Goal: Task Accomplishment & Management: Manage account settings

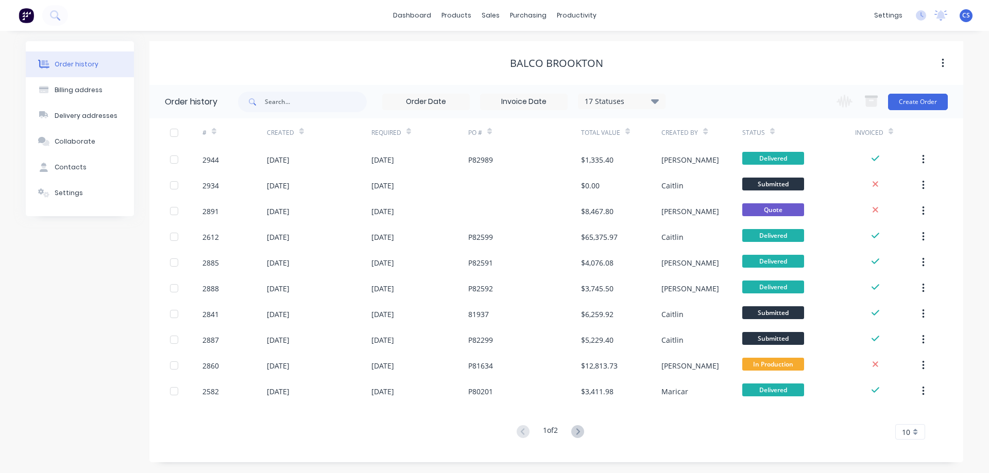
click at [62, 11] on button at bounding box center [55, 15] width 26 height 21
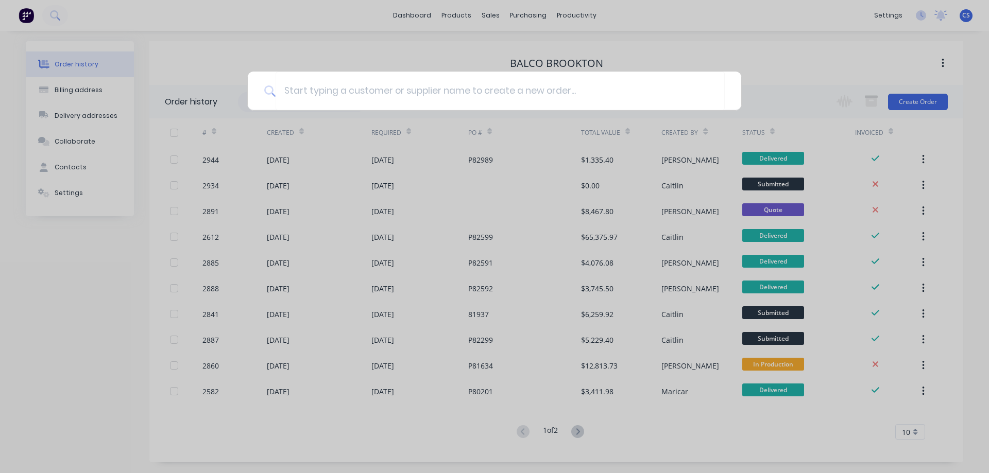
type input "y"
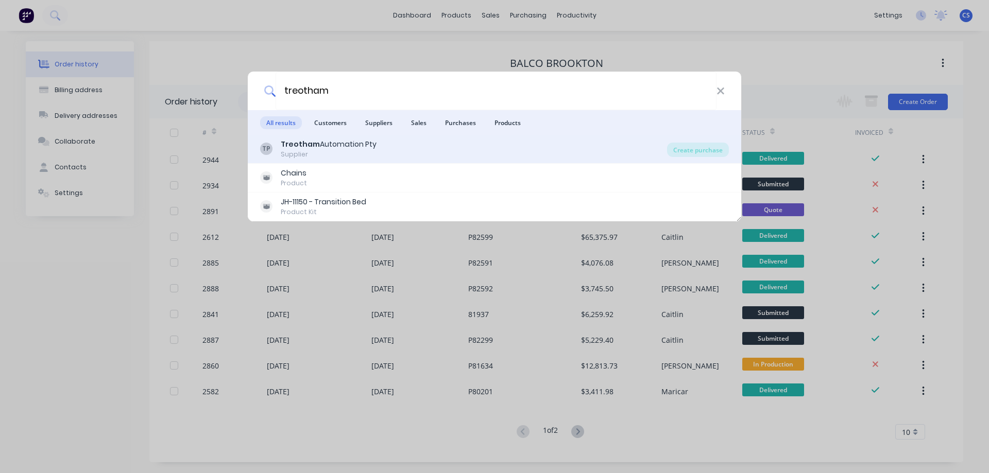
type input "treotham"
click at [369, 149] on div "Treotham Automation Pty" at bounding box center [329, 144] width 96 height 11
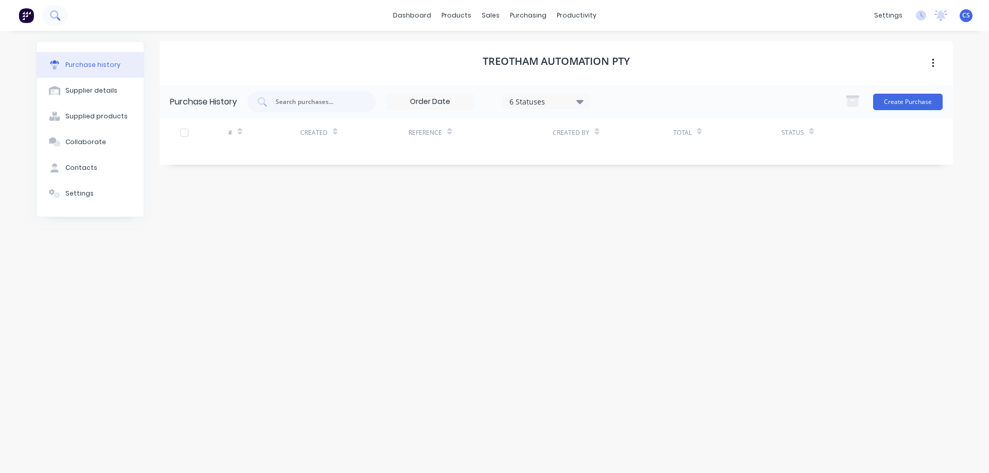
click at [63, 18] on button at bounding box center [55, 15] width 26 height 21
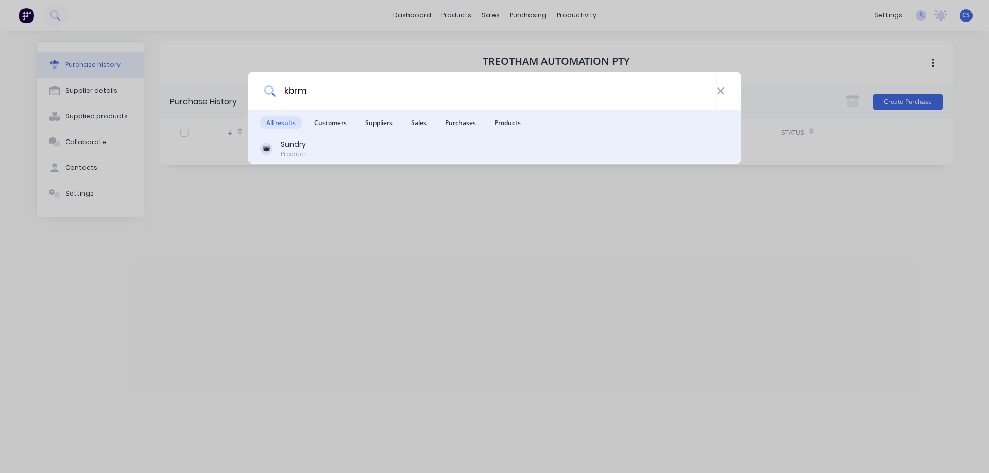
type input "kbrm"
click at [354, 147] on div "Sundry Product" at bounding box center [494, 149] width 469 height 20
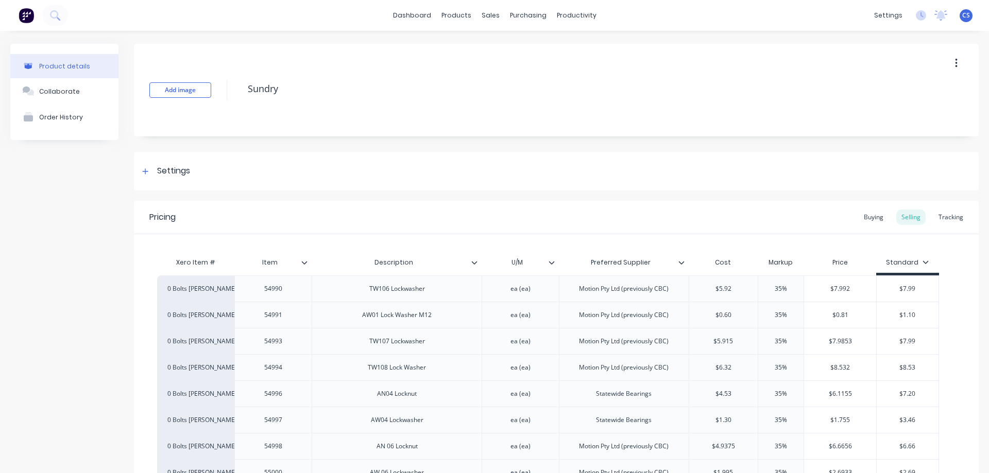
scroll to position [2777, 0]
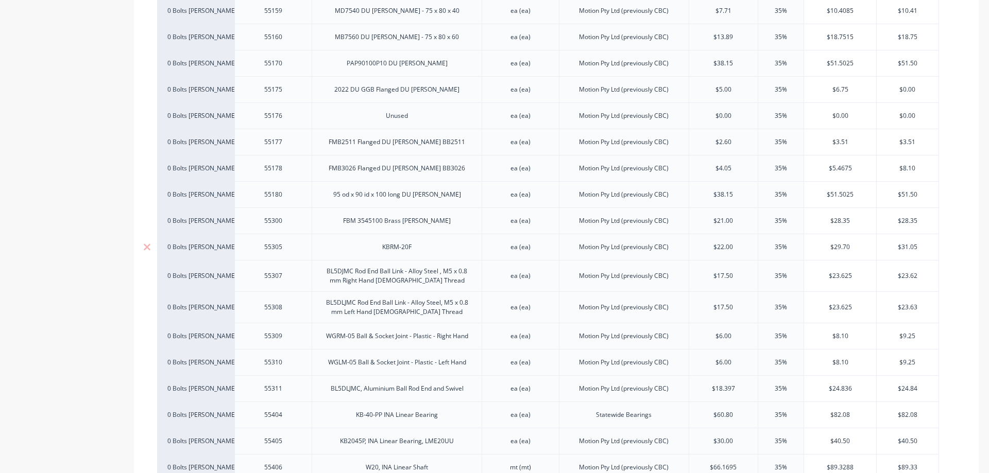
type textarea "x"
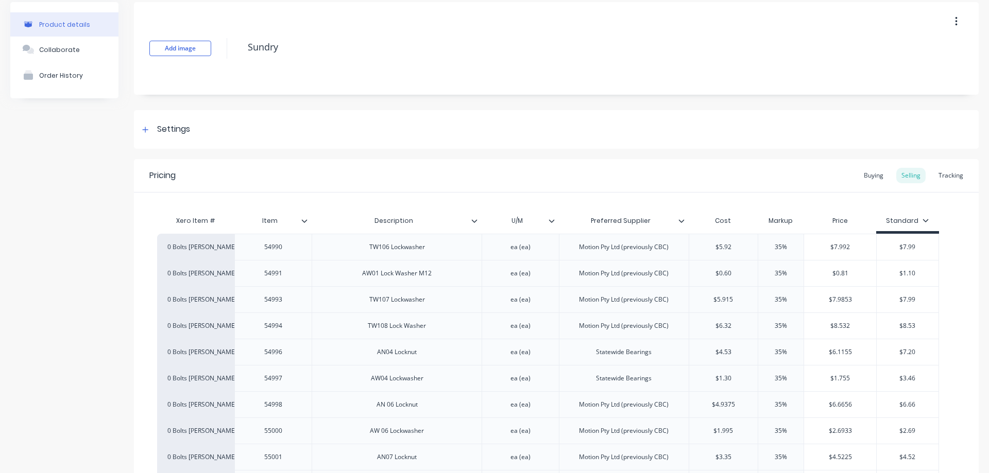
scroll to position [0, 0]
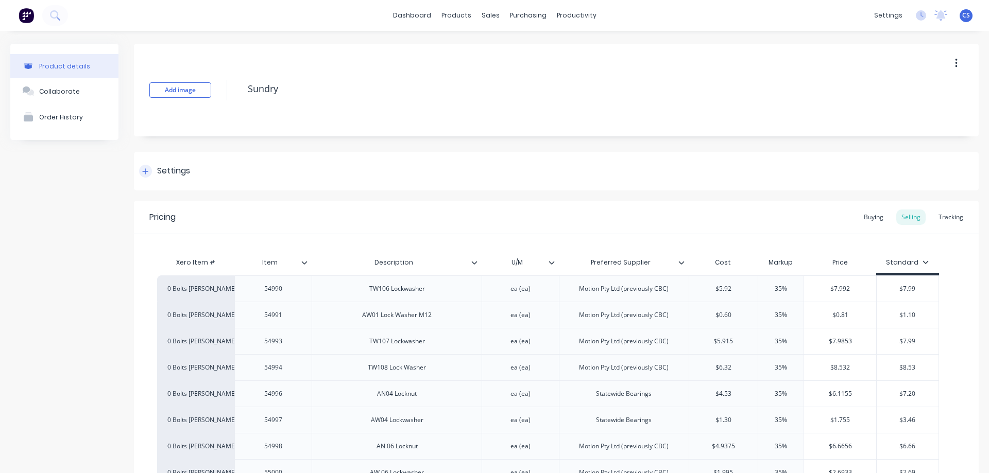
click at [159, 170] on div "Settings" at bounding box center [173, 171] width 33 height 13
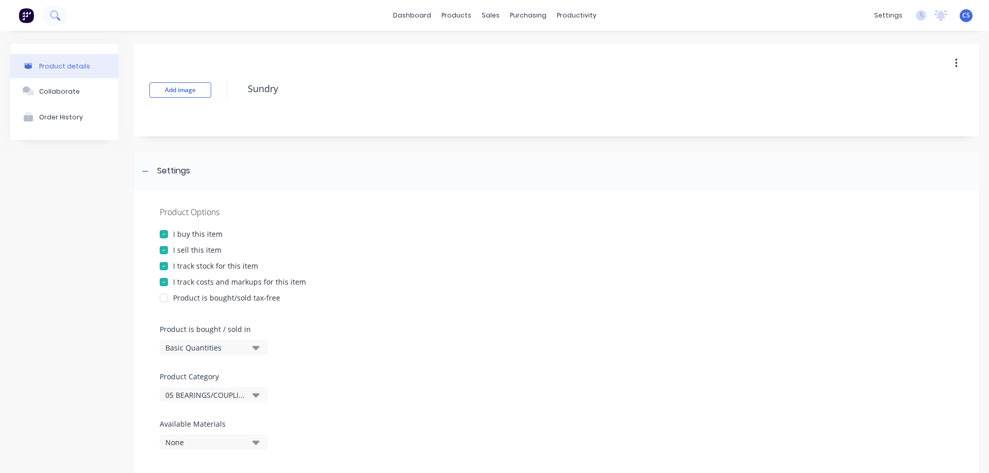
click at [55, 19] on icon at bounding box center [55, 15] width 10 height 10
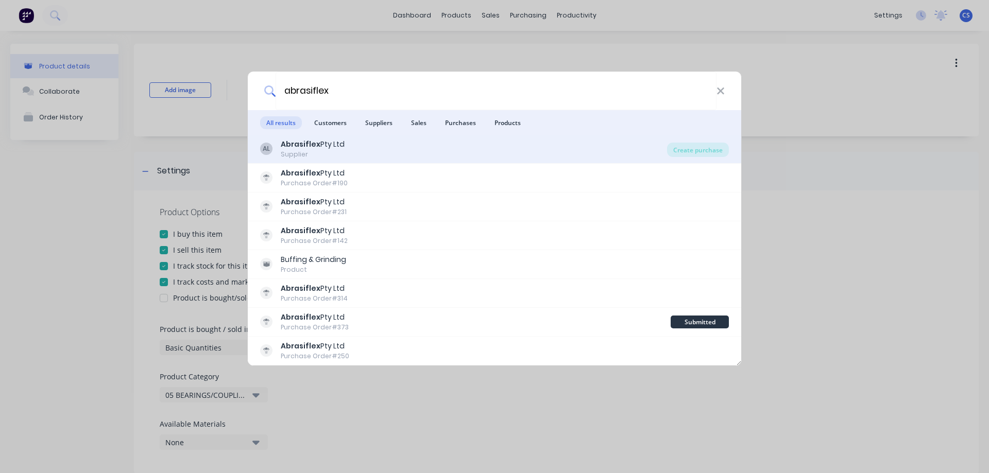
type input "abrasiflex"
click at [349, 146] on div "AL Abrasiflex Pty Ltd Supplier" at bounding box center [463, 149] width 407 height 20
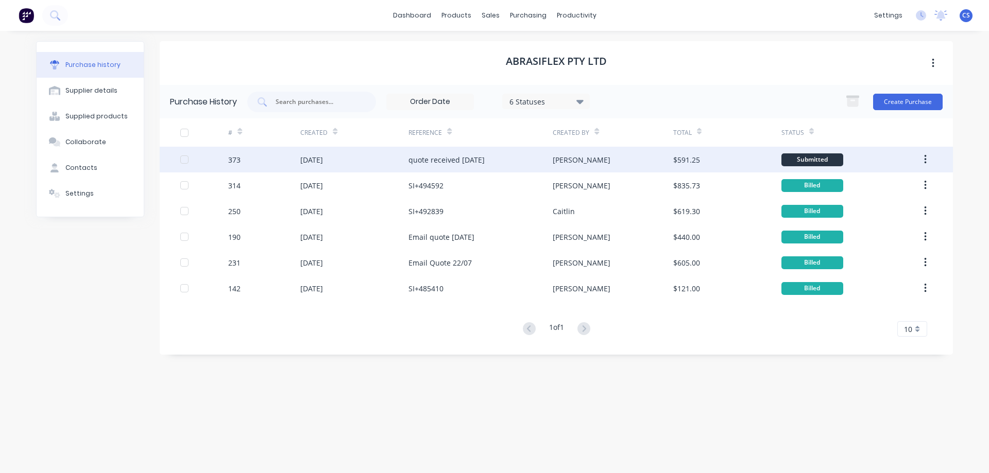
click at [375, 158] on div "13 Sep 2025" at bounding box center [354, 160] width 108 height 26
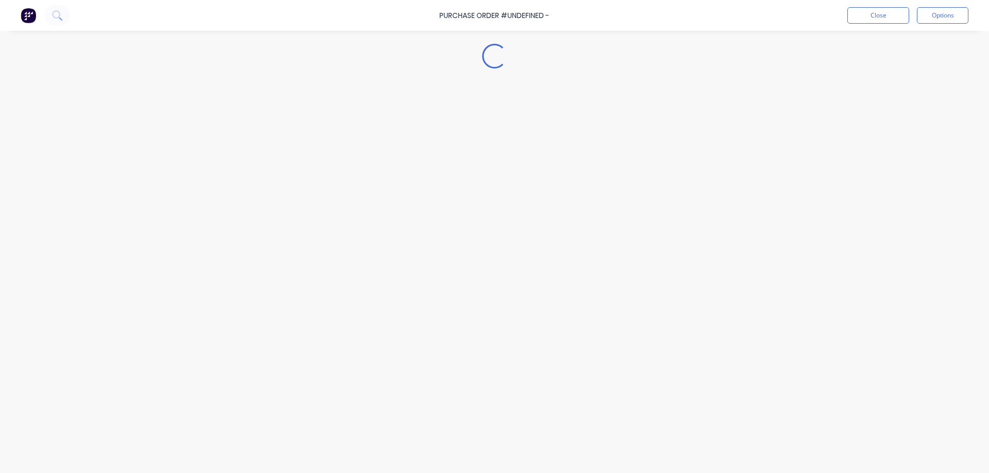
type textarea "x"
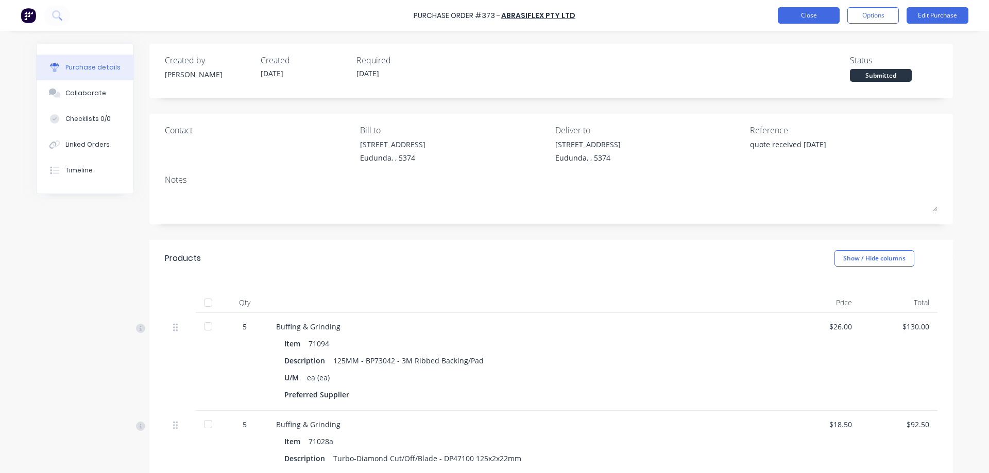
click at [804, 19] on button "Close" at bounding box center [808, 15] width 62 height 16
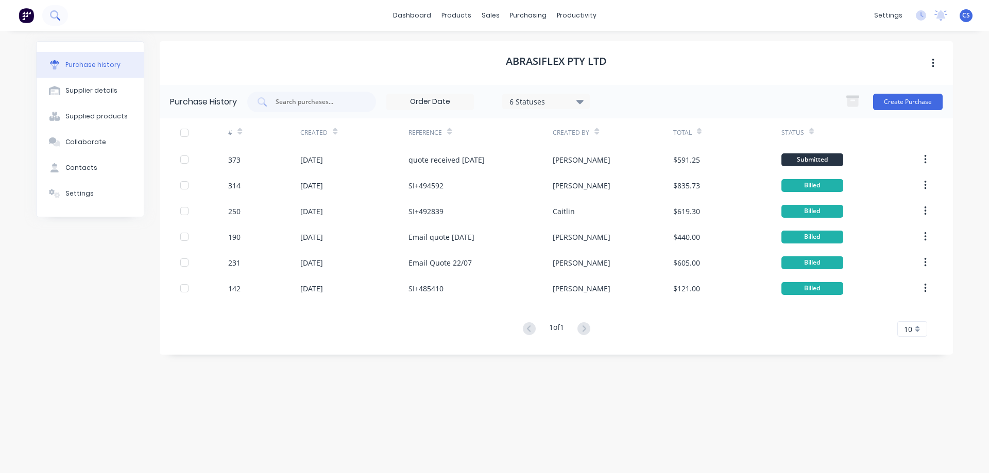
click at [51, 20] on icon at bounding box center [55, 15] width 10 height 10
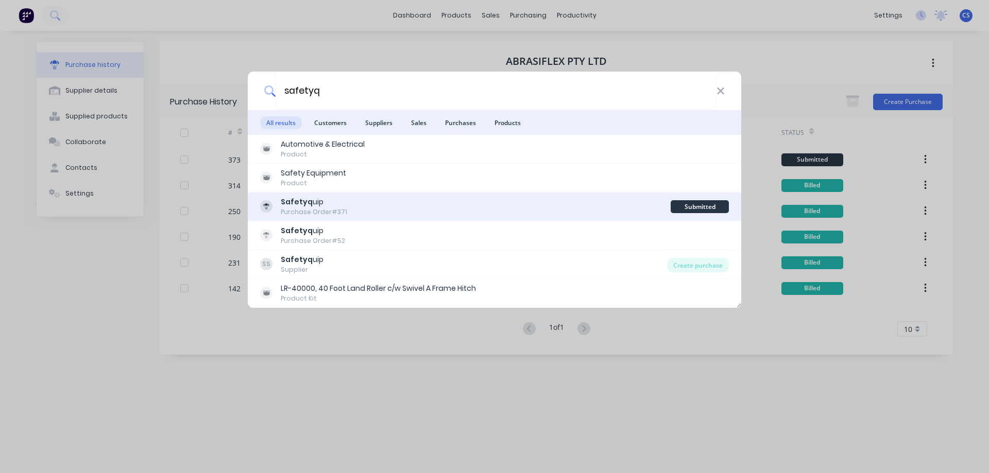
type input "safetyq"
click at [393, 201] on div "Safetyq uip Purchase Order #371" at bounding box center [465, 207] width 410 height 20
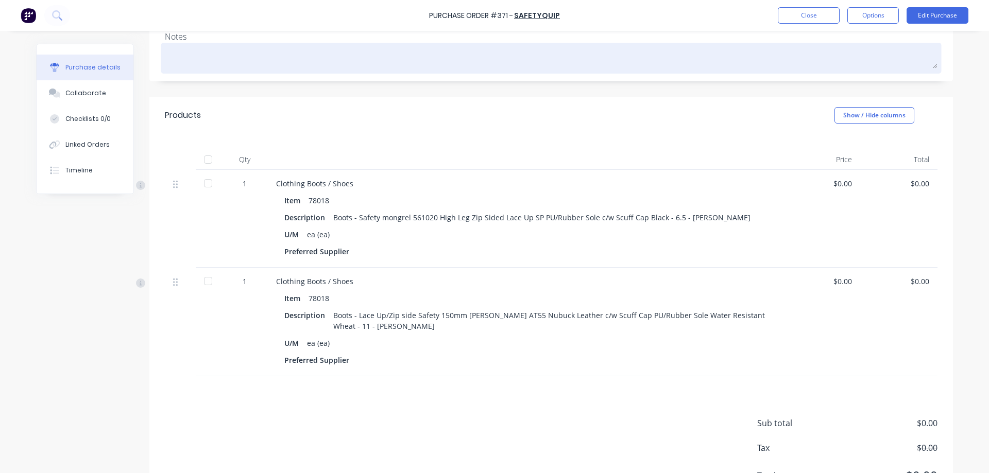
scroll to position [154, 0]
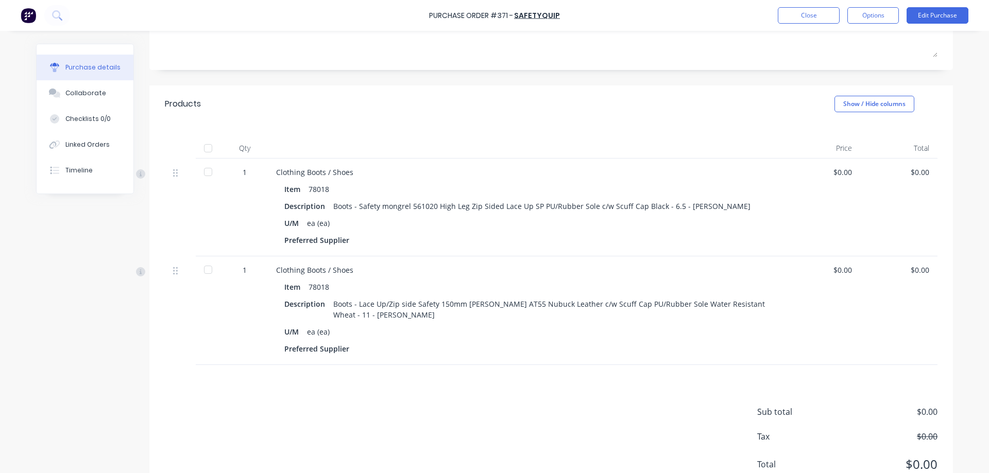
click at [36, 249] on div "Created by Caitlin Created 12/09/25 Required 12/09/25 Status Submitted Contact …" at bounding box center [494, 195] width 917 height 612
click at [920, 171] on div "$0.00" at bounding box center [898, 172] width 61 height 11
click at [909, 174] on div "$0.00" at bounding box center [898, 172] width 61 height 11
click at [922, 17] on button "Edit Purchase" at bounding box center [937, 15] width 62 height 16
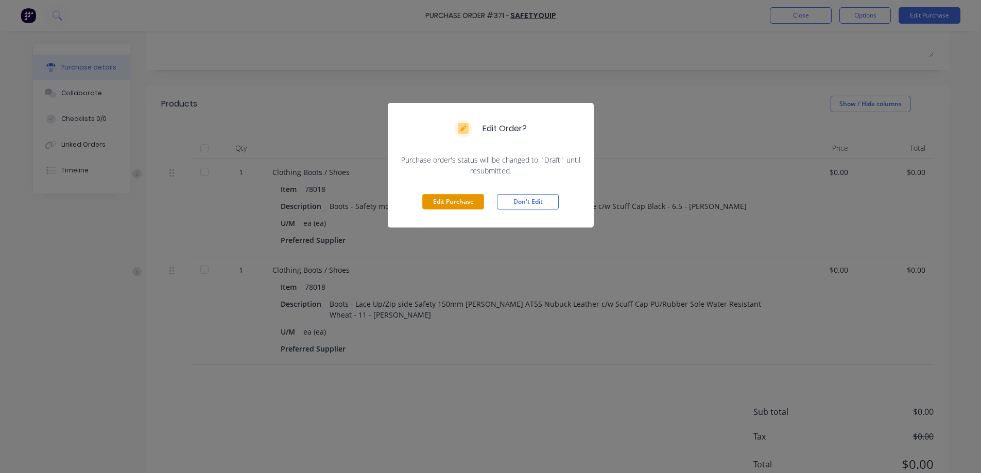
click at [468, 200] on button "Edit Purchase" at bounding box center [453, 201] width 62 height 15
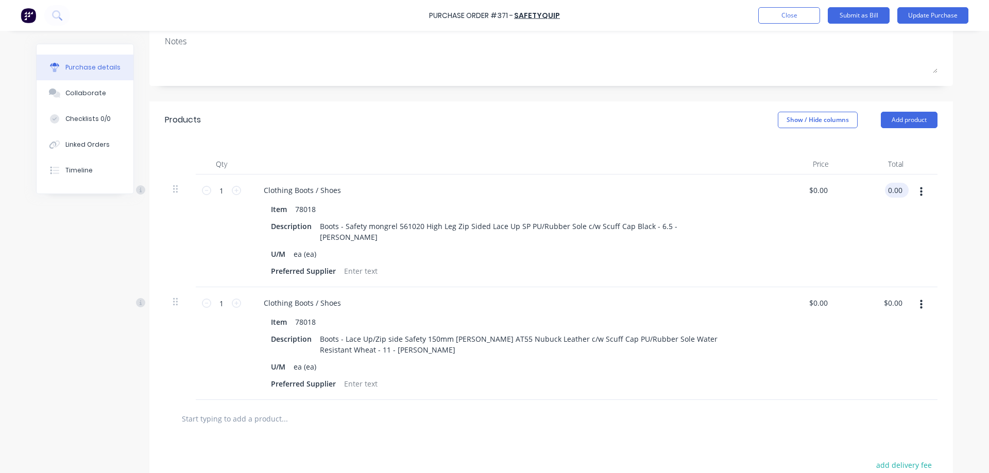
click at [900, 193] on input "0.00" at bounding box center [895, 190] width 20 height 15
drag, startPoint x: 900, startPoint y: 193, endPoint x: 880, endPoint y: 195, distance: 19.2
click at [885, 195] on div "0.00 0.00" at bounding box center [895, 190] width 20 height 15
type input "233.7225"
click at [934, 202] on div "Qty Price Total 1 1 Clothing Boots / Shoes Item 78018 Description Boots - Safet…" at bounding box center [550, 270] width 803 height 262
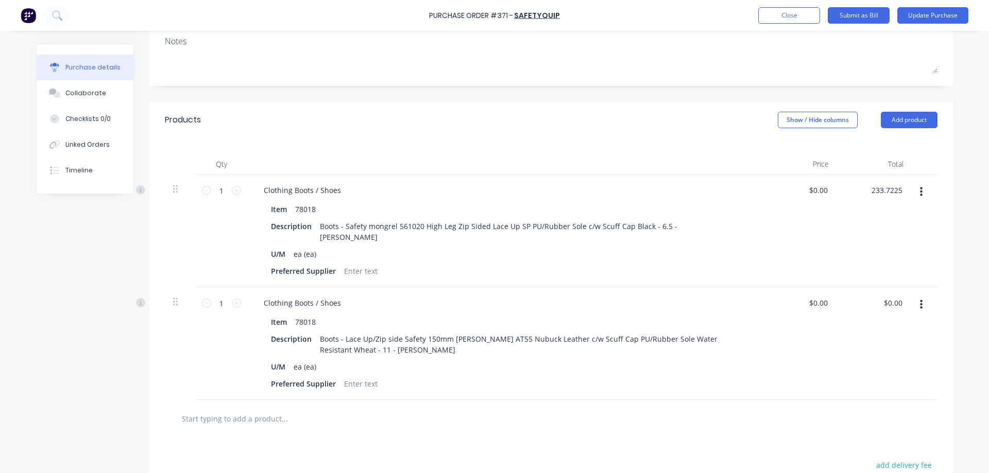
type input "$233.72"
click at [900, 296] on input "0.00" at bounding box center [895, 303] width 20 height 15
drag, startPoint x: 900, startPoint y: 293, endPoint x: 886, endPoint y: 294, distance: 13.9
click at [886, 296] on input "0.00" at bounding box center [895, 303] width 20 height 15
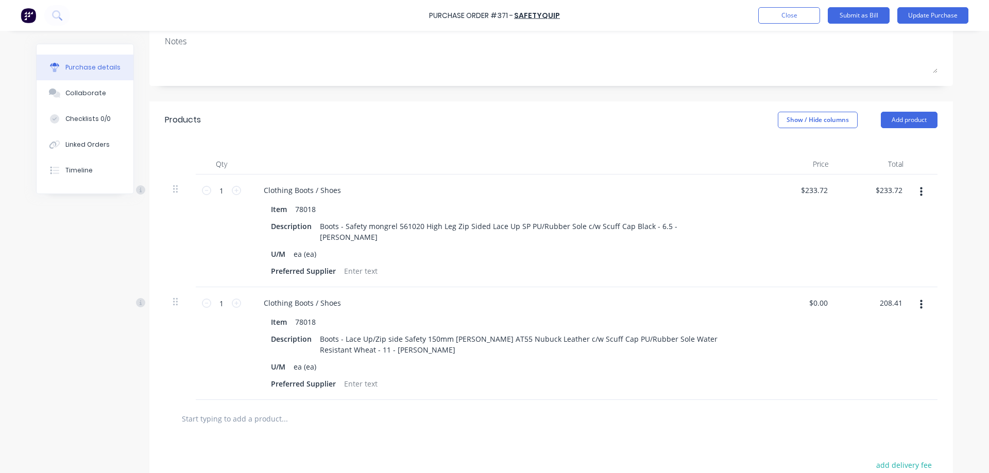
type input "208.41"
type input "$208.41"
click at [956, 314] on div "Purchase Order #371 - Safetyquip Add product Close Submit as Bill Update Purcha…" at bounding box center [494, 236] width 989 height 473
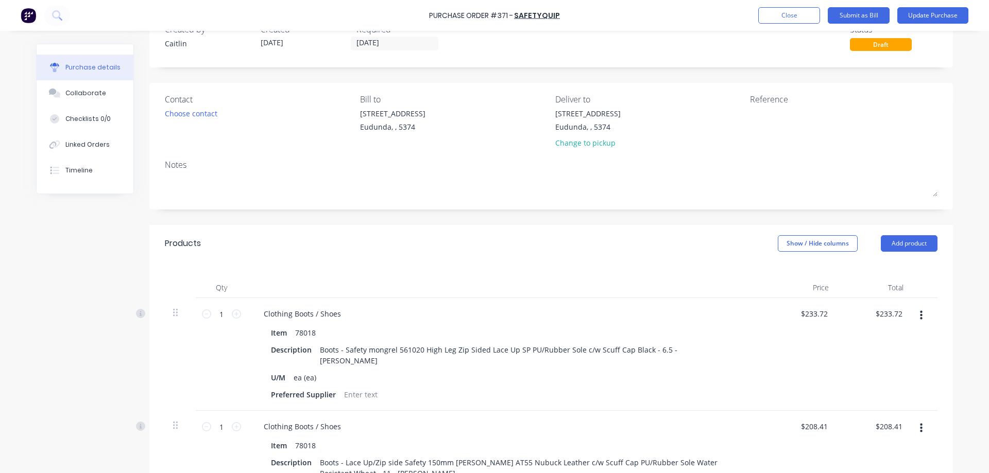
scroll to position [0, 0]
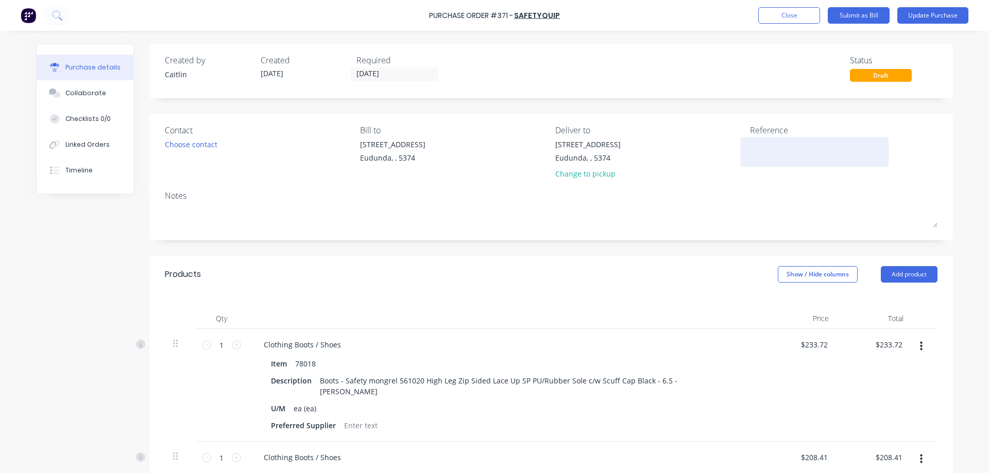
click at [762, 143] on textarea at bounding box center [814, 150] width 129 height 23
type textarea "006-224237"
click at [954, 15] on button "Update Purchase" at bounding box center [932, 15] width 71 height 16
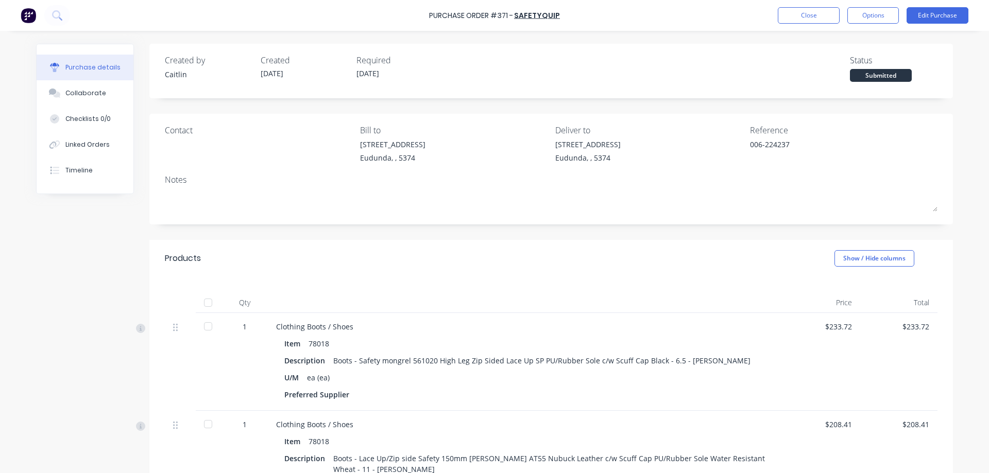
click at [206, 298] on div at bounding box center [208, 302] width 21 height 21
click at [866, 8] on button "Options" at bounding box center [872, 15] width 51 height 16
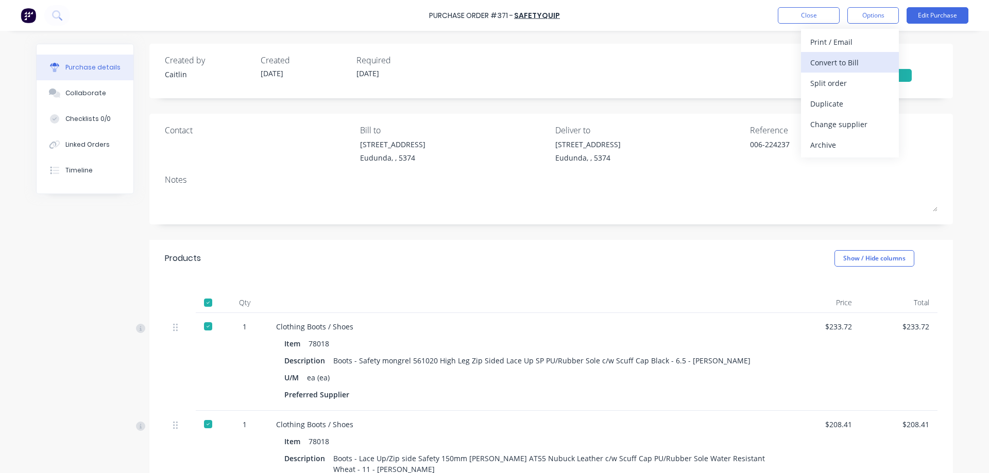
click at [850, 71] on button "Convert to Bill" at bounding box center [850, 62] width 98 height 21
type textarea "x"
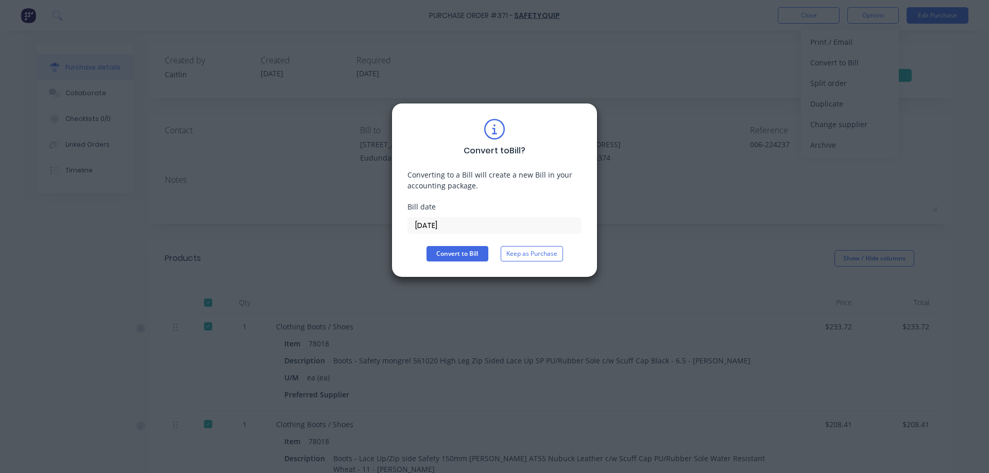
click at [477, 226] on input "[DATE]" at bounding box center [494, 225] width 173 height 15
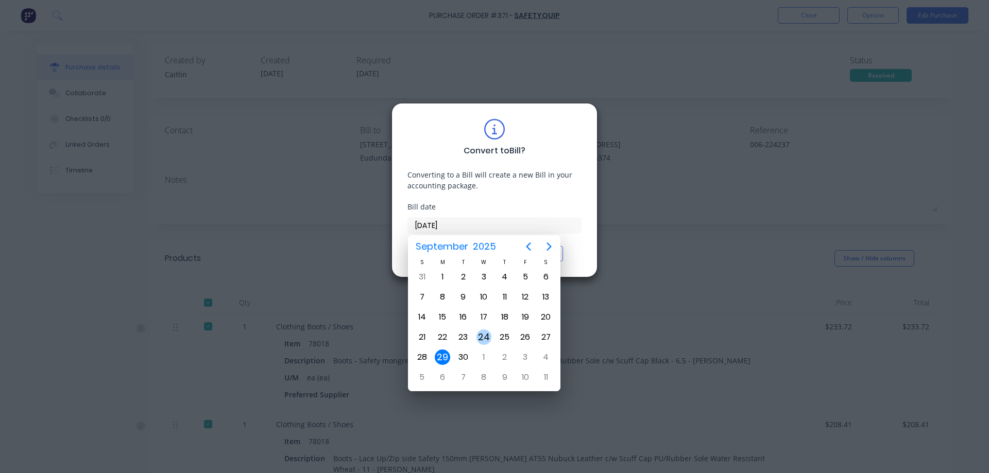
click at [483, 340] on div "24" at bounding box center [483, 337] width 15 height 15
type input "24/09/25"
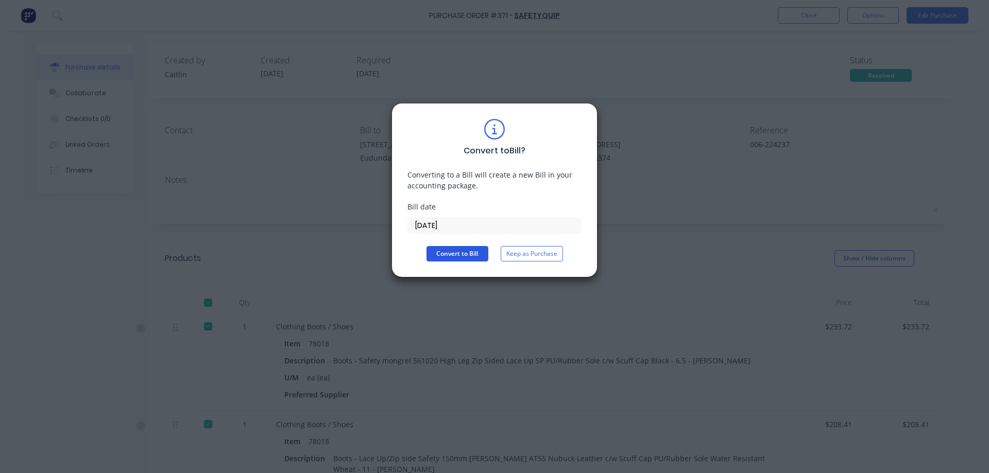
click at [453, 252] on button "Convert to Bill" at bounding box center [457, 253] width 62 height 15
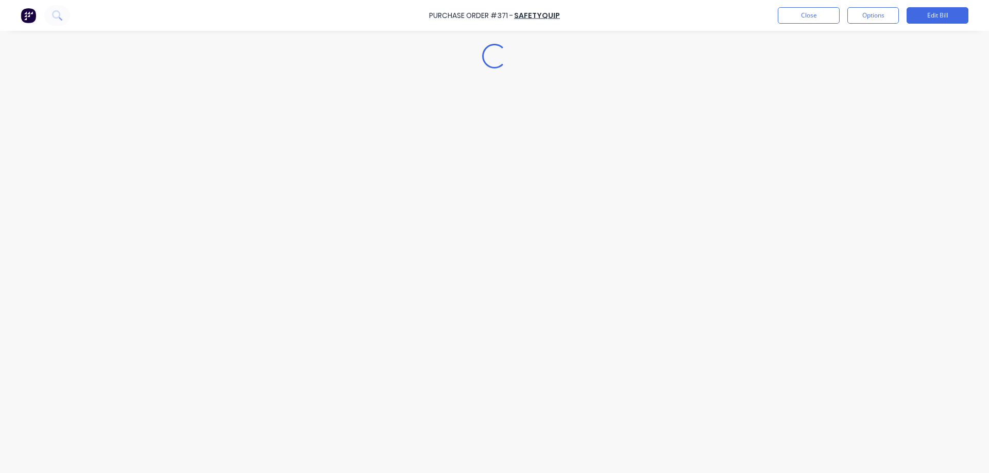
type textarea "x"
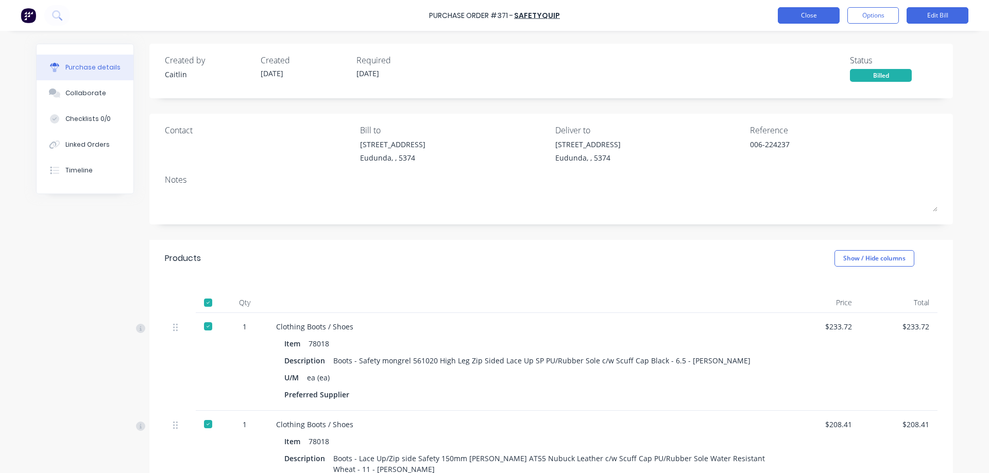
click at [800, 18] on button "Close" at bounding box center [808, 15] width 62 height 16
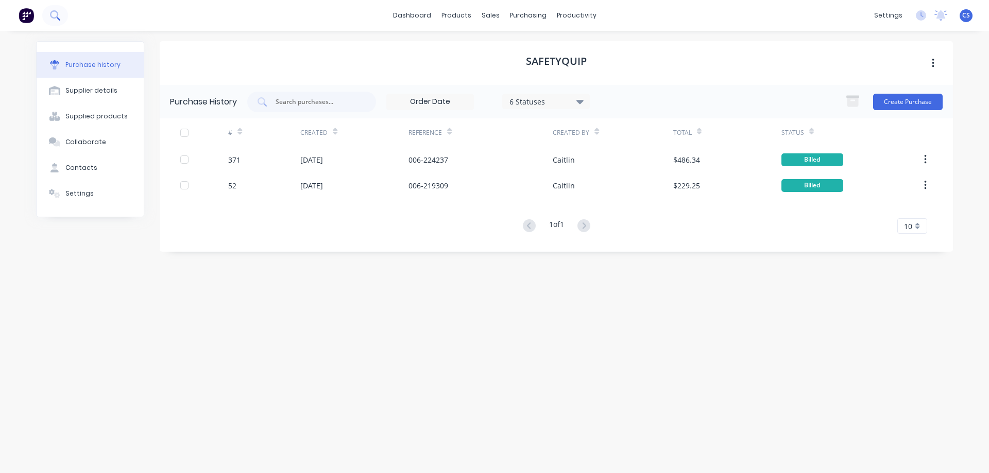
click at [62, 11] on button at bounding box center [55, 15] width 26 height 21
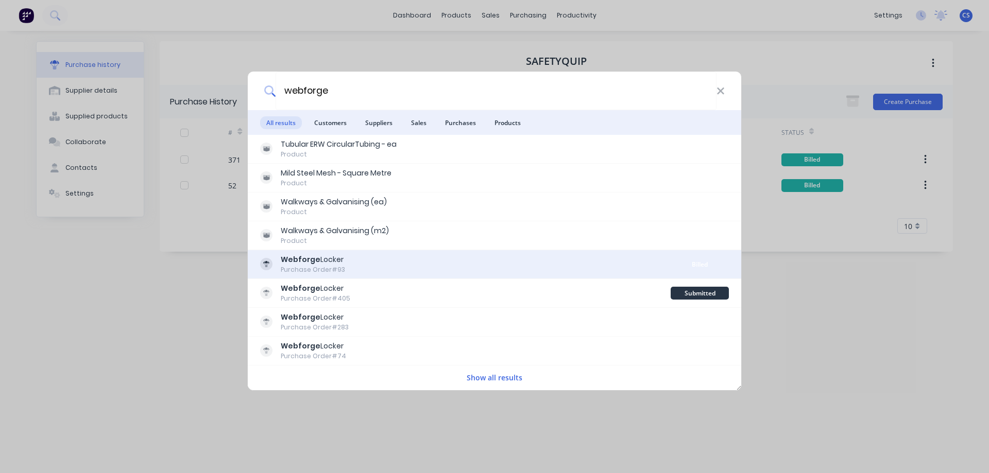
type input "webforge"
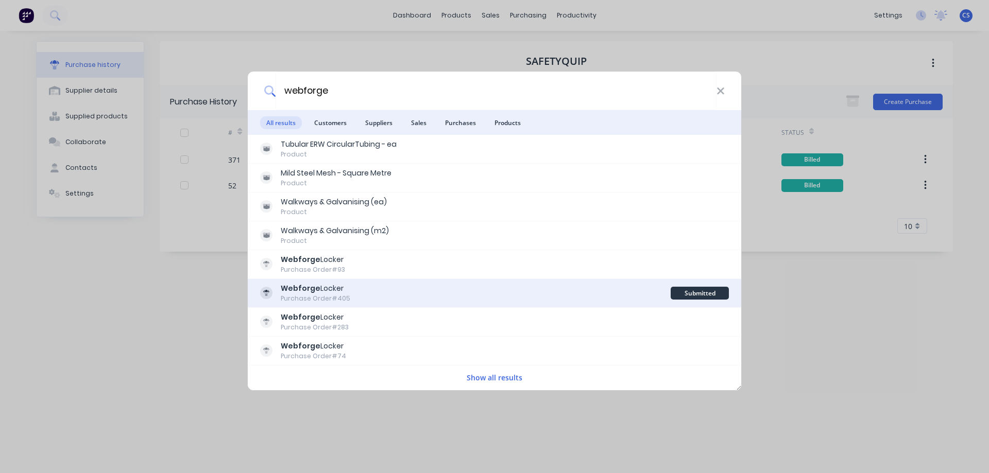
drag, startPoint x: 390, startPoint y: 277, endPoint x: 384, endPoint y: 288, distance: 12.7
click at [389, 278] on div "Webforge Locker Purchase Order #93 Billed" at bounding box center [494, 264] width 493 height 29
click at [384, 289] on div "Webforge Locker Purchase Order #405" at bounding box center [465, 293] width 410 height 20
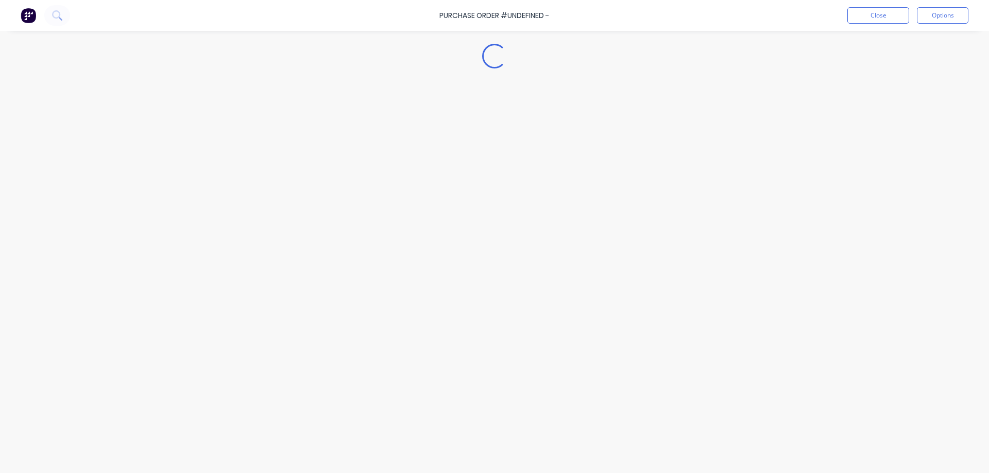
type textarea "x"
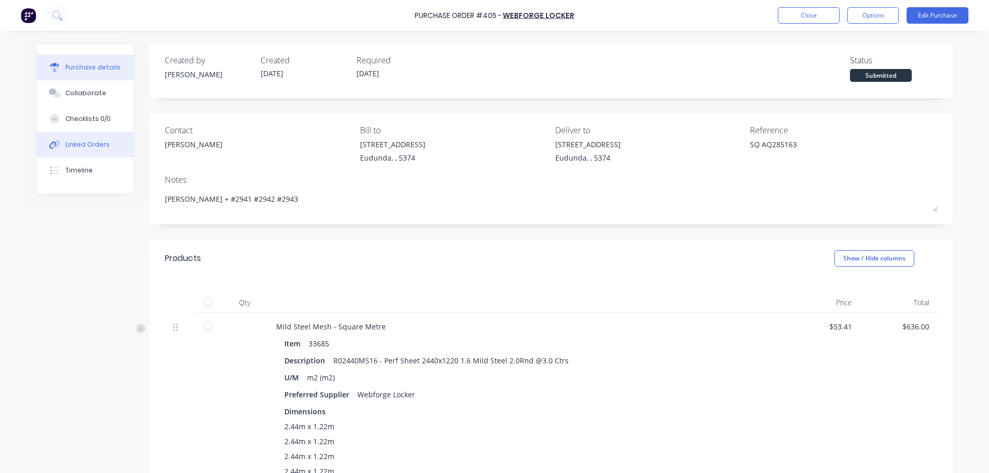
click at [89, 139] on button "Linked Orders" at bounding box center [85, 145] width 97 height 26
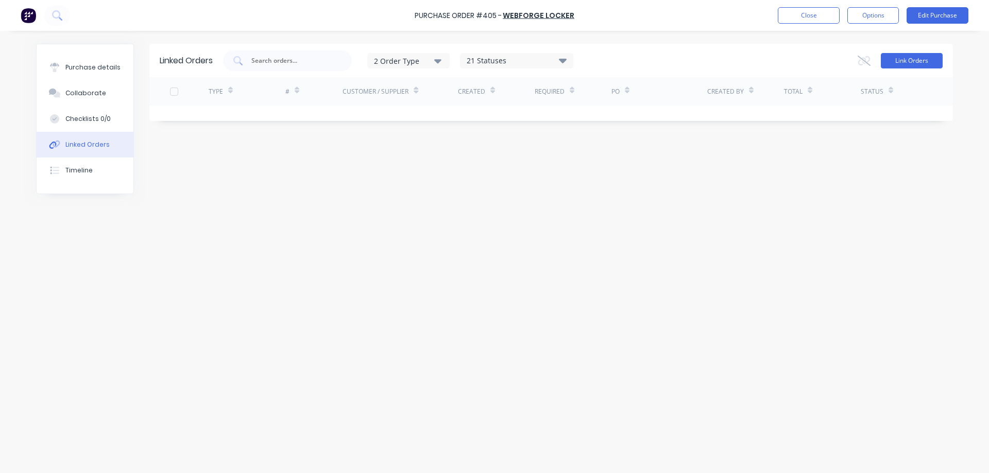
click at [907, 63] on button "Link Orders" at bounding box center [911, 60] width 62 height 15
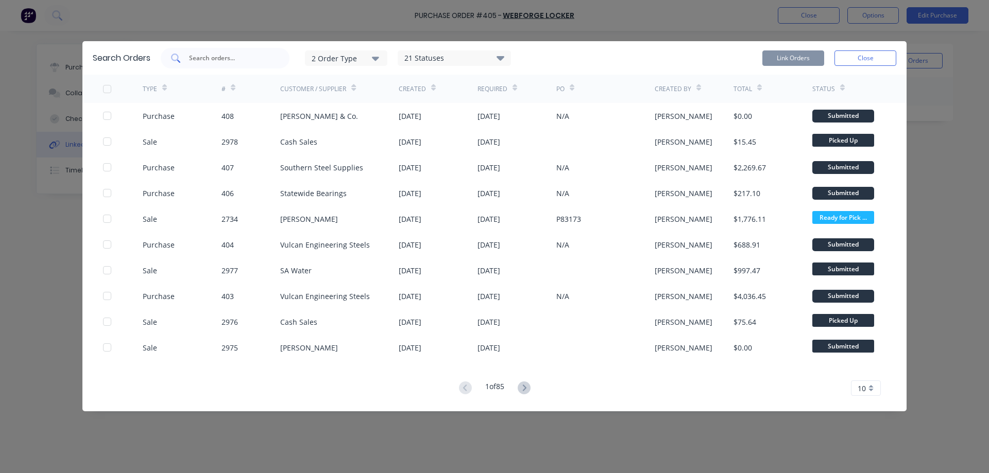
click at [247, 54] on input "text" at bounding box center [230, 58] width 85 height 10
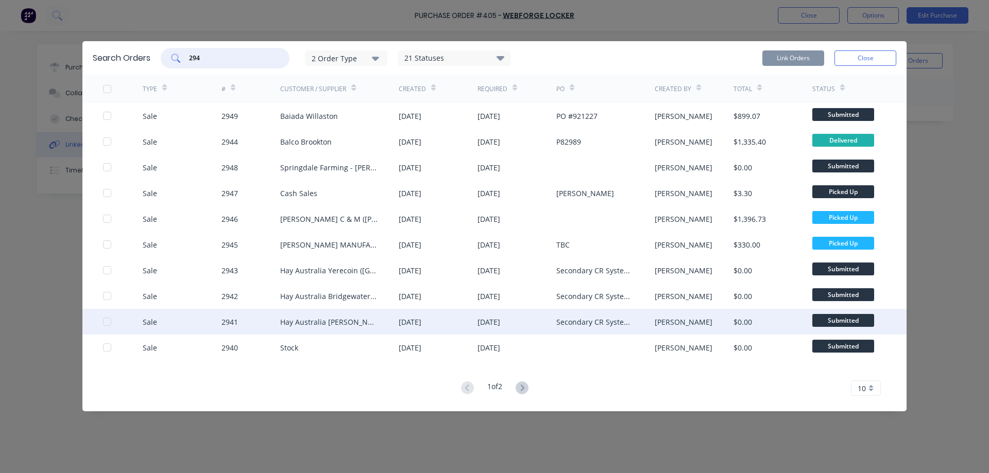
click at [103, 325] on div at bounding box center [107, 322] width 21 height 21
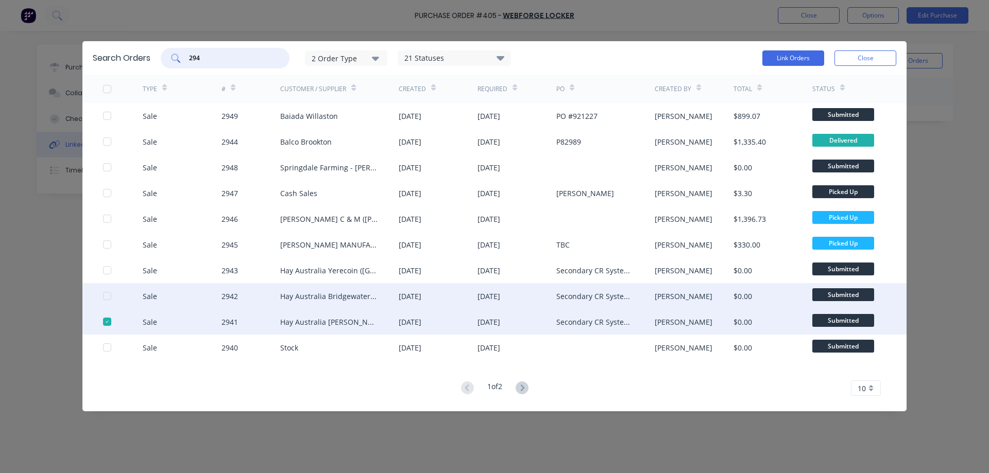
click at [103, 298] on div at bounding box center [107, 296] width 21 height 21
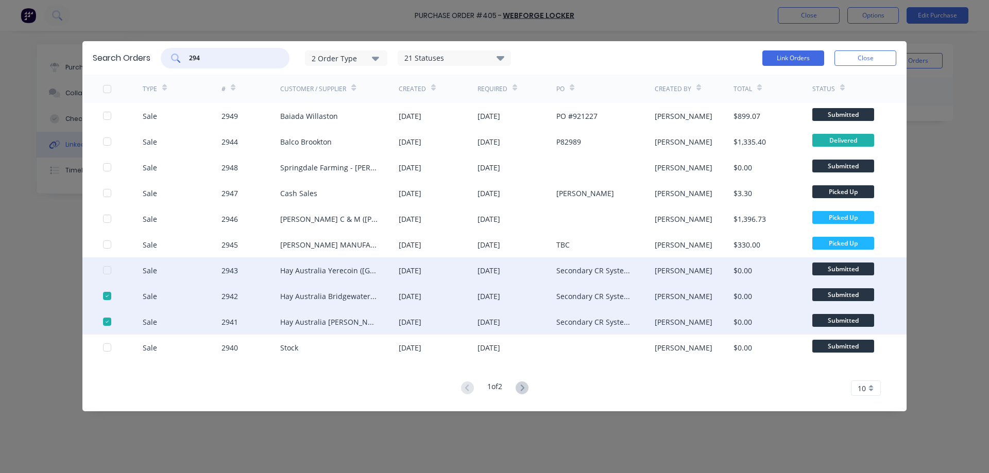
click at [107, 271] on div at bounding box center [107, 270] width 21 height 21
type input "294"
click at [798, 54] on button "Link Orders" at bounding box center [793, 57] width 62 height 15
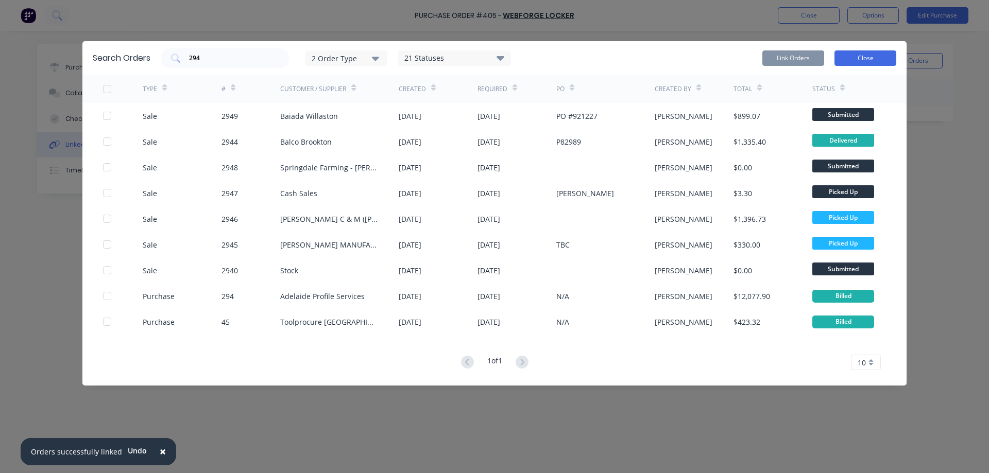
click at [855, 51] on button "Close" at bounding box center [865, 57] width 62 height 15
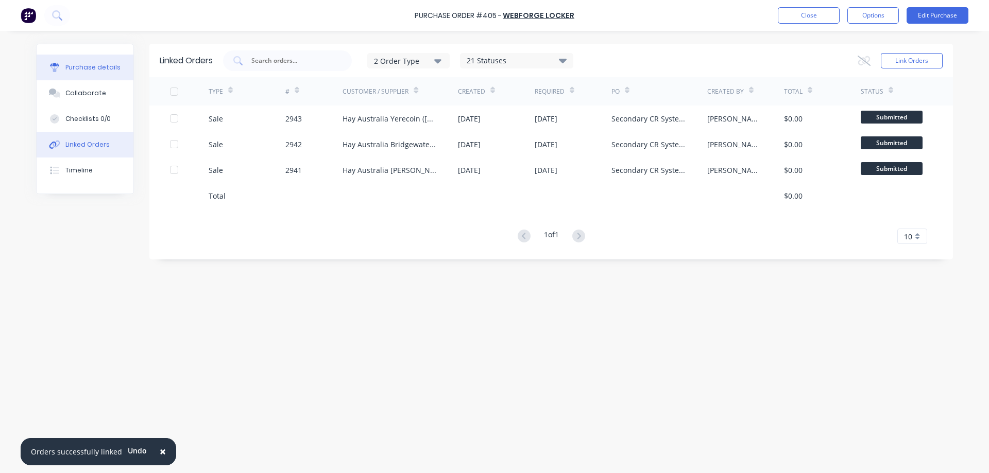
click at [102, 57] on button "Purchase details" at bounding box center [85, 68] width 97 height 26
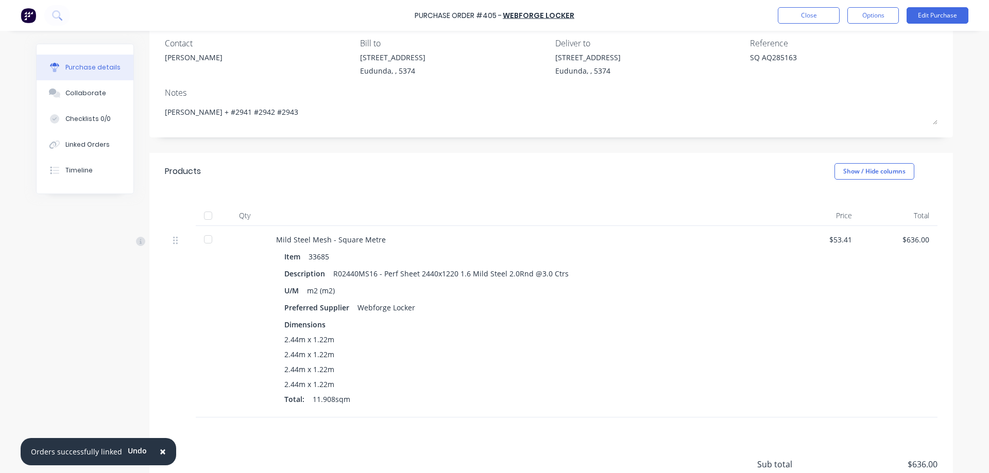
scroll to position [103, 0]
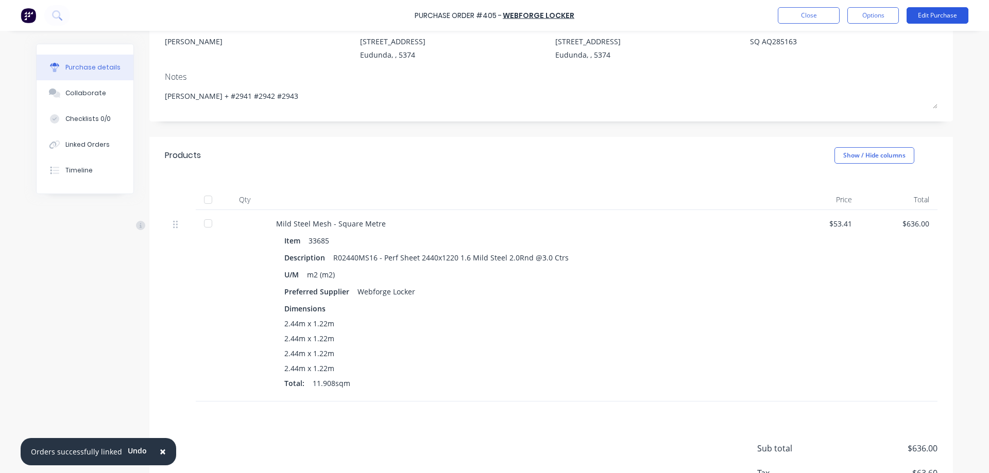
click at [923, 7] on button "Edit Purchase" at bounding box center [937, 15] width 62 height 16
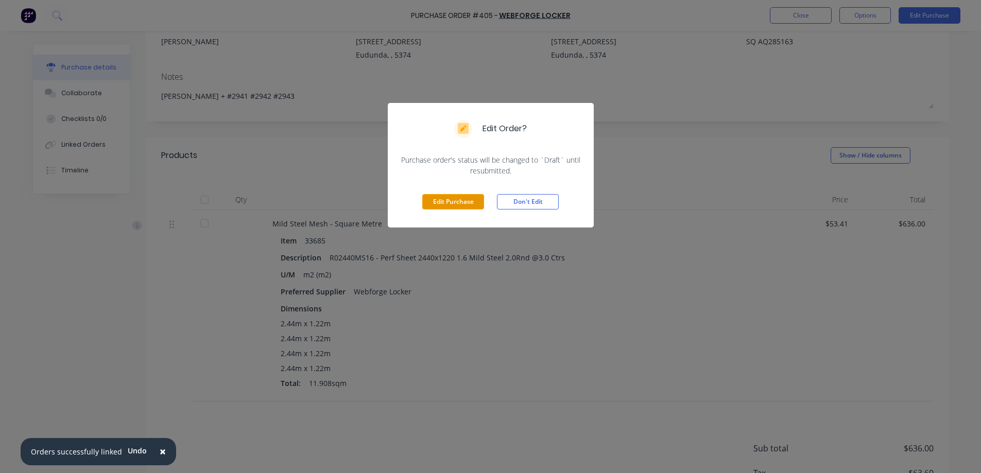
click at [460, 209] on button "Edit Purchase" at bounding box center [453, 201] width 62 height 15
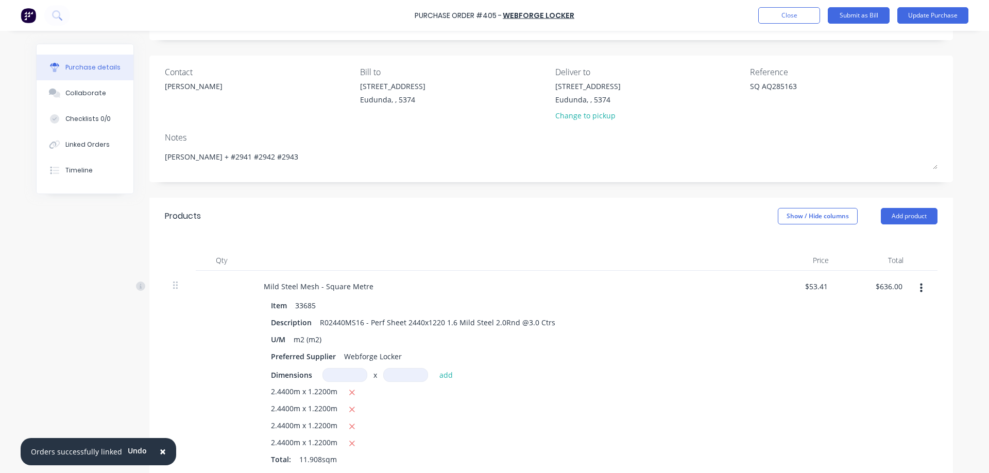
scroll to position [0, 0]
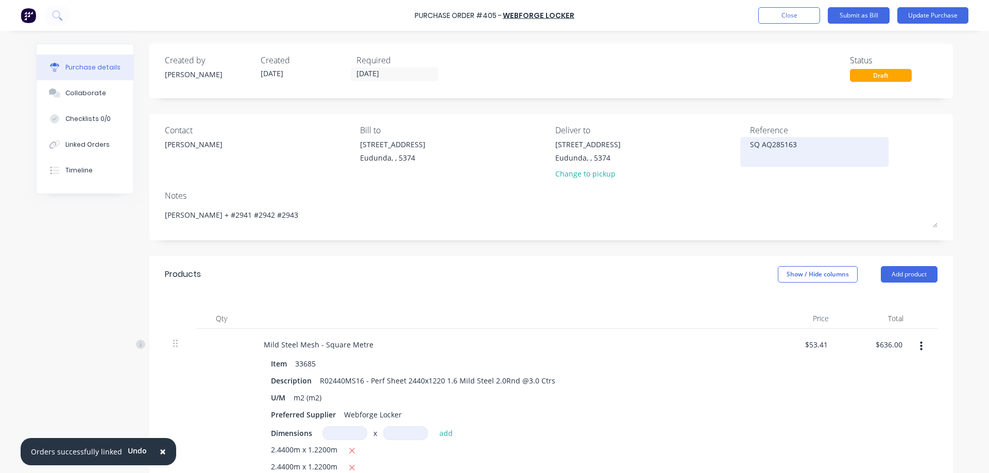
type textarea "x"
drag, startPoint x: 807, startPoint y: 145, endPoint x: 746, endPoint y: 149, distance: 61.4
click at [750, 149] on textarea "SQ AQ285163" at bounding box center [814, 150] width 129 height 23
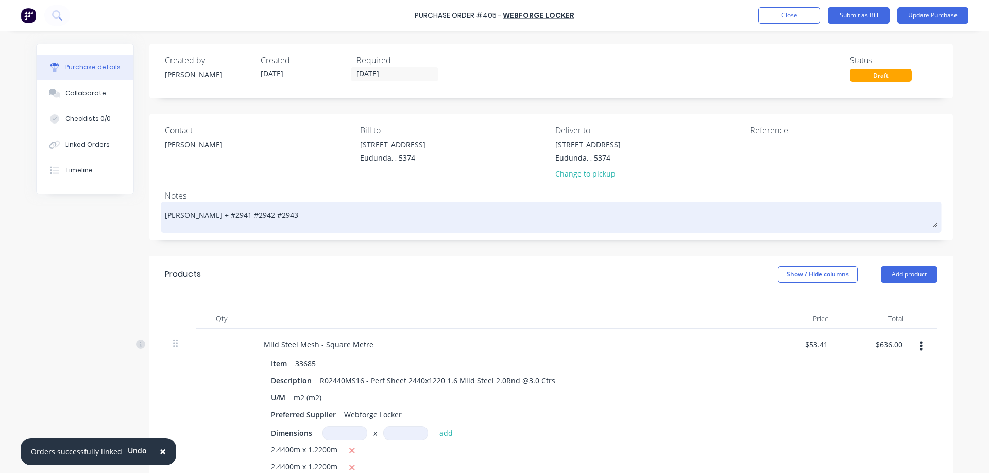
click at [355, 221] on textarea "PS Nottle + #2941 #2942 #2943" at bounding box center [551, 215] width 772 height 23
type textarea "x"
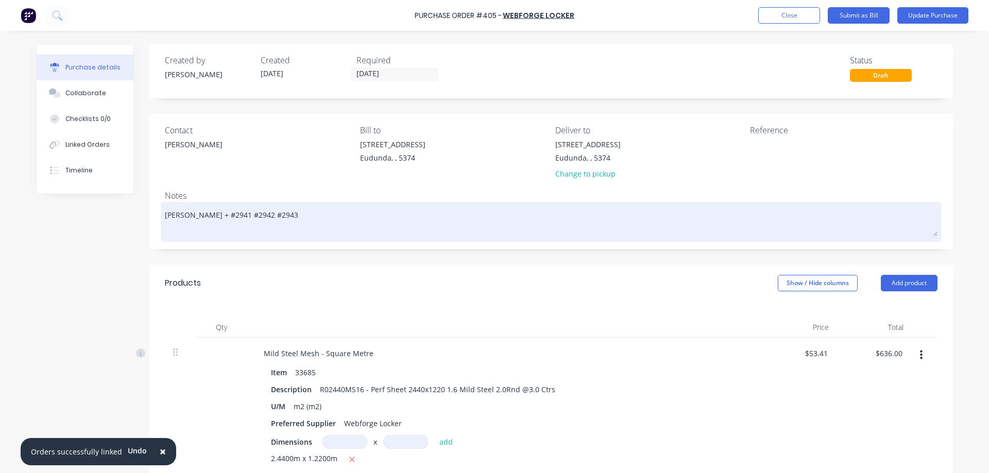
type textarea "x"
type textarea "PS Nottle + #2941 #2942 #2943"
type textarea "x"
type textarea "PS Nottle + #2941 #2942 #2943"
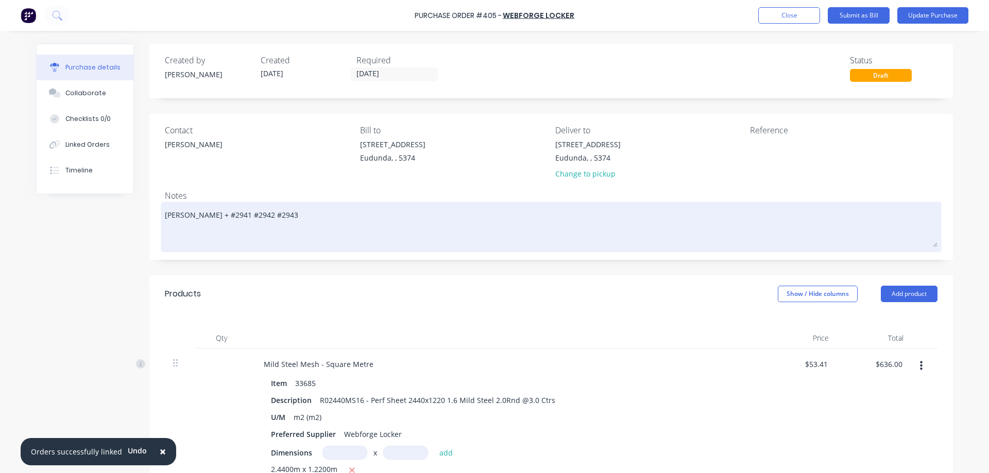
paste textarea "SQ AQ285163"
type textarea "x"
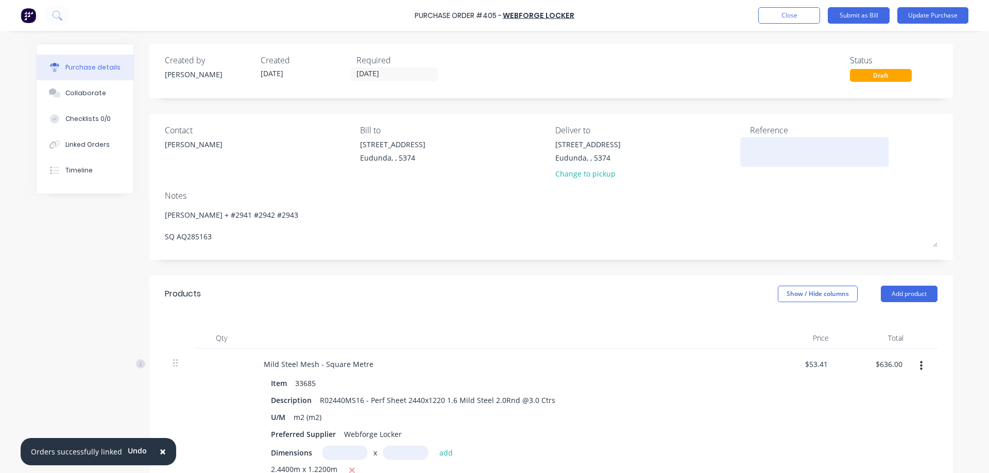
type textarea "PS Nottle + #2941 #2942 #2943 SQ AQ285163"
click at [786, 153] on textarea at bounding box center [814, 150] width 129 height 23
type textarea "x"
type textarea "PS Nottle + #2941 #2942 #2943 SQ AQ285163"
type textarea "2025/IV020991"
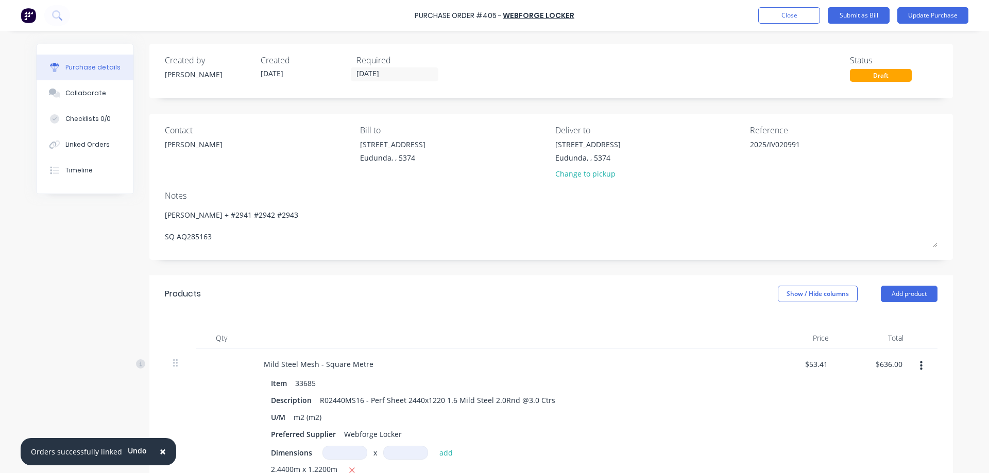
type textarea "x"
type textarea "2025/IV020991"
click at [781, 191] on div "Notes" at bounding box center [551, 195] width 772 height 12
type textarea "x"
click at [74, 145] on div "Linked Orders" at bounding box center [87, 144] width 44 height 9
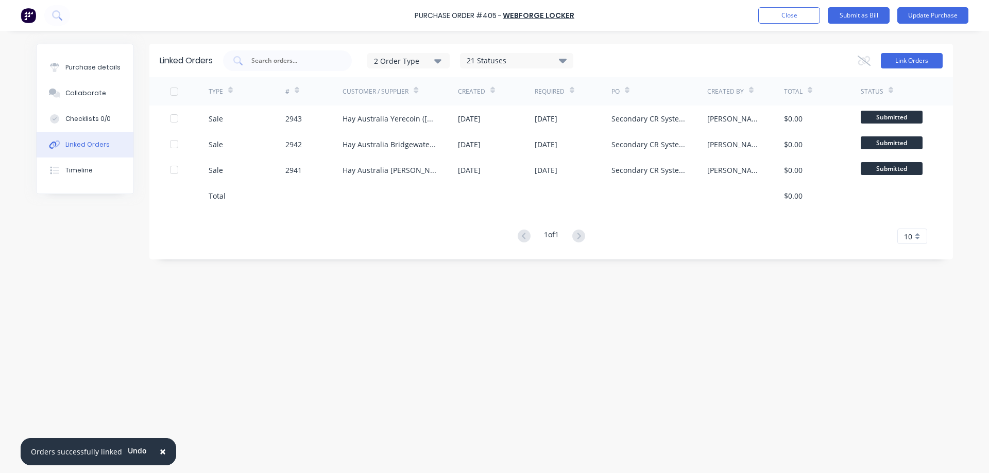
click at [931, 65] on button "Link Orders" at bounding box center [911, 60] width 62 height 15
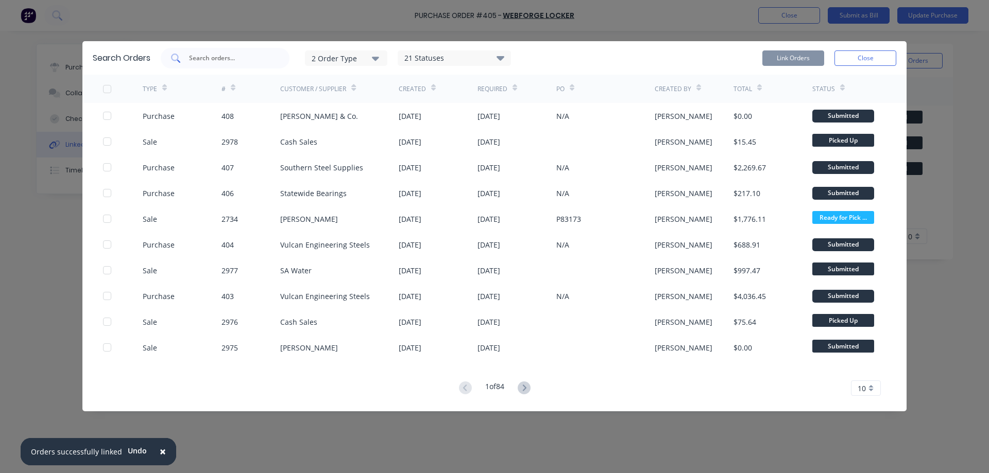
click at [209, 61] on input "text" at bounding box center [230, 58] width 85 height 10
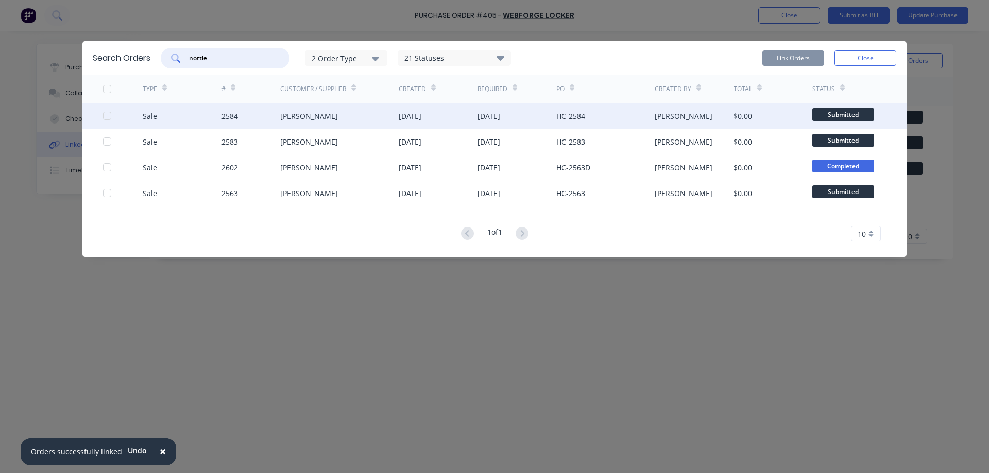
click at [109, 114] on div at bounding box center [107, 116] width 21 height 21
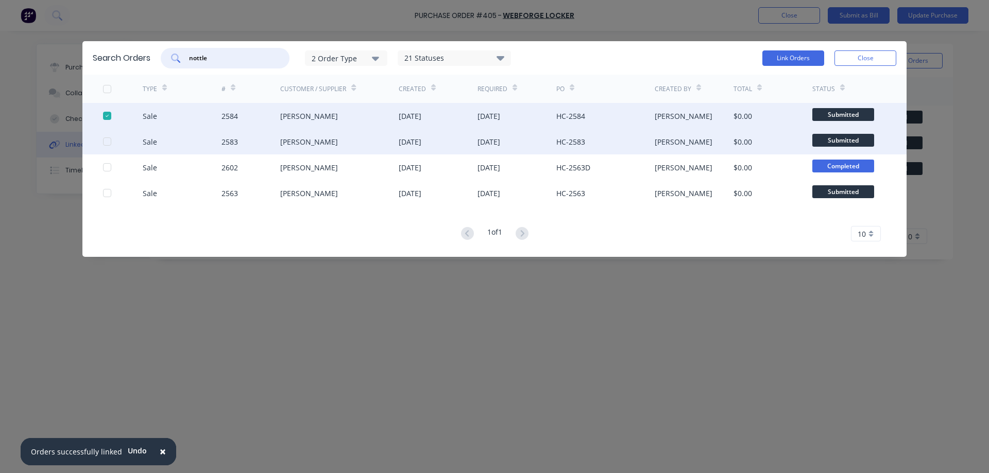
click at [110, 140] on div at bounding box center [107, 141] width 21 height 21
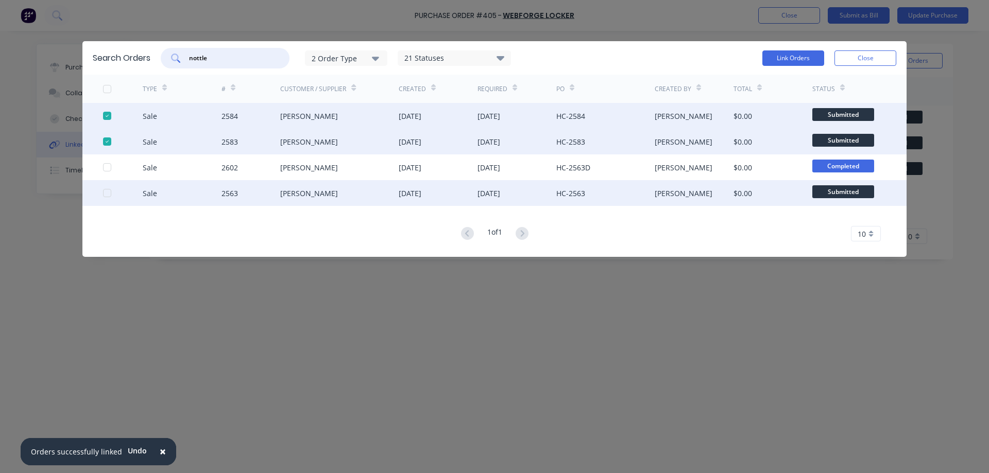
click at [105, 194] on div at bounding box center [107, 193] width 21 height 21
type input "nottle"
click at [775, 59] on button "Link Orders" at bounding box center [793, 57] width 62 height 15
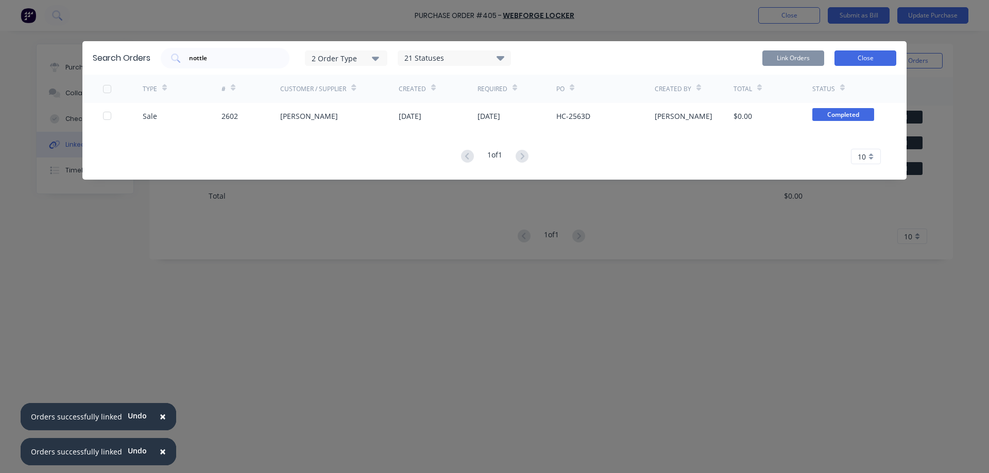
click at [863, 58] on button "Close" at bounding box center [865, 57] width 62 height 15
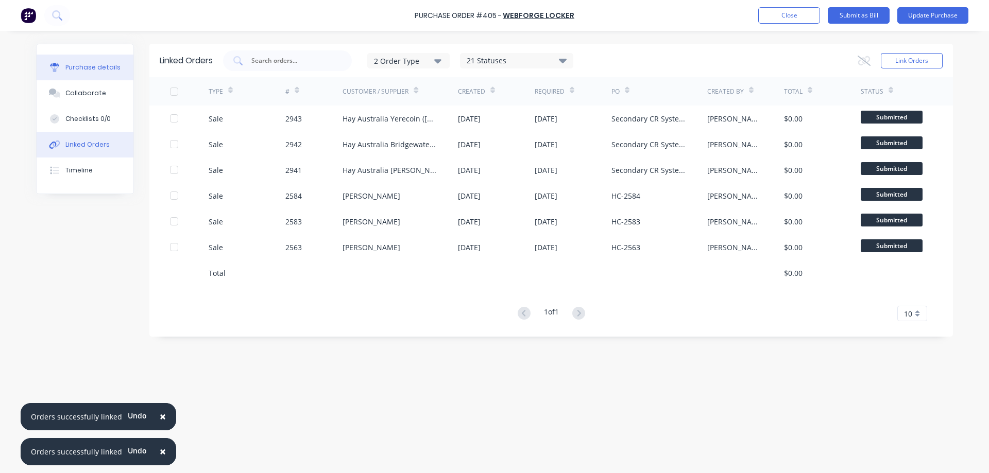
click at [106, 63] on div "Purchase details" at bounding box center [92, 67] width 55 height 9
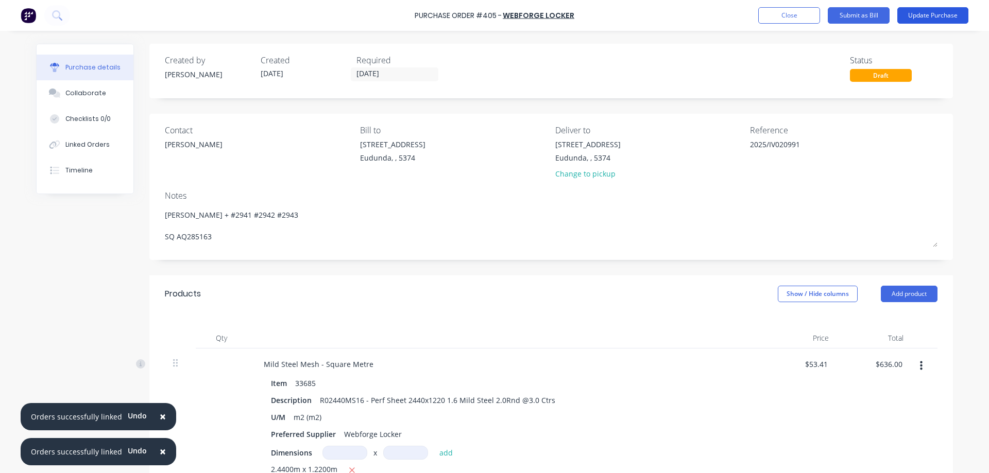
click at [935, 20] on button "Update Purchase" at bounding box center [932, 15] width 71 height 16
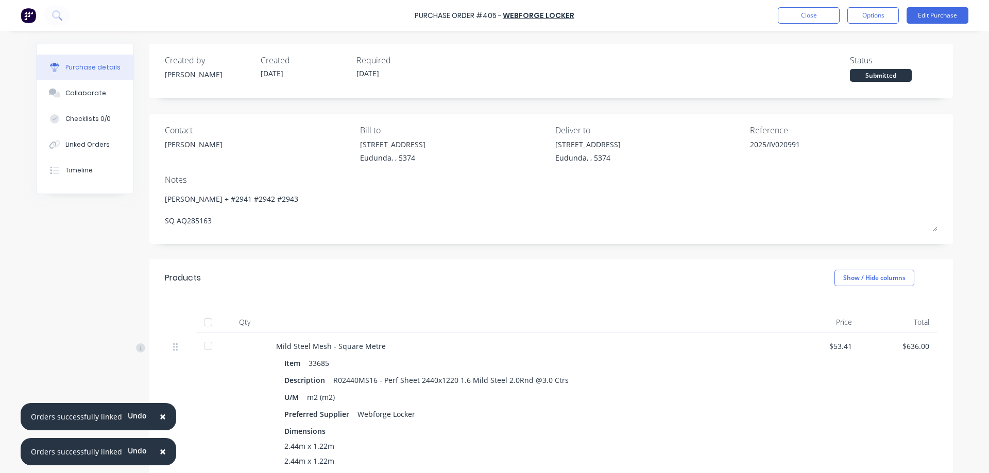
click at [204, 323] on div at bounding box center [208, 322] width 21 height 21
click at [868, 15] on button "Options" at bounding box center [872, 15] width 51 height 16
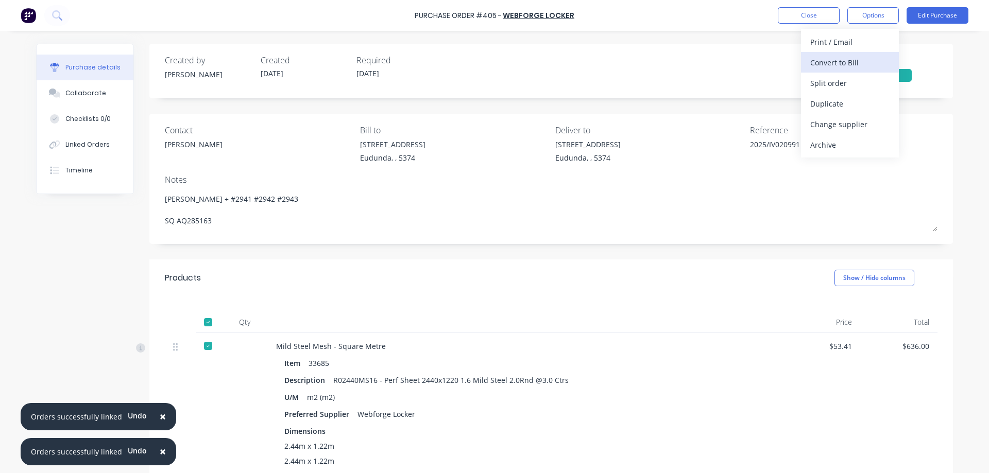
click at [839, 67] on div "Convert to Bill" at bounding box center [849, 62] width 79 height 15
type textarea "x"
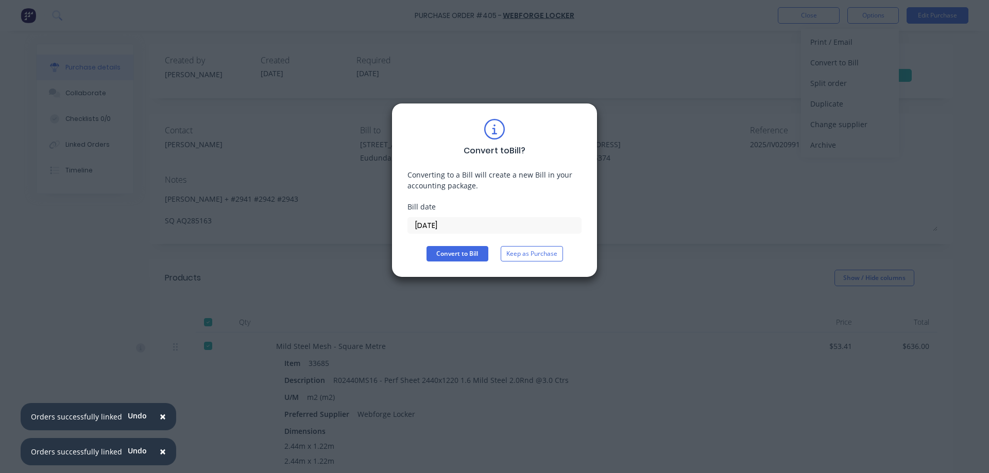
click at [446, 228] on input "[DATE]" at bounding box center [494, 225] width 173 height 15
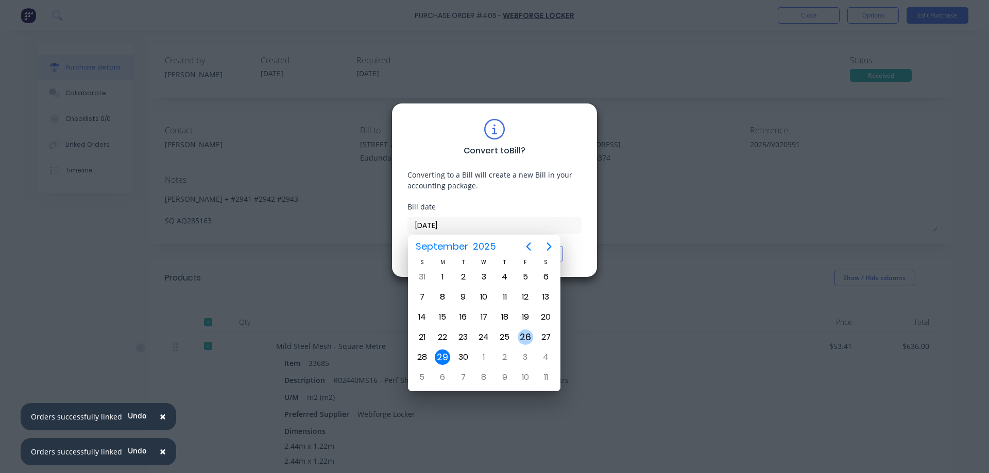
click at [523, 335] on div "26" at bounding box center [524, 337] width 15 height 15
type input "26/09/25"
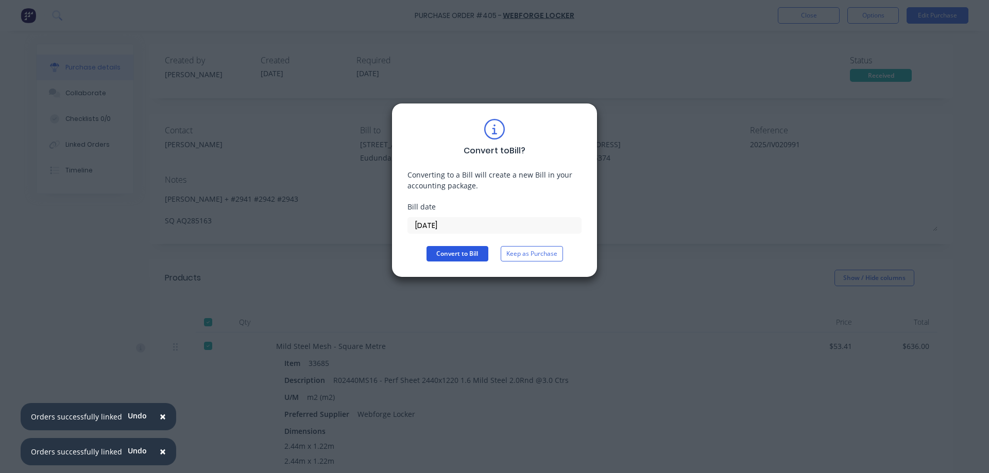
click at [457, 249] on button "Convert to Bill" at bounding box center [457, 253] width 62 height 15
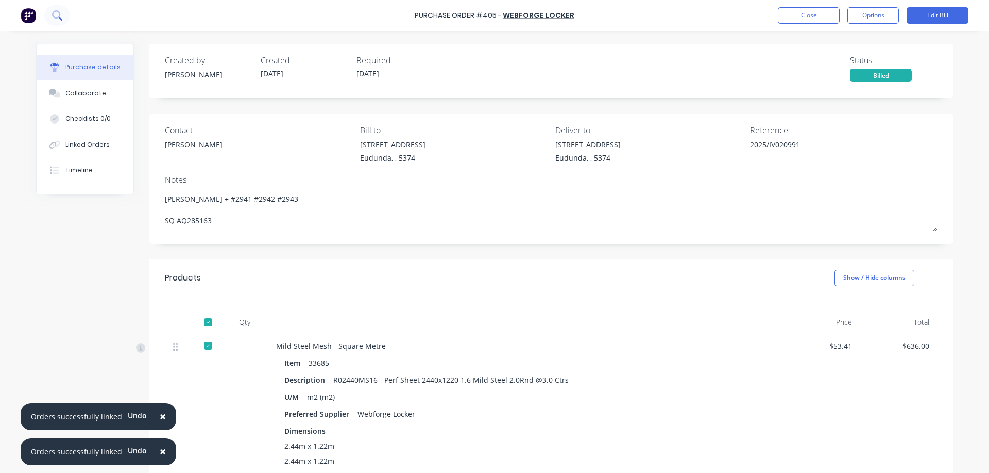
click at [60, 20] on icon at bounding box center [57, 15] width 10 height 10
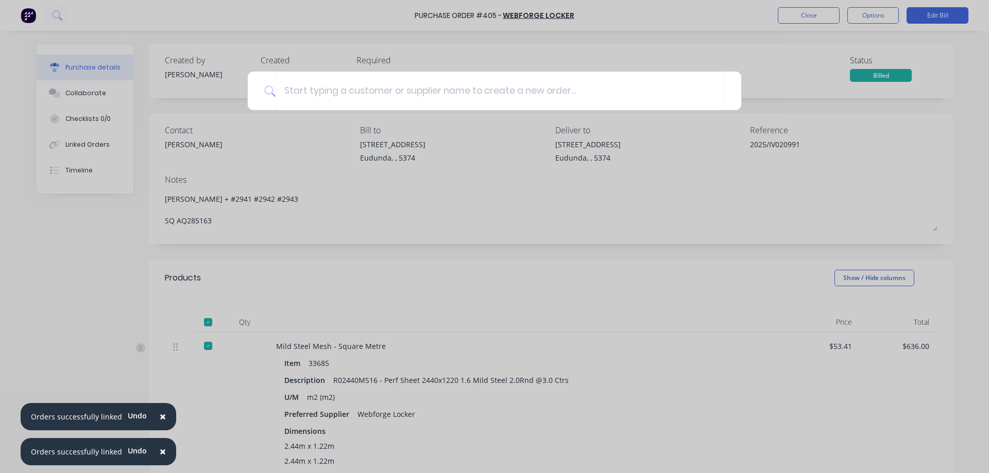
type textarea "x"
type input "d"
type textarea "x"
type input "du"
type textarea "x"
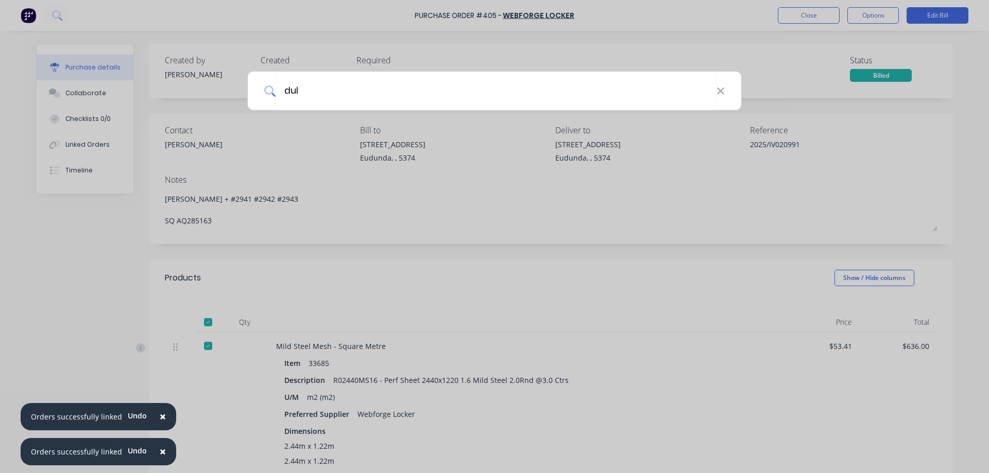
type input "dulu"
type textarea "x"
type input "dulux"
type textarea "x"
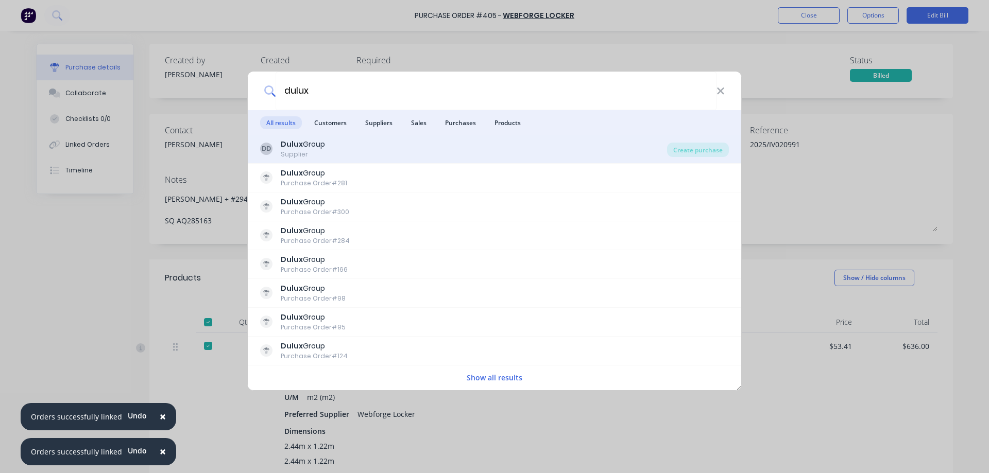
type input "dulux"
click at [463, 150] on div "DD Dulux Group Supplier" at bounding box center [463, 149] width 407 height 20
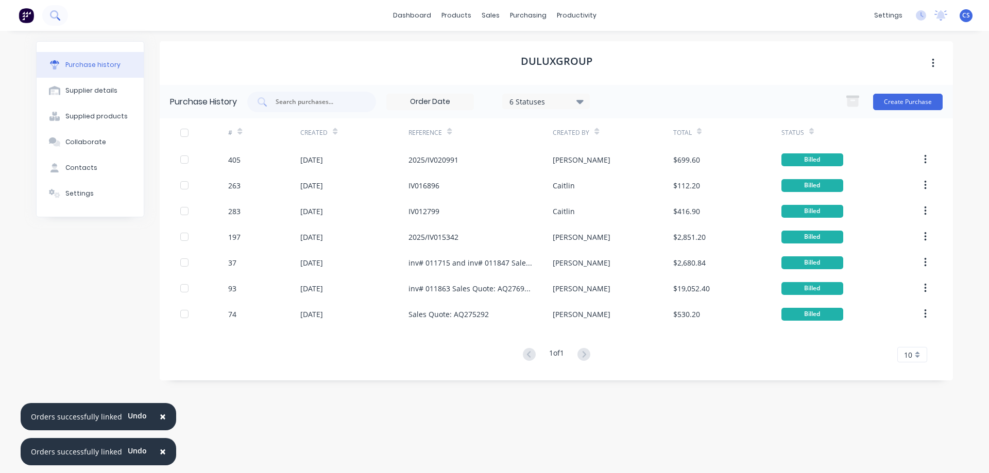
click at [64, 19] on button at bounding box center [55, 15] width 26 height 21
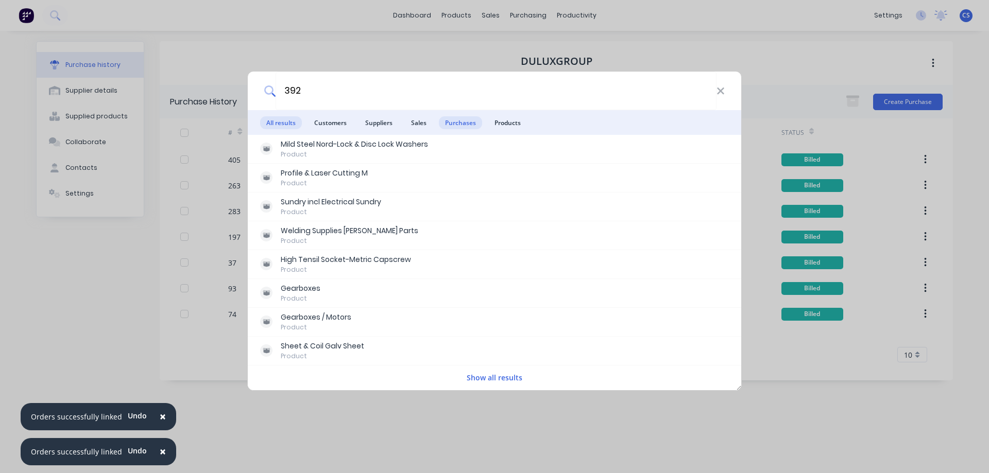
type input "392"
click at [460, 122] on span "Purchases" at bounding box center [460, 122] width 43 height 13
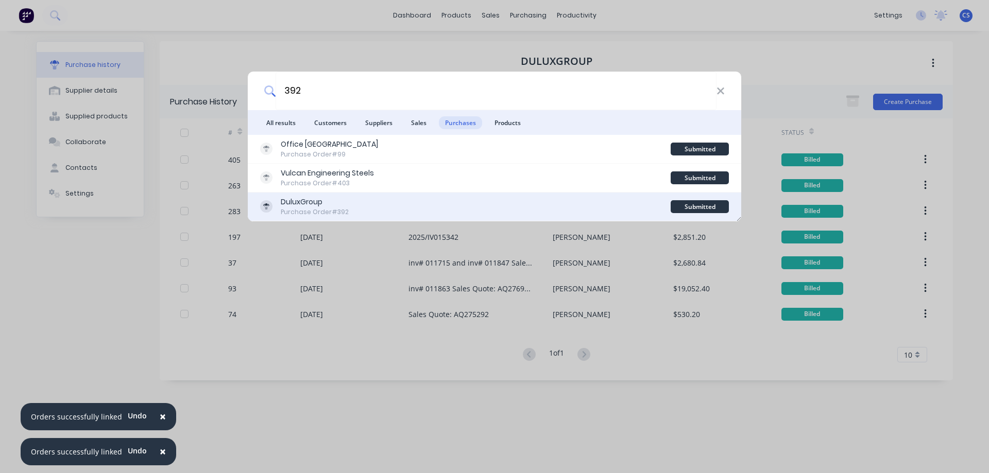
click at [444, 197] on div "DuluxGroup Purchase Order #392" at bounding box center [465, 207] width 410 height 20
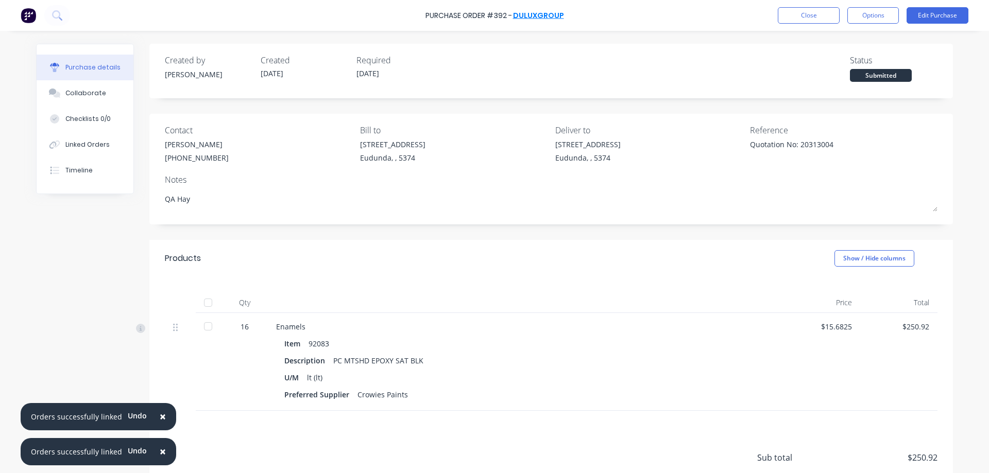
click at [547, 10] on link "DuluxGroup" at bounding box center [538, 15] width 51 height 10
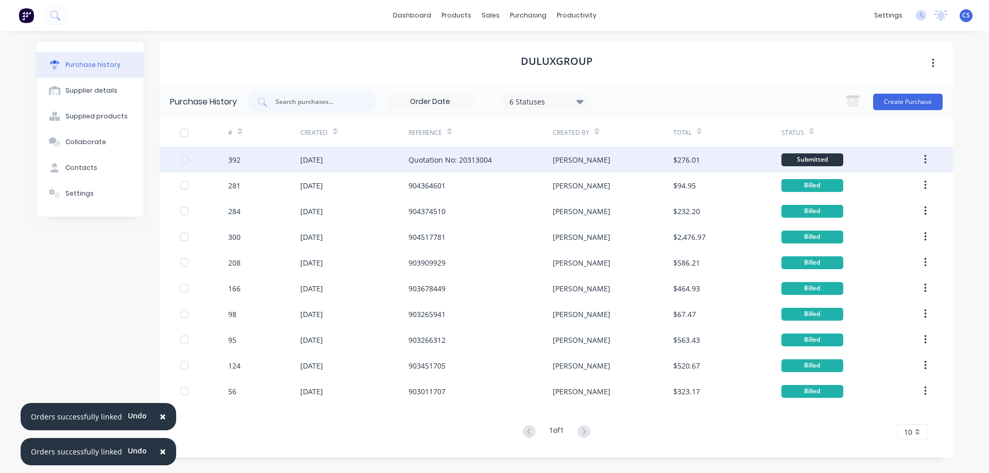
click at [479, 158] on div "Quotation No: 20313004" at bounding box center [449, 159] width 83 height 11
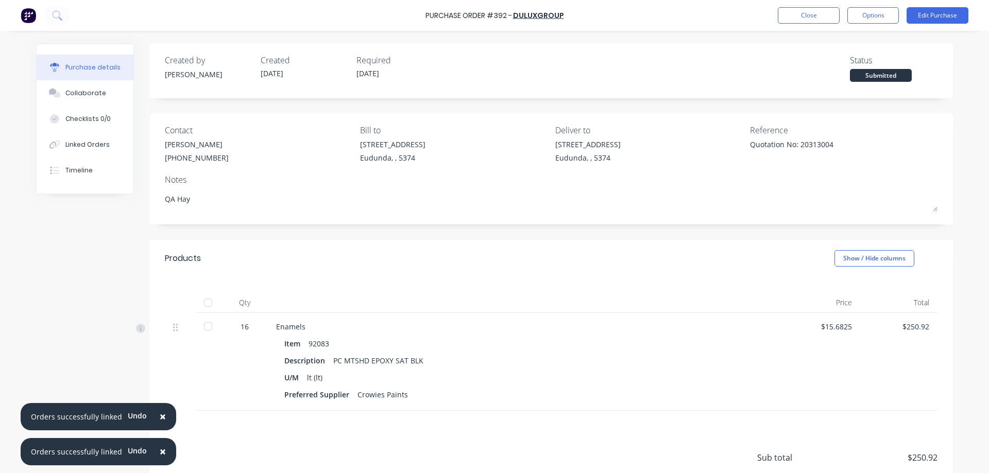
click at [160, 453] on span "×" at bounding box center [163, 451] width 6 height 14
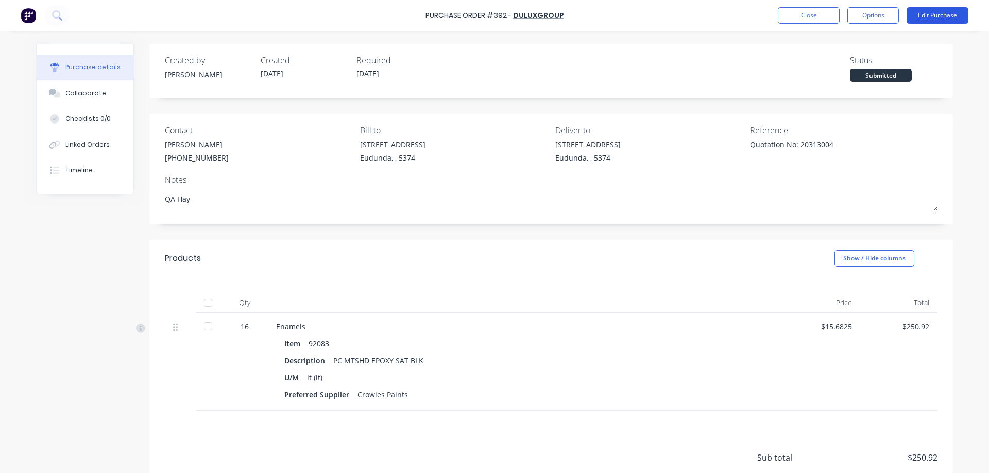
click at [940, 12] on button "Edit Purchase" at bounding box center [937, 15] width 62 height 16
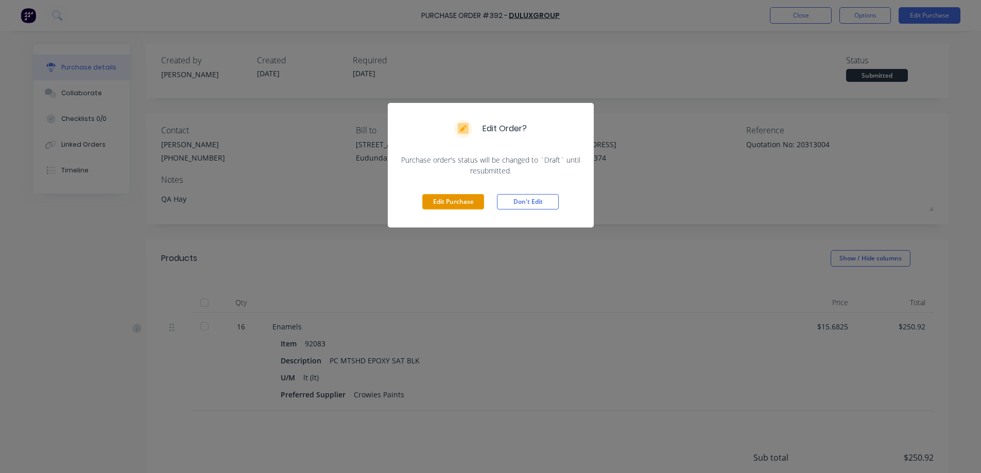
click at [468, 198] on button "Edit Purchase" at bounding box center [453, 201] width 62 height 15
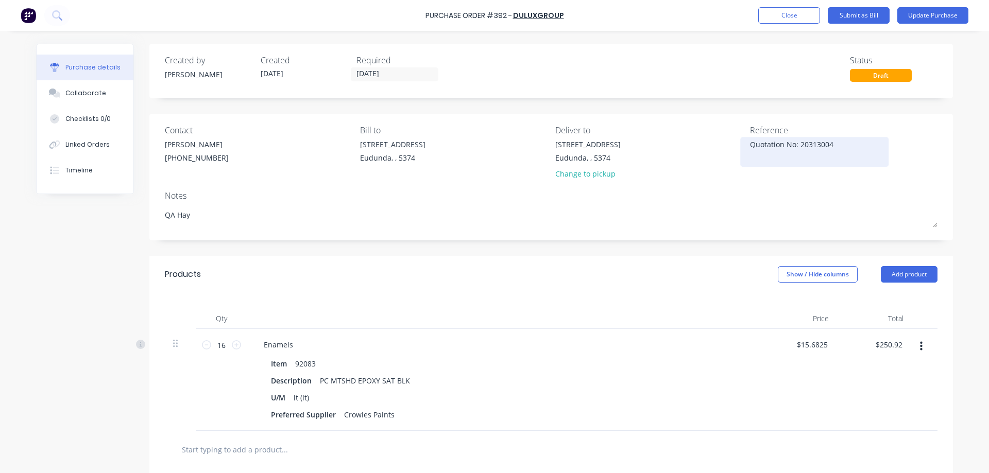
type textarea "x"
drag, startPoint x: 852, startPoint y: 149, endPoint x: 707, endPoint y: 153, distance: 145.3
click at [707, 153] on div "Contact Steve Crossman (08) 8351 9860 Bill to 41 South Terrace Eudunda, , 5374 …" at bounding box center [551, 154] width 772 height 60
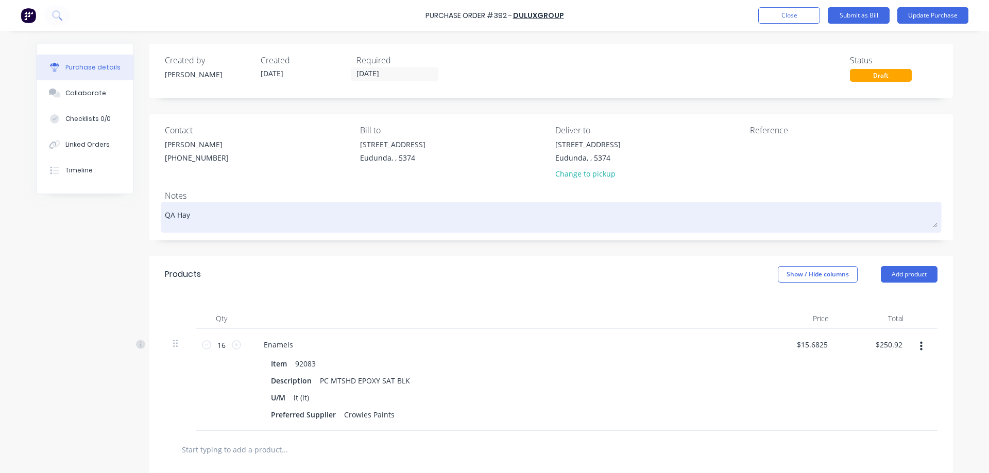
click at [282, 219] on textarea "QA Hay" at bounding box center [551, 215] width 772 height 23
type textarea "x"
type textarea "QA Hay"
type textarea "x"
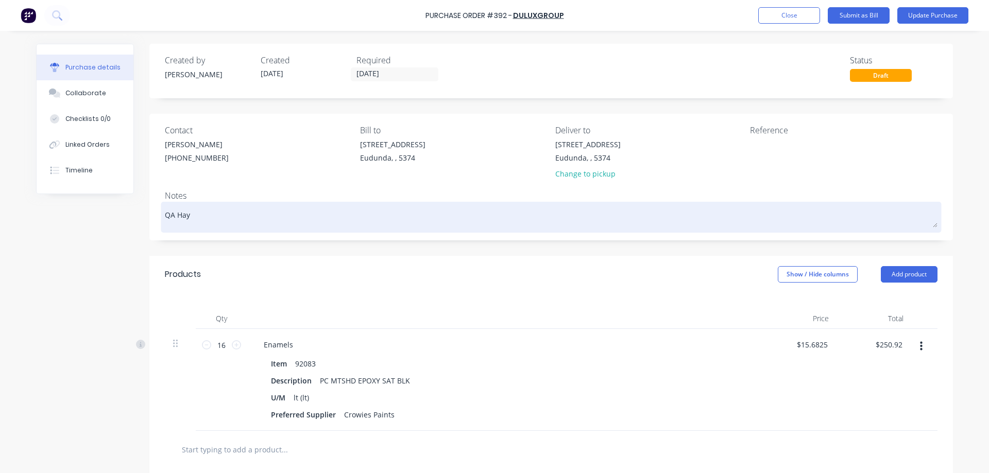
type textarea "QA Hay"
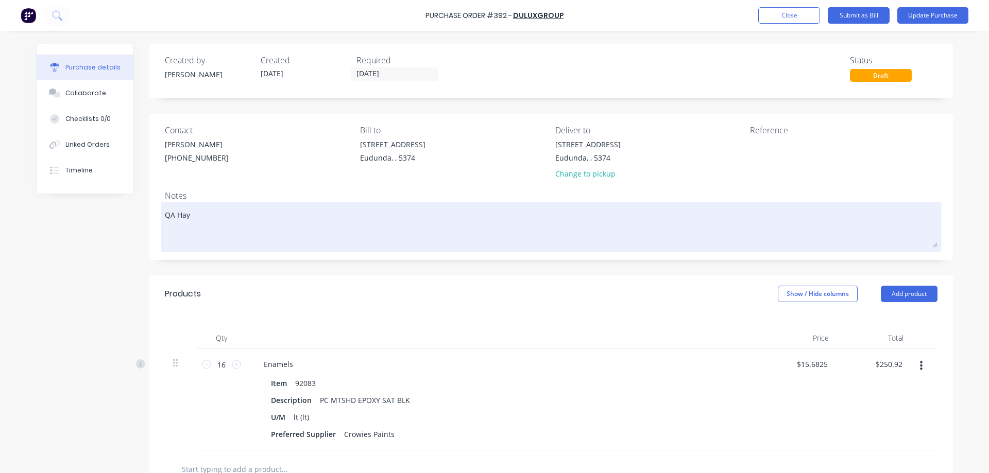
paste textarea "Quotation No: 20313004"
type textarea "x"
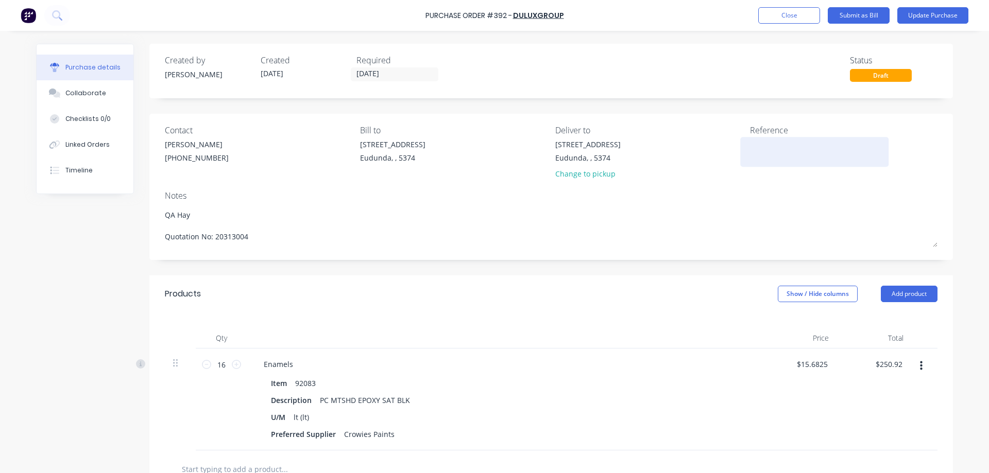
type textarea "QA Hay Quotation No: 20313004"
click at [769, 149] on textarea at bounding box center [814, 150] width 129 height 23
type textarea "x"
type textarea "QA Hay Quotation No: 20313004"
type textarea "905067729"
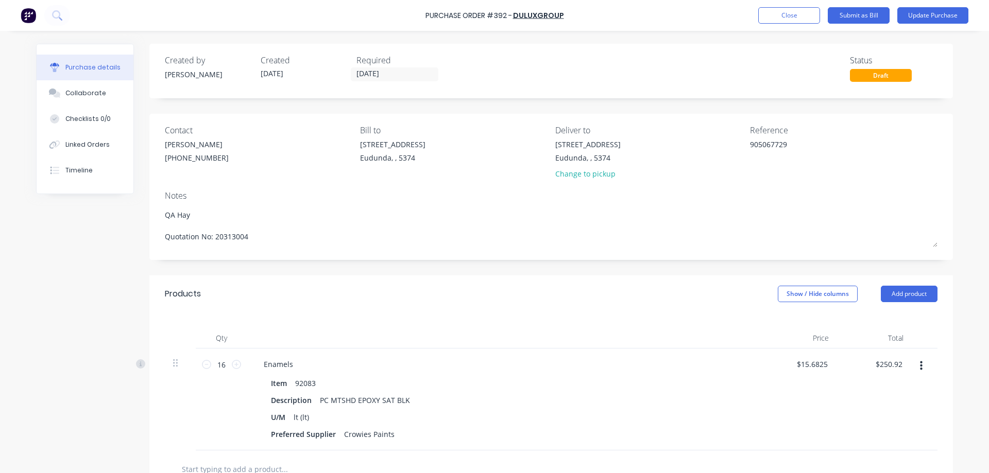
click at [778, 192] on div "Notes" at bounding box center [551, 195] width 772 height 12
type textarea "x"
type textarea "905067729"
click at [931, 3] on div "Purchase Order #392 - DuluxGroup Add product Close Submit as Bill Update Purcha…" at bounding box center [494, 15] width 989 height 31
click at [926, 8] on button "Update Purchase" at bounding box center [932, 15] width 71 height 16
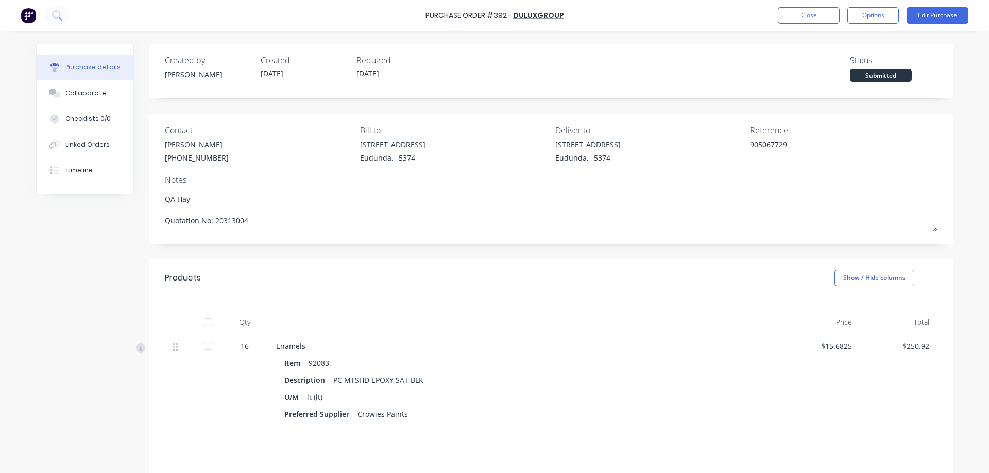
click at [206, 322] on div at bounding box center [208, 322] width 21 height 21
click at [875, 19] on button "Options" at bounding box center [872, 15] width 51 height 16
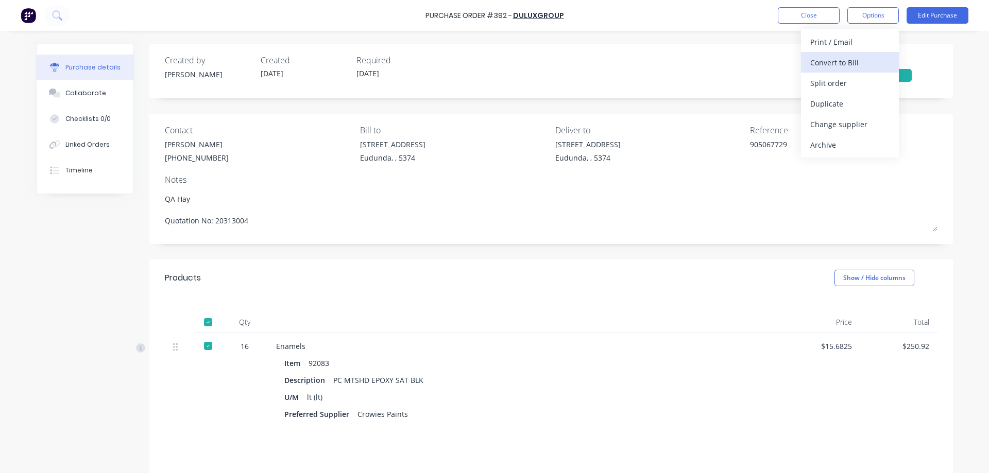
click at [861, 63] on div "Convert to Bill" at bounding box center [849, 62] width 79 height 15
type textarea "x"
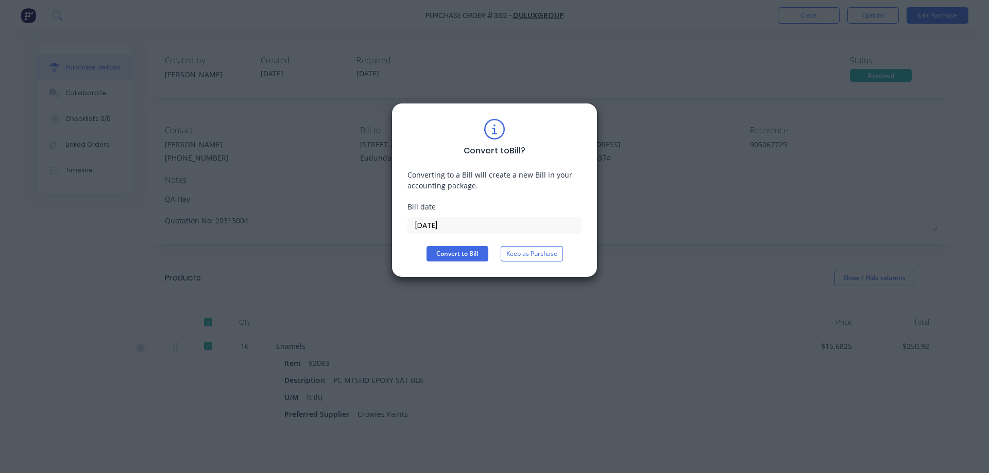
click at [471, 227] on input "[DATE]" at bounding box center [494, 225] width 173 height 15
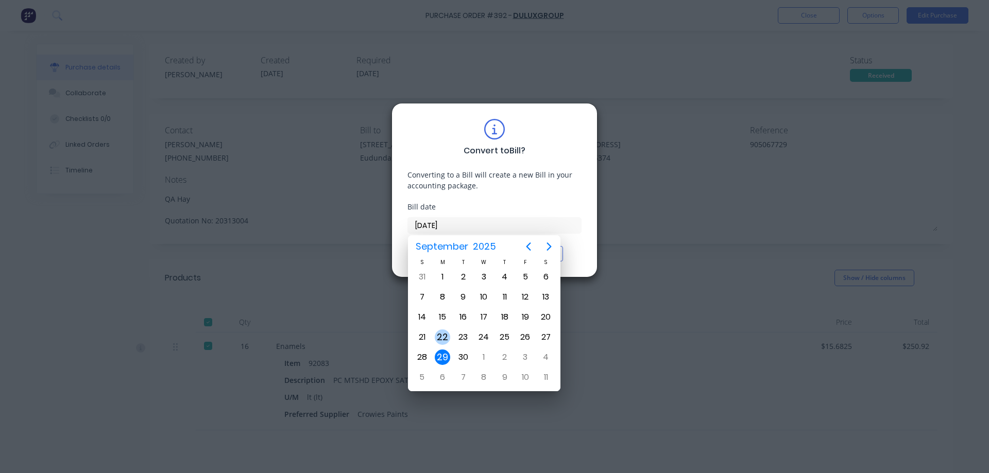
click at [445, 340] on div "22" at bounding box center [442, 337] width 15 height 15
type input "[DATE]"
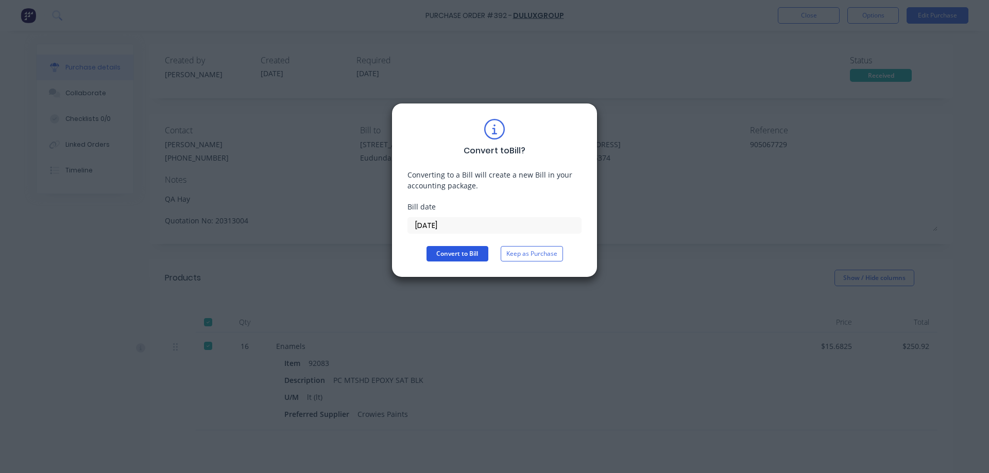
click at [467, 255] on button "Convert to Bill" at bounding box center [457, 253] width 62 height 15
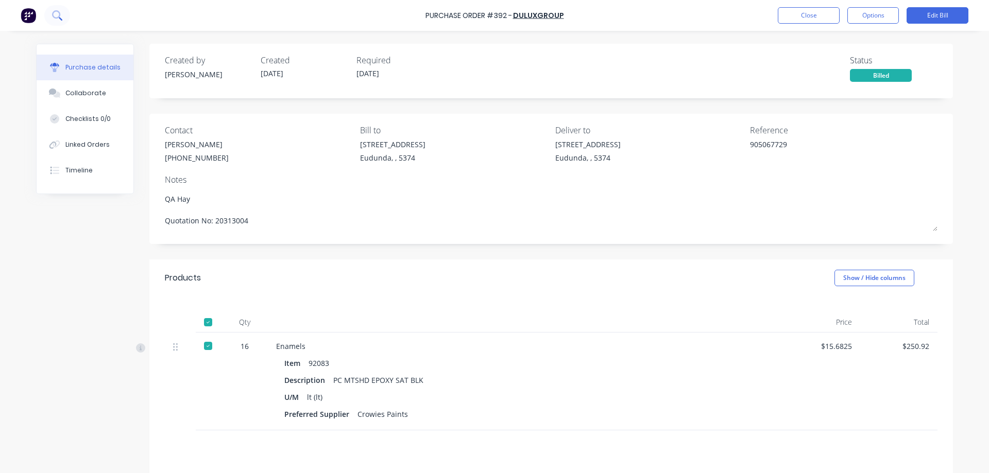
click at [57, 13] on icon at bounding box center [57, 15] width 10 height 10
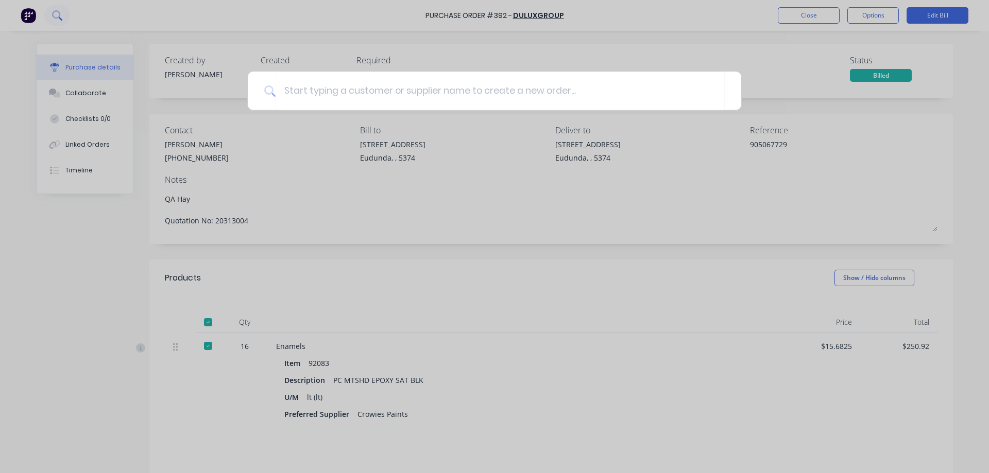
type textarea "x"
type input "x"
type textarea "x"
type input "xp"
type textarea "x"
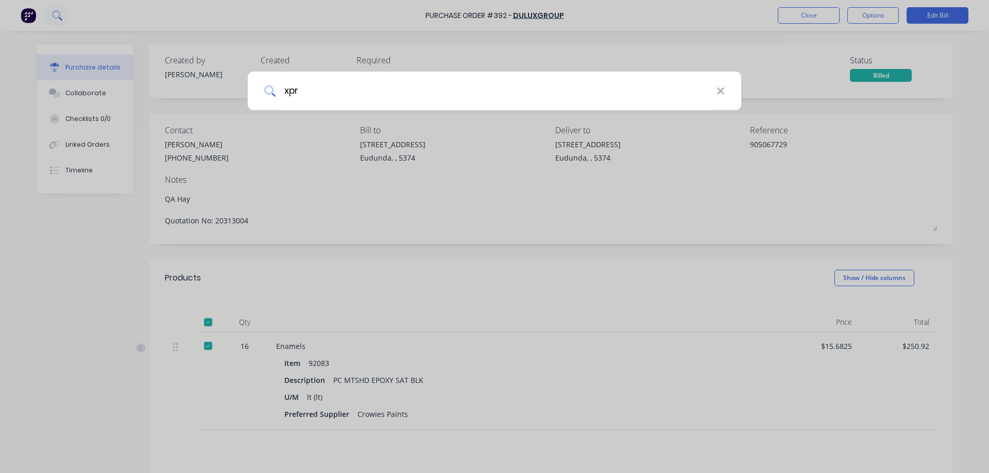
type input "xpre"
type textarea "x"
type input "xpres"
type textarea "x"
type input "xpress"
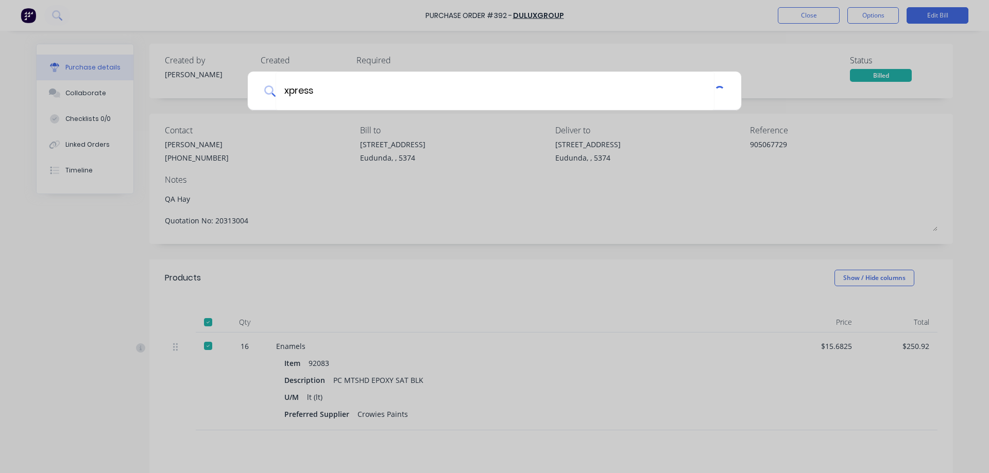
type textarea "x"
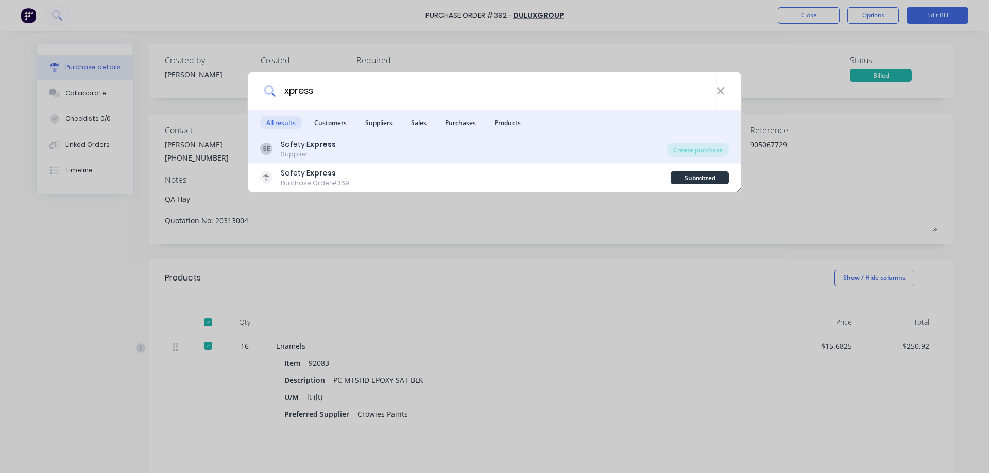
type input "xpress"
click at [379, 153] on div "SE Safety E xpress Supplier" at bounding box center [463, 149] width 407 height 20
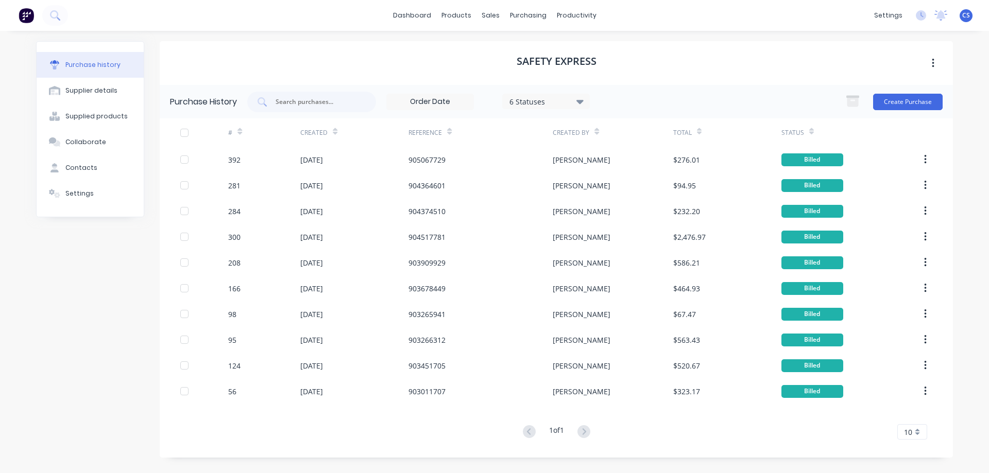
click at [540, 60] on h1 "Safety Express" at bounding box center [556, 61] width 80 height 12
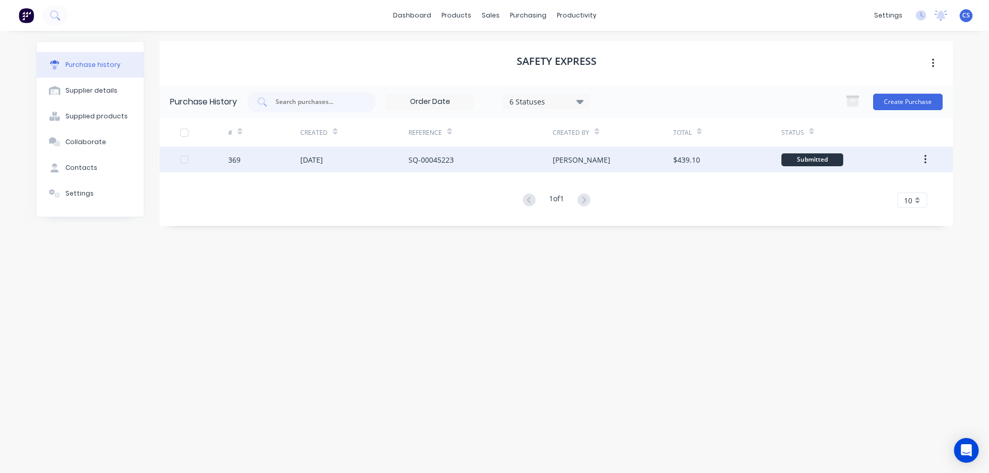
click at [367, 164] on div "[DATE]" at bounding box center [354, 160] width 108 height 26
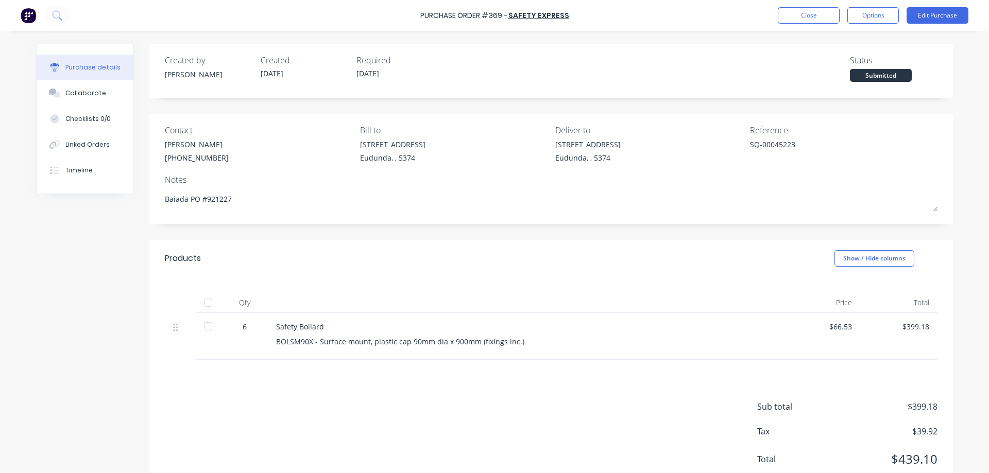
click at [96, 295] on div "Created by [PERSON_NAME] Created [DATE] Required [DATE] Status Submitted Contac…" at bounding box center [494, 270] width 917 height 453
click at [113, 146] on button "Linked Orders" at bounding box center [85, 145] width 97 height 26
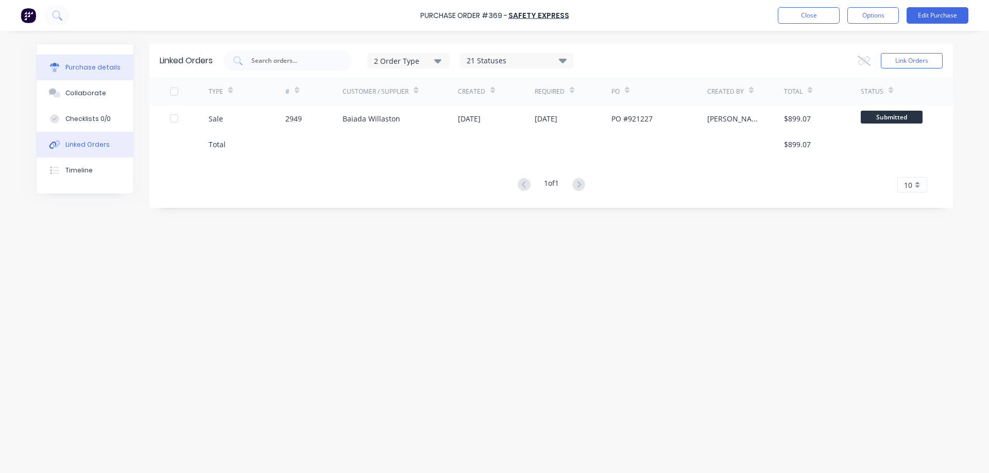
click at [100, 74] on button "Purchase details" at bounding box center [85, 68] width 97 height 26
type textarea "x"
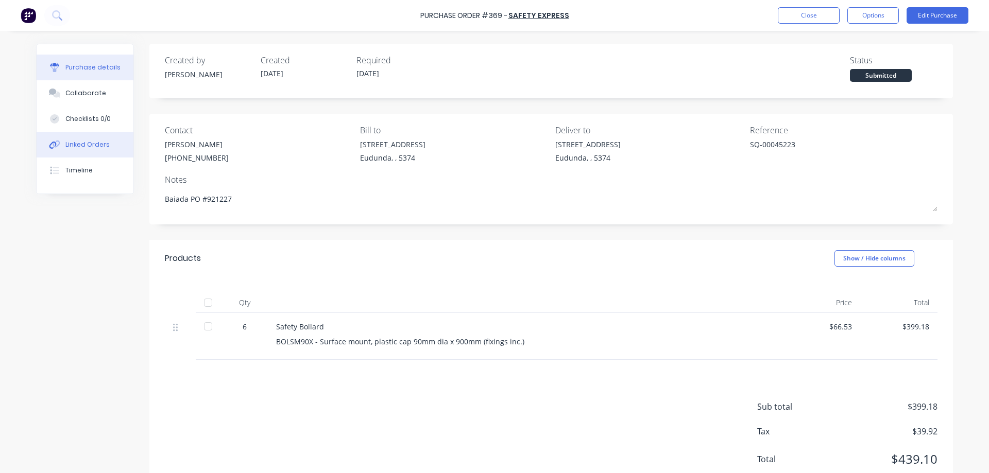
click at [80, 141] on div "Linked Orders" at bounding box center [87, 144] width 44 height 9
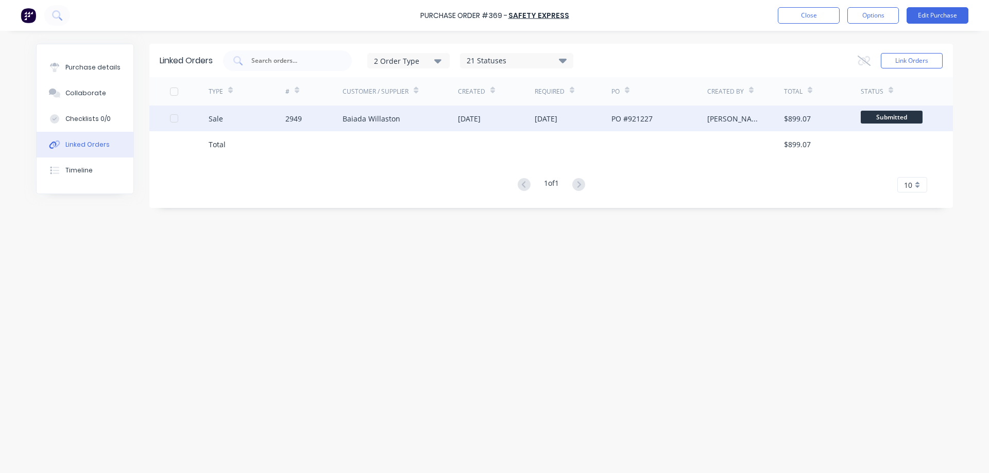
drag, startPoint x: 395, startPoint y: 122, endPoint x: 375, endPoint y: 126, distance: 20.4
click at [375, 126] on div "Baiada Willaston" at bounding box center [399, 119] width 115 height 26
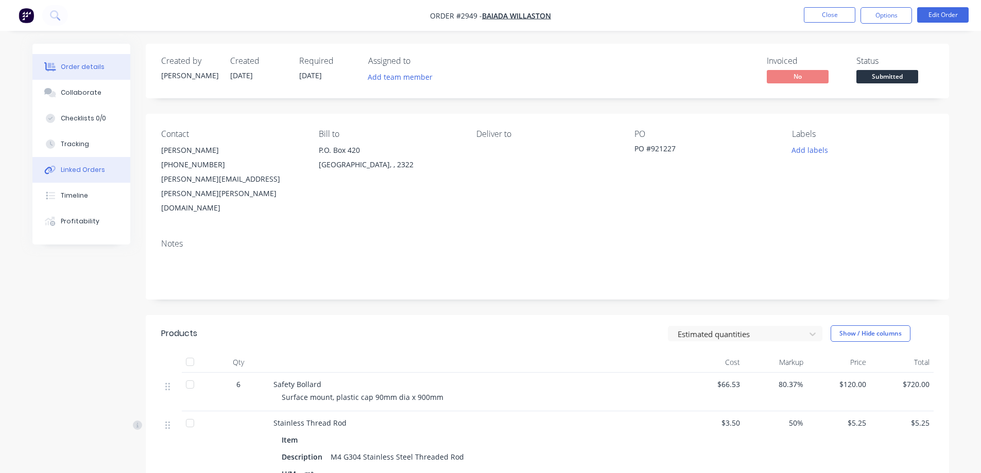
click at [108, 168] on button "Linked Orders" at bounding box center [81, 170] width 98 height 26
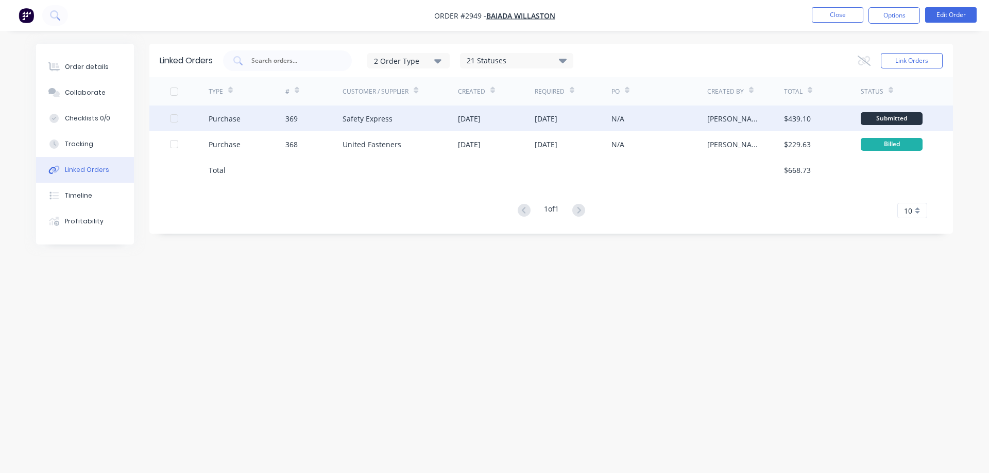
click at [422, 117] on div "Safety Express" at bounding box center [399, 119] width 115 height 26
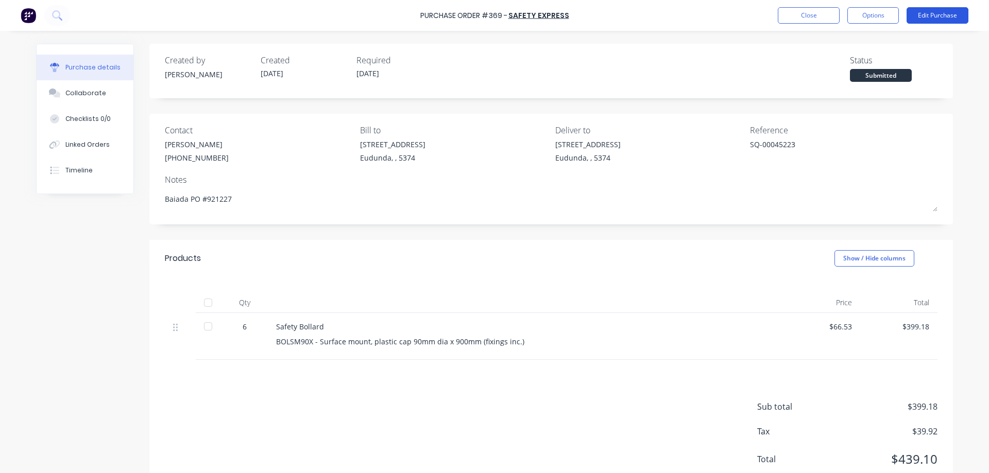
click at [935, 19] on button "Edit Purchase" at bounding box center [937, 15] width 62 height 16
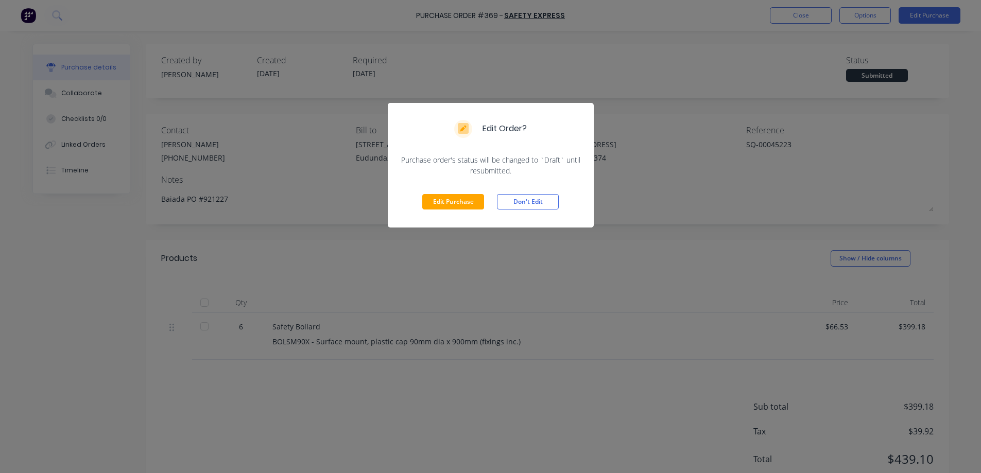
click at [445, 211] on div "Edit Purchase Don't Edit" at bounding box center [491, 201] width 206 height 51
click at [445, 201] on button "Edit Purchase" at bounding box center [453, 201] width 62 height 15
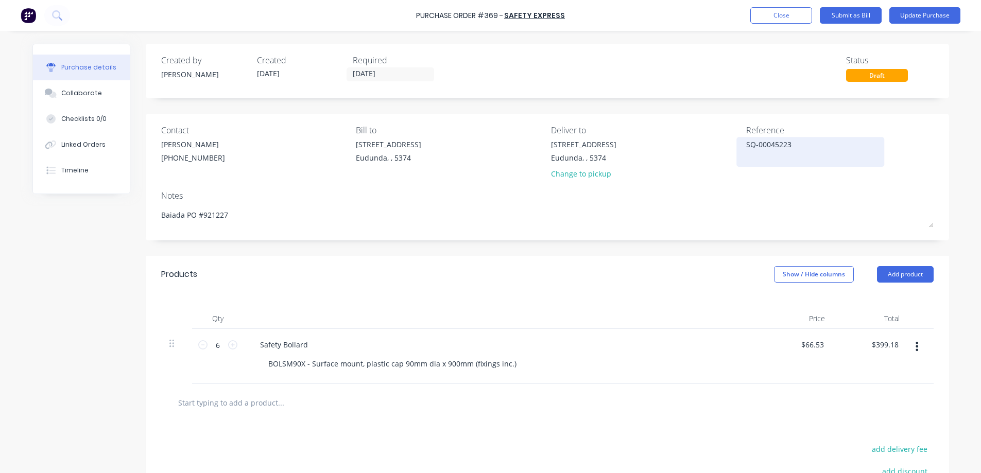
type textarea "x"
drag, startPoint x: 821, startPoint y: 149, endPoint x: 746, endPoint y: 145, distance: 75.3
click at [750, 145] on textarea "SQ-00045223" at bounding box center [814, 150] width 129 height 23
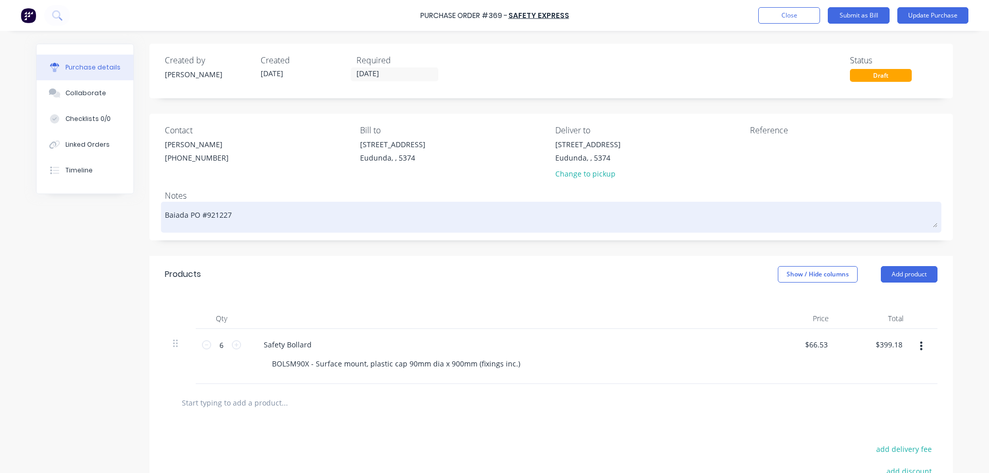
click at [277, 221] on textarea "Baiada PO #921227" at bounding box center [551, 215] width 772 height 23
type textarea "x"
type textarea "Baiada PO #921227"
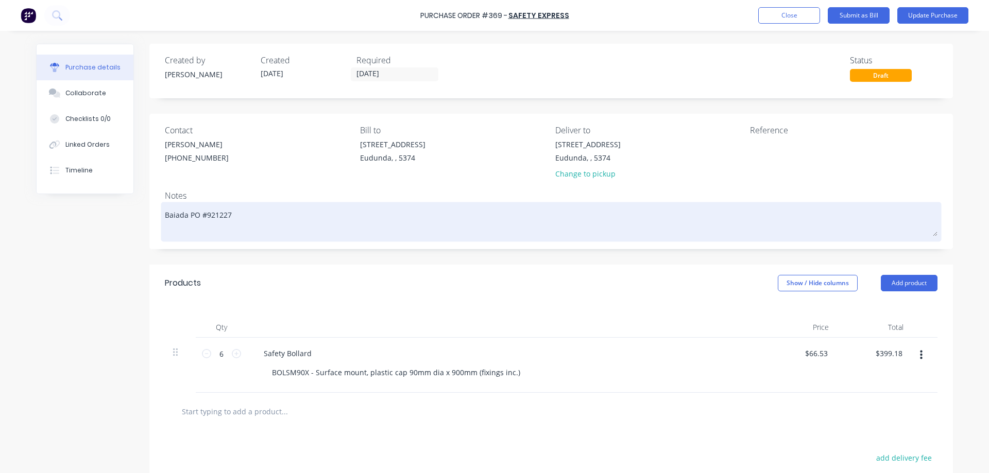
type textarea "x"
type textarea "Baiada PO #921227"
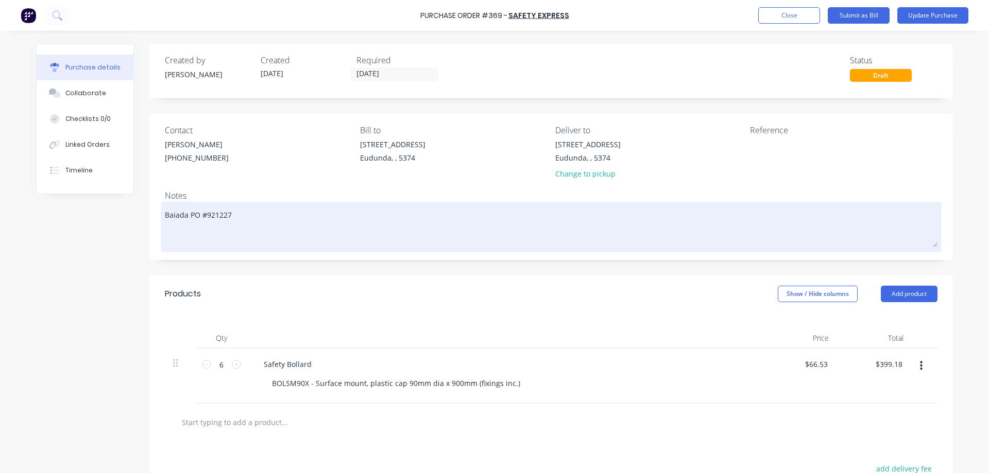
paste textarea "SQ-00045223"
type textarea "x"
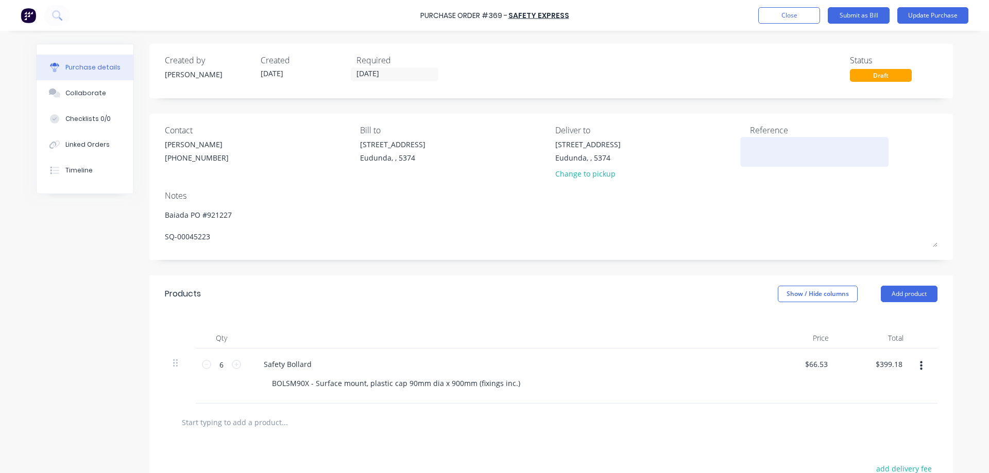
type textarea "Baiada PO #921227 SQ-00045223"
type textarea "x"
type textarea "Baiada PO #921227 SQ-00045223"
click at [762, 153] on textarea at bounding box center [814, 150] width 129 height 23
type textarea "SI-00113613"
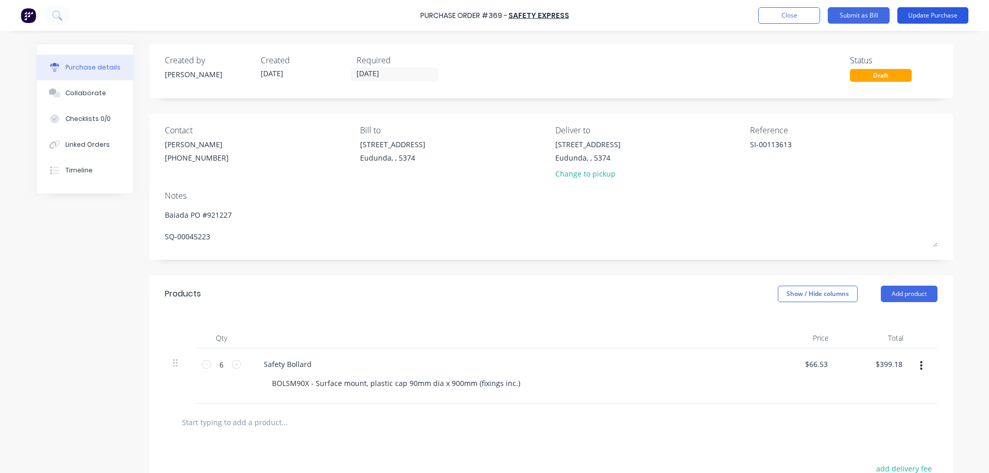
click at [920, 14] on button "Update Purchase" at bounding box center [932, 15] width 71 height 16
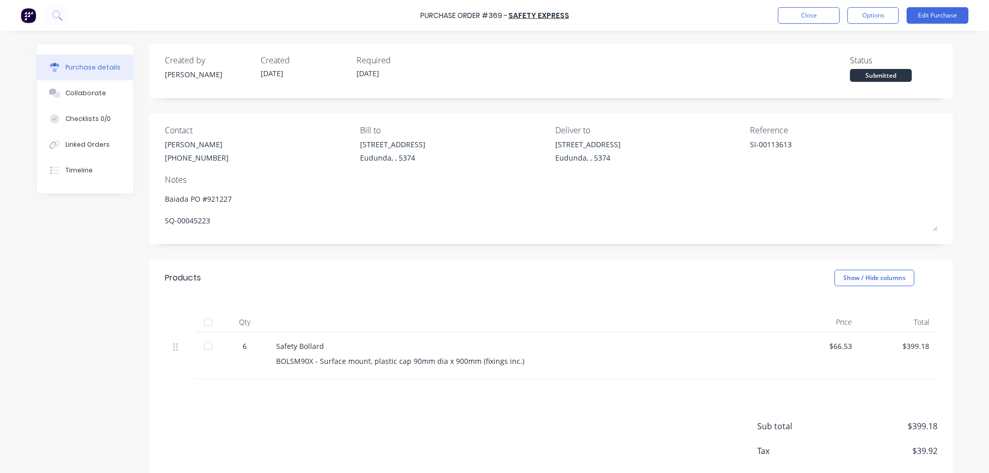
click at [201, 320] on div at bounding box center [208, 322] width 21 height 21
click at [872, 15] on button "Options" at bounding box center [872, 15] width 51 height 16
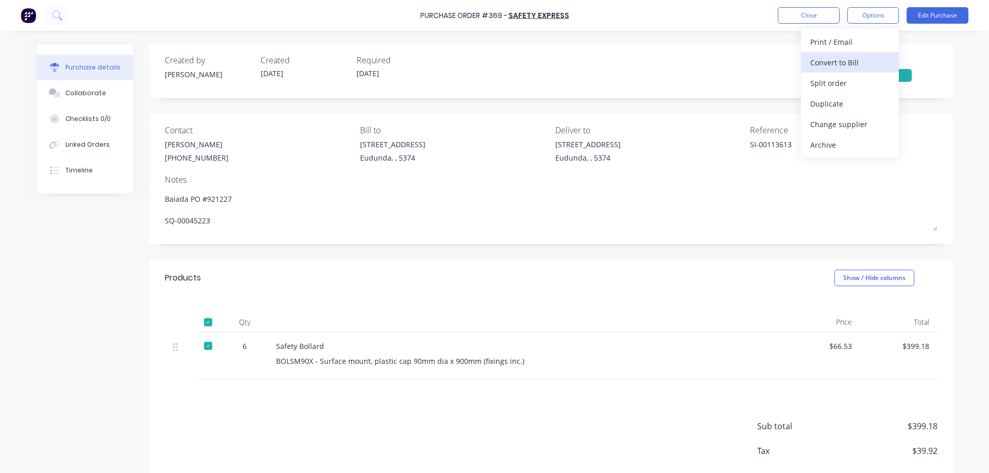
click at [857, 60] on div "Convert to Bill" at bounding box center [849, 62] width 79 height 15
type textarea "x"
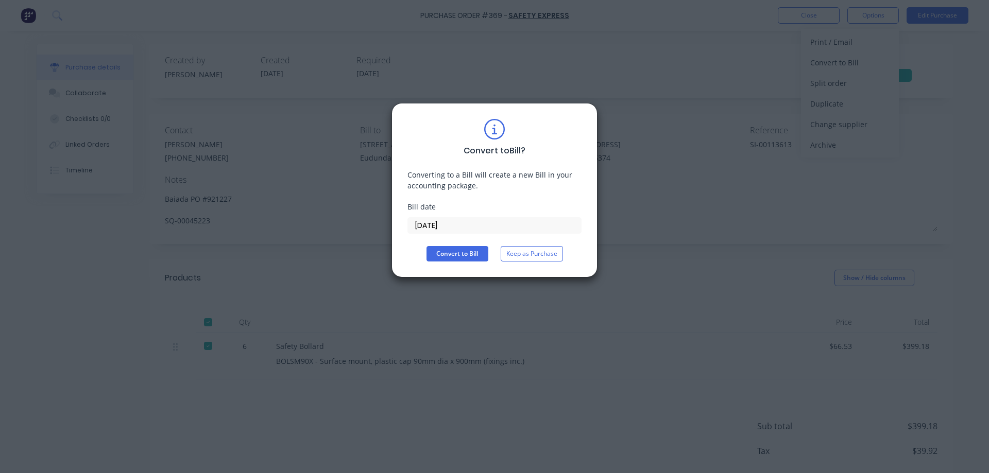
click at [464, 227] on input "[DATE]" at bounding box center [494, 225] width 173 height 15
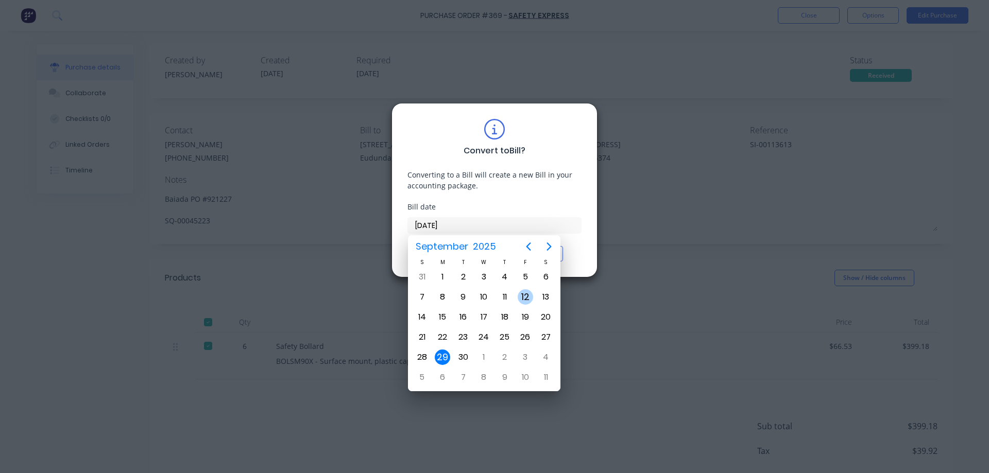
click at [526, 297] on div "12" at bounding box center [524, 296] width 15 height 15
type input "12/09/25"
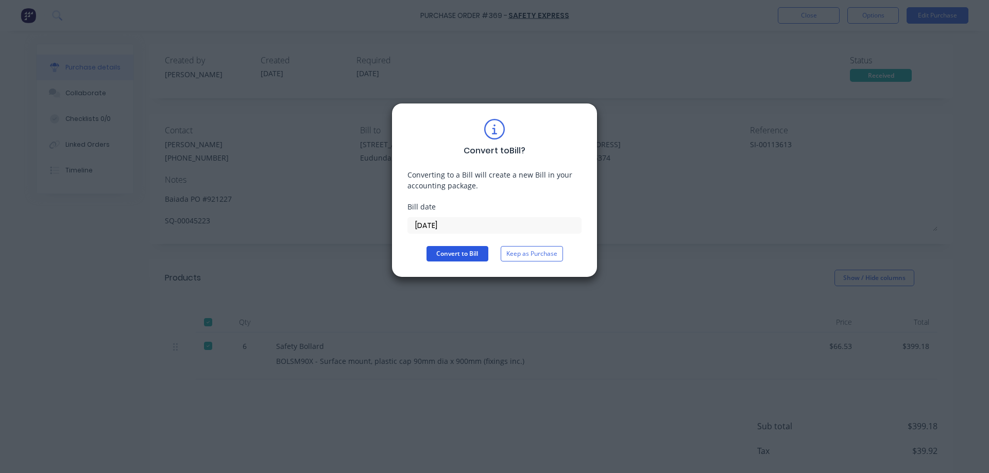
click at [470, 248] on button "Convert to Bill" at bounding box center [457, 253] width 62 height 15
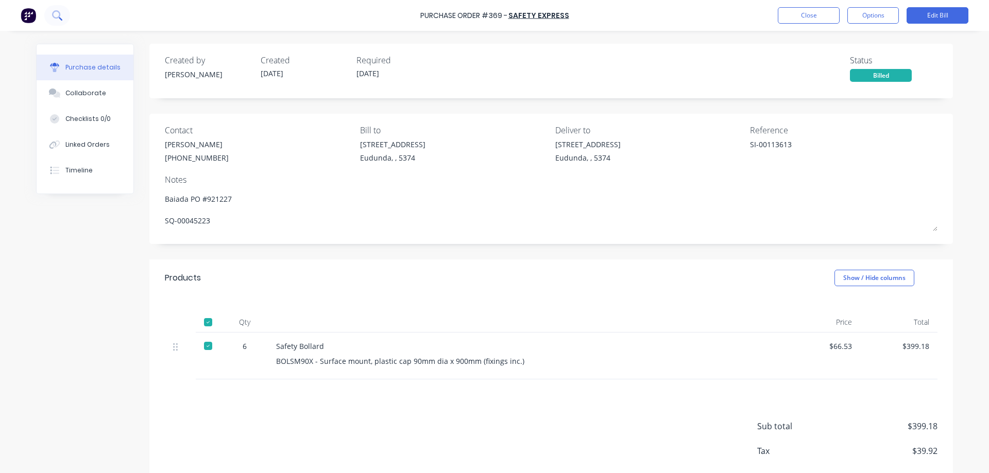
click at [63, 11] on button at bounding box center [57, 15] width 26 height 21
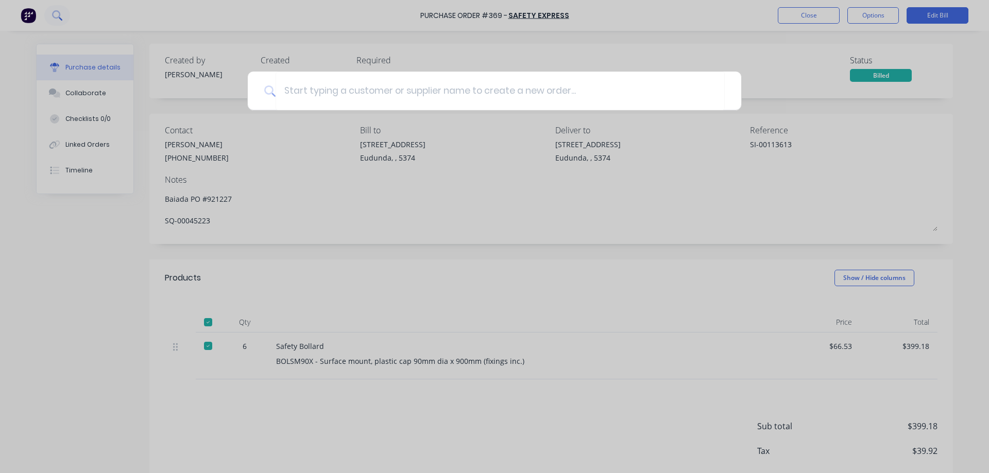
type textarea "x"
type input "3"
type textarea "x"
type input "38"
type textarea "x"
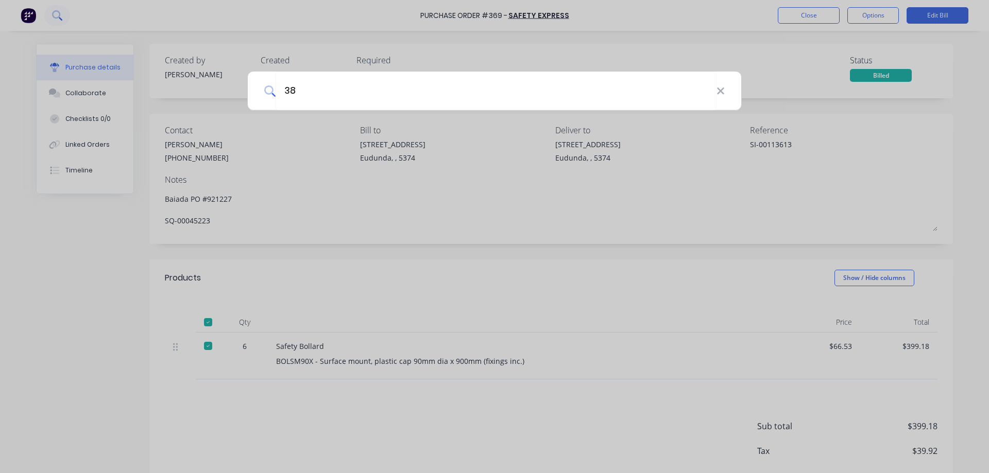
type input "383"
type textarea "x"
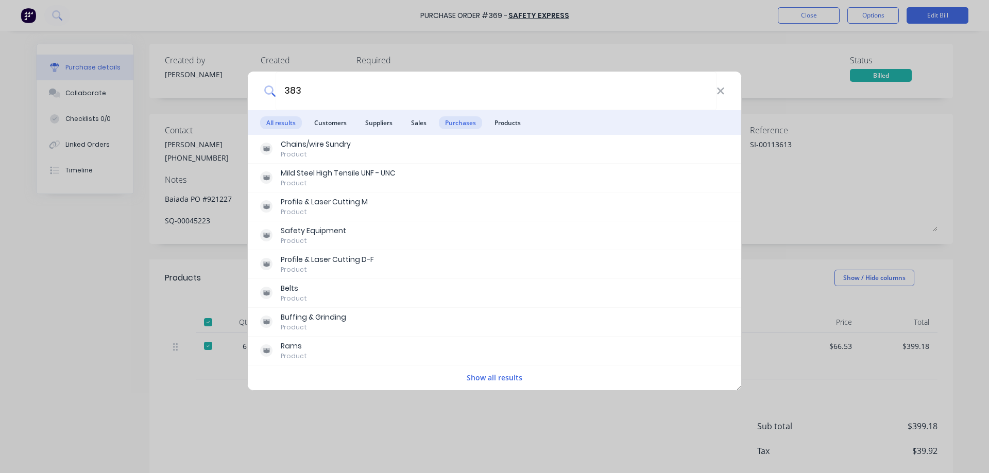
type input "383"
click at [463, 118] on span "Purchases" at bounding box center [460, 122] width 43 height 13
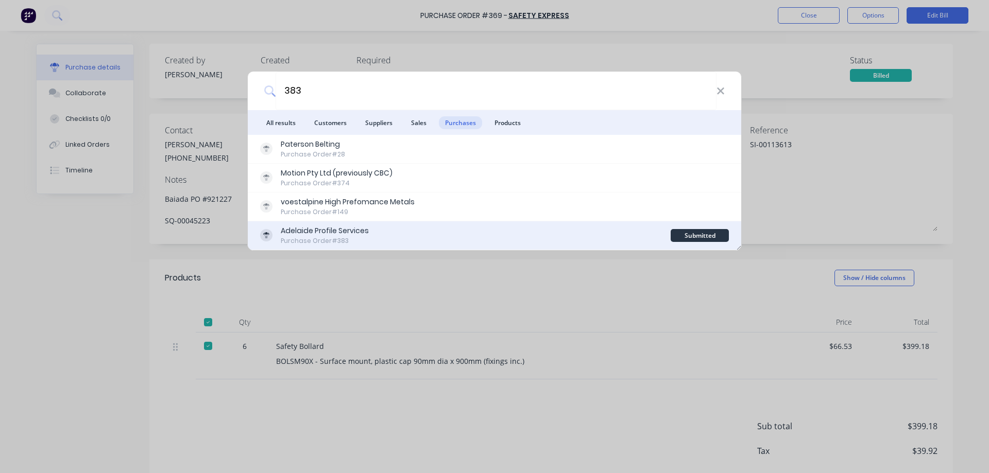
click at [400, 235] on div "Adelaide Profile Services Purchase Order #383" at bounding box center [465, 236] width 410 height 20
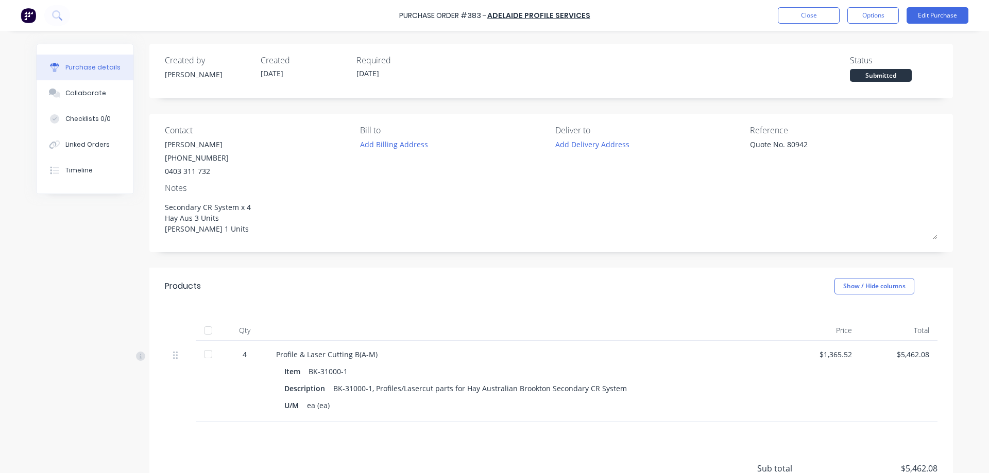
type textarea "x"
click at [97, 148] on div "Linked Orders" at bounding box center [87, 144] width 44 height 9
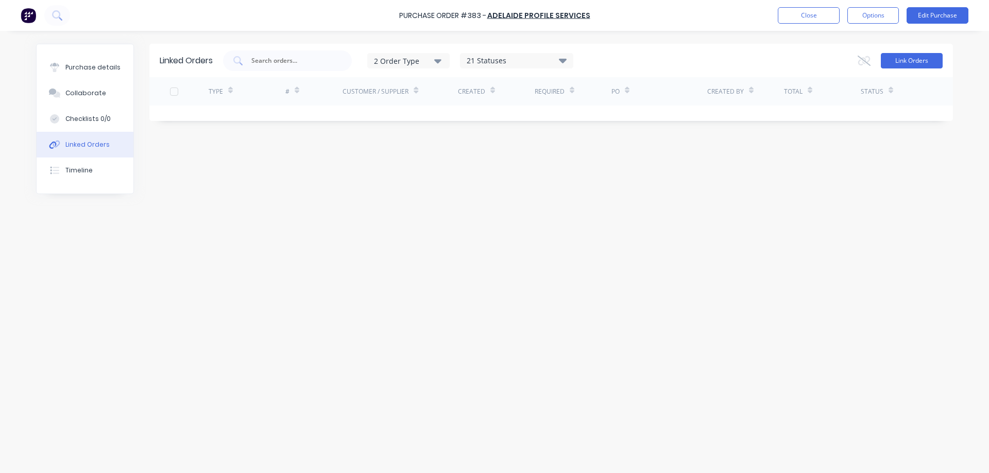
click at [891, 61] on button "Link Orders" at bounding box center [911, 60] width 62 height 15
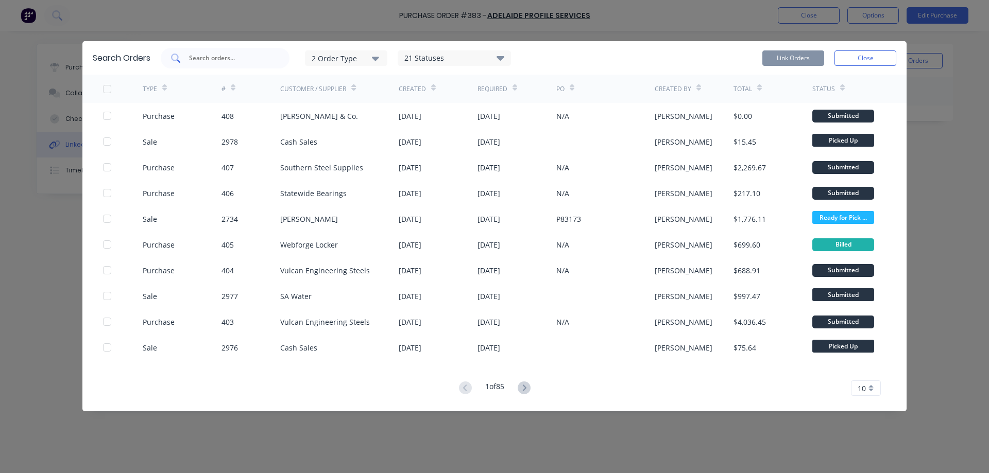
click at [197, 50] on div at bounding box center [225, 58] width 129 height 21
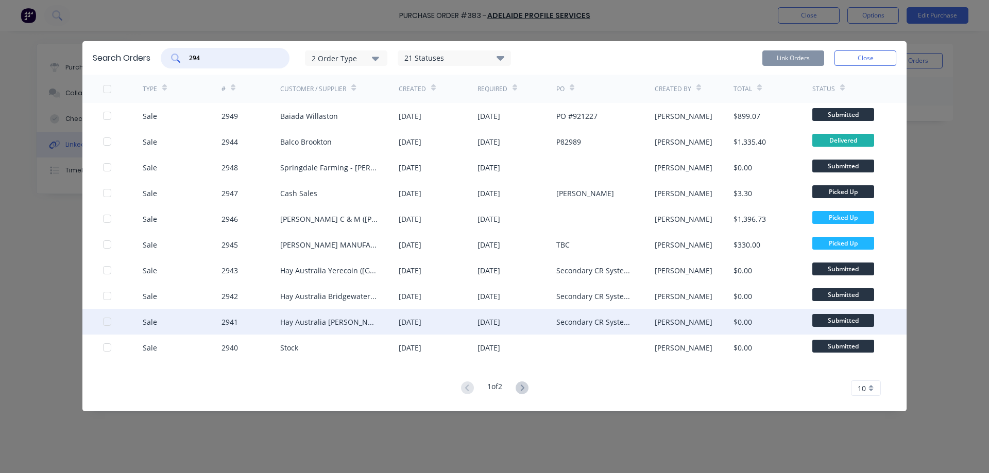
click at [104, 323] on div at bounding box center [107, 322] width 21 height 21
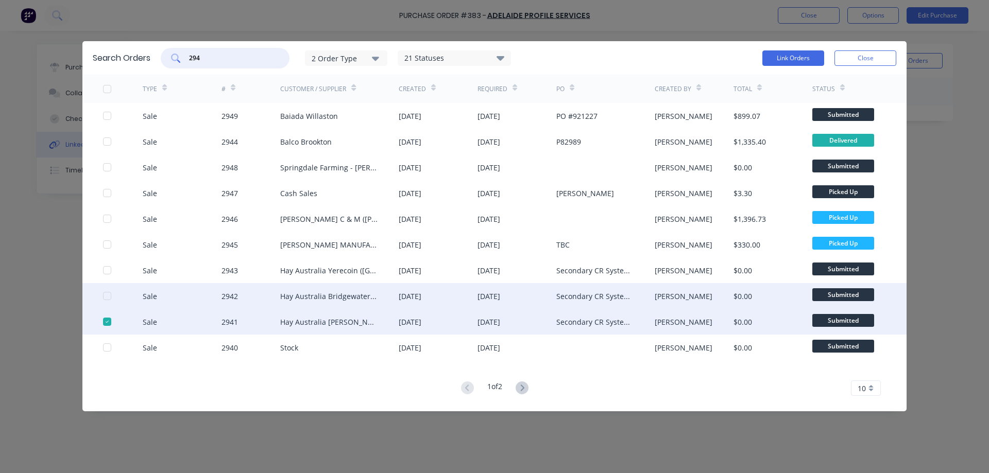
click at [108, 298] on div at bounding box center [107, 296] width 21 height 21
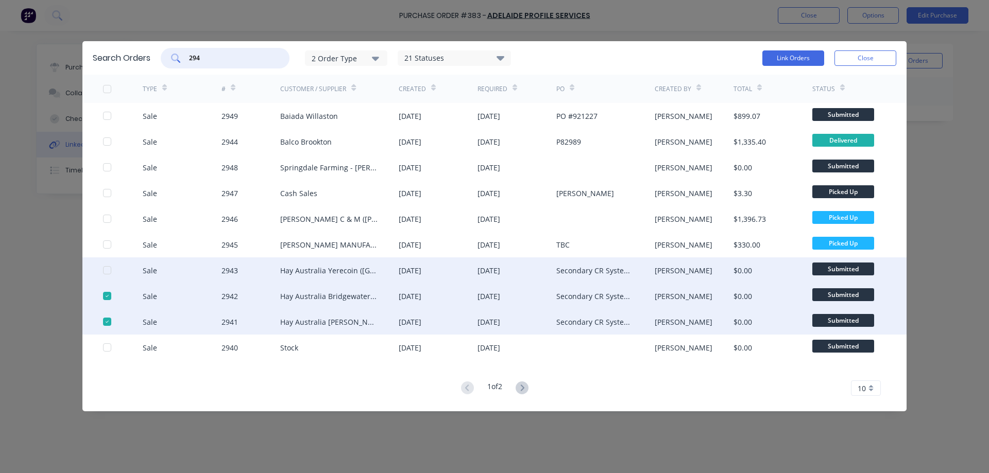
click at [109, 273] on div at bounding box center [107, 270] width 21 height 21
click at [787, 59] on button "Link Orders" at bounding box center [793, 57] width 62 height 15
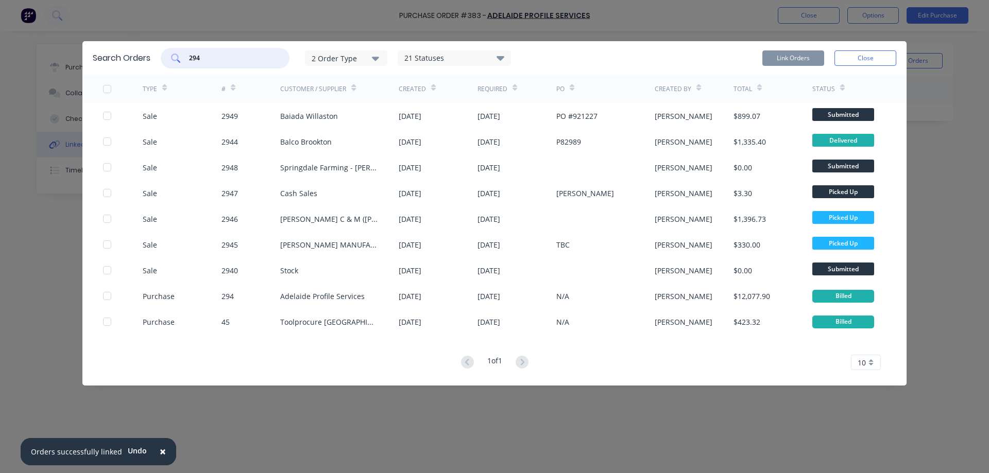
drag, startPoint x: 212, startPoint y: 62, endPoint x: 177, endPoint y: 67, distance: 35.9
click at [177, 67] on div "294" at bounding box center [225, 58] width 129 height 21
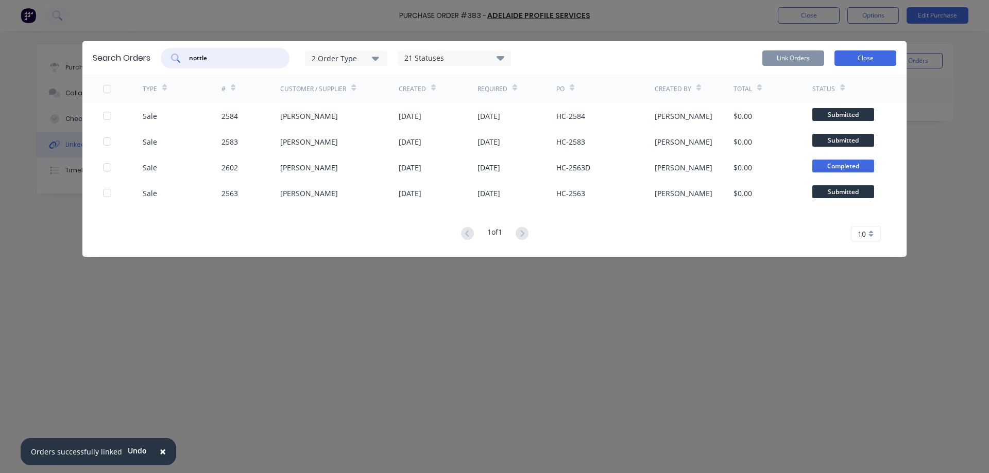
type input "nottle"
click at [883, 57] on button "Close" at bounding box center [865, 57] width 62 height 15
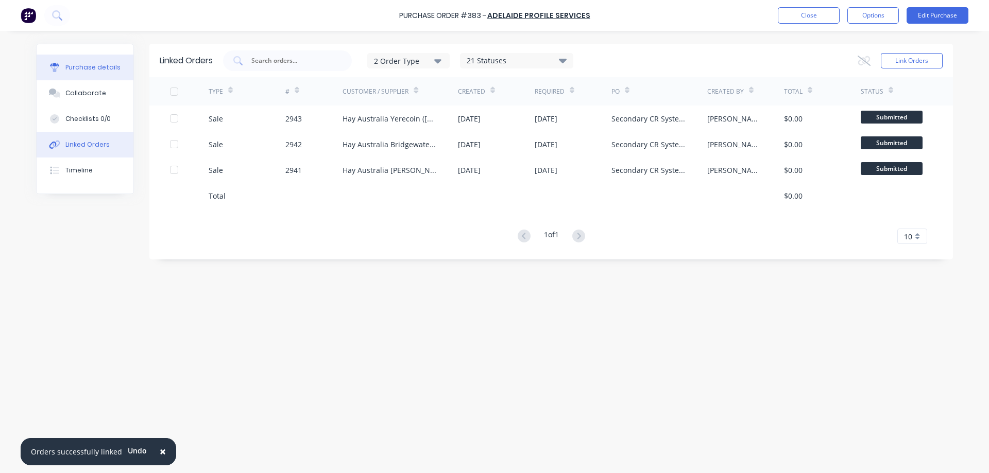
click at [104, 58] on button "Purchase details" at bounding box center [85, 68] width 97 height 26
type textarea "x"
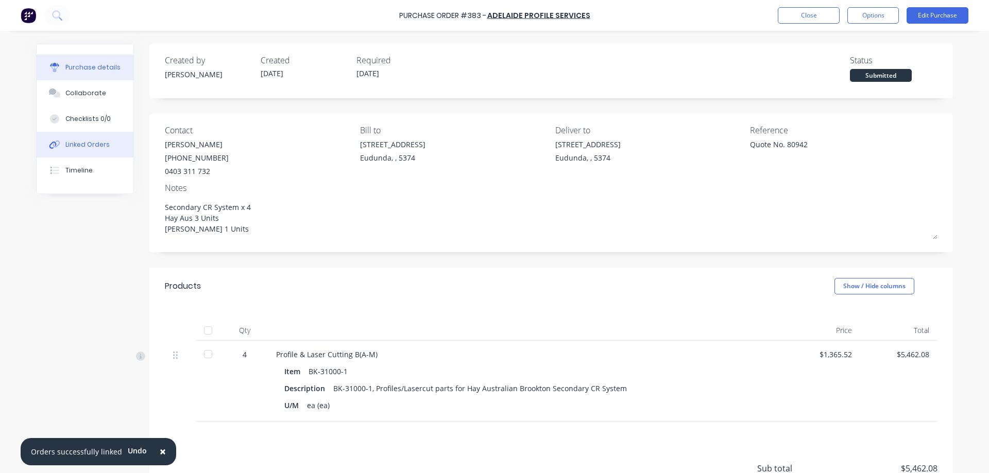
click at [100, 140] on div "Linked Orders" at bounding box center [87, 144] width 44 height 9
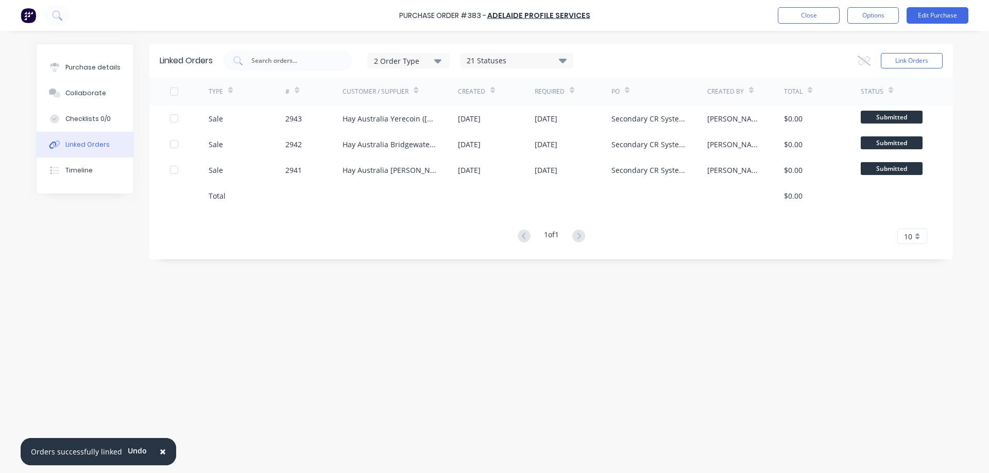
click at [911, 51] on div "Link Orders" at bounding box center [899, 60] width 85 height 21
click at [904, 59] on button "Link Orders" at bounding box center [911, 60] width 62 height 15
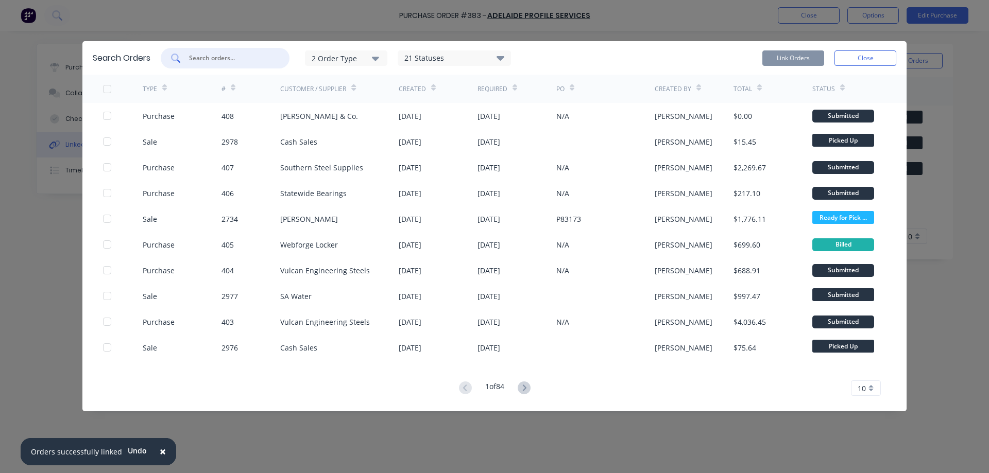
click at [230, 59] on input "text" at bounding box center [230, 58] width 85 height 10
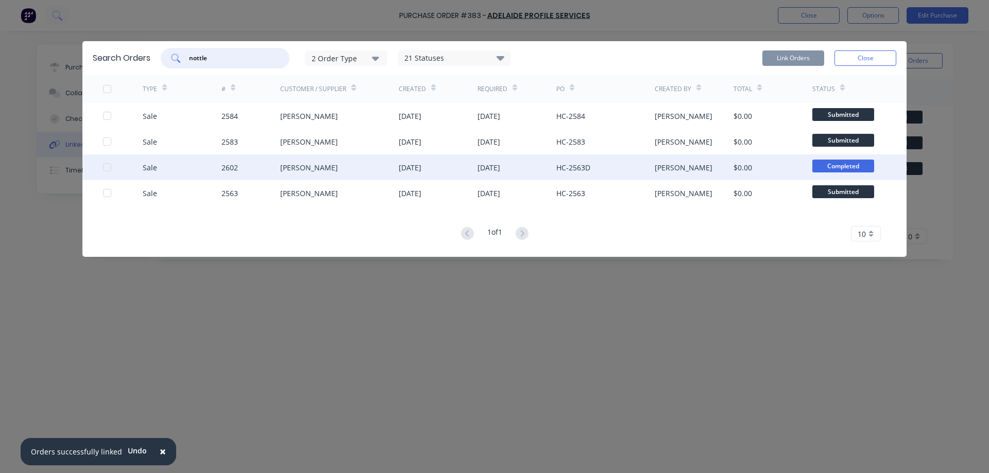
type input "nottle"
drag, startPoint x: 819, startPoint y: 166, endPoint x: 749, endPoint y: 168, distance: 70.6
drag, startPoint x: 749, startPoint y: 168, endPoint x: 645, endPoint y: 166, distance: 103.5
click at [645, 166] on div "HC-2563D" at bounding box center [605, 167] width 98 height 26
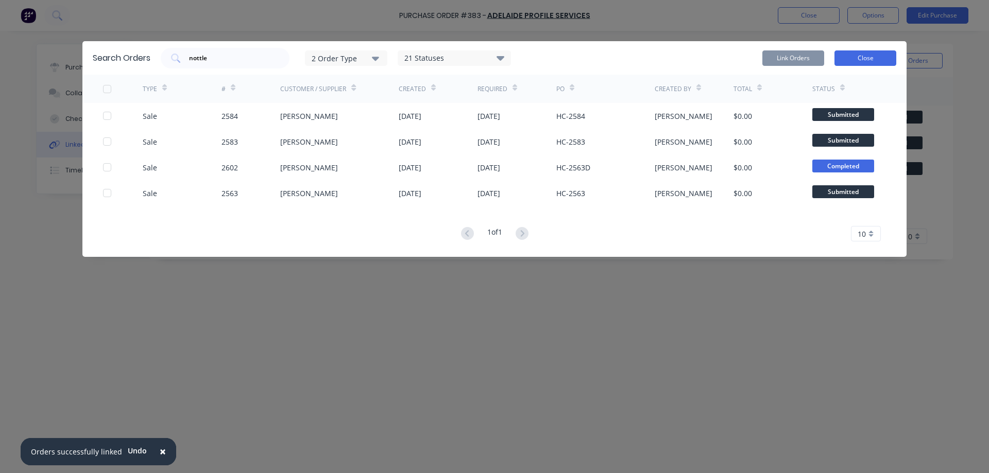
click at [865, 57] on button "Close" at bounding box center [865, 57] width 62 height 15
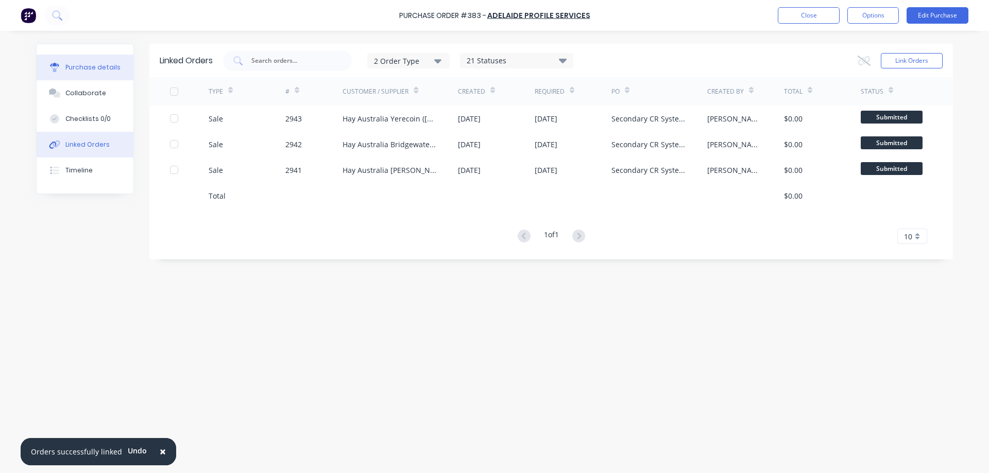
click at [92, 67] on div "Purchase details" at bounding box center [92, 67] width 55 height 9
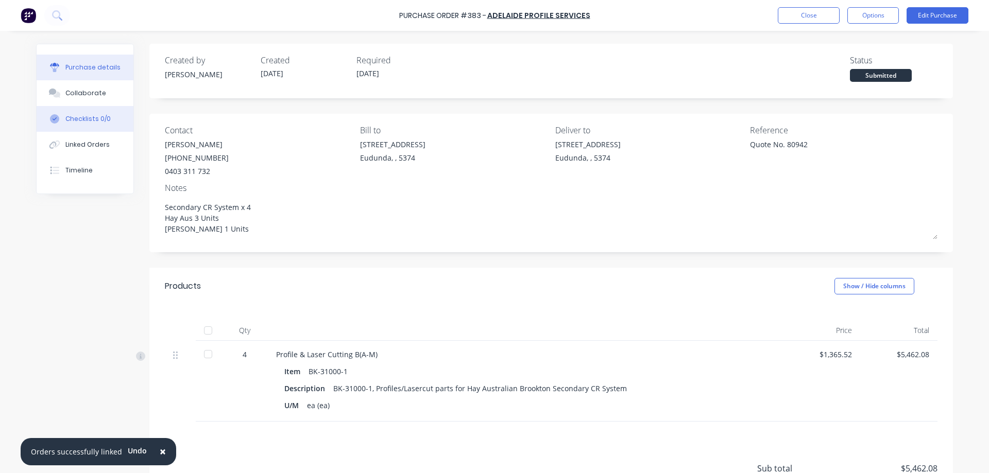
click at [82, 128] on button "Checklists 0/0" at bounding box center [85, 119] width 97 height 26
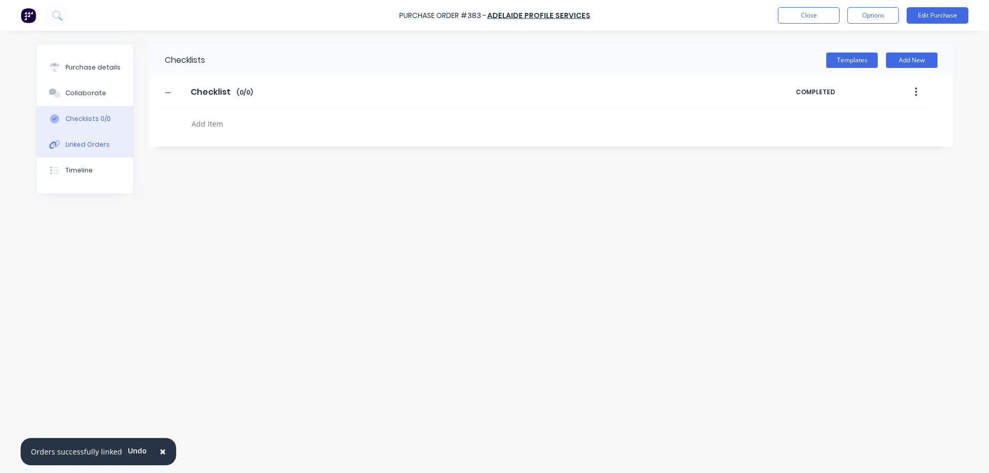
click at [80, 140] on div "Linked Orders" at bounding box center [87, 144] width 44 height 9
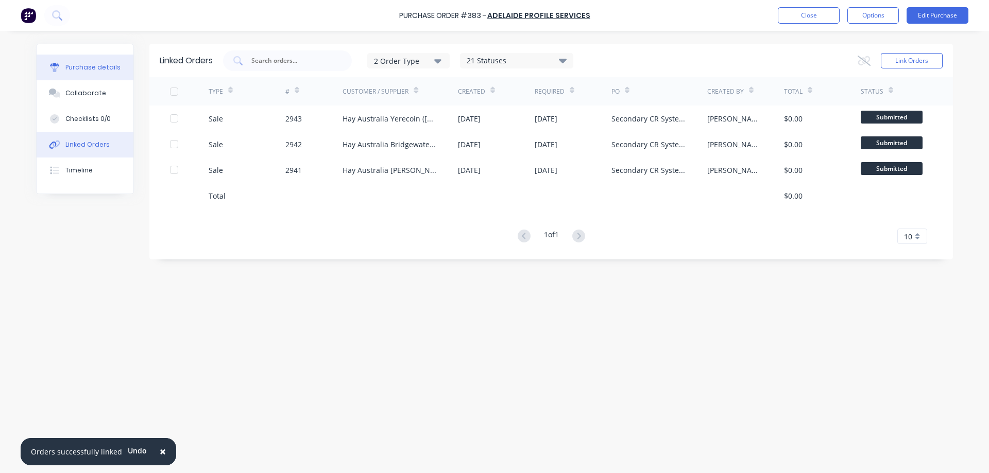
click at [82, 59] on button "Purchase details" at bounding box center [85, 68] width 97 height 26
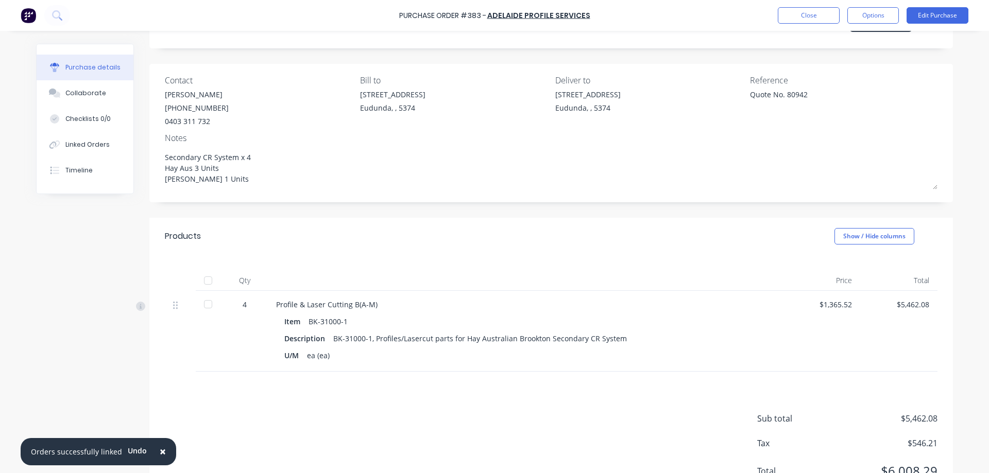
scroll to position [95, 0]
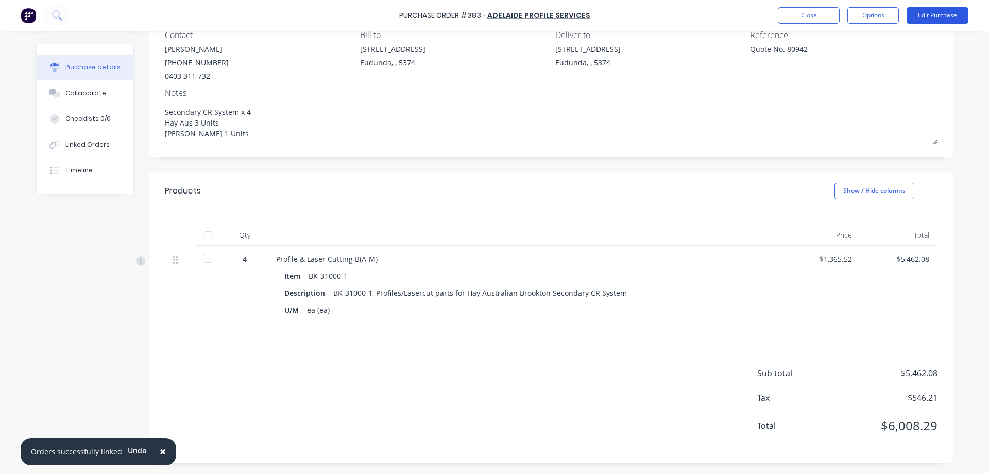
click at [923, 21] on button "Edit Purchase" at bounding box center [937, 15] width 62 height 16
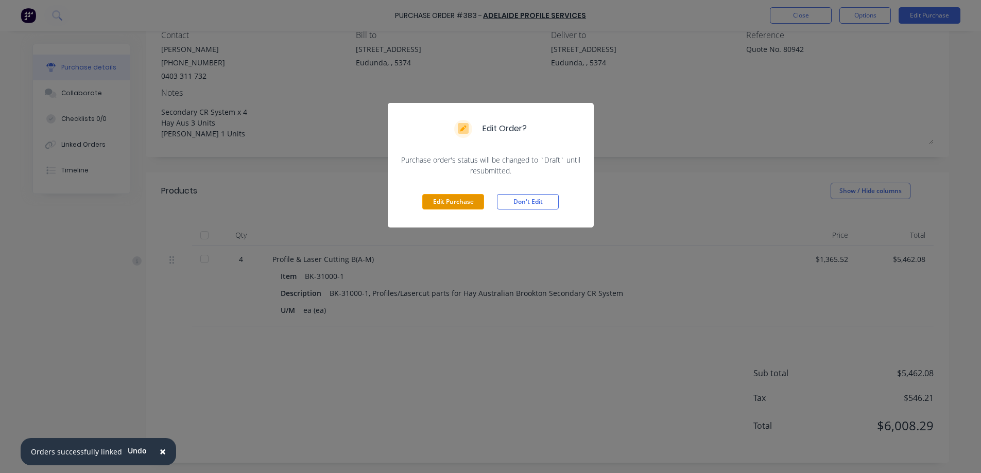
click at [450, 200] on button "Edit Purchase" at bounding box center [453, 201] width 62 height 15
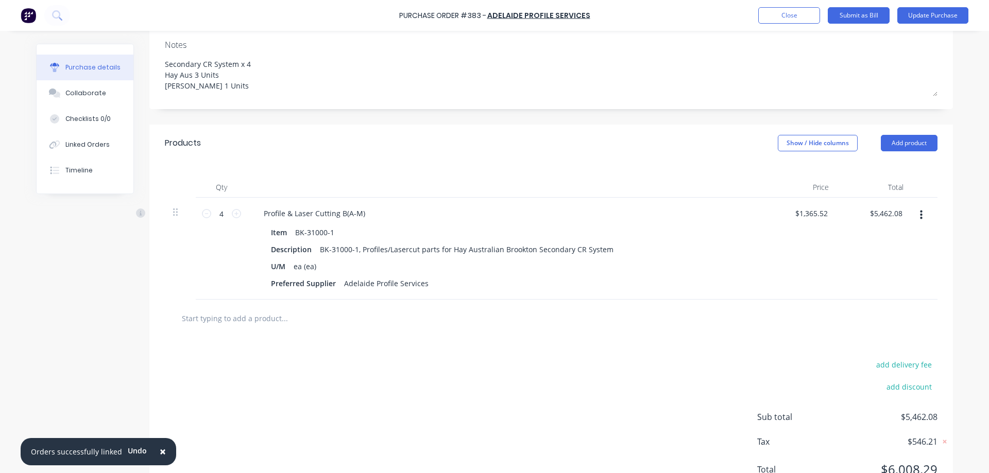
scroll to position [195, 0]
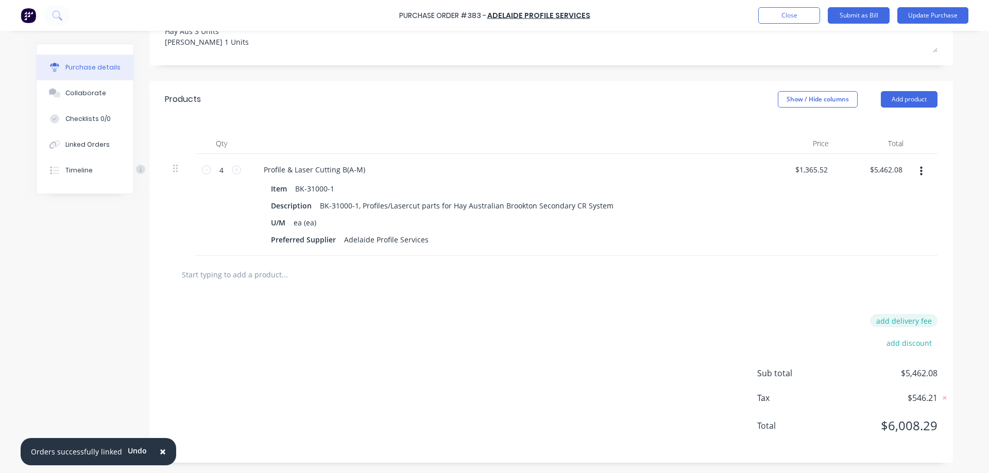
type textarea "x"
click at [921, 322] on button "add delivery fee" at bounding box center [903, 320] width 67 height 13
type input "100"
click at [961, 307] on div "× Orders successfully linked Undo Purchase Order #383 - Adelaide Profile Servic…" at bounding box center [494, 236] width 989 height 473
type textarea "x"
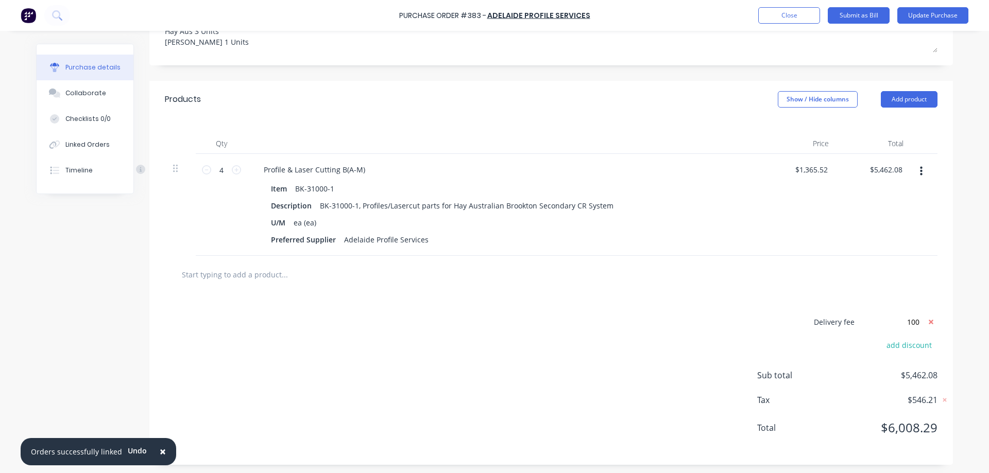
type input "$100.00"
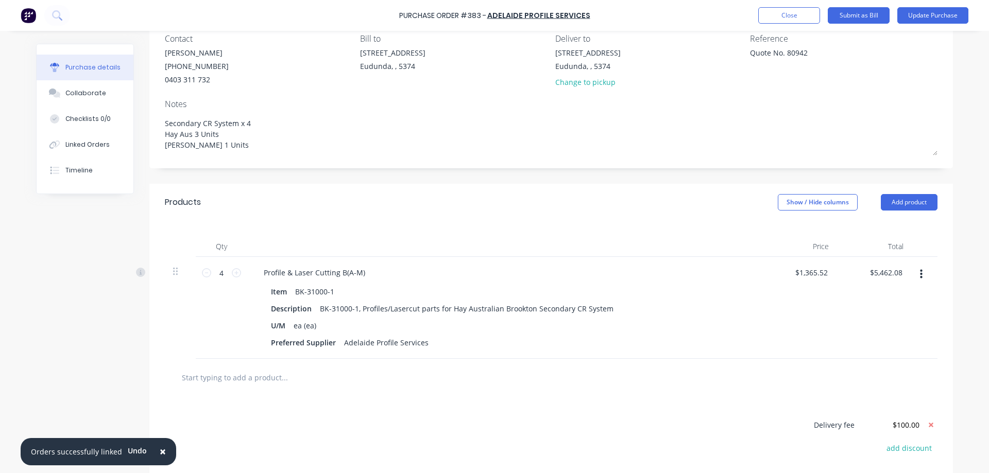
scroll to position [0, 0]
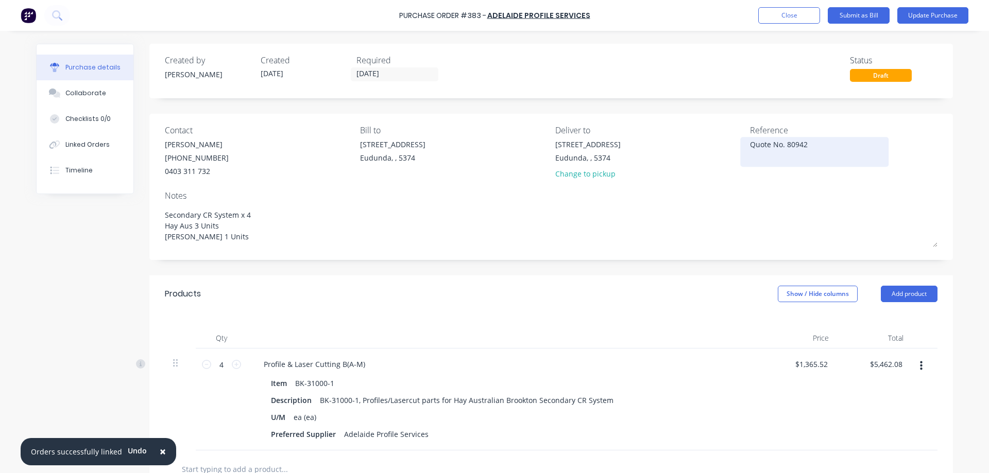
drag, startPoint x: 811, startPoint y: 147, endPoint x: 746, endPoint y: 149, distance: 64.9
click at [750, 149] on textarea "Quote No. 80942" at bounding box center [814, 150] width 129 height 23
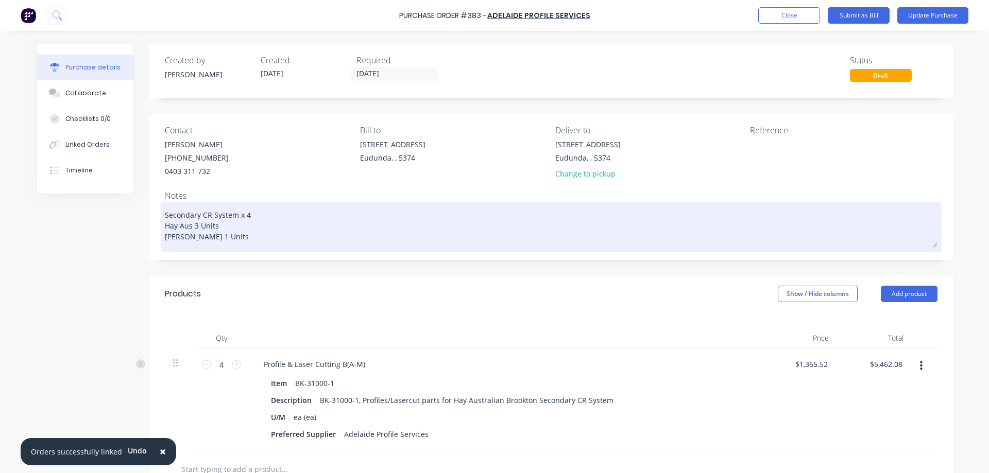
click at [303, 239] on textarea "Secondary CR System x 4 Hay Aus 3 Units PS Nottle 1 Units" at bounding box center [551, 225] width 772 height 43
type textarea "x"
type textarea "Secondary CR System x 4 Hay Aus 3 Units PS Nottle 1 Units"
type textarea "x"
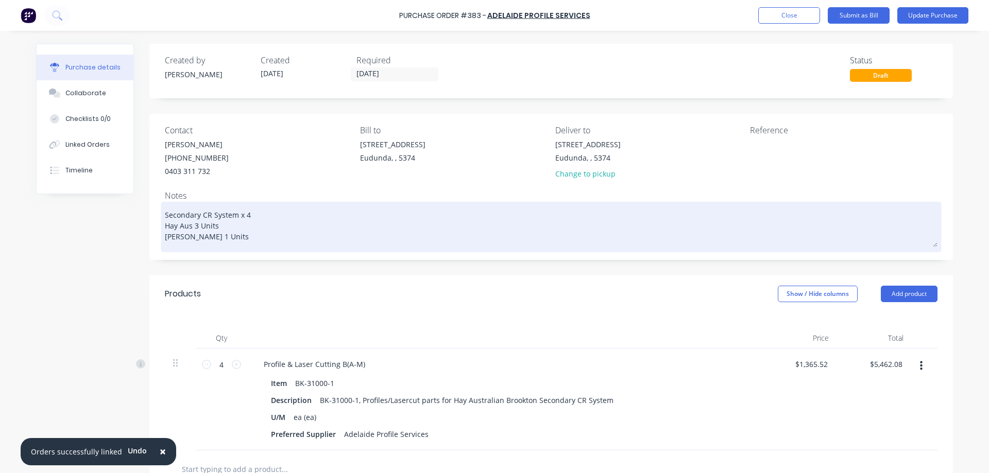
type textarea "Secondary CR System x 4 Hay Aus 3 Units PS Nottle 1 Units"
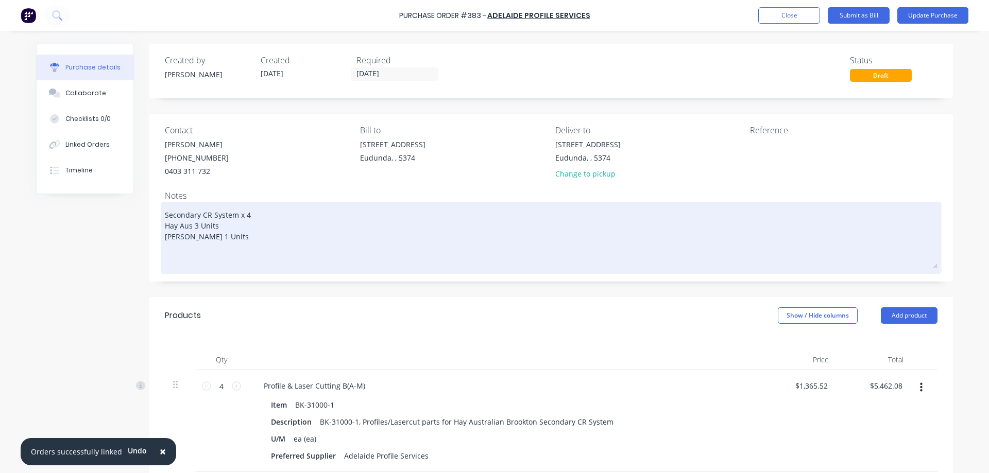
paste textarea "Quote No. 80942"
type textarea "x"
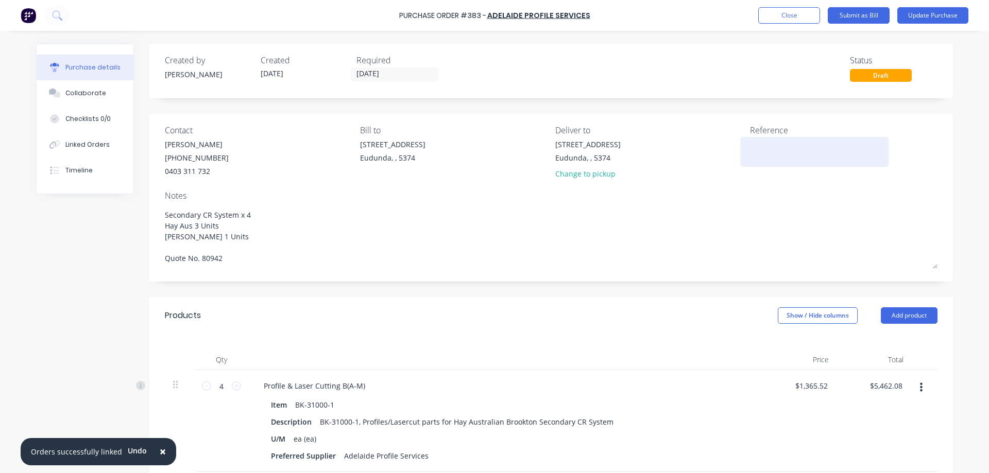
type textarea "Secondary CR System x 4 Hay Aus 3 Units PS Nottle 1 Units Quote No. 80942"
click at [772, 151] on textarea at bounding box center [814, 150] width 129 height 23
type textarea "x"
type textarea "Secondary CR System x 4 Hay Aus 3 Units PS Nottle 1 Units Quote No. 80942"
type textarea "144221"
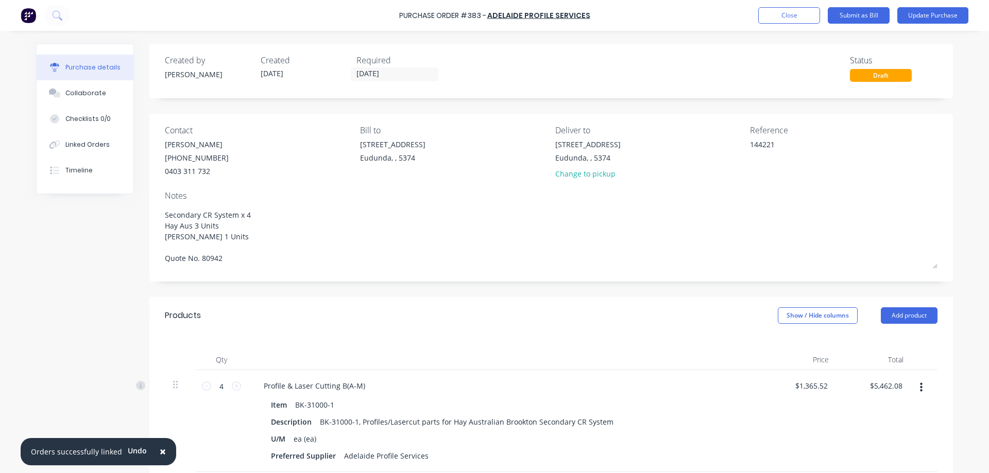
click at [939, 172] on div "Contact Adam Ozolins (08) 8384 6449 0403 311 732 Bill to 41 South Terrace Eudun…" at bounding box center [550, 198] width 803 height 168
type textarea "x"
type textarea "144221"
click at [927, 22] on button "Update Purchase" at bounding box center [932, 15] width 71 height 16
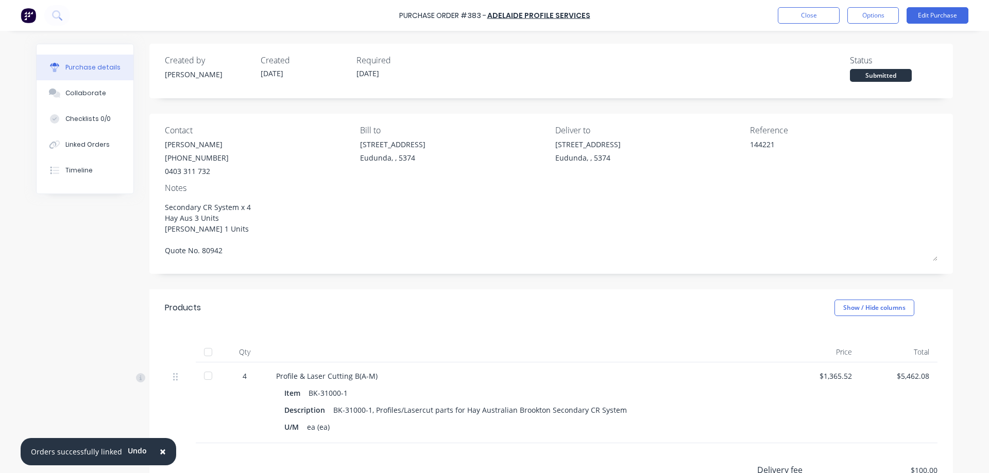
click at [209, 351] on div at bounding box center [208, 352] width 21 height 21
click at [874, 17] on button "Options" at bounding box center [872, 15] width 51 height 16
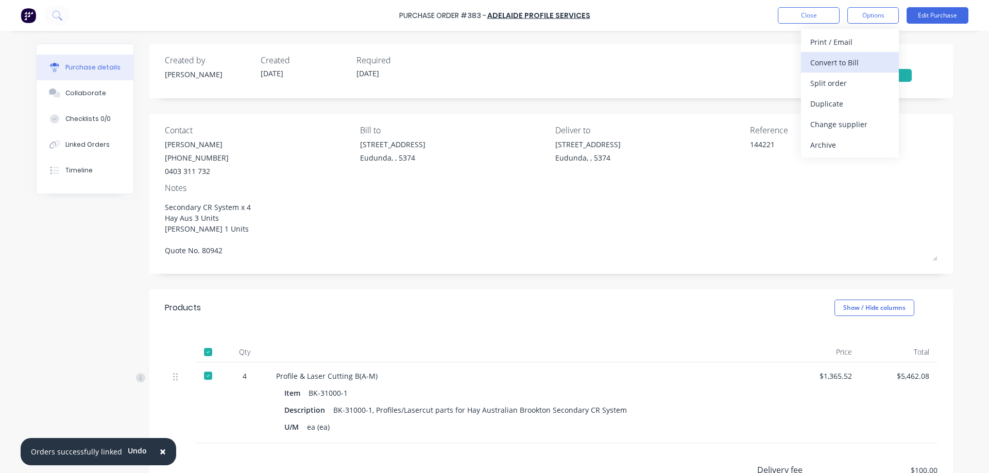
click at [848, 63] on div "Convert to Bill" at bounding box center [849, 62] width 79 height 15
type textarea "x"
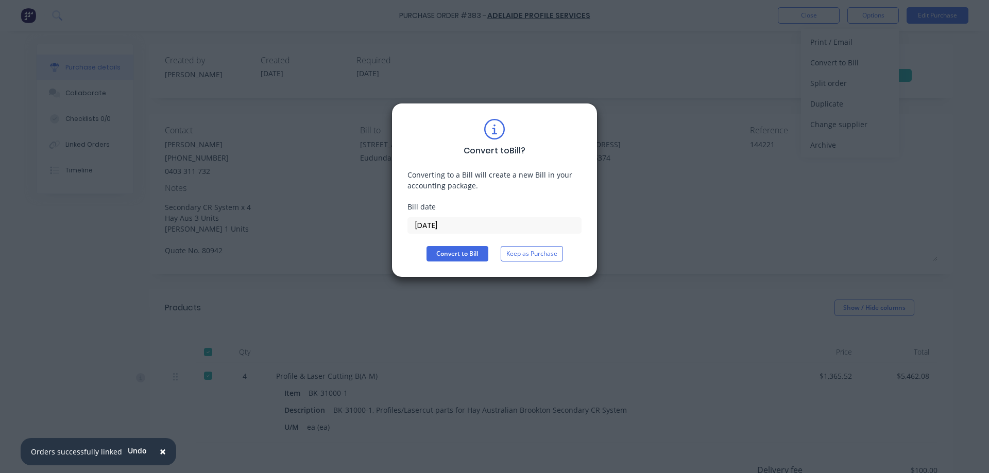
click at [472, 223] on input "[DATE]" at bounding box center [494, 225] width 173 height 15
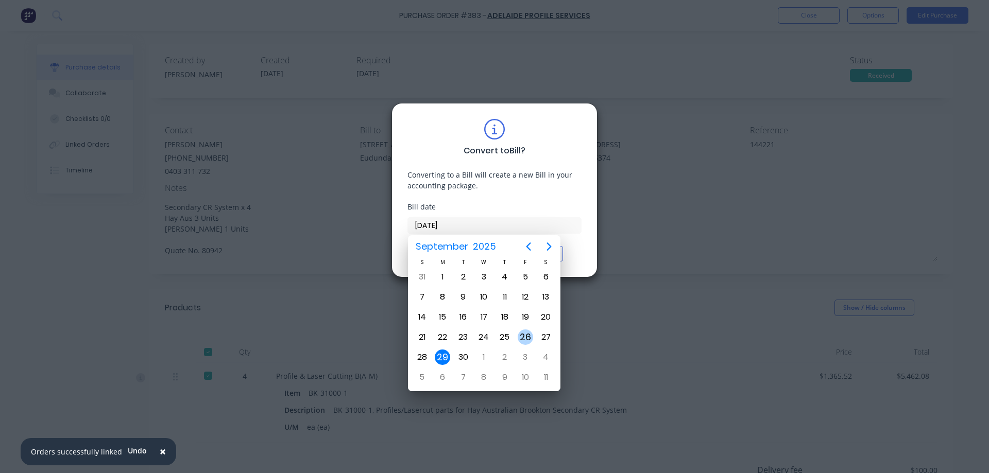
click at [525, 336] on div "26" at bounding box center [524, 337] width 15 height 15
type input "[DATE]"
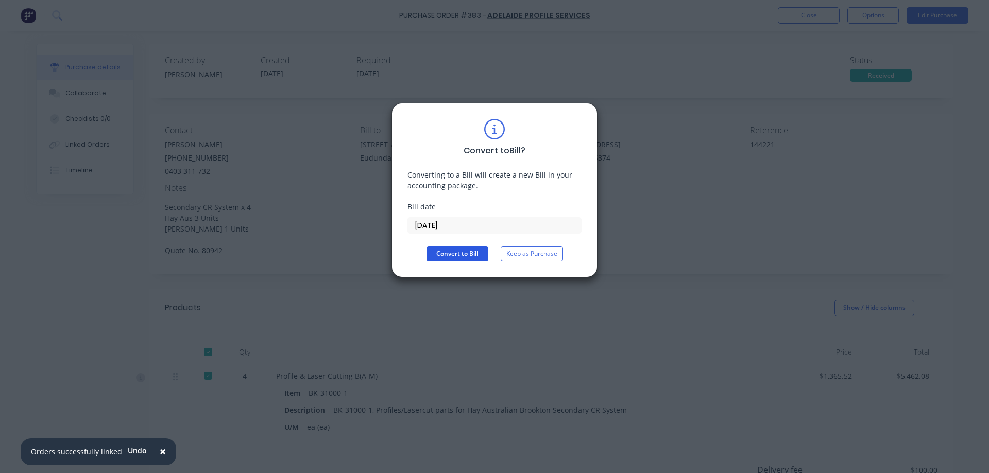
click at [465, 251] on button "Convert to Bill" at bounding box center [457, 253] width 62 height 15
type textarea "x"
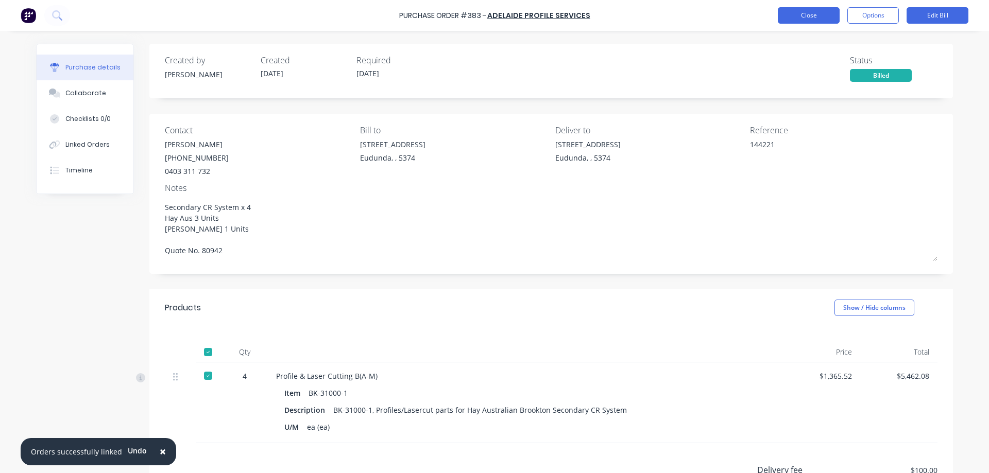
click at [805, 13] on button "Close" at bounding box center [808, 15] width 62 height 16
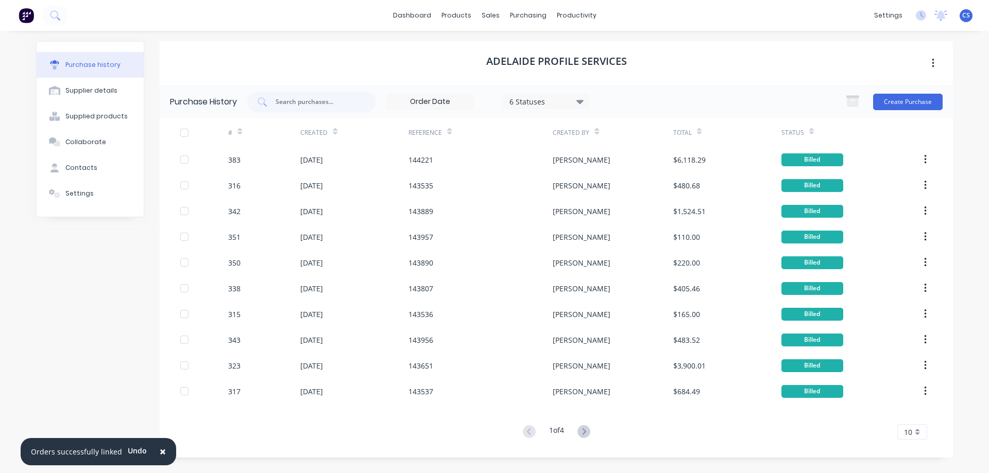
click at [101, 310] on div "Purchase history Supplier details Supplied products Collaborate Contacts Settin…" at bounding box center [90, 249] width 108 height 417
click at [30, 12] on img at bounding box center [26, 15] width 15 height 15
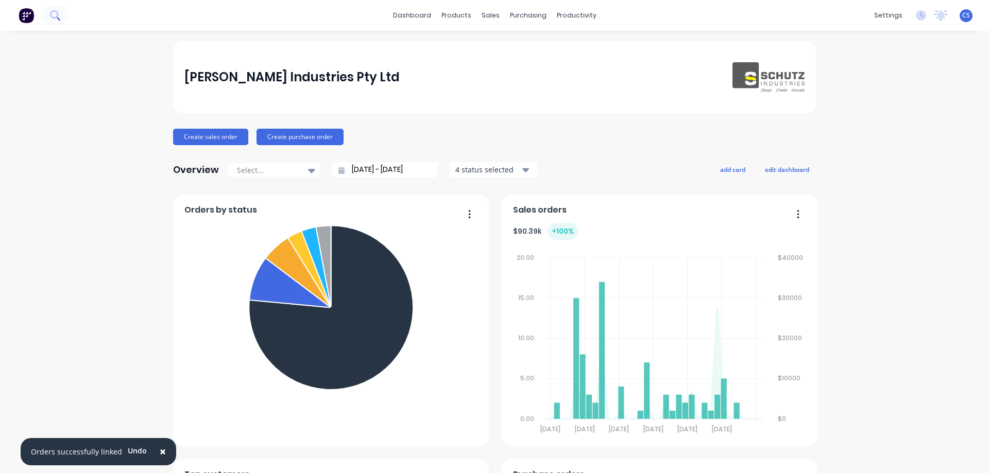
click at [50, 21] on button at bounding box center [55, 15] width 26 height 21
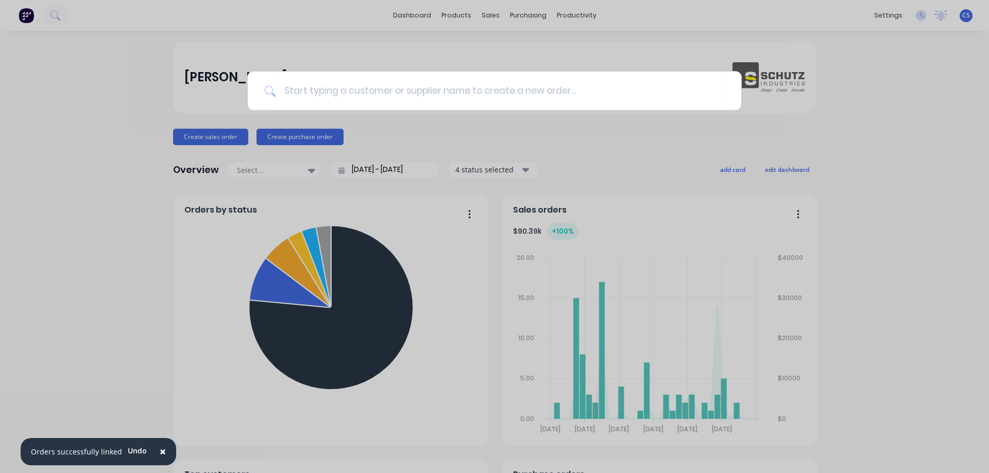
click at [73, 84] on div at bounding box center [494, 236] width 989 height 473
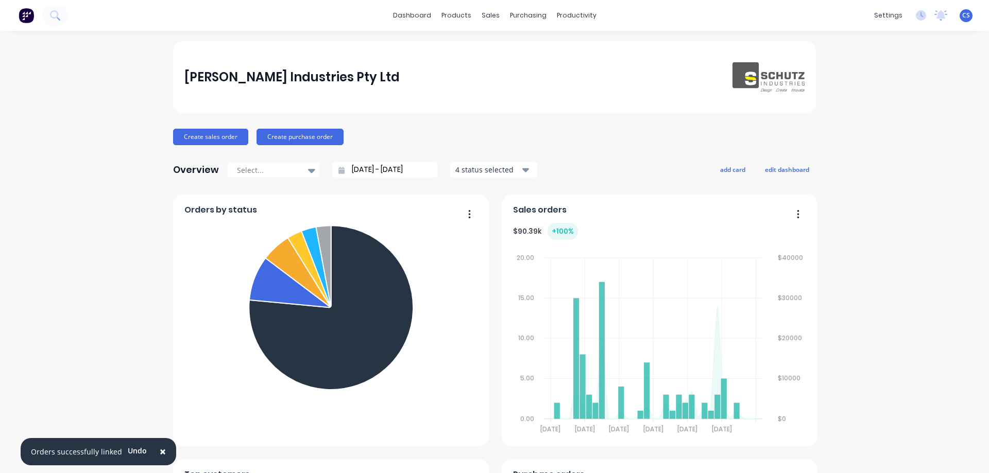
click at [95, 127] on div "Schutz Industries Pty Ltd Create sales order Create purchase order Overview Sel…" at bounding box center [494, 442] width 989 height 802
click at [49, 15] on button at bounding box center [55, 15] width 26 height 21
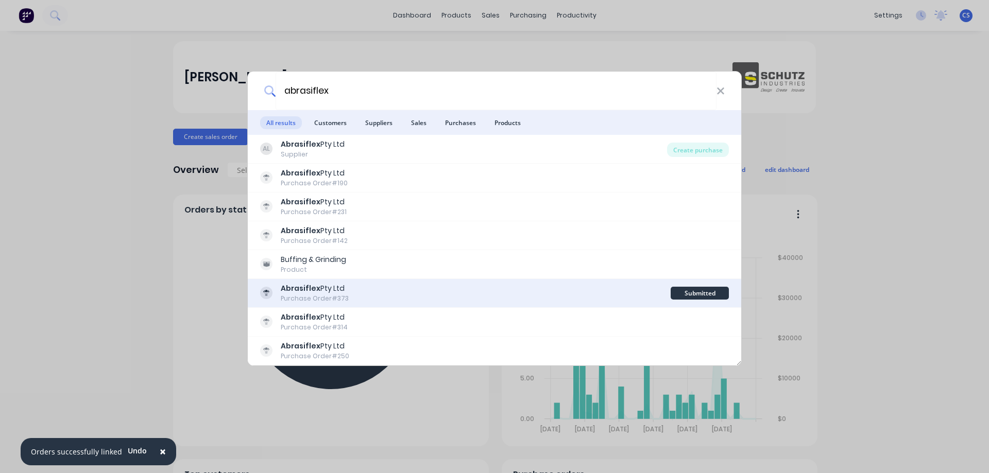
type input "abrasiflex"
click at [507, 296] on div "Abrasiflex Pty Ltd Purchase Order #373" at bounding box center [465, 293] width 410 height 20
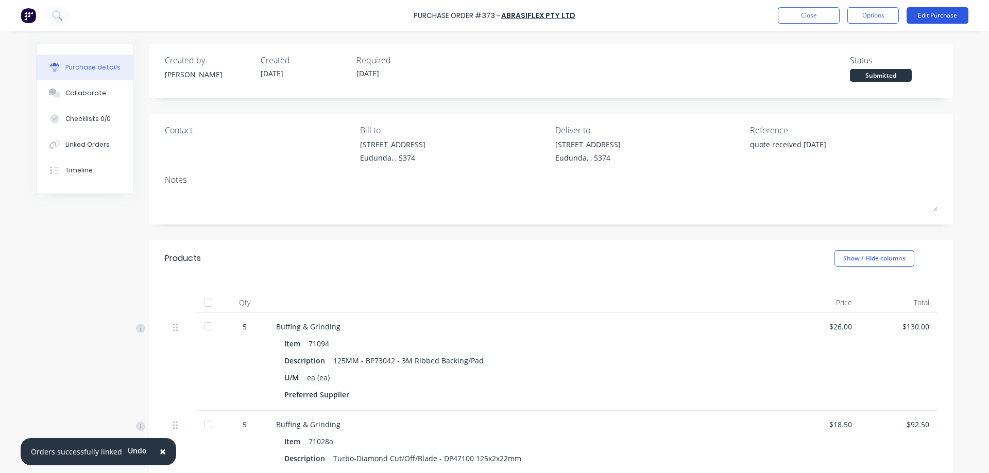
click at [935, 8] on button "Edit Purchase" at bounding box center [937, 15] width 62 height 16
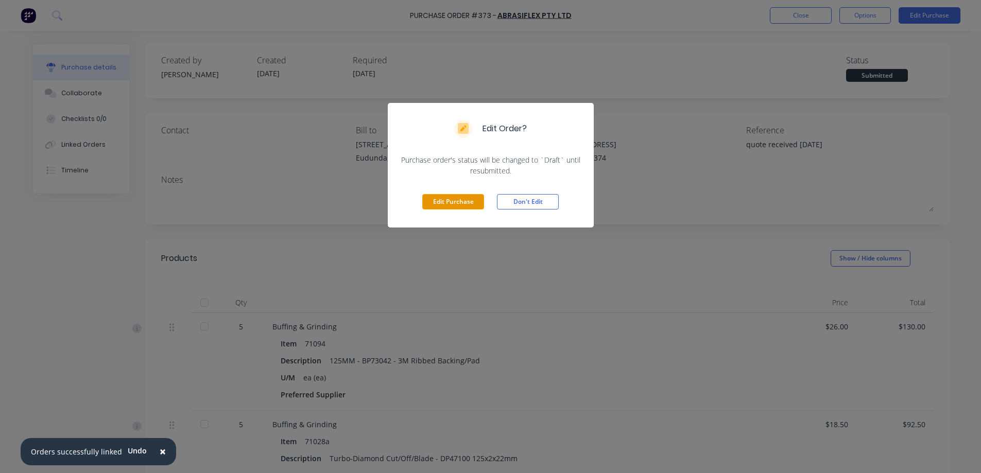
click at [471, 209] on button "Edit Purchase" at bounding box center [453, 201] width 62 height 15
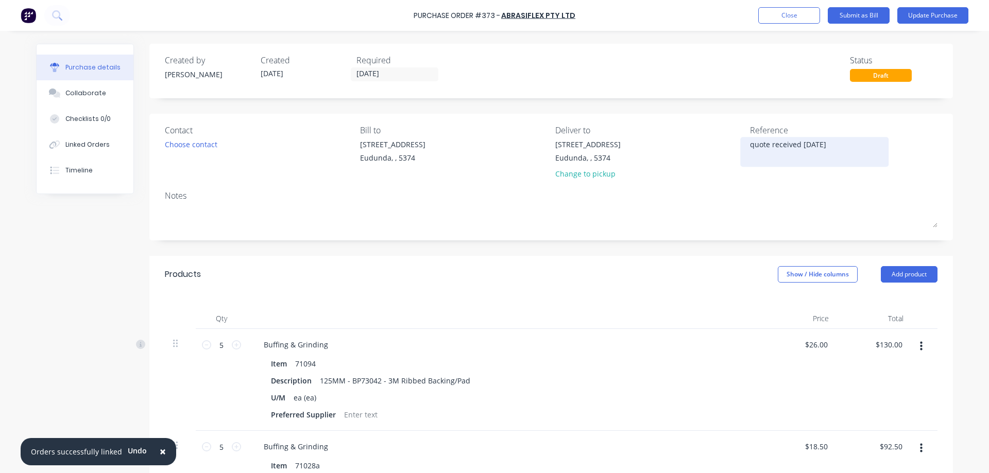
drag, startPoint x: 854, startPoint y: 146, endPoint x: 743, endPoint y: 154, distance: 111.0
click at [750, 154] on div "quote received 12/9/2025" at bounding box center [814, 152] width 129 height 26
type textarea "quote received 12/9/2025"
click at [839, 145] on textarea "quote received 12/9/2025" at bounding box center [814, 150] width 129 height 23
drag, startPoint x: 833, startPoint y: 145, endPoint x: 748, endPoint y: 148, distance: 85.5
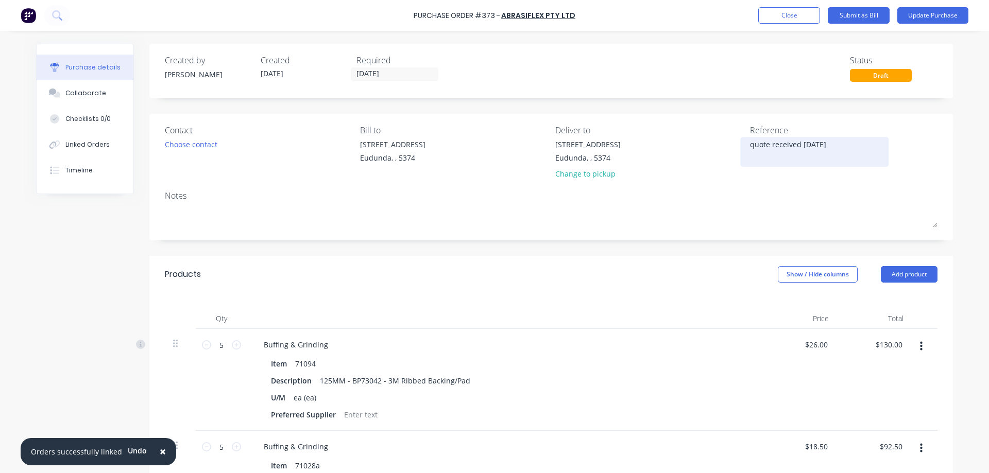
click at [750, 148] on textarea "quote received 12/9/2025" at bounding box center [814, 150] width 129 height 23
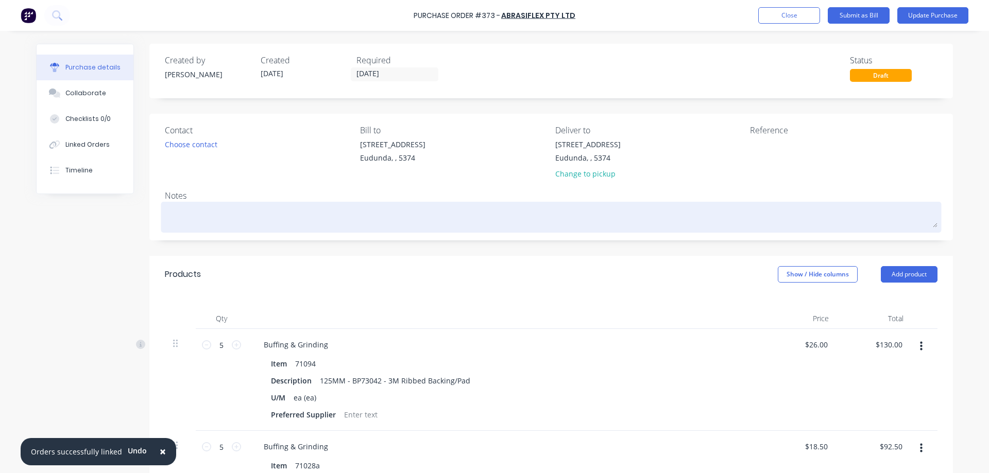
click at [647, 212] on textarea at bounding box center [551, 215] width 772 height 23
paste textarea "quote received 12/9/2025"
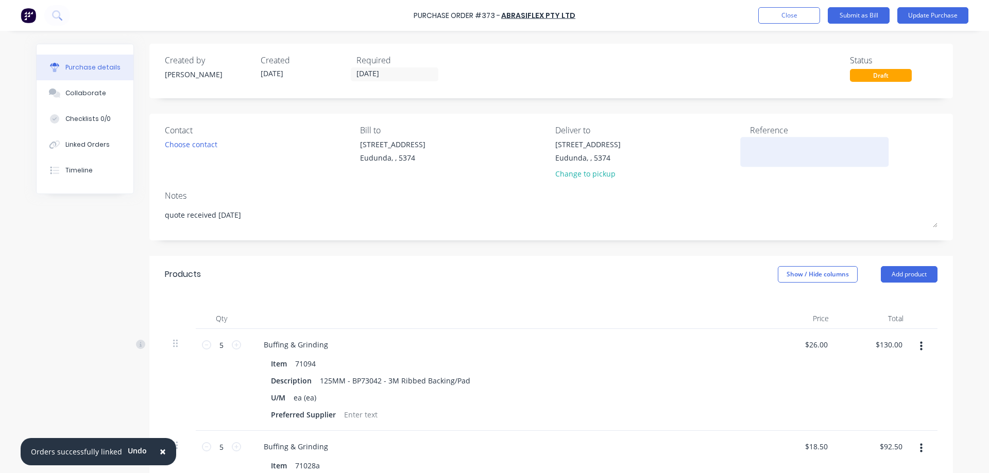
type textarea "quote received 12/9/2025"
click at [763, 156] on textarea at bounding box center [814, 150] width 129 height 23
type textarea "SI+496794"
click at [971, 148] on div "× Orders successfully linked Undo Purchase Order #373 - Abrasiflex Pty Ltd Add …" at bounding box center [494, 236] width 989 height 473
click at [953, 8] on button "Update Purchase" at bounding box center [932, 15] width 71 height 16
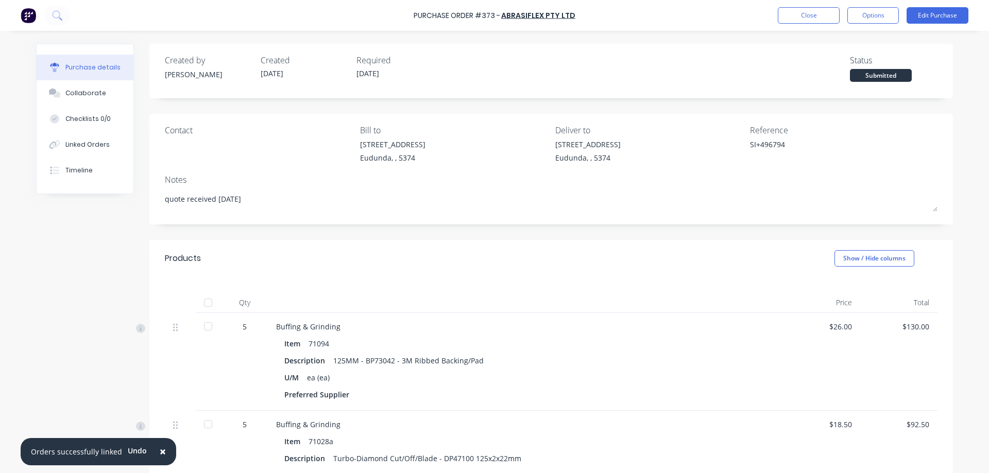
click at [203, 304] on div at bounding box center [208, 302] width 21 height 21
click at [877, 16] on button "Options" at bounding box center [872, 15] width 51 height 16
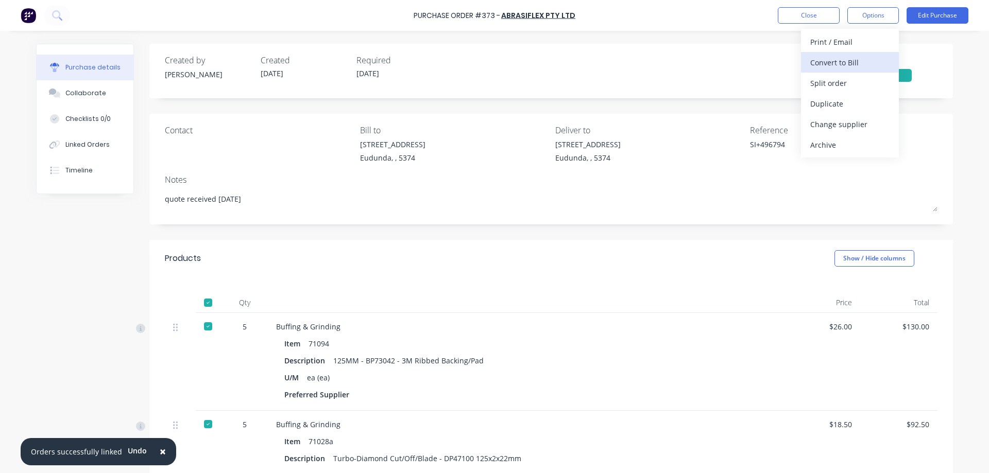
click at [867, 65] on div "Convert to Bill" at bounding box center [849, 62] width 79 height 15
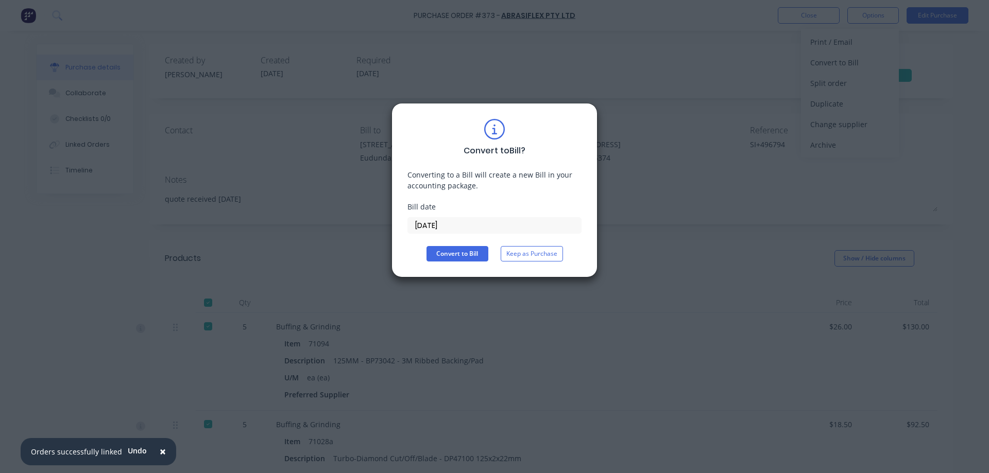
click at [467, 229] on input "[DATE]" at bounding box center [494, 225] width 173 height 15
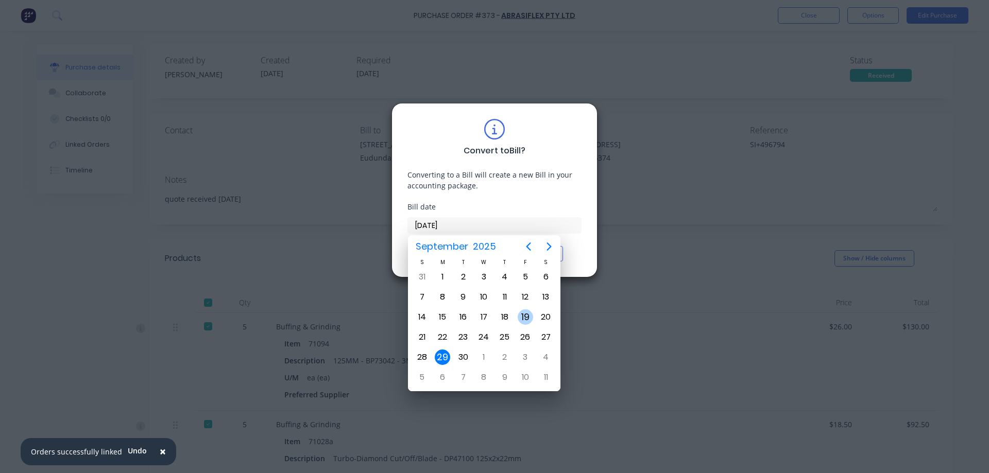
click at [524, 318] on div "19" at bounding box center [524, 316] width 15 height 15
type input "19/09/25"
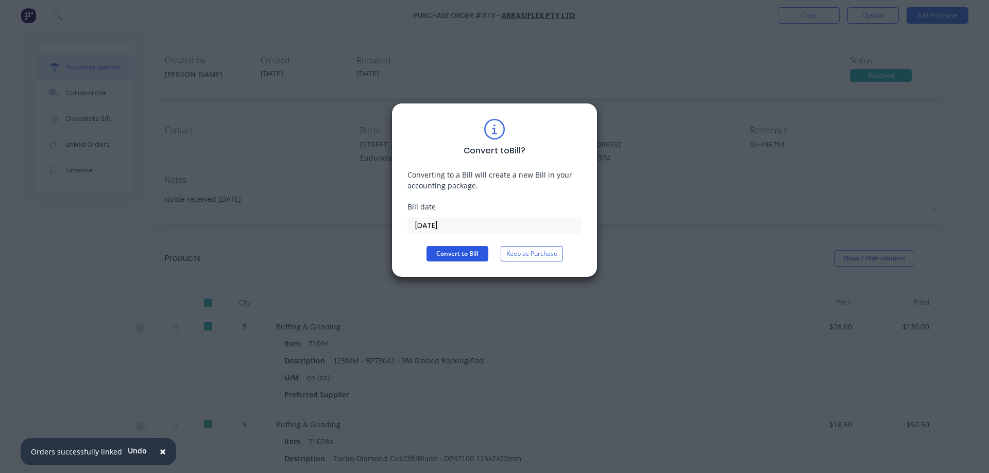
click at [468, 258] on button "Convert to Bill" at bounding box center [457, 253] width 62 height 15
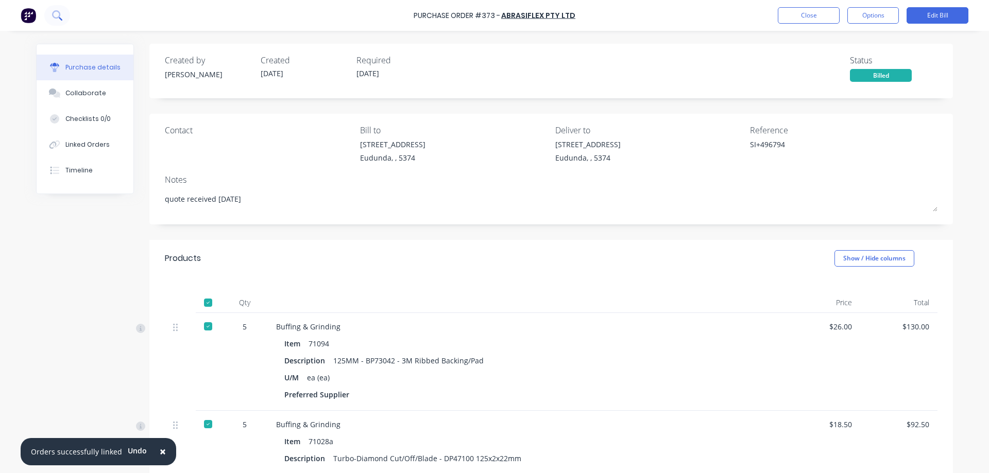
click at [51, 15] on button at bounding box center [57, 15] width 26 height 21
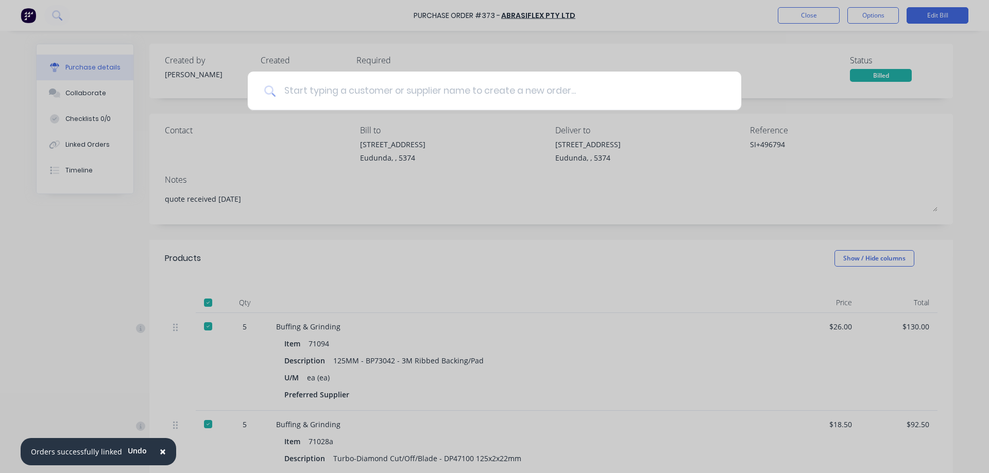
click at [312, 92] on input at bounding box center [499, 91] width 449 height 39
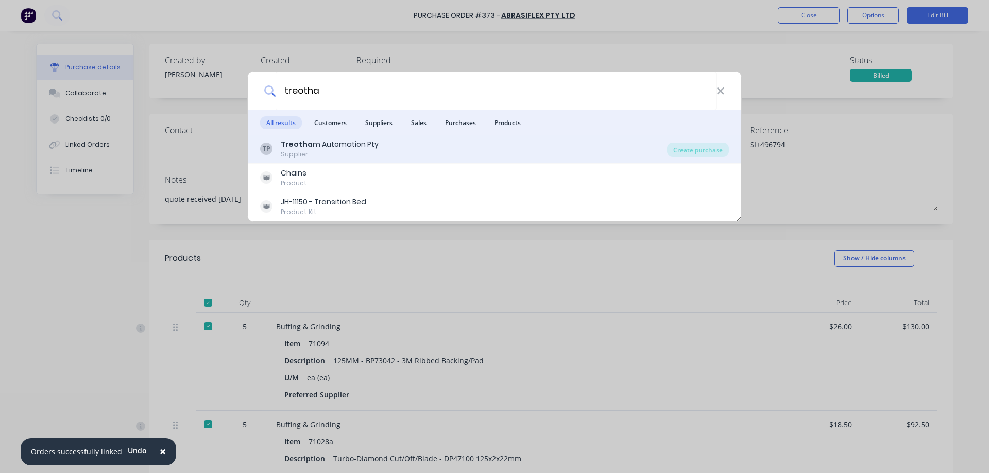
type input "treotha"
click at [388, 143] on div "TP Treotha m Automation Pty Supplier" at bounding box center [463, 149] width 407 height 20
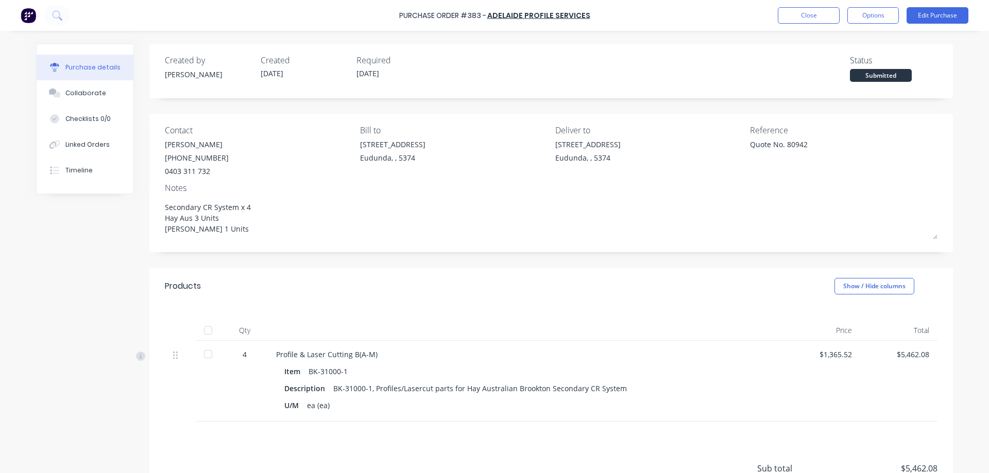
click at [54, 17] on icon at bounding box center [56, 14] width 8 height 8
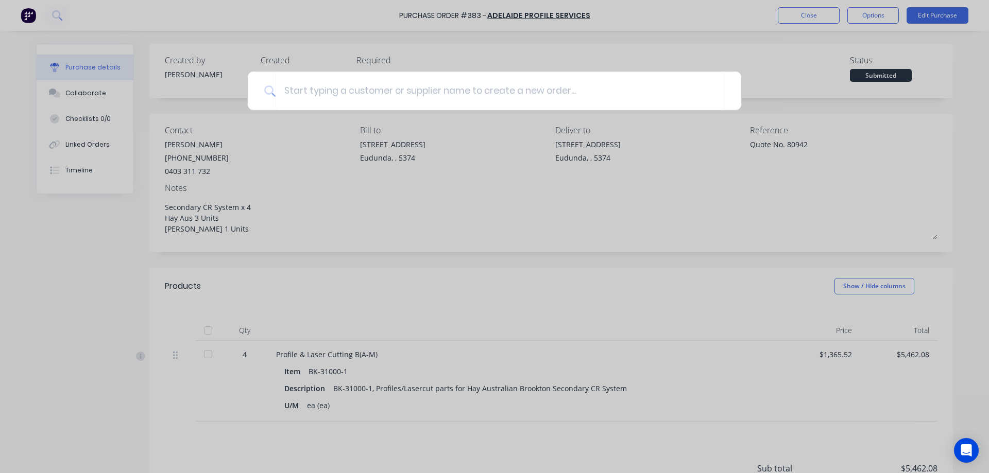
type textarea "x"
type input "no"
type textarea "x"
type input "not"
type textarea "x"
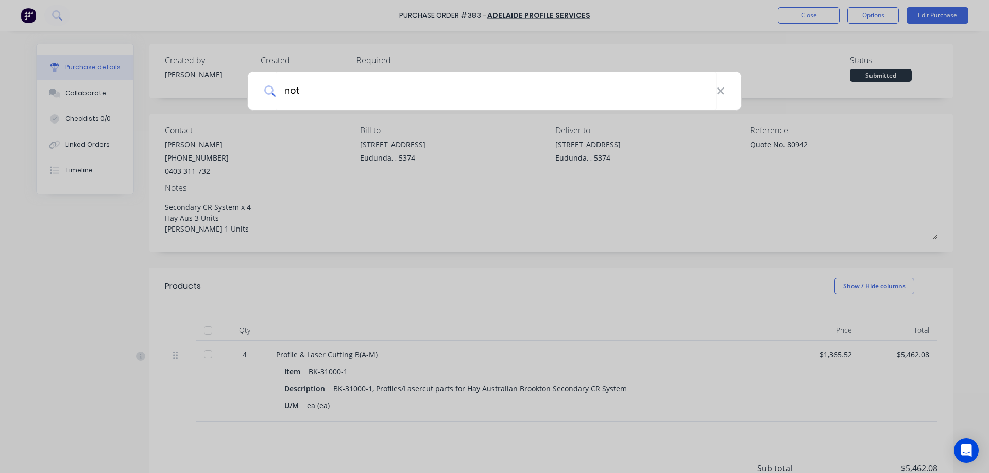
type input "[PERSON_NAME]"
type textarea "x"
type input "nottl"
type textarea "x"
type input "nottle"
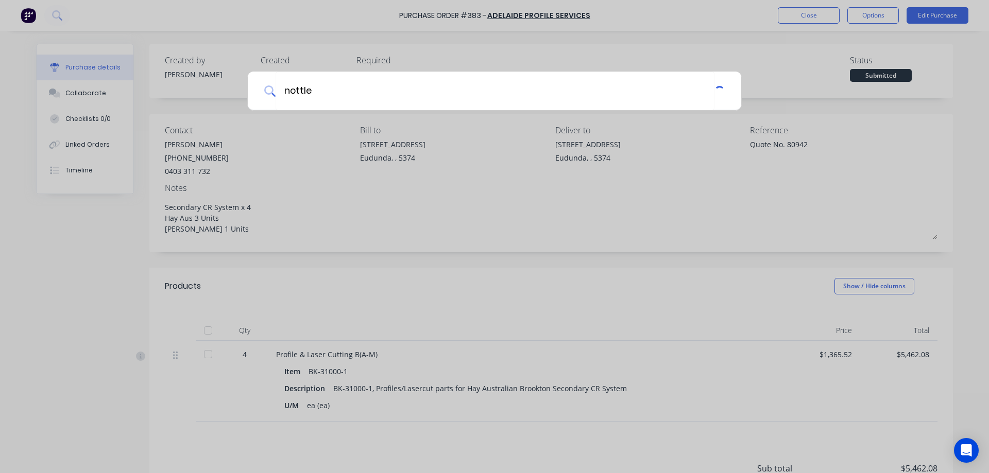
type textarea "x"
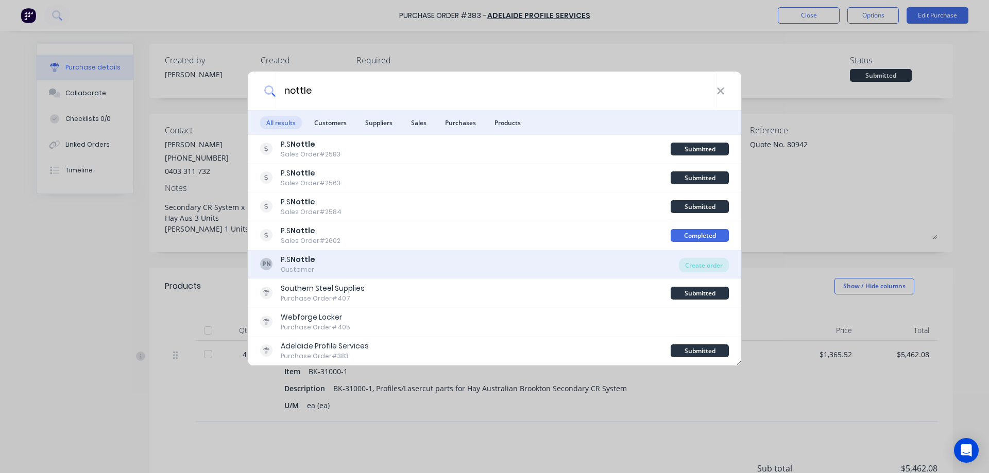
type input "nottle"
click at [373, 262] on div "PN P.S Nottle Customer" at bounding box center [469, 264] width 419 height 20
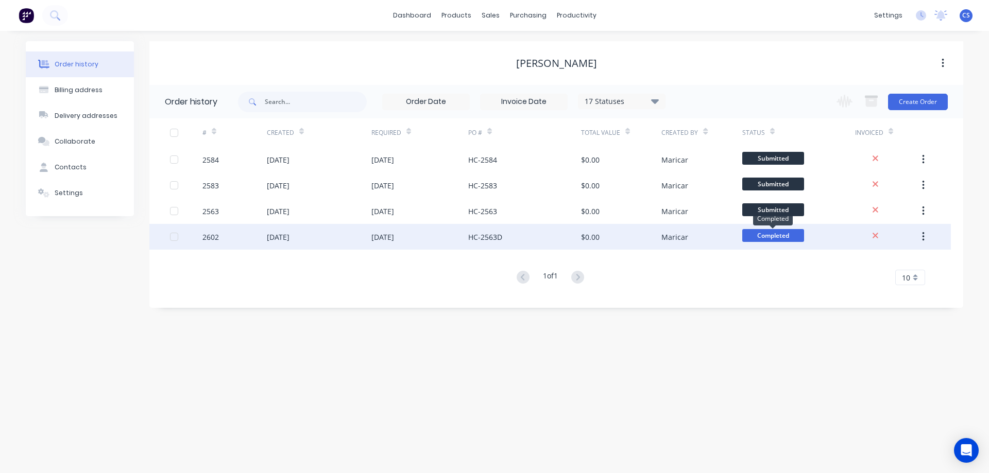
click at [771, 239] on span "Completed" at bounding box center [773, 235] width 62 height 13
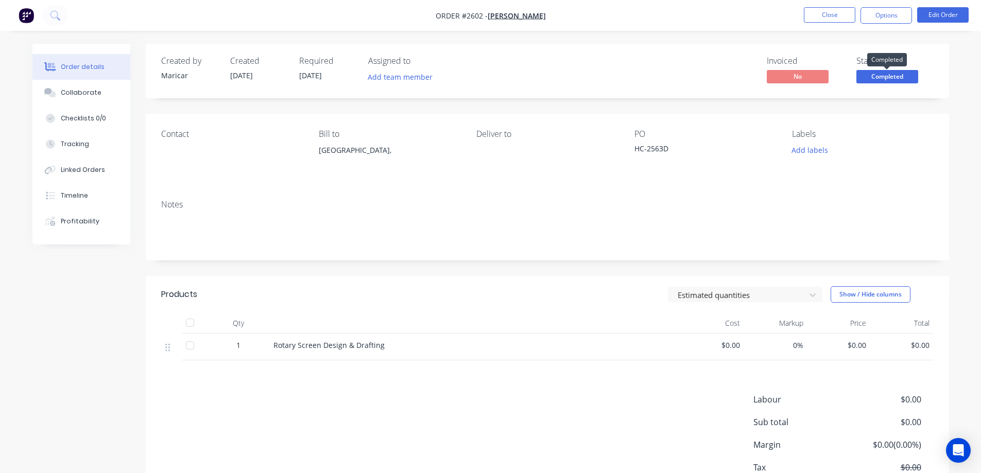
click at [891, 77] on span "Completed" at bounding box center [887, 76] width 62 height 13
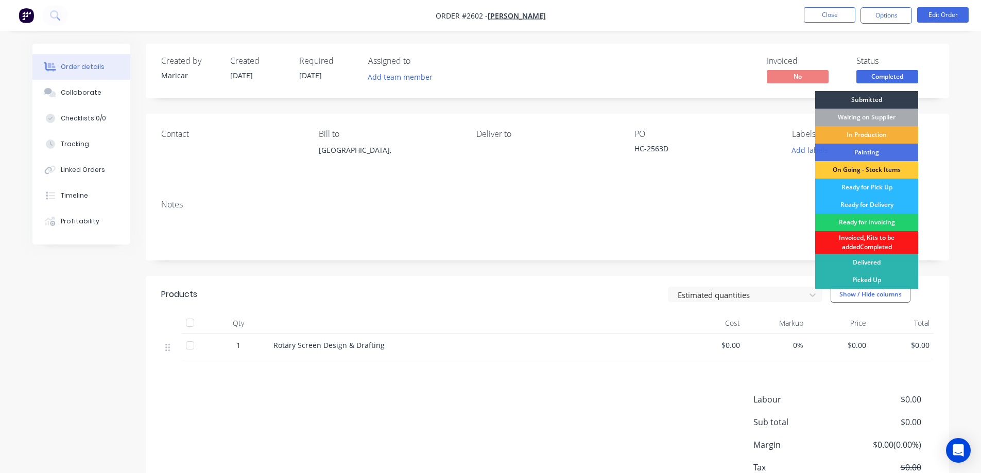
click at [934, 74] on div "Created by Maricar Created 15/04/25 Required 15/04/25 Assigned to Add team memb…" at bounding box center [547, 71] width 803 height 55
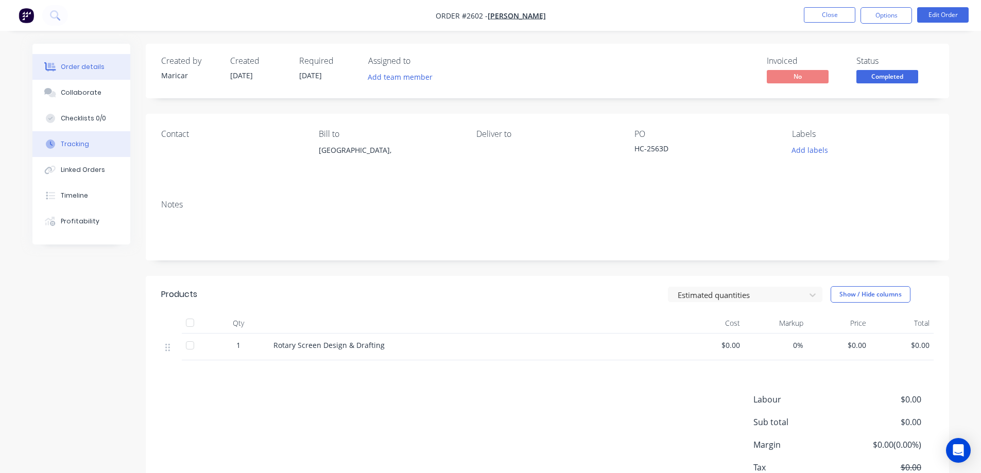
click at [72, 148] on div "Tracking" at bounding box center [75, 144] width 28 height 9
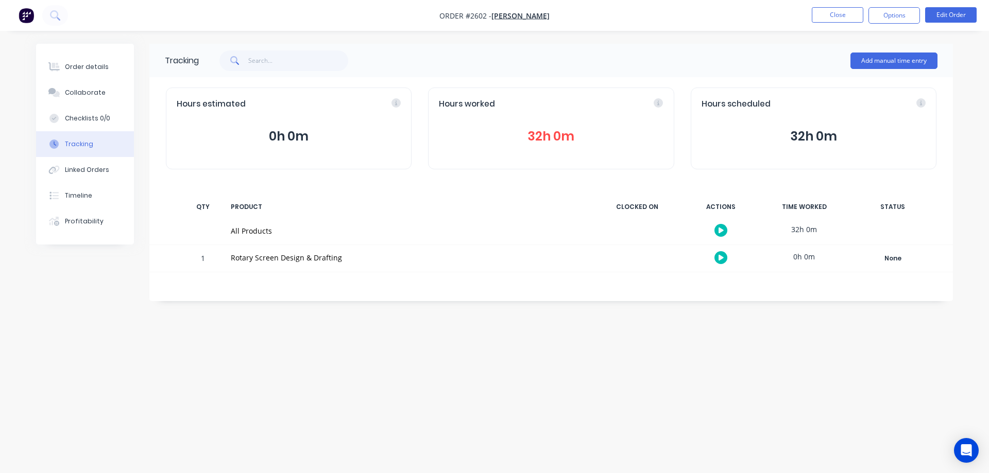
click at [30, 21] on img "button" at bounding box center [26, 15] width 15 height 15
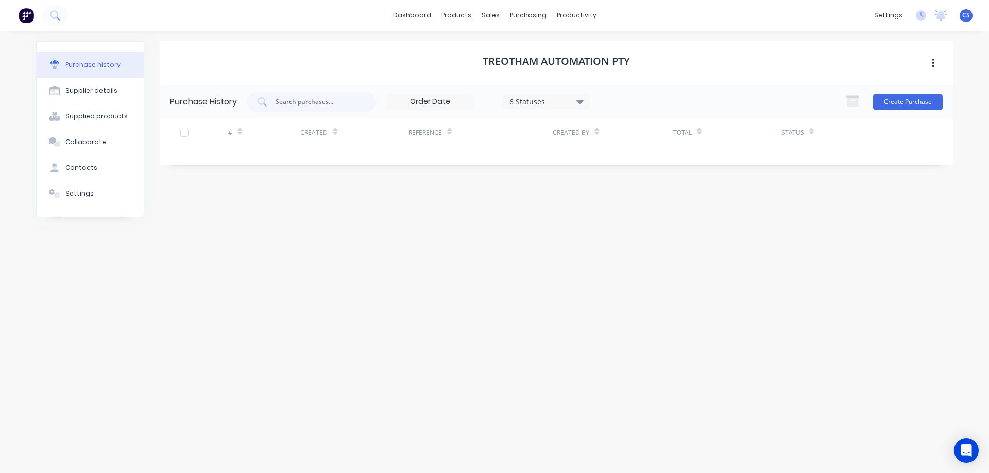
click at [150, 108] on div "Purchase history Supplier details Supplied products Collaborate Contacts Settin…" at bounding box center [494, 246] width 917 height 411
click at [905, 101] on button "Create Purchase" at bounding box center [908, 102] width 70 height 16
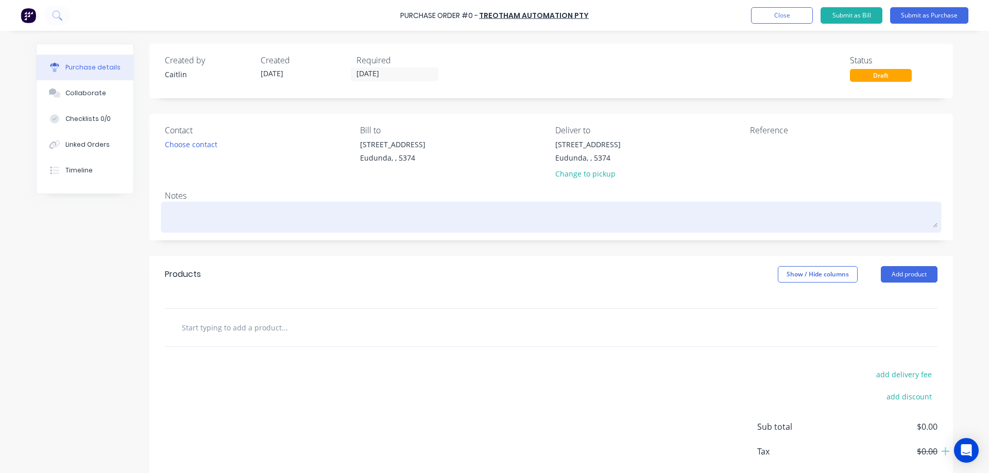
click at [258, 210] on textarea at bounding box center [551, 215] width 772 height 23
type textarea "x"
type textarea "F"
type textarea "x"
type textarea "Fo"
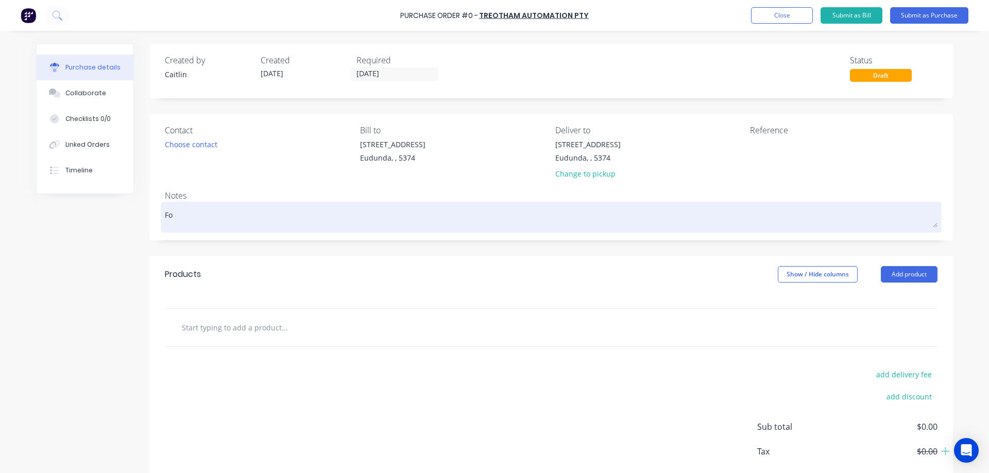
type textarea "x"
type textarea "For"
type textarea "x"
type textarea "For"
type textarea "x"
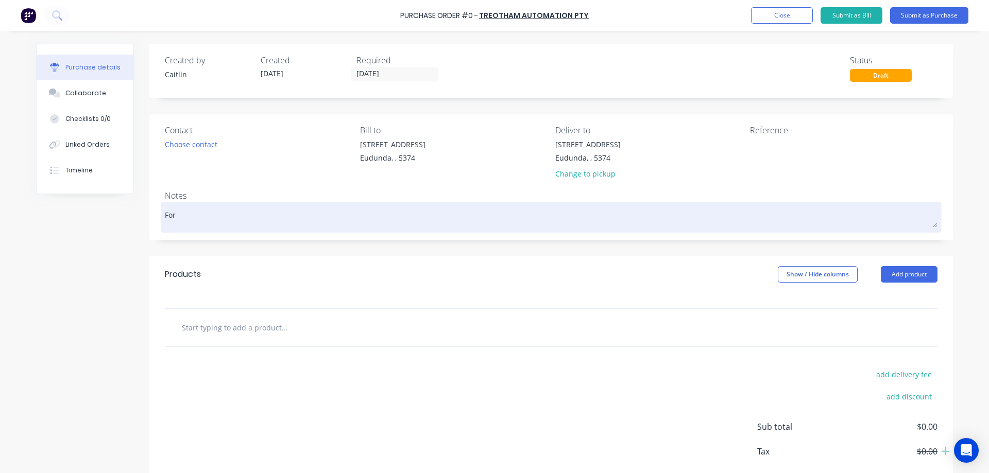
type textarea "For Q"
type textarea "x"
type textarea "For QA"
type textarea "x"
type textarea "For QA"
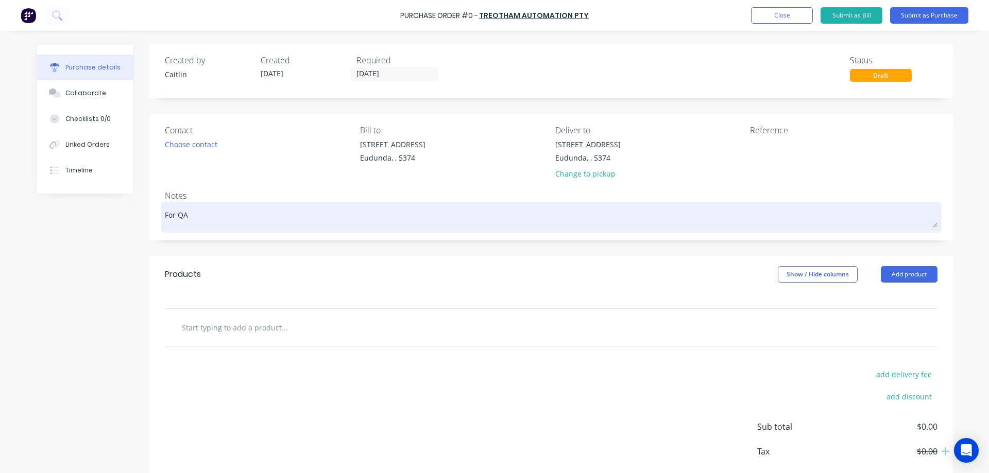
type textarea "x"
type textarea "For QA H"
type textarea "x"
type textarea "For QA Hs"
type textarea "x"
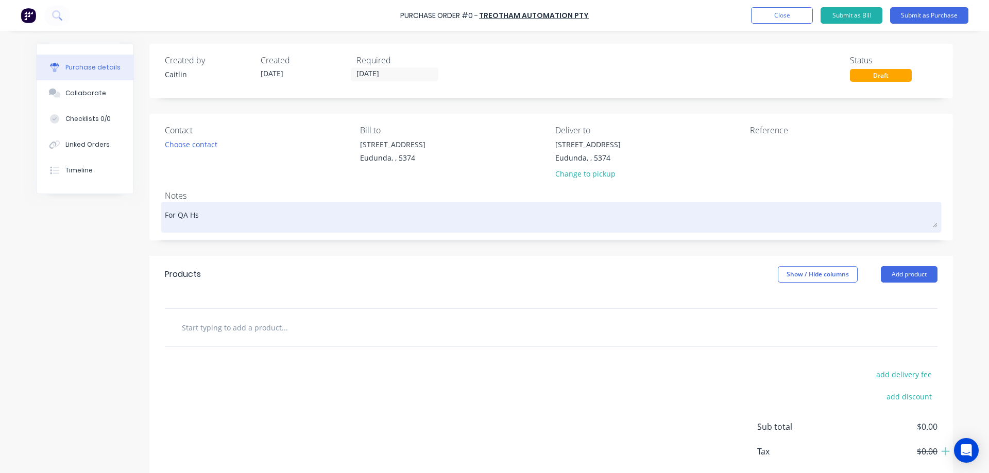
type textarea "For QA Hsy"
type textarea "x"
type textarea "For QA Hs"
type textarea "x"
type textarea "For QA H"
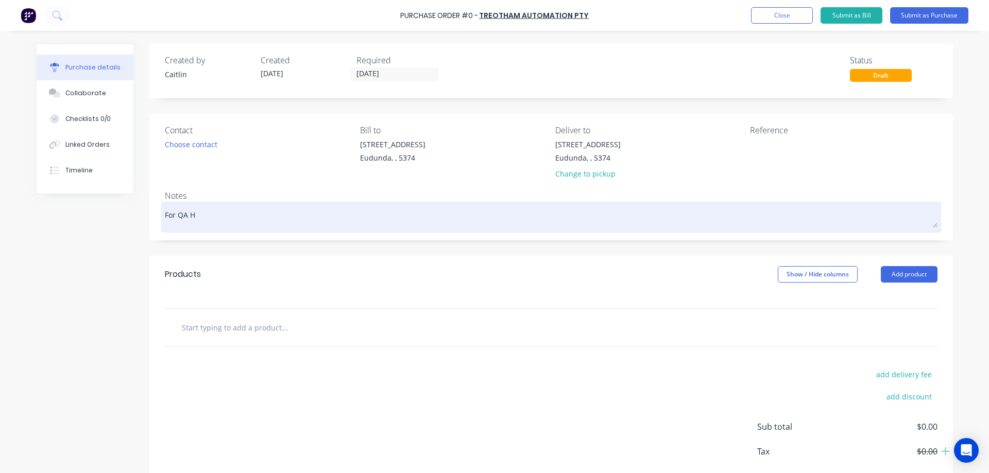
type textarea "x"
type textarea "For QA Ha"
type textarea "x"
type textarea "For QA Hay"
type textarea "x"
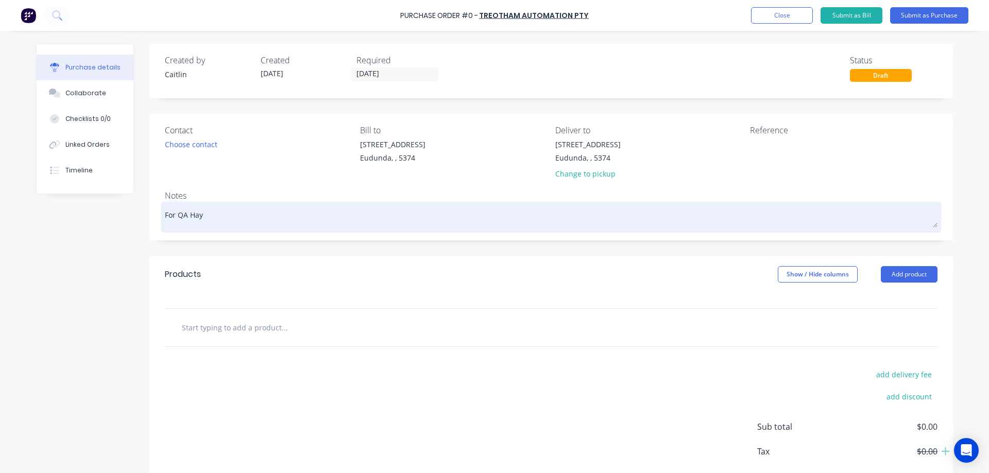
type textarea "For QA Hay"
type textarea "x"
type textarea "For QA Hay P"
type textarea "x"
type textarea "For QA Hay Pl"
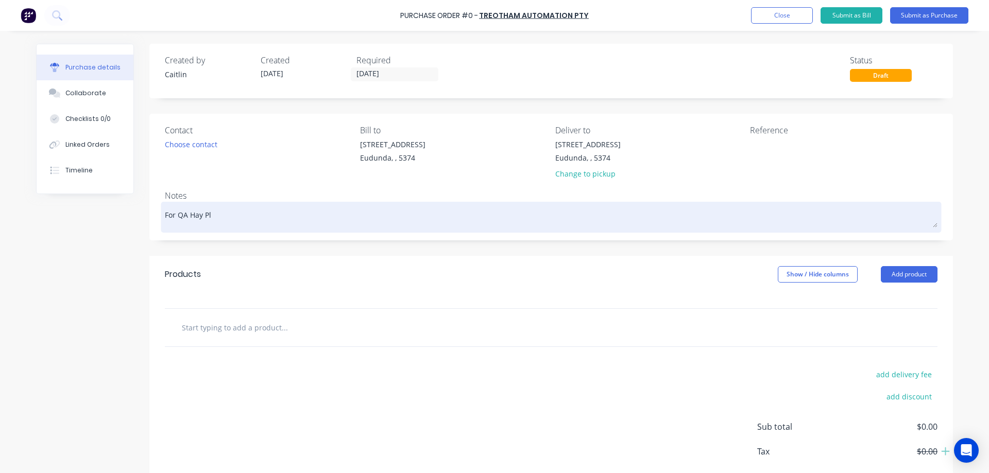
type textarea "x"
type textarea "For QA Hay Pla"
type textarea "x"
type textarea "For QA Hay Plan"
type textarea "x"
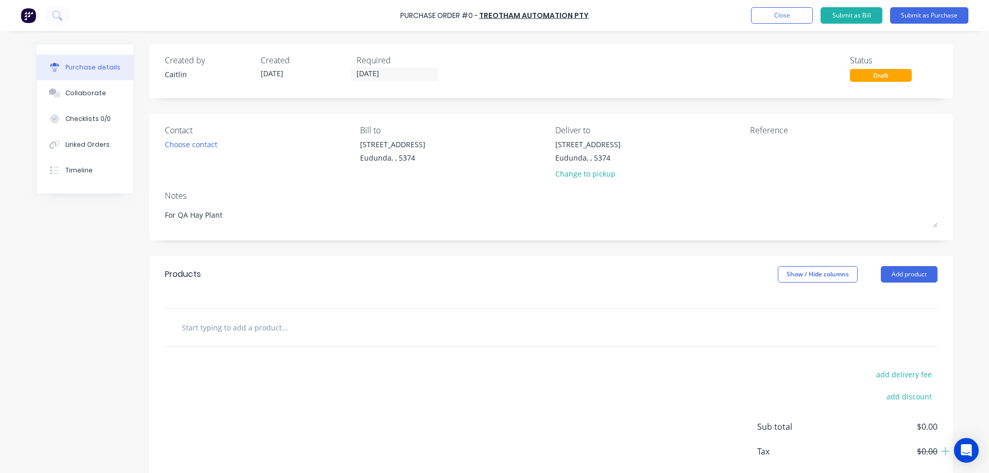
type textarea "For QA Hay Plant"
click at [97, 267] on div "Created by Caitlin Created 29/09/25 Required 29/09/25 Status Draft Contact Choo…" at bounding box center [494, 280] width 917 height 473
type textarea "x"
type textarea "For QA Hay Plant"
click at [768, 144] on textarea at bounding box center [814, 150] width 129 height 23
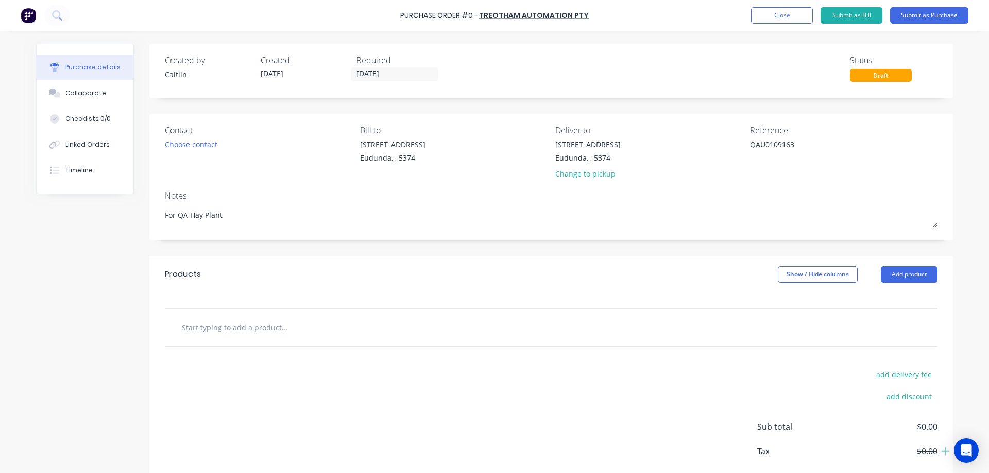
type textarea "QAU0109163"
click at [254, 325] on input "text" at bounding box center [284, 327] width 206 height 21
type textarea "x"
type textarea "QAU0109163"
type textarea "x"
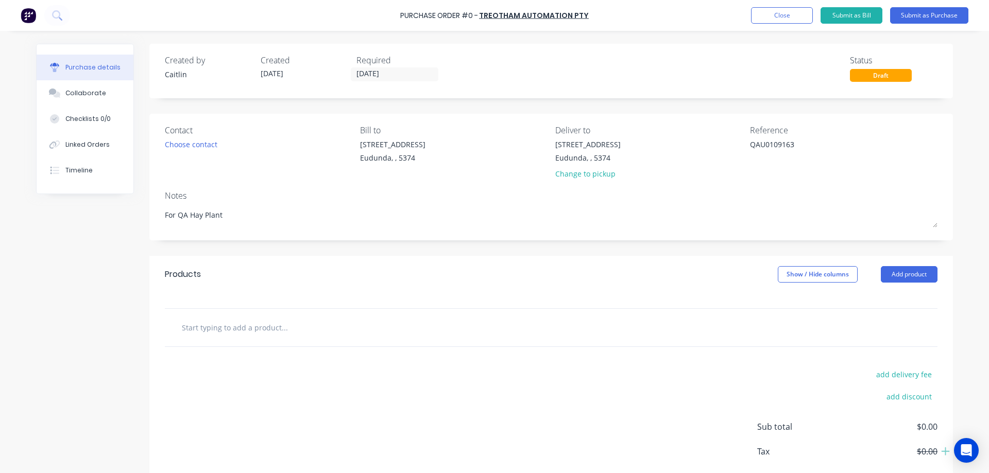
type input "5"
type textarea "x"
type input "55"
type textarea "x"
type input "553"
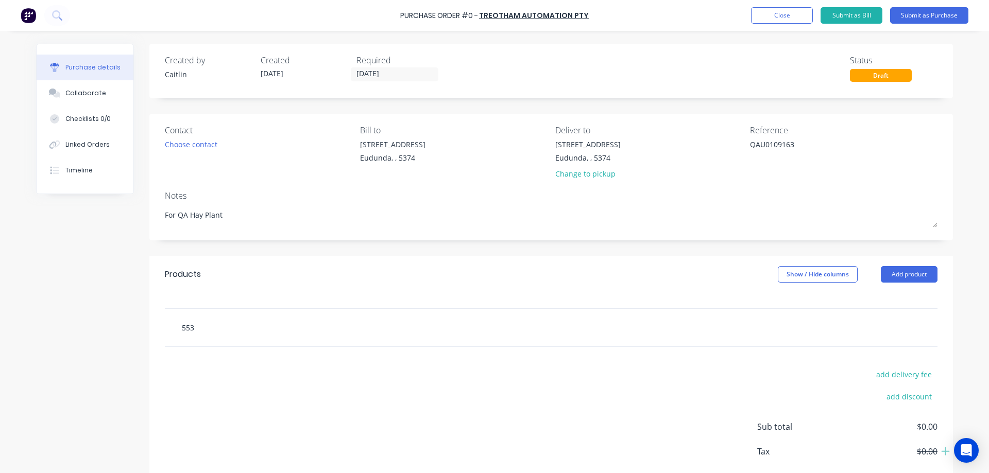
type textarea "x"
type input "55305"
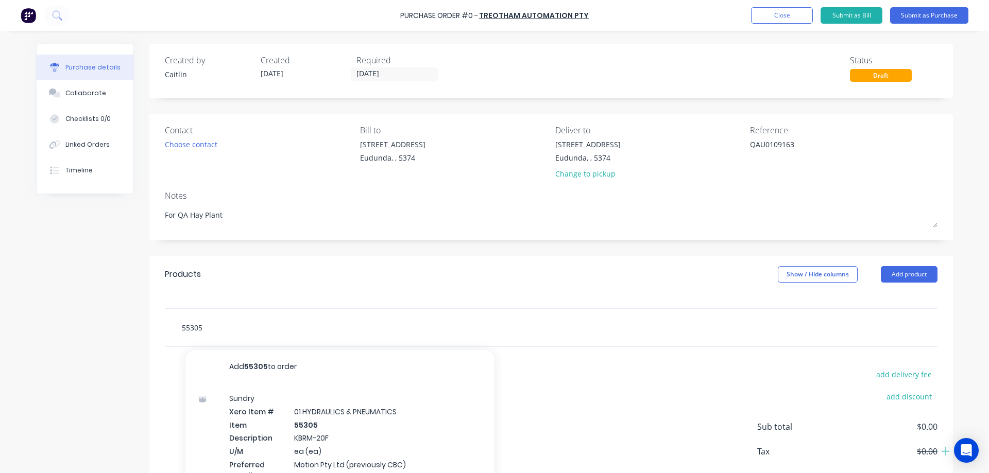
type textarea "x"
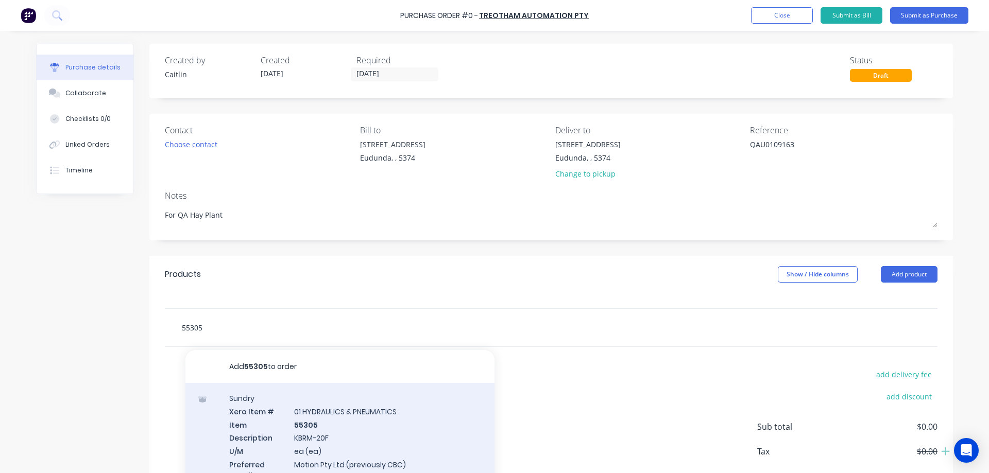
type input "55305"
click at [327, 421] on div "Sundry Xero Item # 01 HYDRAULICS & PNEUMATICS Item 55305 Description KBRM-20F U…" at bounding box center [339, 443] width 309 height 120
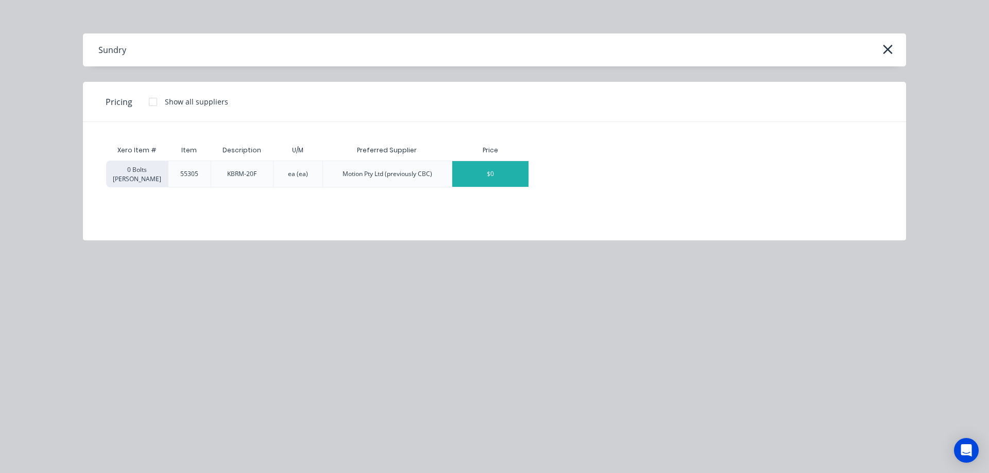
click at [503, 181] on div "$0" at bounding box center [490, 174] width 76 height 26
type textarea "x"
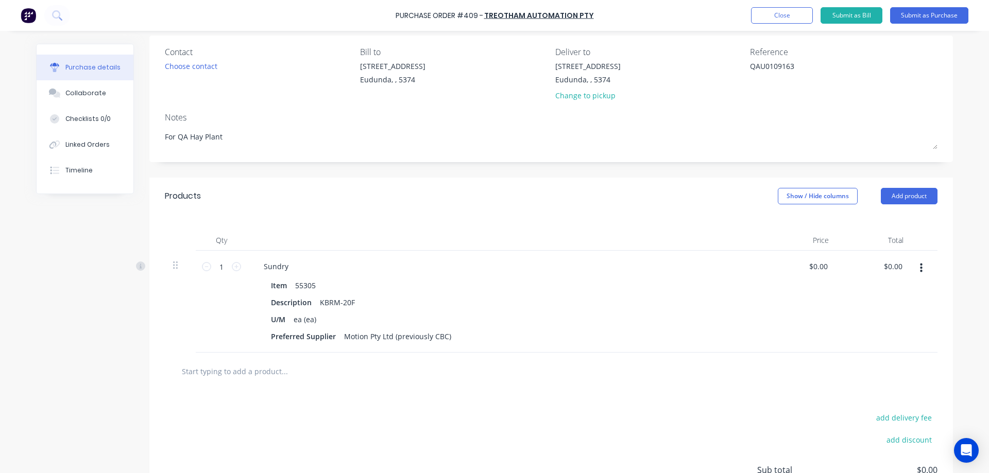
scroll to position [103, 0]
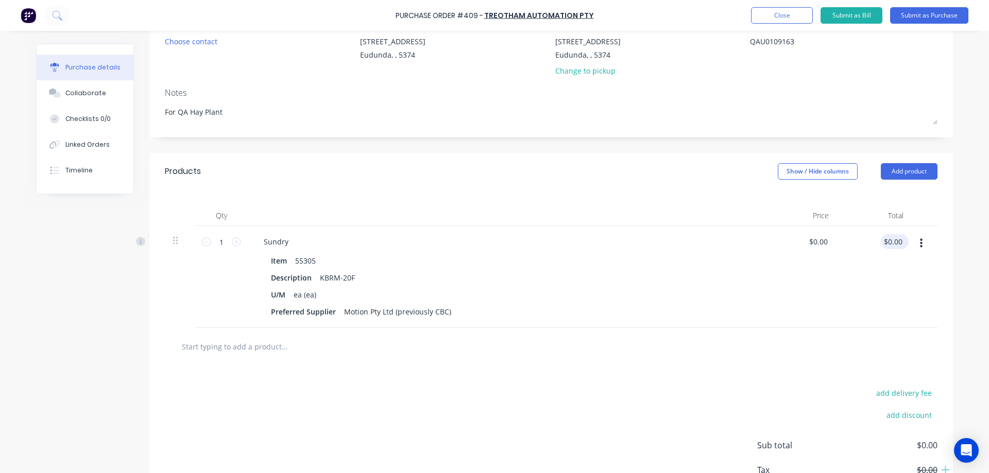
click at [900, 245] on div "$0.00 $0.00" at bounding box center [892, 241] width 24 height 15
type textarea "x"
type input "0.00"
click at [899, 244] on input "0.00" at bounding box center [892, 241] width 24 height 15
type textarea "x"
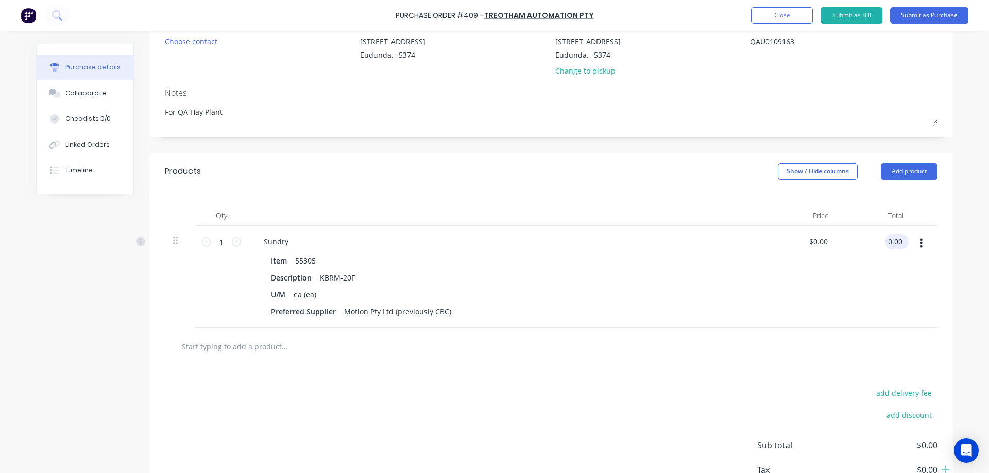
drag, startPoint x: 899, startPoint y: 244, endPoint x: 884, endPoint y: 241, distance: 15.6
click at [885, 241] on input "0.00" at bounding box center [895, 241] width 20 height 15
type input "464"
type textarea "x"
type input "$464.00"
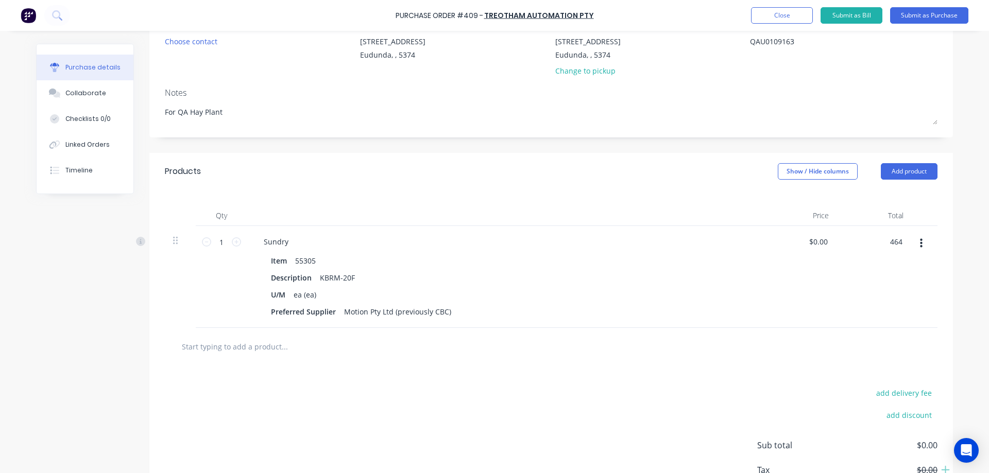
type input "$464.00"
click at [958, 256] on div "Purchase details Collaborate Checklists 0/0 Linked Orders Timeline Created by C…" at bounding box center [494, 118] width 937 height 422
type textarea "x"
type input "464.00"
click at [899, 243] on input "464.00" at bounding box center [890, 241] width 28 height 15
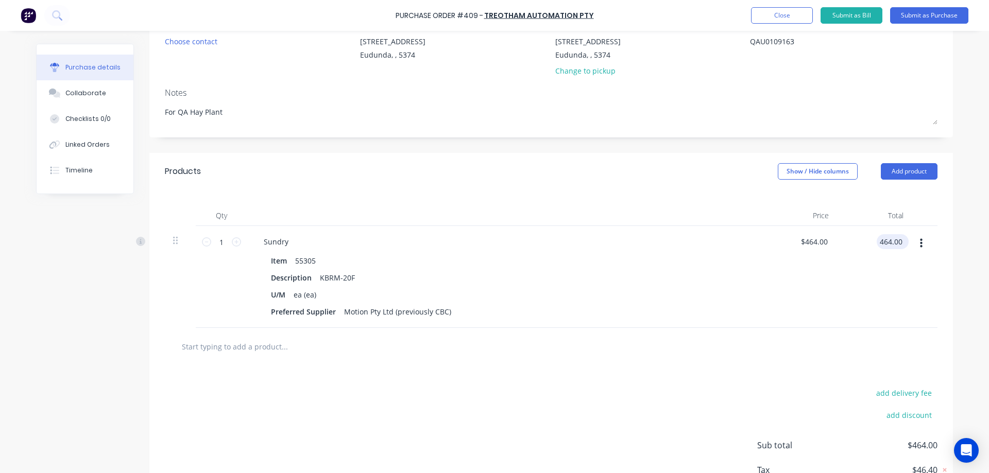
type textarea "x"
drag, startPoint x: 899, startPoint y: 243, endPoint x: 872, endPoint y: 246, distance: 27.5
click at [872, 246] on div "464.00 464.00" at bounding box center [874, 277] width 75 height 102
type input "$464.00"
click at [796, 338] on div at bounding box center [551, 346] width 756 height 21
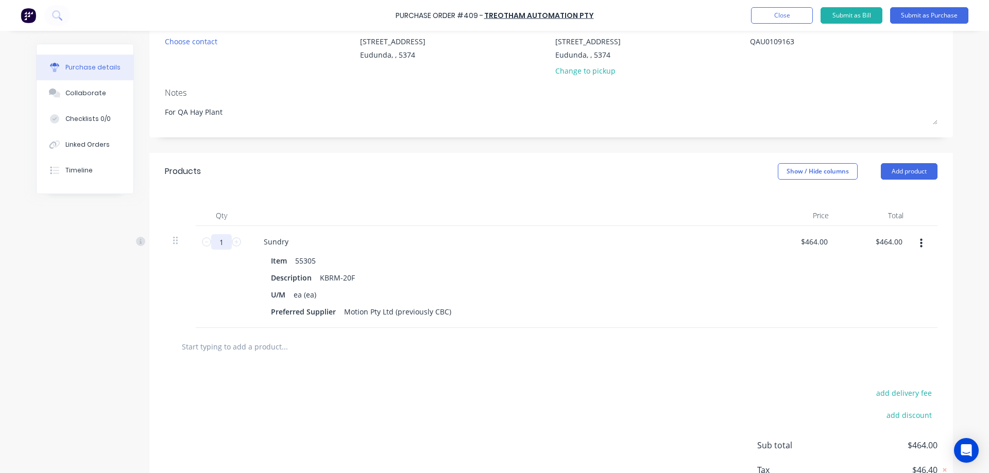
drag, startPoint x: 221, startPoint y: 246, endPoint x: 211, endPoint y: 246, distance: 10.8
click at [211, 246] on input "1" at bounding box center [221, 241] width 21 height 15
type textarea "x"
type input "2"
type input "$928.00"
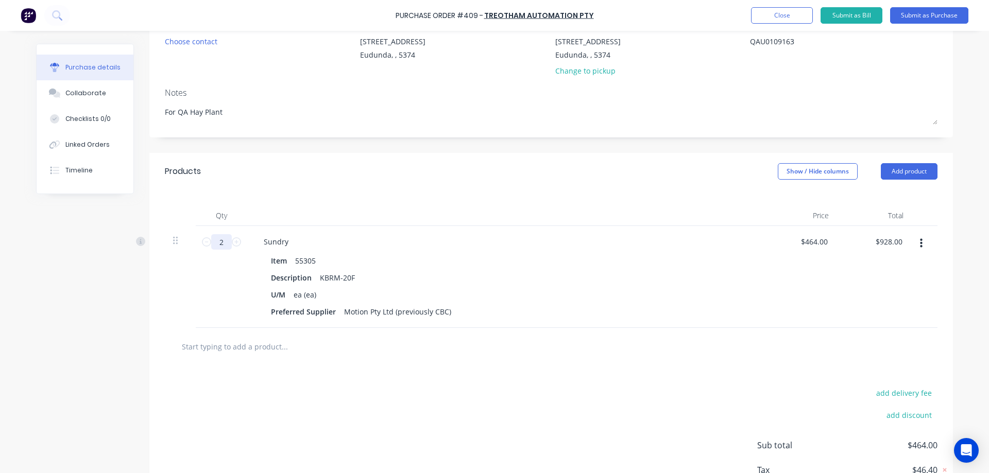
type input "20"
type textarea "x"
type input "$9,280.00"
type textarea "x"
type input "20"
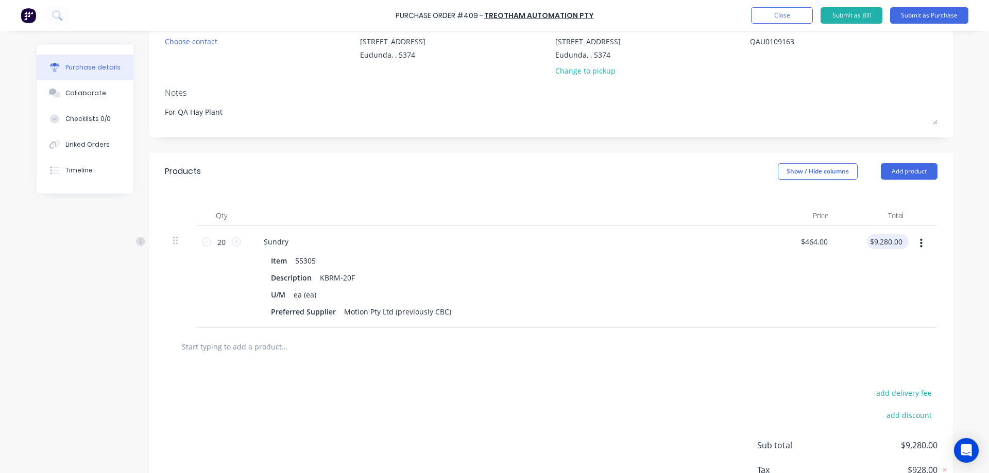
click at [901, 242] on div "$9,280.00 $9,280.00" at bounding box center [888, 241] width 42 height 15
type textarea "x"
drag, startPoint x: 896, startPoint y: 243, endPoint x: 867, endPoint y: 243, distance: 29.3
click at [867, 243] on div "9280.00 9280.00" at bounding box center [874, 277] width 75 height 102
type input "464"
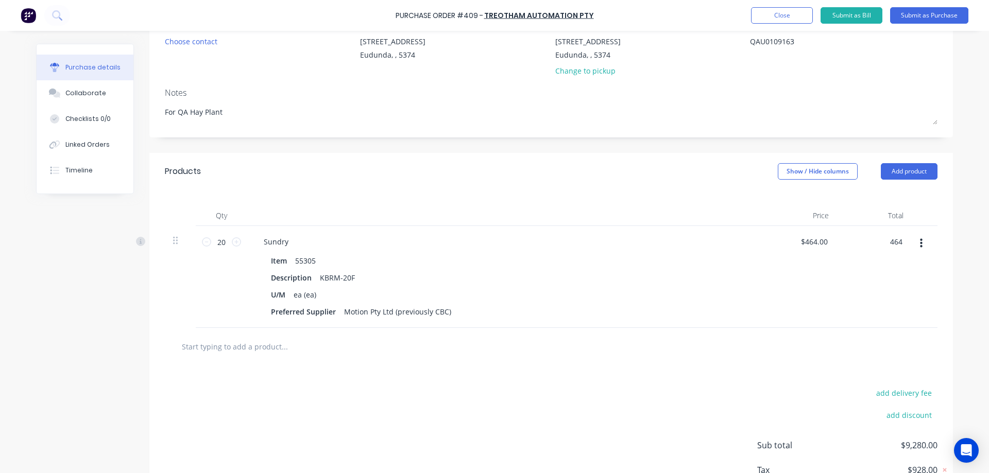
click at [967, 203] on div "Purchase Order #409 - Treotham Automation Pty Add product Close Submit as Bill …" at bounding box center [494, 236] width 989 height 473
type textarea "x"
type input "$23.20"
type input "$464.00"
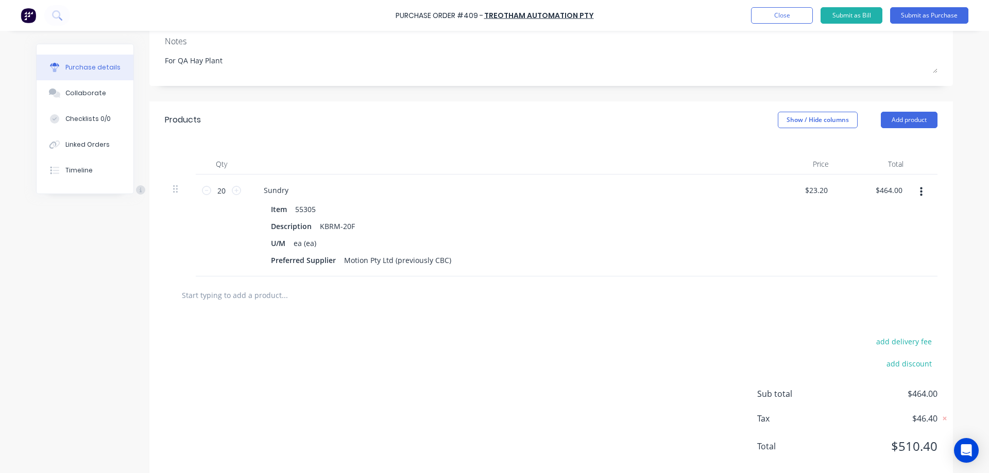
scroll to position [175, 0]
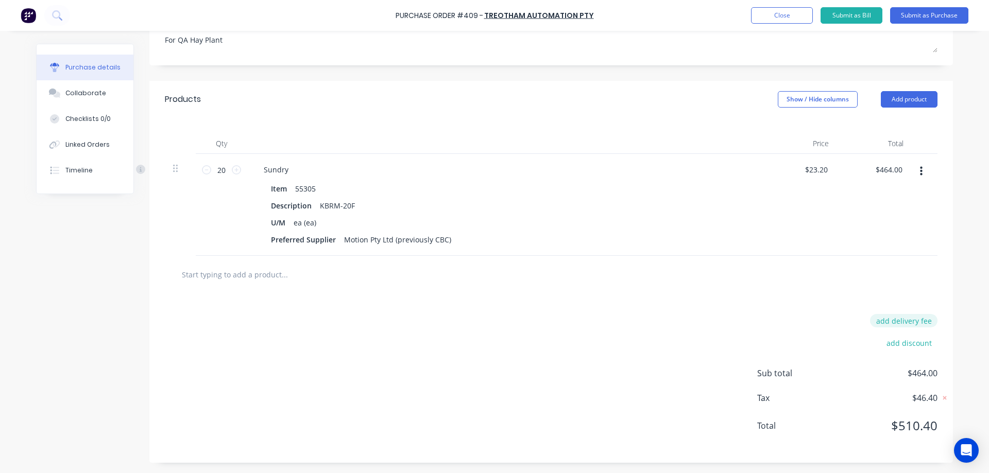
type textarea "x"
click at [893, 316] on button "add delivery fee" at bounding box center [903, 320] width 67 height 13
type input "30"
type textarea "x"
type input "$30.00"
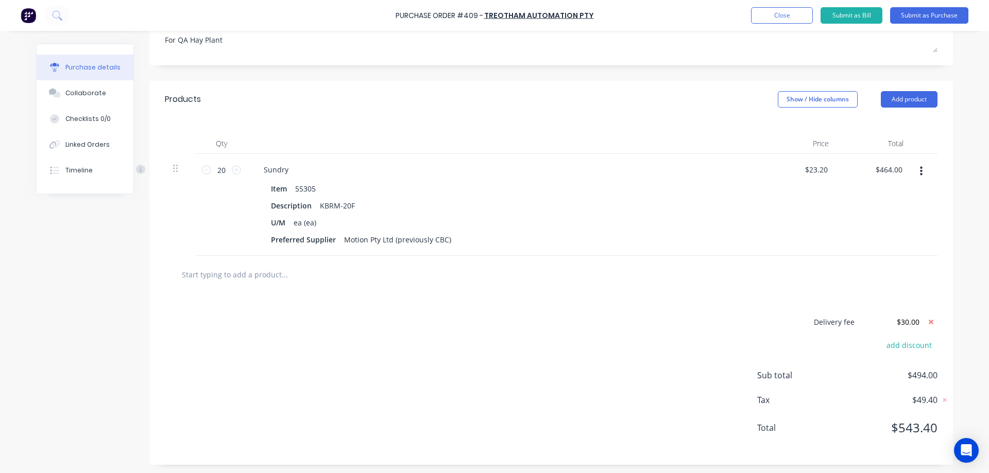
click at [967, 285] on div "Purchase Order #409 - Treotham Automation Pty Add product Close Submit as Bill …" at bounding box center [494, 236] width 989 height 473
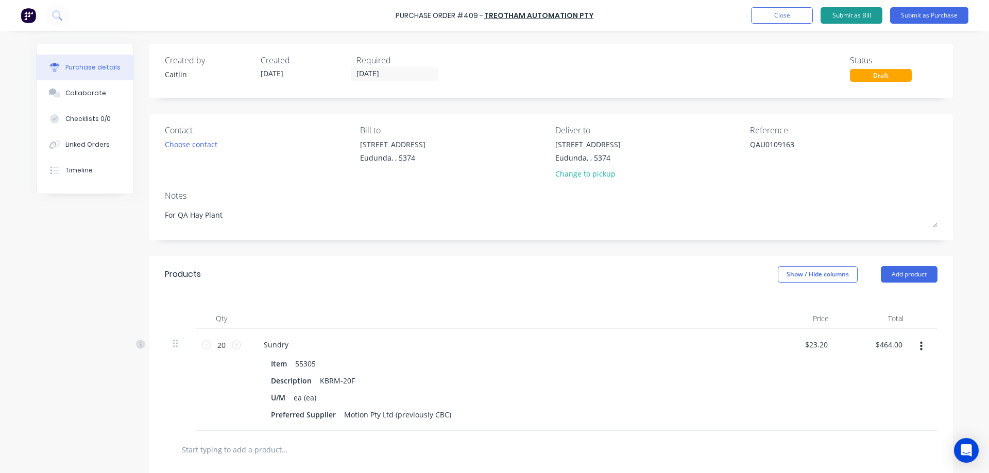
click at [832, 11] on button "Submit as Bill" at bounding box center [851, 15] width 62 height 16
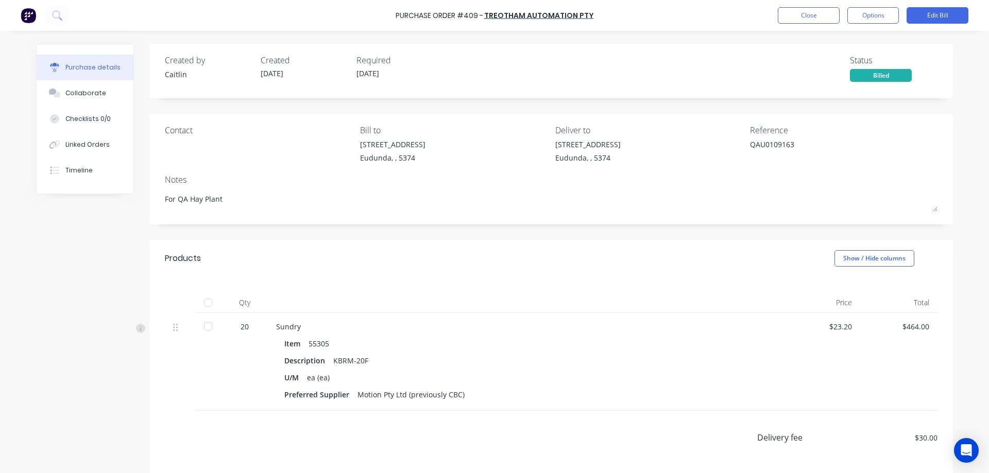
click at [878, 76] on div "Billed" at bounding box center [881, 75] width 62 height 13
click at [876, 20] on button "Options" at bounding box center [872, 15] width 51 height 16
click at [870, 65] on div "Convert to Purchase Order" at bounding box center [849, 65] width 79 height 26
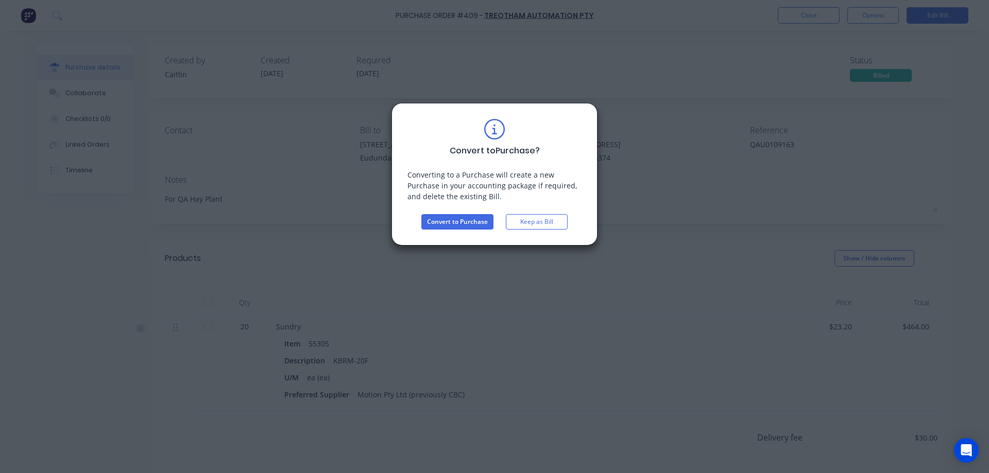
click at [666, 192] on div "Convert to Purchase ? Converting to a Purchase will create a new Purchase in yo…" at bounding box center [494, 236] width 989 height 473
click at [551, 223] on button "Keep as Bill" at bounding box center [537, 221] width 62 height 15
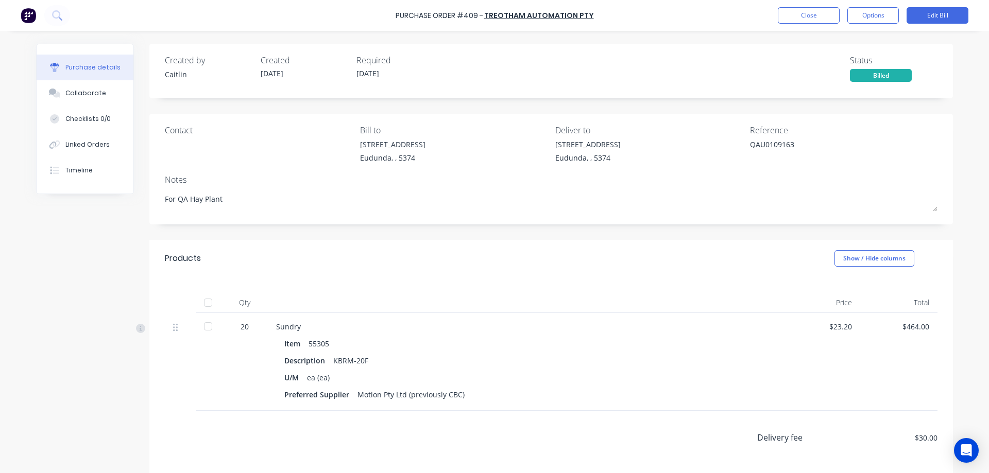
click at [202, 305] on div at bounding box center [208, 302] width 21 height 21
type textarea "x"
click at [822, 18] on button "Close" at bounding box center [808, 15] width 62 height 16
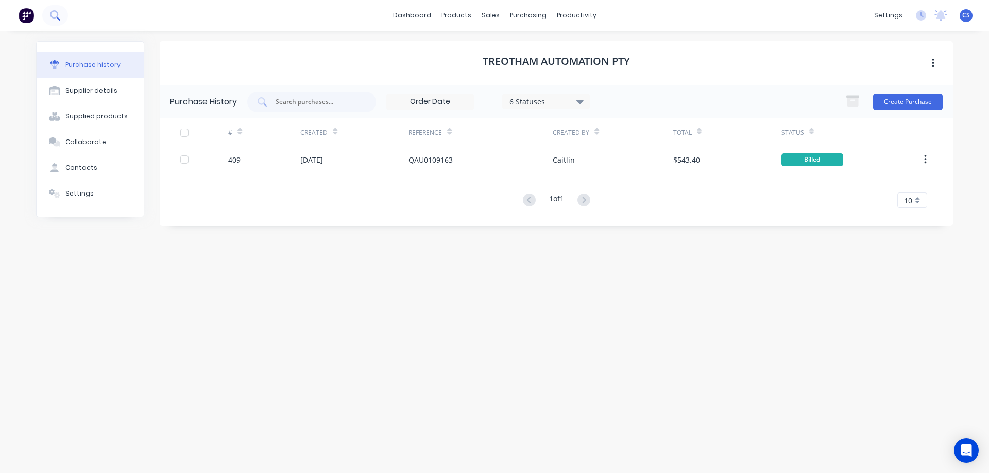
click at [56, 13] on icon at bounding box center [55, 15] width 10 height 10
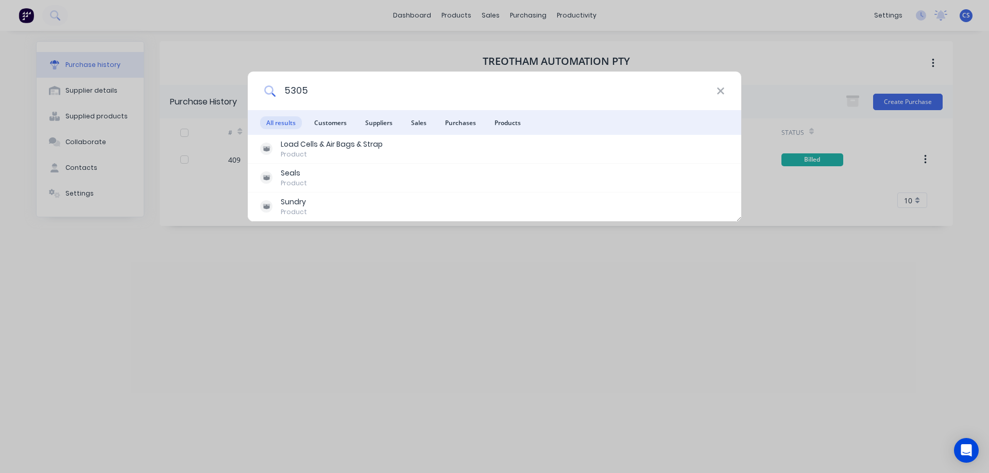
click at [284, 86] on input "5305" at bounding box center [495, 91] width 441 height 39
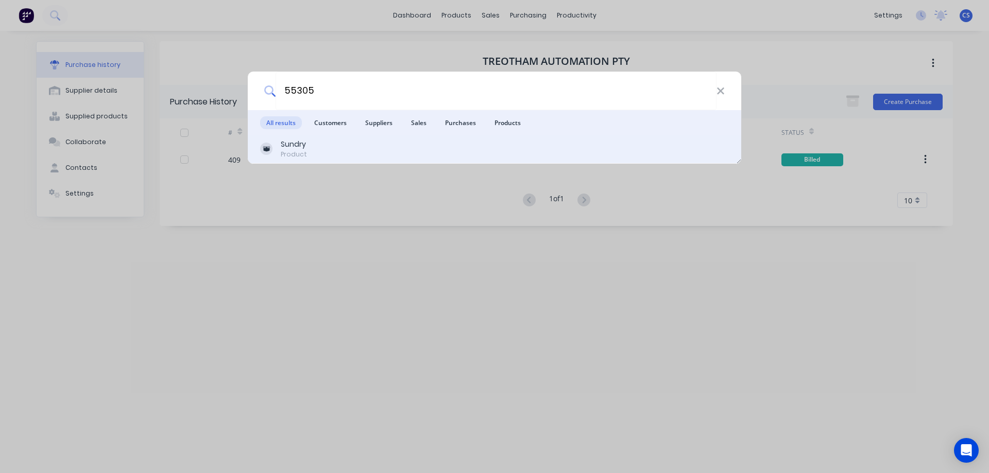
type input "55305"
click at [347, 145] on div "Sundry Product" at bounding box center [494, 149] width 469 height 20
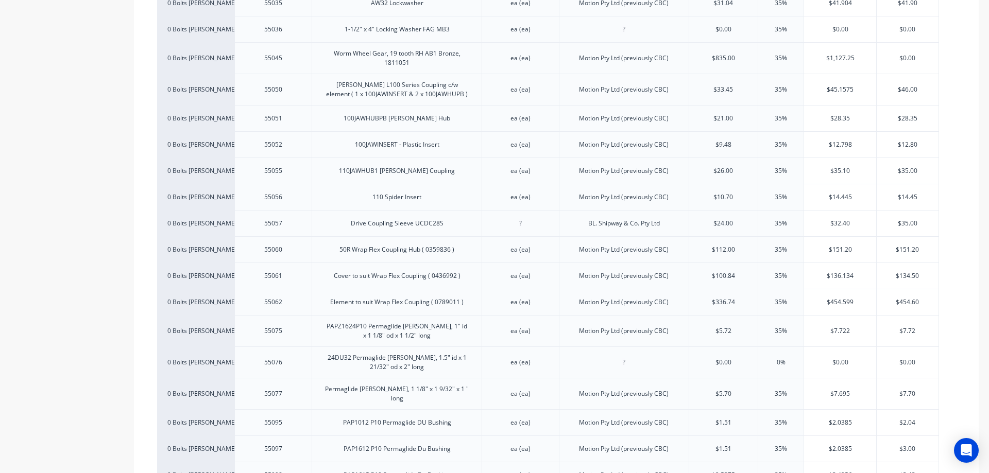
scroll to position [1442, 0]
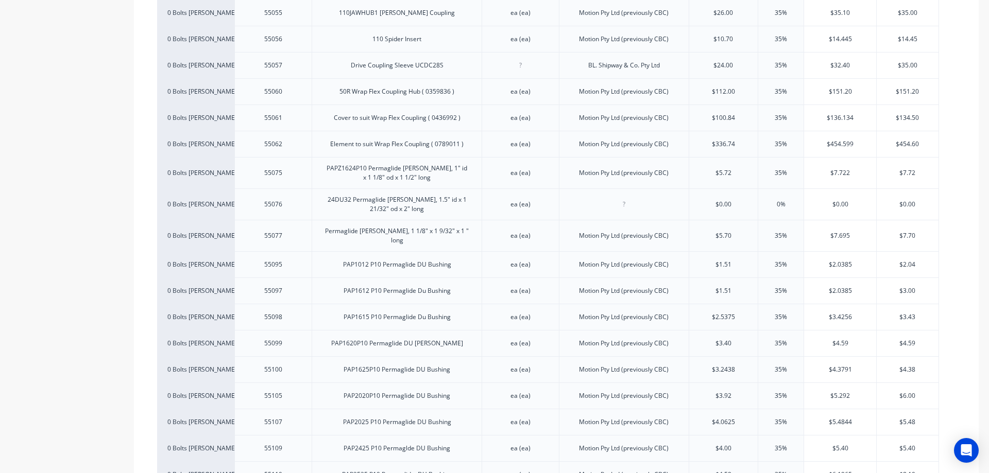
type textarea "x"
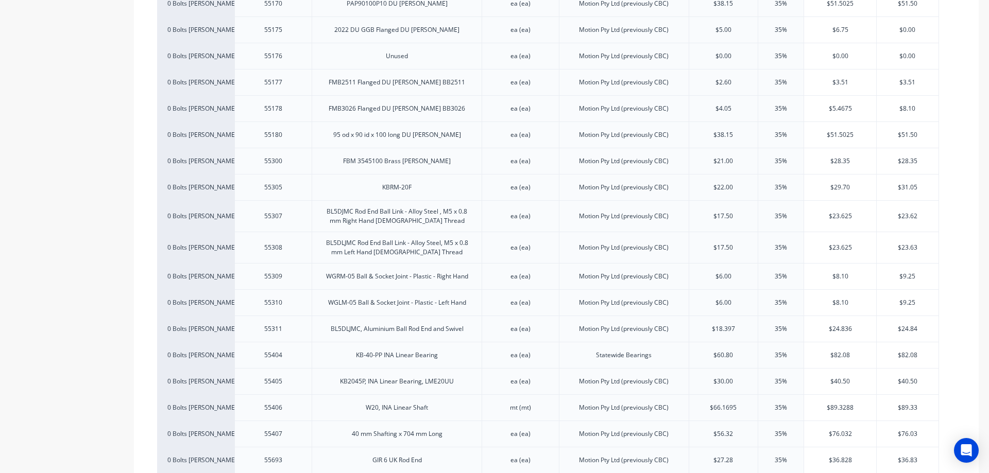
scroll to position [2832, 0]
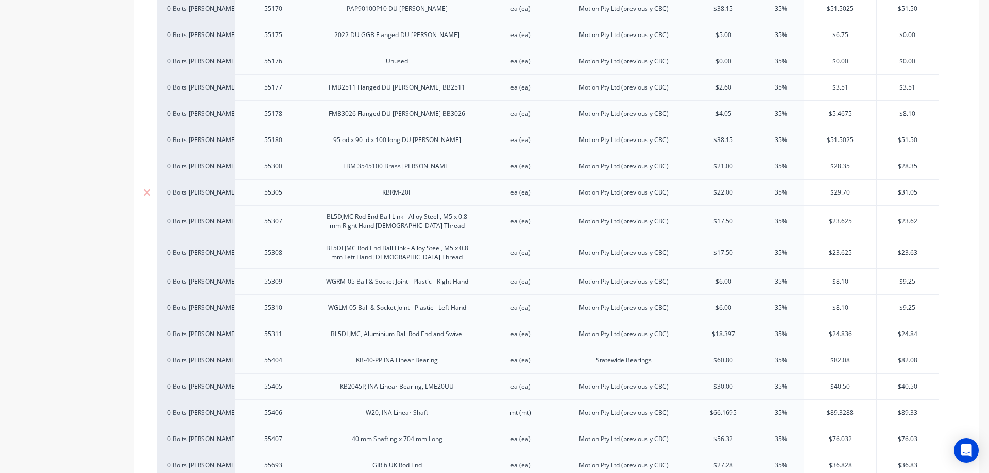
drag, startPoint x: 738, startPoint y: 180, endPoint x: 715, endPoint y: 183, distance: 23.4
click at [715, 188] on input "$22.00" at bounding box center [723, 192] width 69 height 9
type input "23.20"
type textarea "x"
type input "23.20"
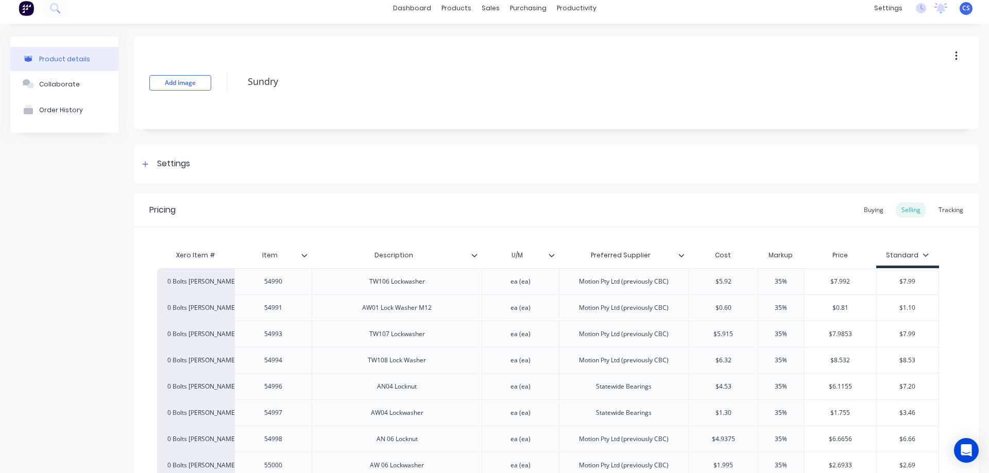
scroll to position [0, 0]
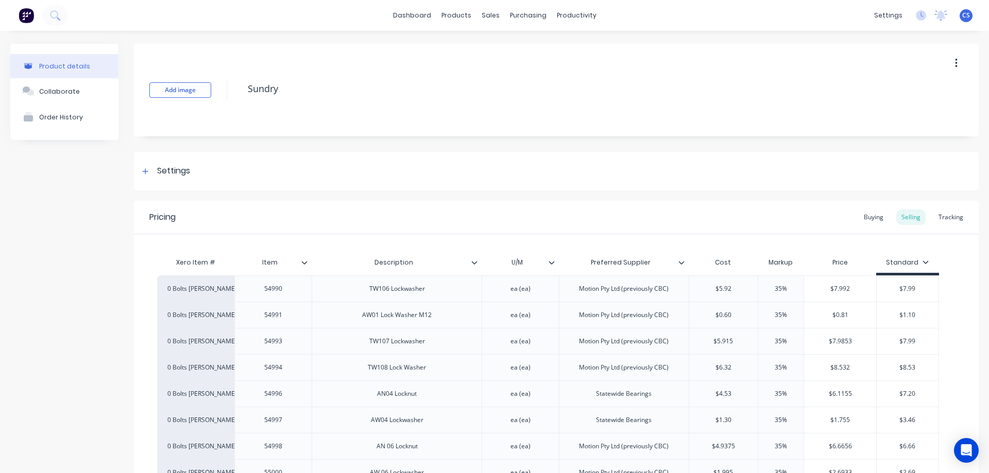
click at [29, 16] on img at bounding box center [26, 15] width 15 height 15
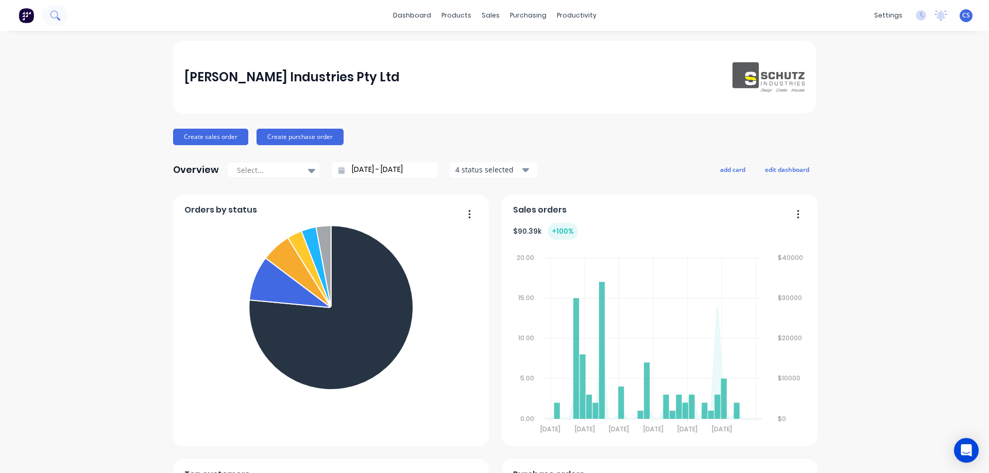
click at [59, 17] on icon at bounding box center [55, 15] width 10 height 10
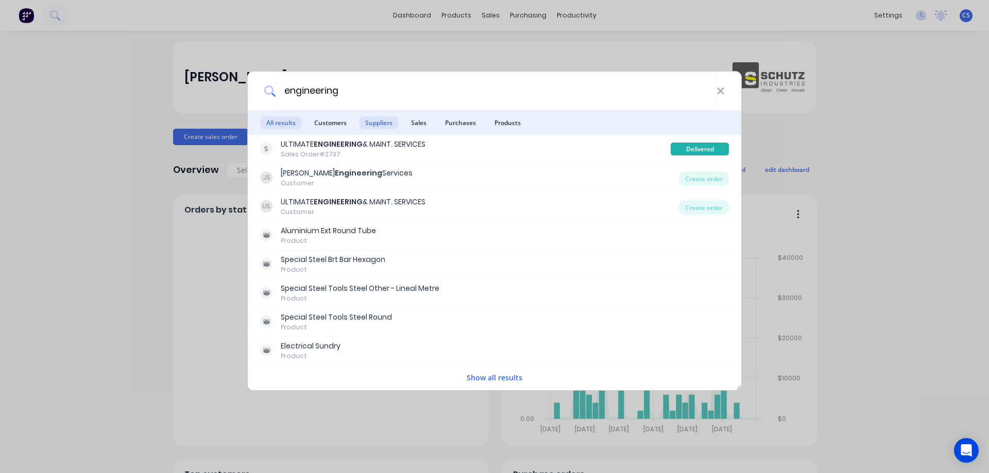
type input "engineering"
click at [376, 127] on span "Suppliers" at bounding box center [379, 122] width 40 height 13
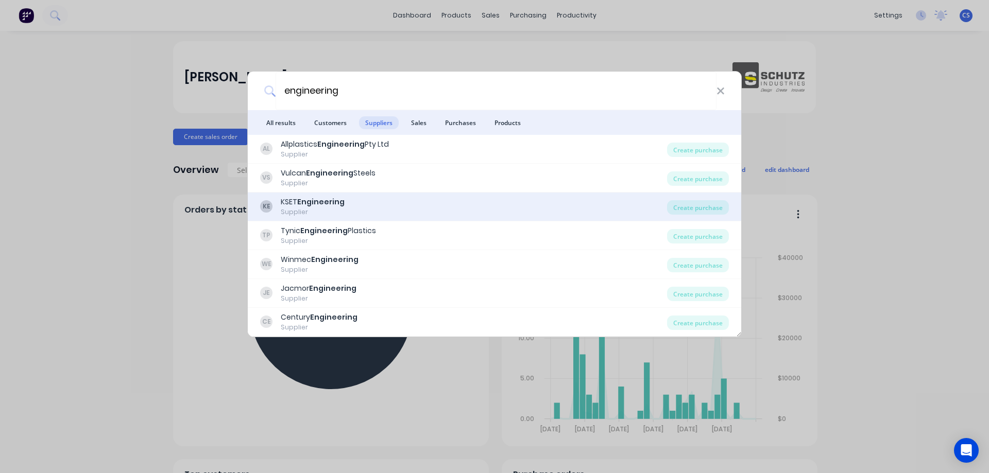
click at [396, 203] on div "KE KSET Engineering Supplier" at bounding box center [463, 207] width 407 height 20
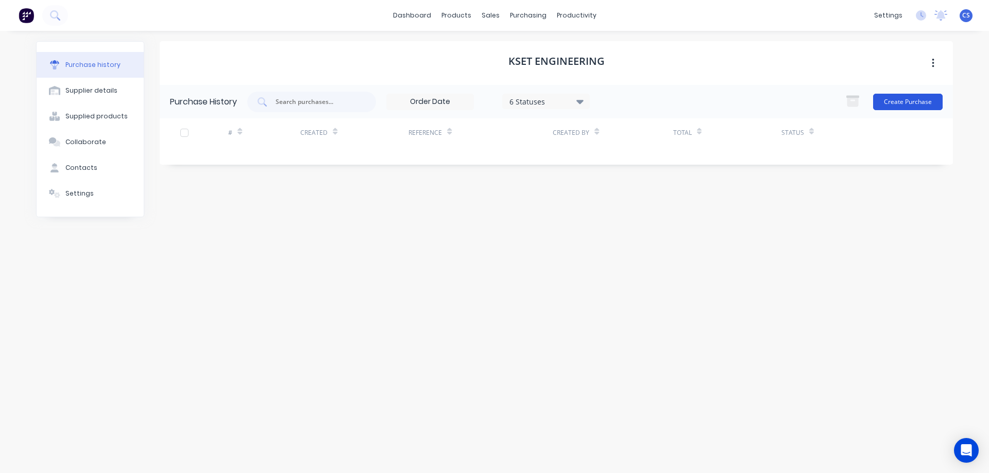
click at [897, 99] on button "Create Purchase" at bounding box center [908, 102] width 70 height 16
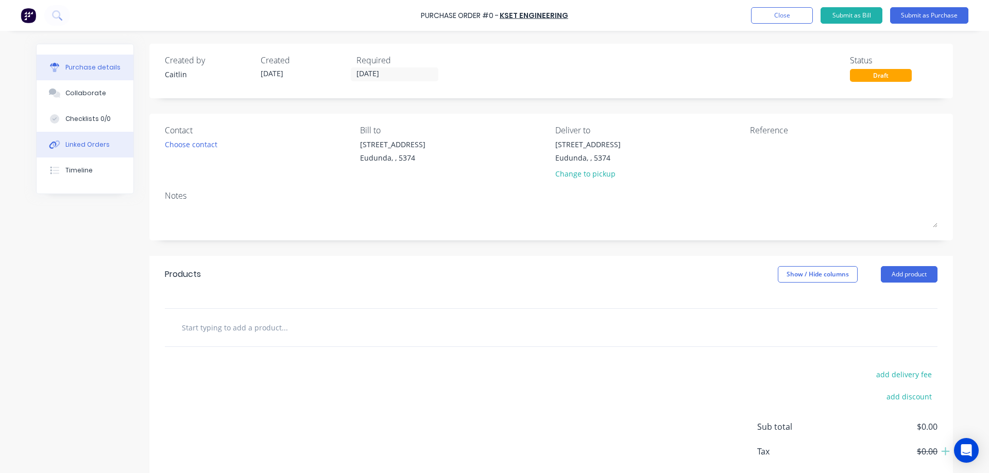
click at [97, 153] on button "Linked Orders" at bounding box center [85, 145] width 97 height 26
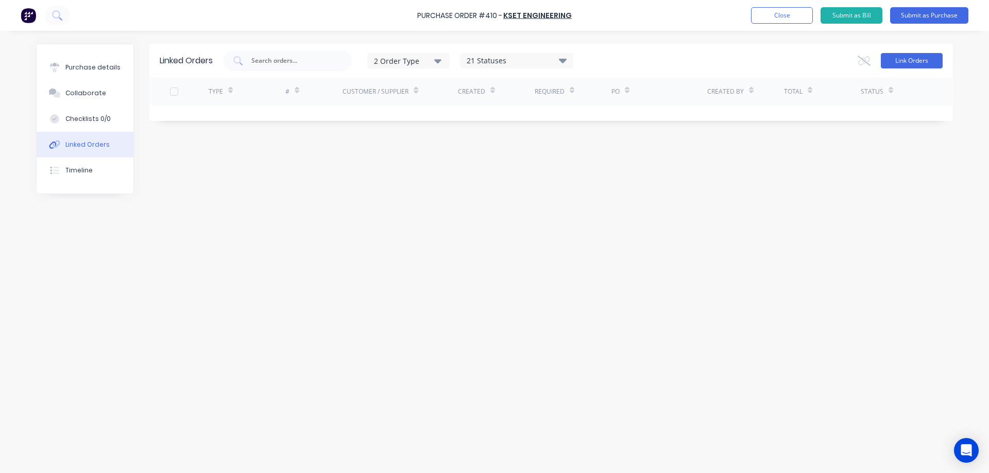
click at [910, 63] on button "Link Orders" at bounding box center [911, 60] width 62 height 15
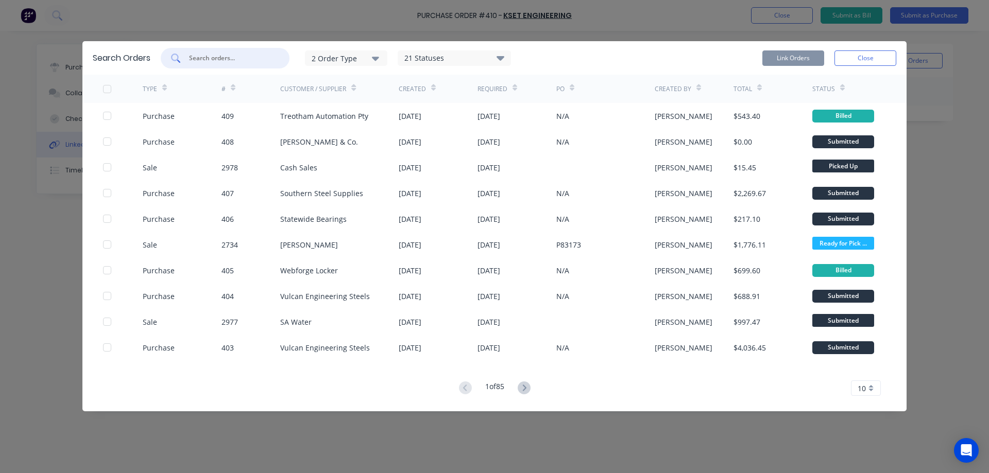
click at [251, 61] on input "text" at bounding box center [230, 58] width 85 height 10
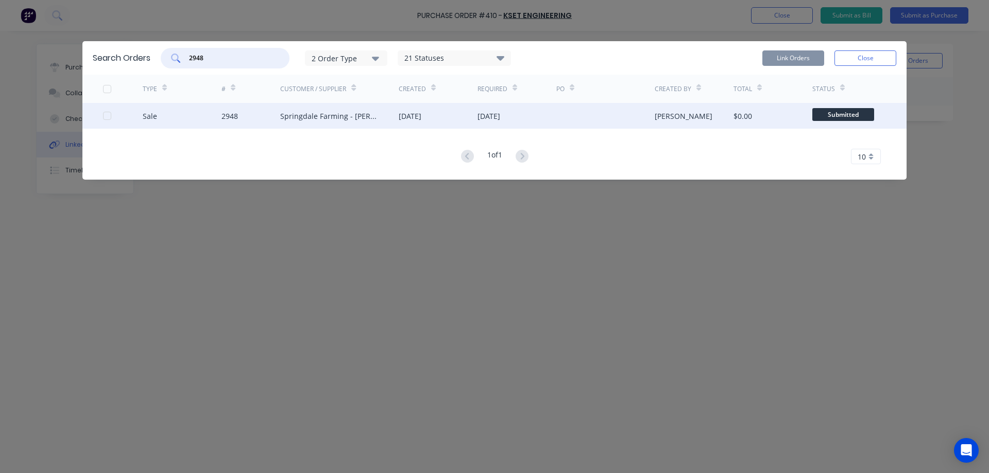
click at [109, 115] on div at bounding box center [107, 116] width 21 height 21
type input "2948"
click at [794, 60] on button "Link Orders" at bounding box center [793, 57] width 62 height 15
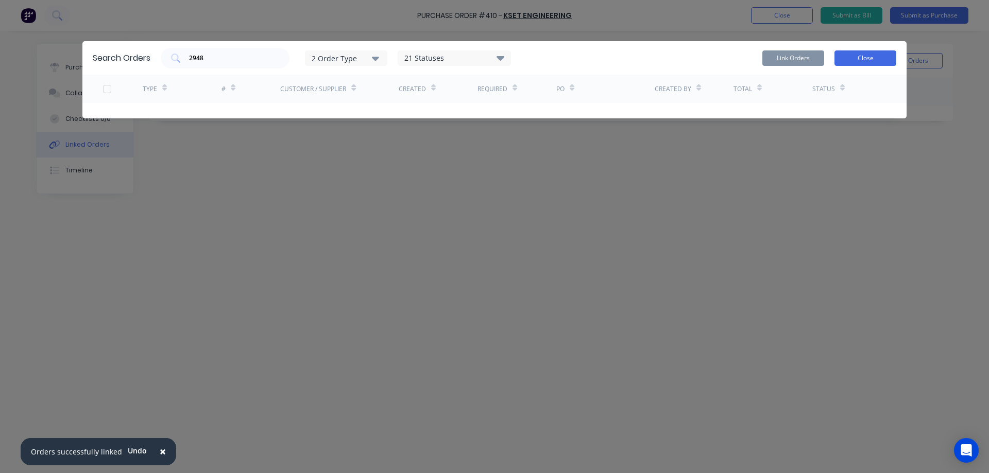
click at [856, 56] on button "Close" at bounding box center [865, 57] width 62 height 15
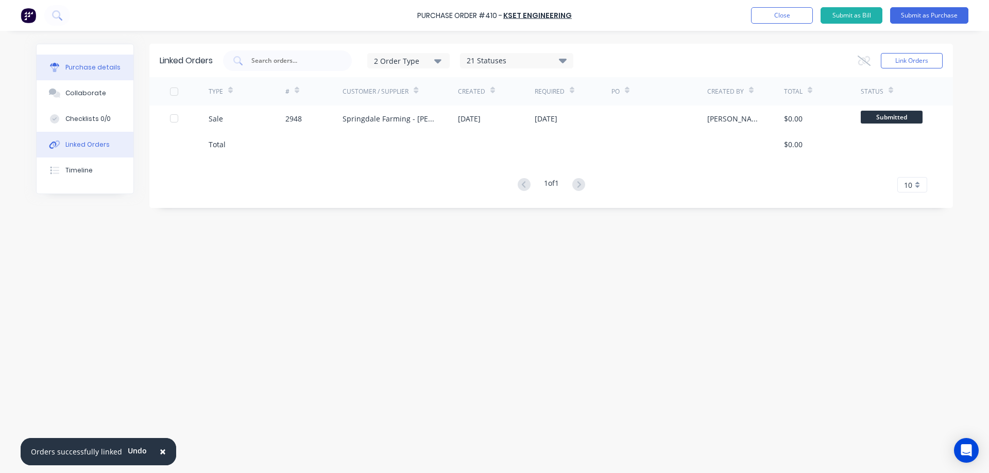
click at [99, 57] on button "Purchase details" at bounding box center [85, 68] width 97 height 26
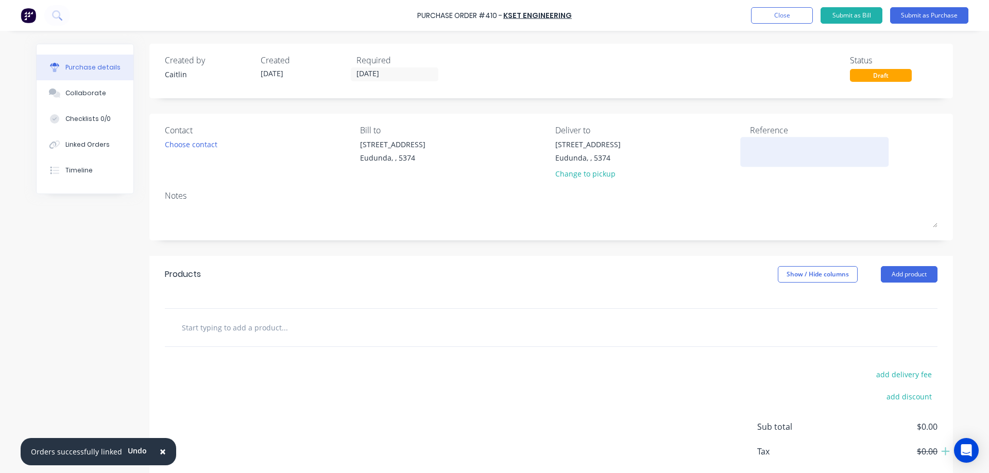
click at [767, 141] on textarea at bounding box center [814, 150] width 129 height 23
type textarea "00005003"
click at [257, 328] on input "text" at bounding box center [284, 327] width 206 height 21
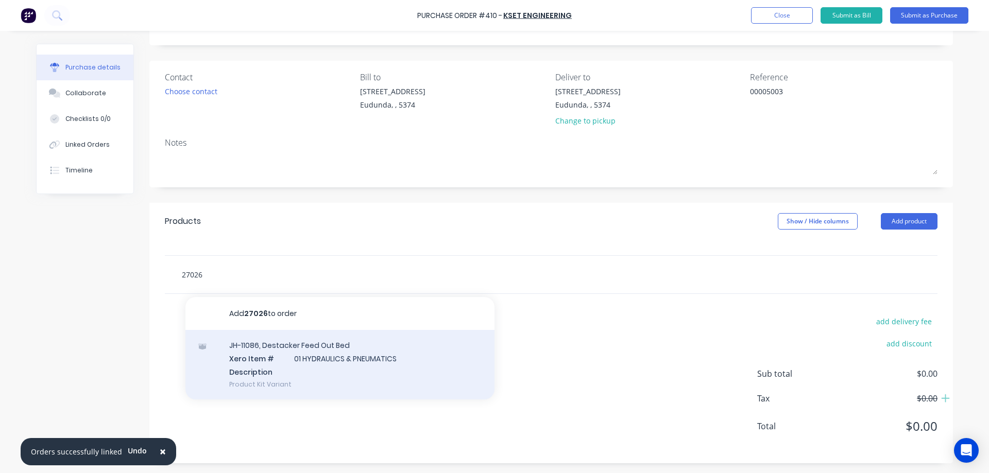
scroll to position [54, 0]
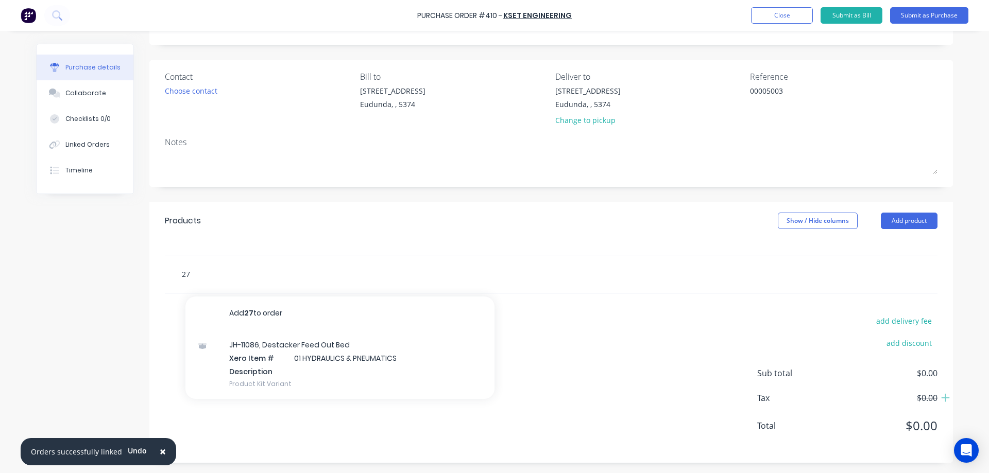
type input "2"
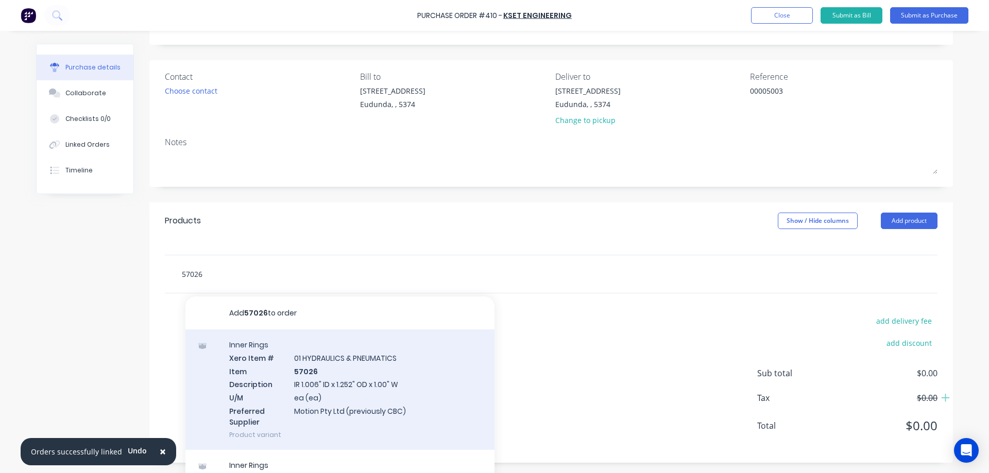
type input "57026"
click at [424, 385] on div "Inner Rings Xero Item # 01 HYDRAULICS & PNEUMATICS Item 57026 Description IR 1.…" at bounding box center [339, 390] width 309 height 120
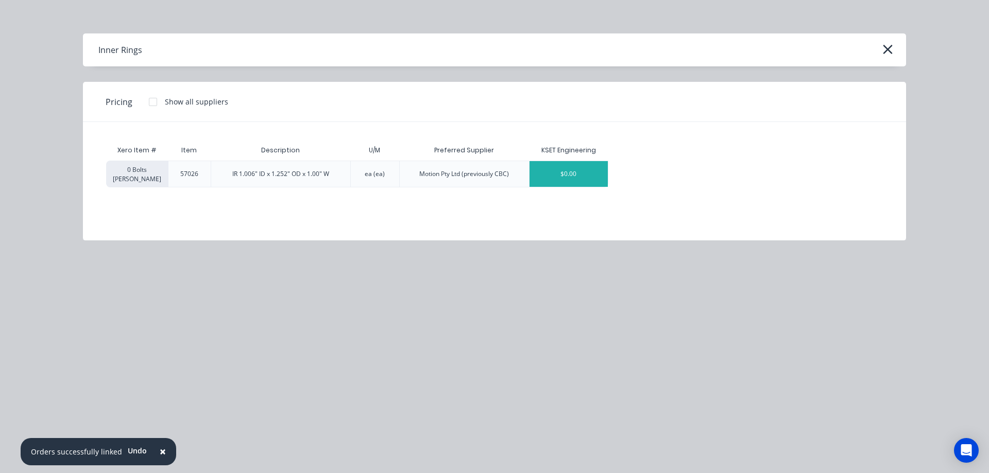
click at [545, 177] on div "$0.00" at bounding box center [568, 174] width 78 height 26
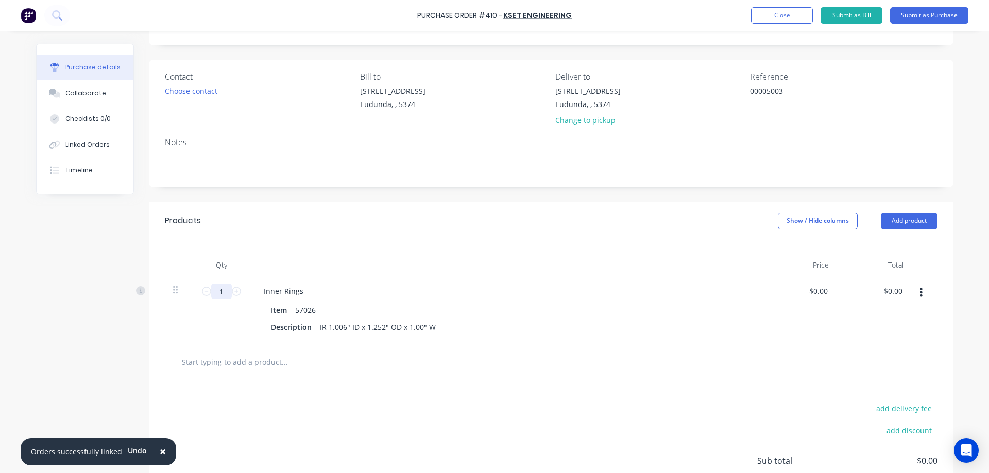
click at [216, 289] on input "1" at bounding box center [221, 291] width 21 height 15
type input "12"
click at [267, 381] on div "add delivery fee add discount Sub total $0.00 Tax $0.00 Total $0.00" at bounding box center [550, 465] width 803 height 169
click at [385, 214] on div "Products Show / Hide columns Add product" at bounding box center [550, 220] width 803 height 37
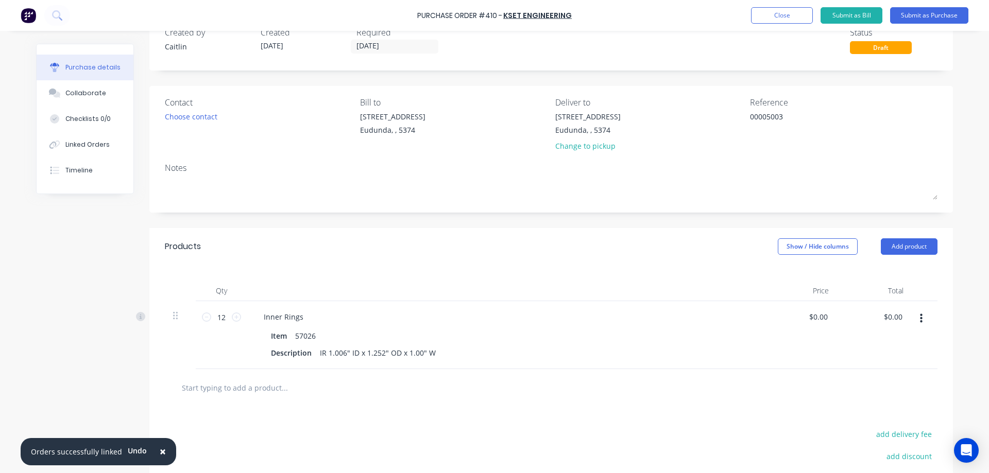
scroll to position [51, 0]
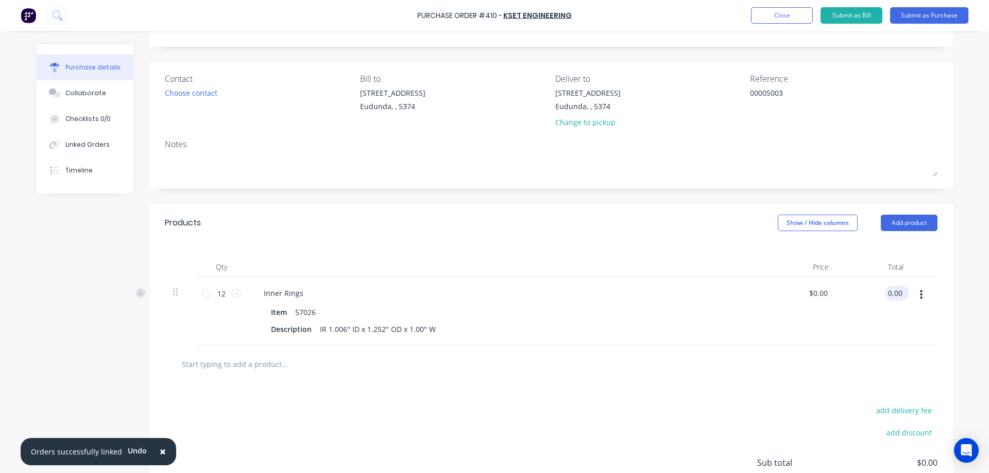
click at [896, 288] on input "0.00" at bounding box center [895, 293] width 20 height 15
drag, startPoint x: 896, startPoint y: 288, endPoint x: 886, endPoint y: 289, distance: 10.4
click at [886, 289] on input "0.00" at bounding box center [895, 293] width 20 height 15
type input "456"
type input "$38.00"
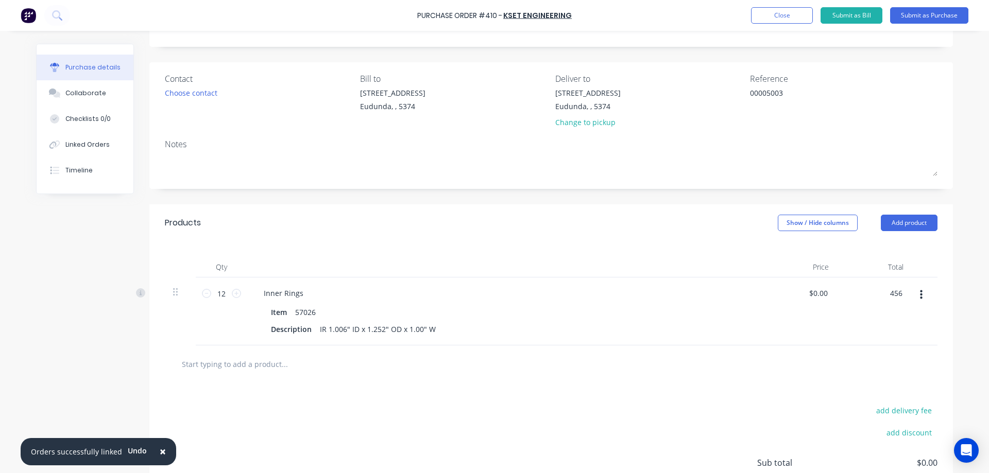
type input "$456.00"
click at [956, 277] on div "Purchase details Collaborate Checklists 0/0 Linked Orders Timeline Created by C…" at bounding box center [494, 170] width 937 height 422
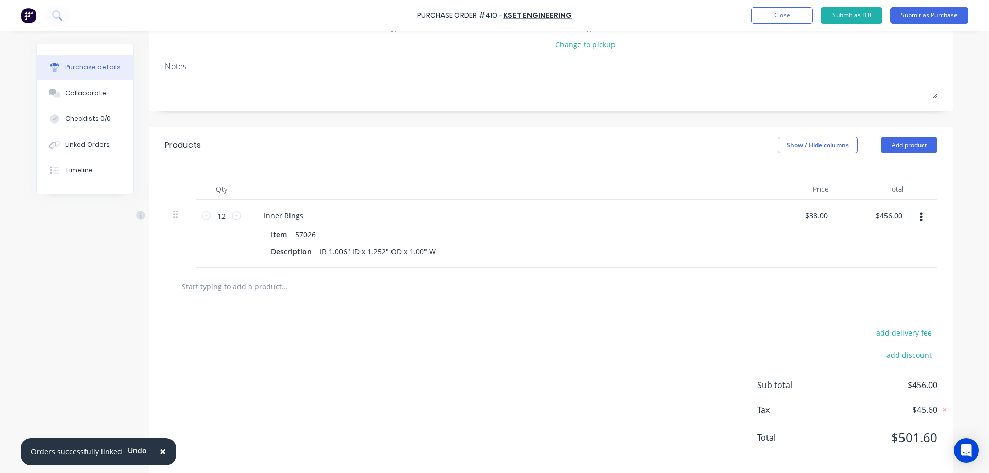
scroll to position [141, 0]
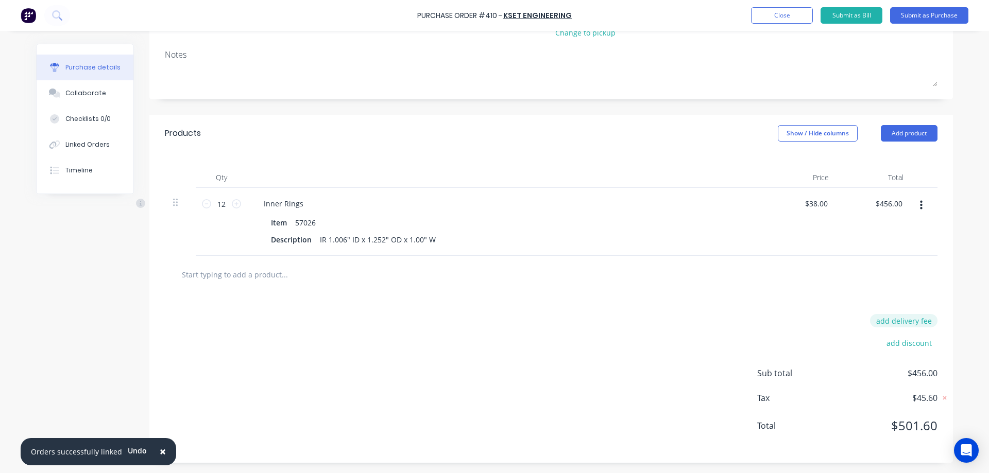
click at [921, 316] on button "add delivery fee" at bounding box center [903, 320] width 67 height 13
type input "$34.00"
click at [951, 292] on div "× Orders successfully linked Undo Purchase Order #410 - KSET Engineering Add pr…" at bounding box center [494, 236] width 989 height 473
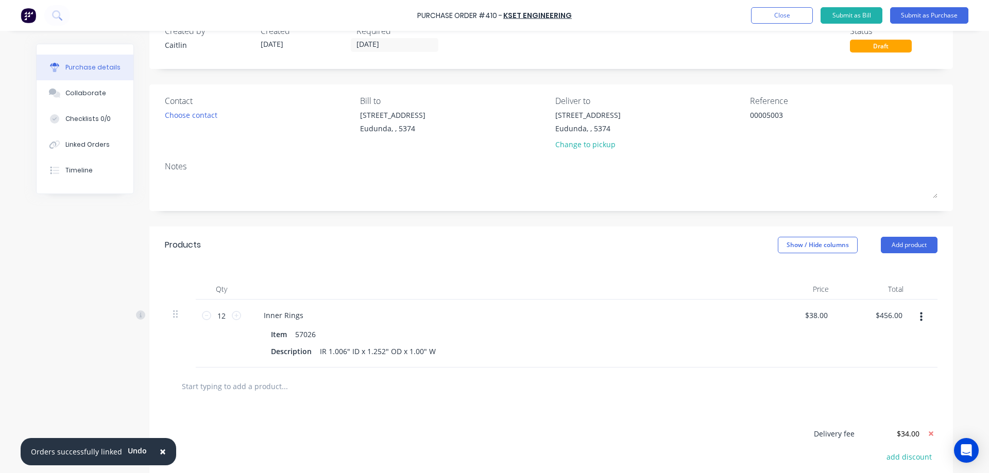
scroll to position [0, 0]
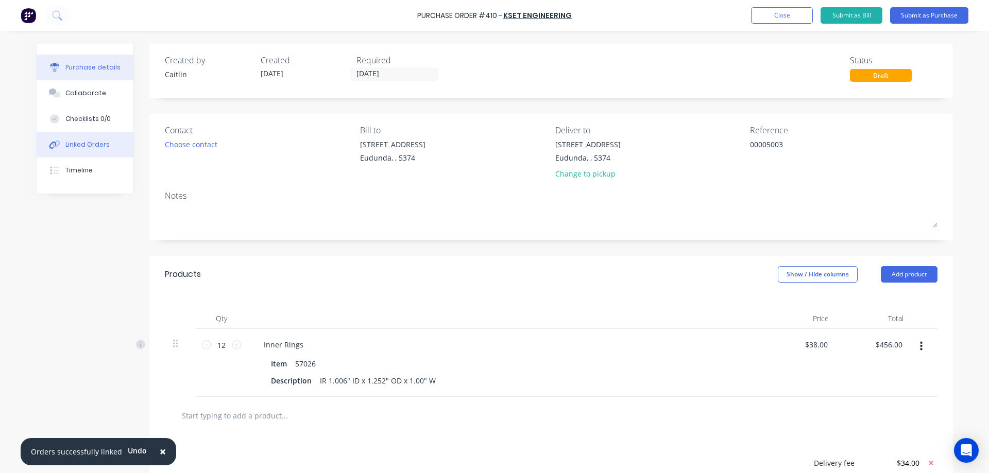
click at [75, 136] on button "Linked Orders" at bounding box center [85, 145] width 97 height 26
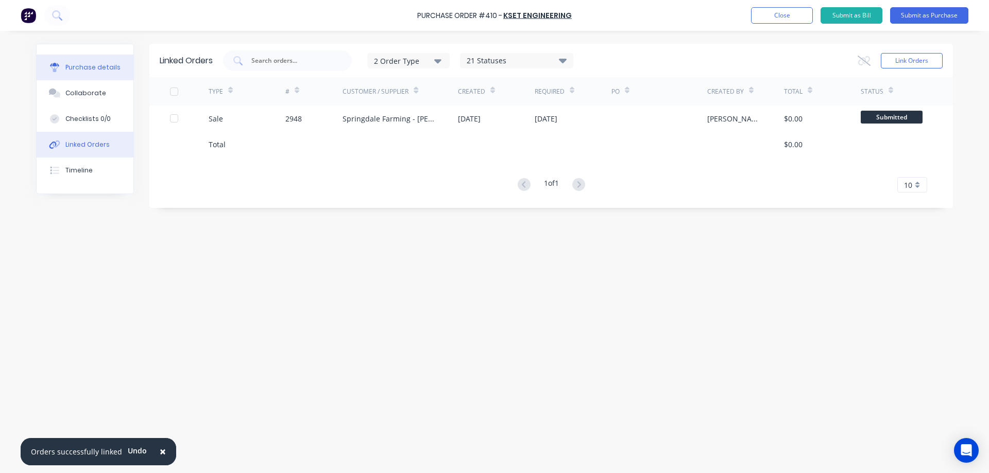
click at [89, 61] on button "Purchase details" at bounding box center [85, 68] width 97 height 26
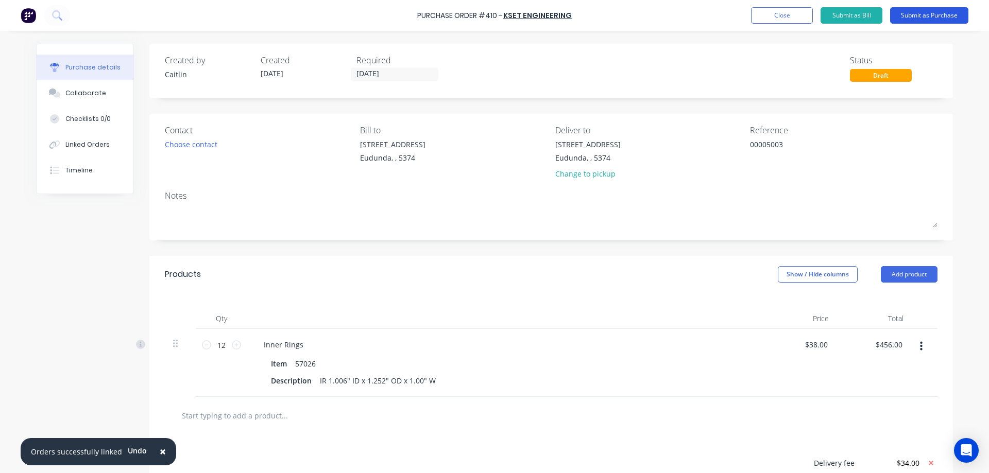
click at [926, 19] on button "Submit as Purchase" at bounding box center [929, 15] width 78 height 16
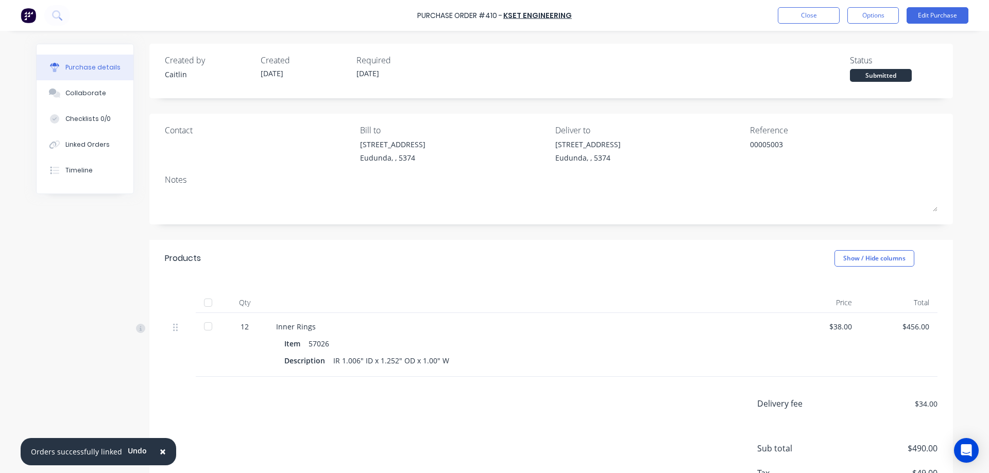
click at [206, 301] on div at bounding box center [208, 302] width 21 height 21
click at [869, 19] on button "Options" at bounding box center [872, 15] width 51 height 16
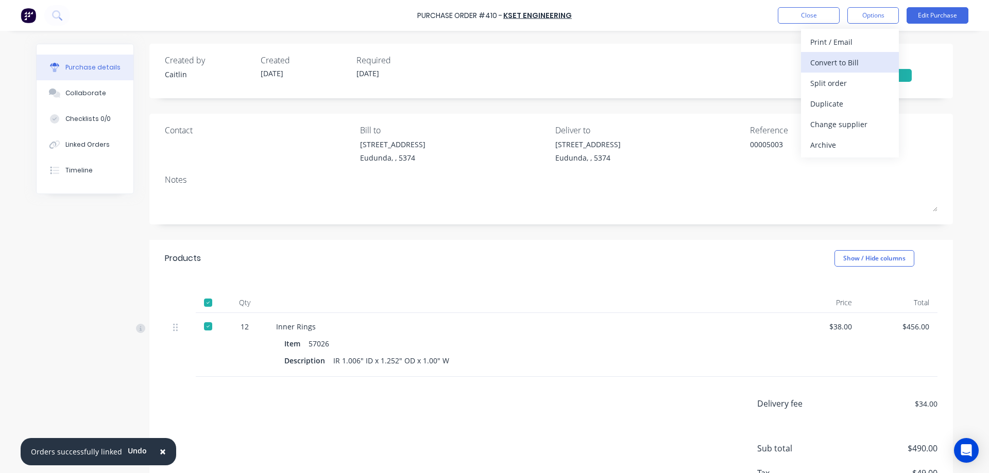
click at [848, 68] on div "Convert to Bill" at bounding box center [849, 62] width 79 height 15
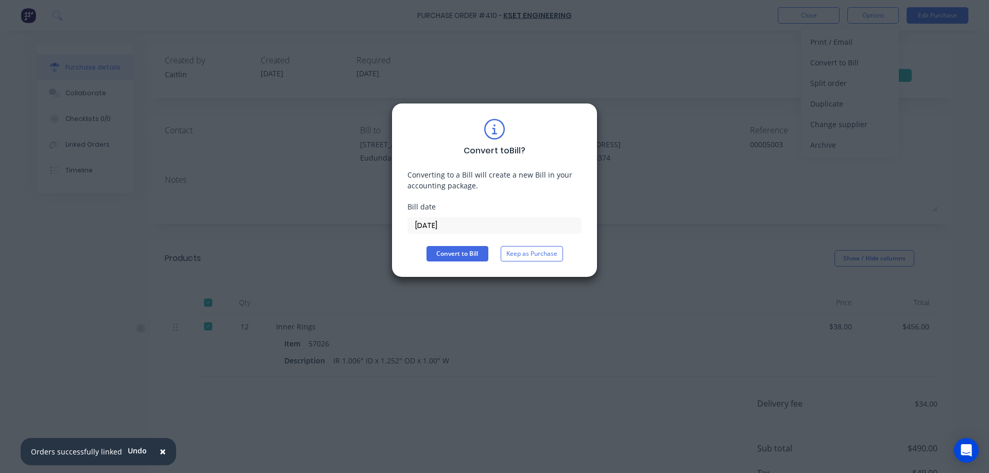
click at [477, 224] on input "[DATE]" at bounding box center [494, 225] width 173 height 15
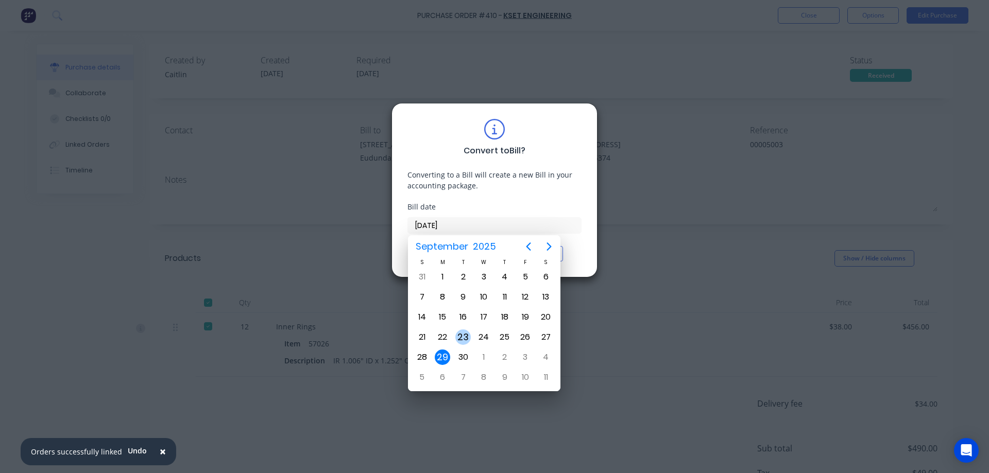
click at [468, 334] on div "23" at bounding box center [462, 337] width 15 height 15
type input "[DATE]"
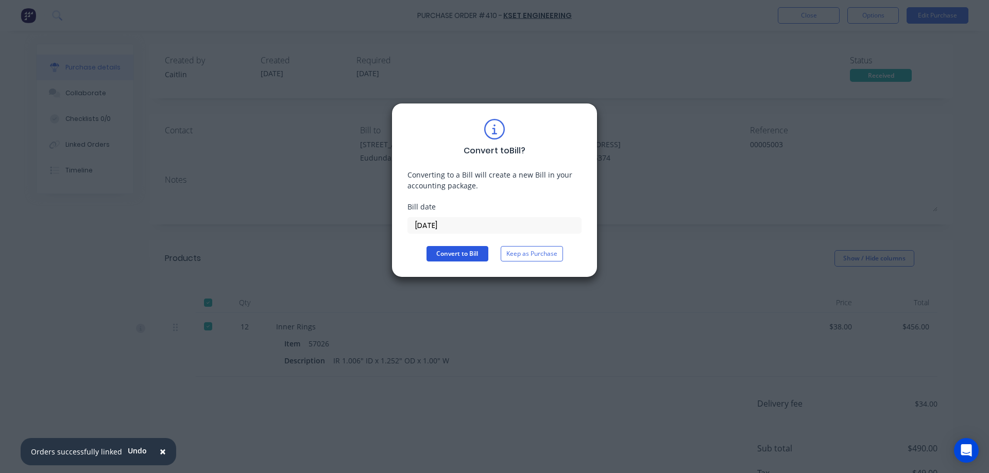
click at [460, 254] on button "Convert to Bill" at bounding box center [457, 253] width 62 height 15
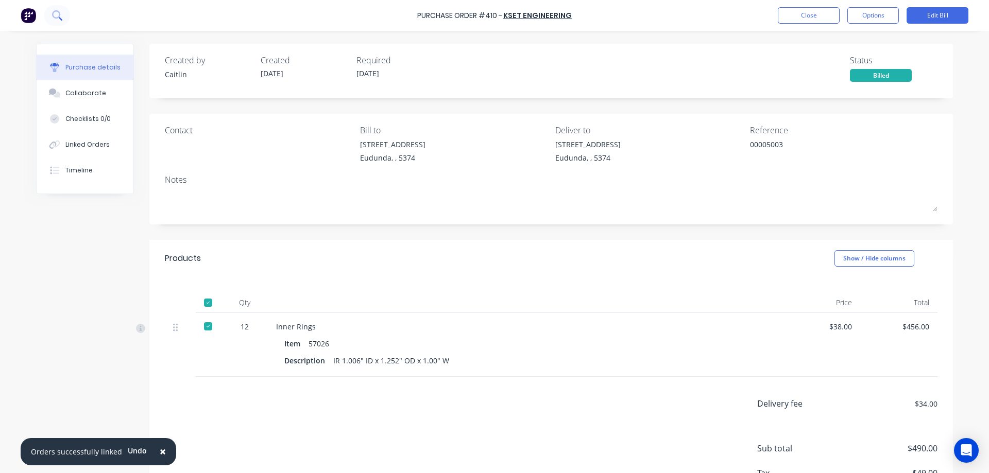
click at [57, 15] on icon at bounding box center [57, 15] width 10 height 10
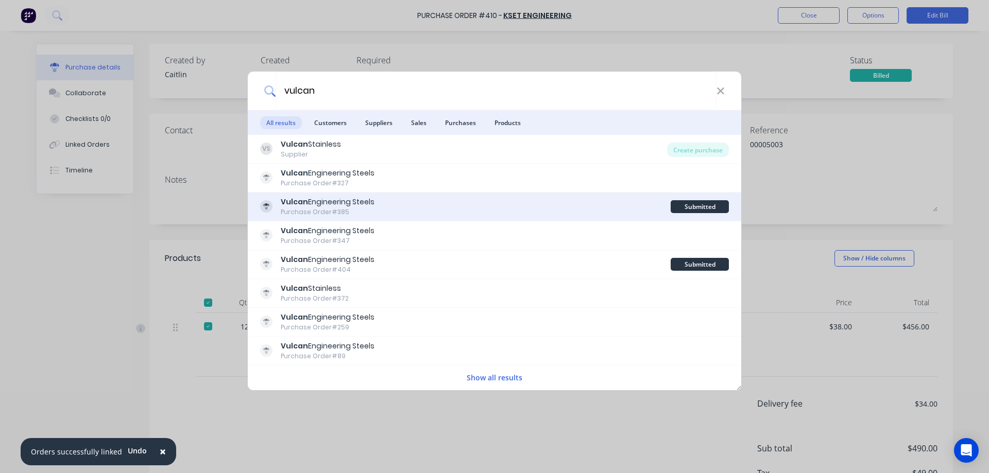
type input "vulcan"
click at [406, 205] on div "Vulcan Engineering Steels Purchase Order #385" at bounding box center [465, 207] width 410 height 20
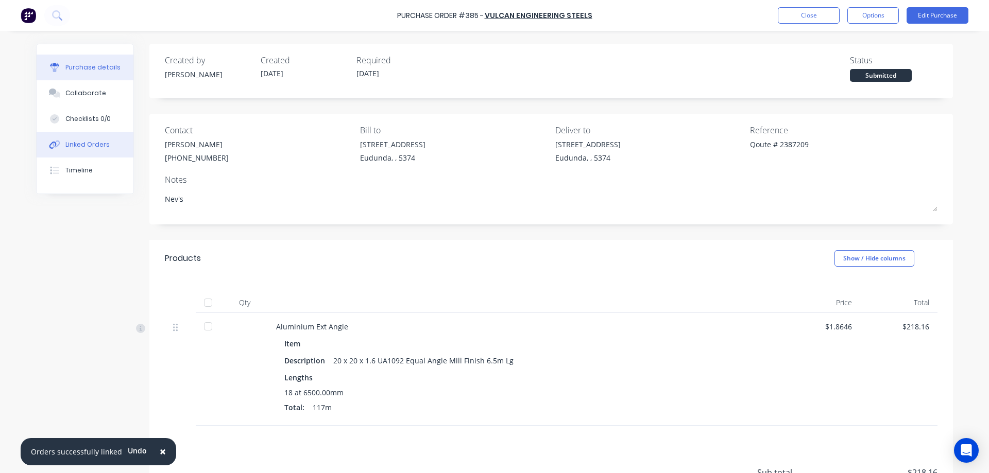
click at [100, 141] on div "Linked Orders" at bounding box center [87, 144] width 44 height 9
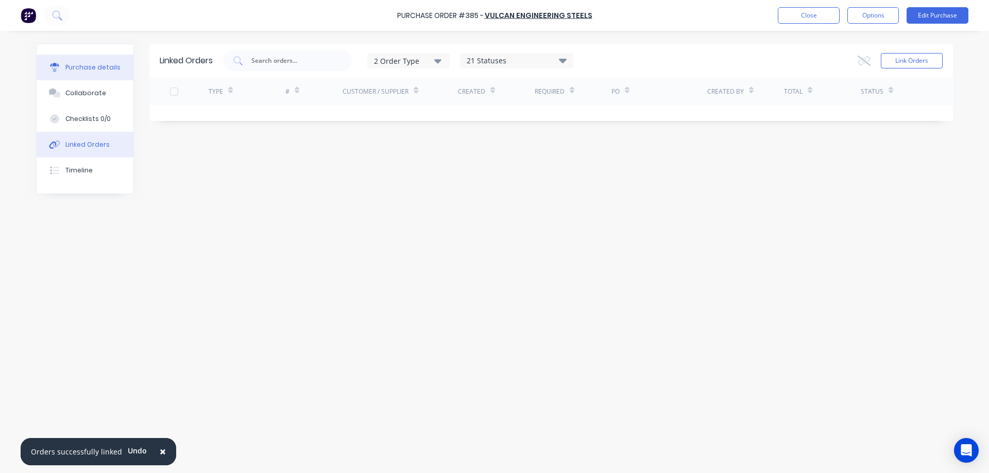
click at [99, 68] on div "Purchase details" at bounding box center [92, 67] width 55 height 9
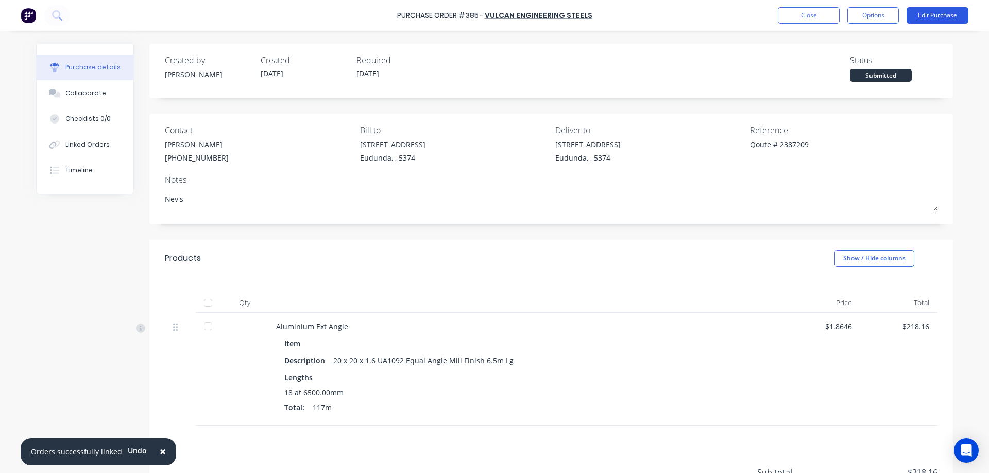
click at [937, 9] on button "Edit Purchase" at bounding box center [937, 15] width 62 height 16
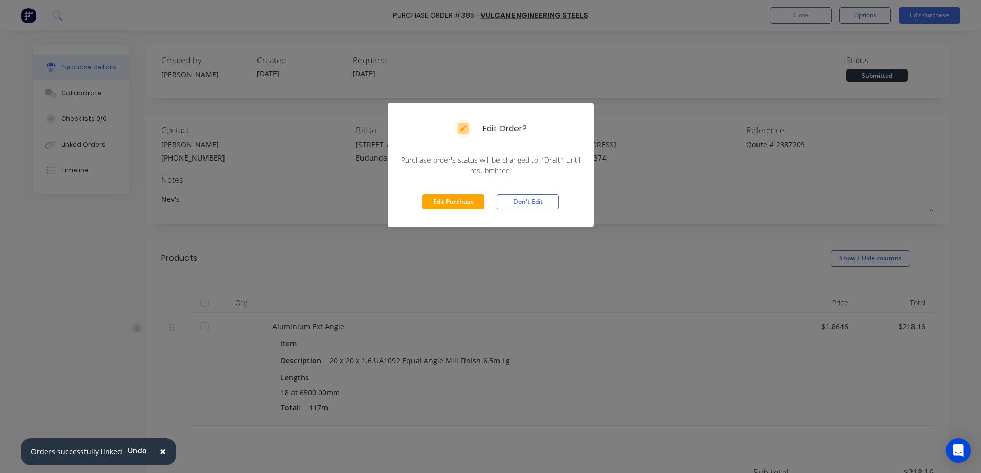
click at [473, 210] on div "Edit Purchase Don't Edit" at bounding box center [491, 201] width 206 height 51
click at [472, 207] on button "Edit Purchase" at bounding box center [453, 201] width 62 height 15
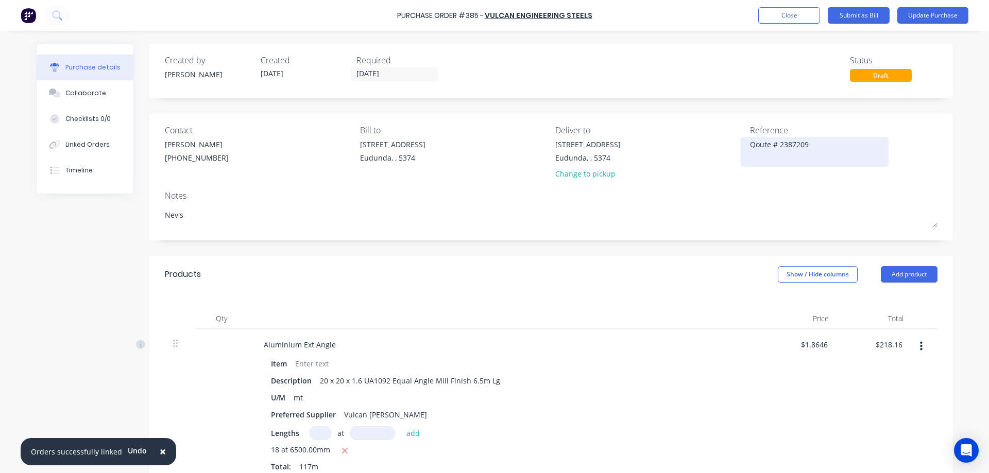
drag, startPoint x: 827, startPoint y: 142, endPoint x: 746, endPoint y: 148, distance: 81.6
click at [750, 148] on textarea "Qoute # 2387209" at bounding box center [814, 150] width 129 height 23
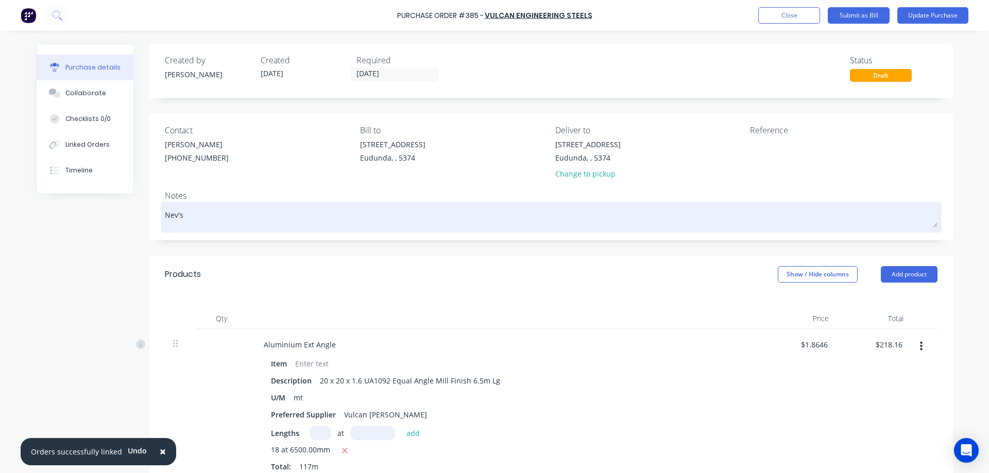
click at [233, 219] on textarea "Nev's" at bounding box center [551, 215] width 772 height 23
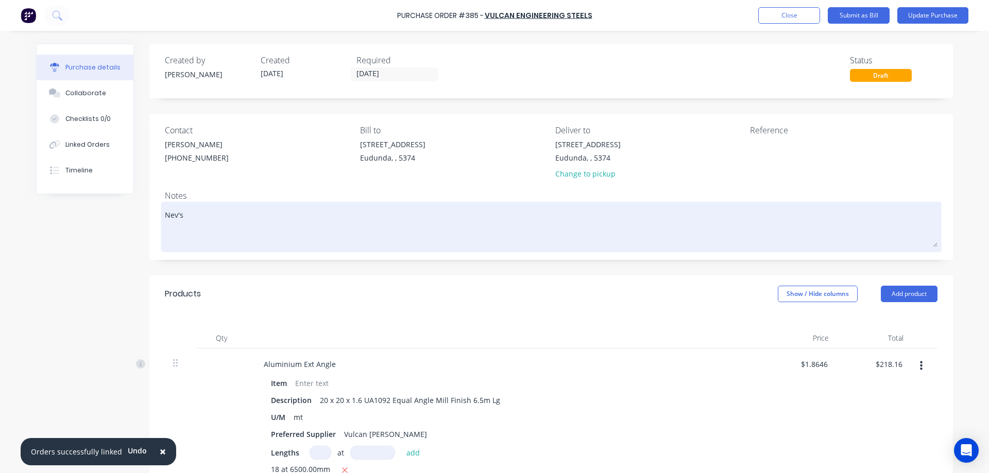
paste textarea "Qoute # 2387209"
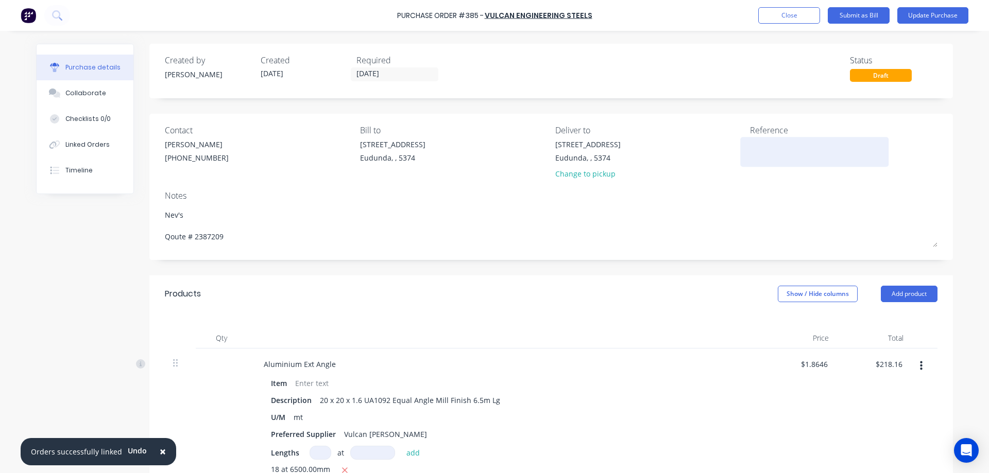
type textarea "Nev's Qoute # 2387209"
click at [774, 142] on textarea at bounding box center [814, 150] width 129 height 23
type textarea "2590222"
click at [923, 20] on button "Update Purchase" at bounding box center [932, 15] width 71 height 16
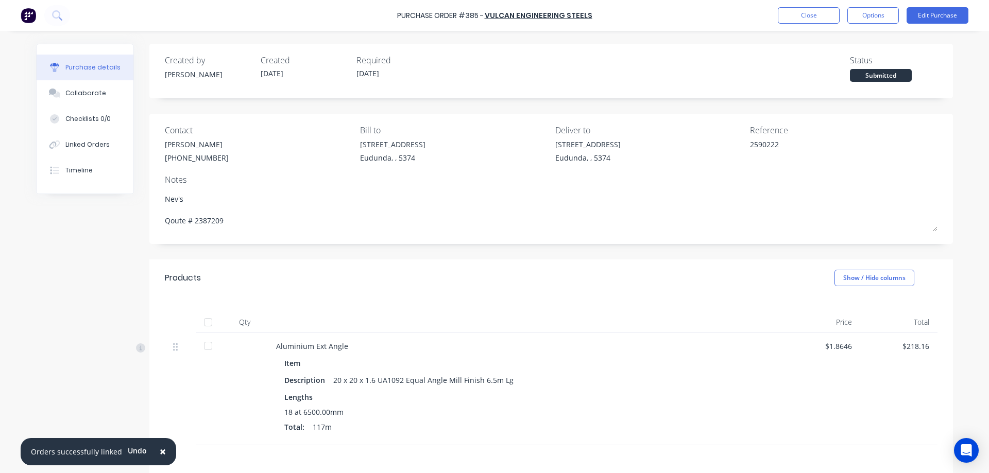
click at [206, 323] on div at bounding box center [208, 322] width 21 height 21
click at [873, 21] on button "Options" at bounding box center [872, 15] width 51 height 16
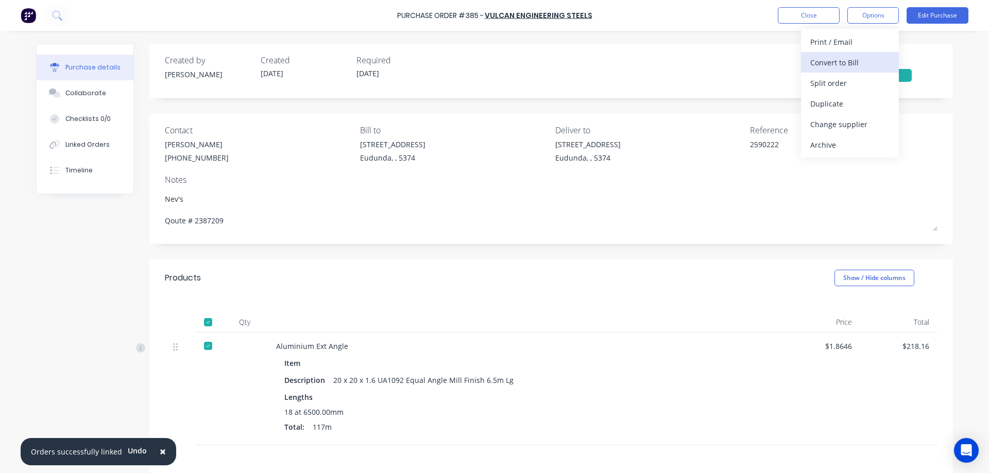
click at [854, 62] on div "Convert to Bill" at bounding box center [849, 62] width 79 height 15
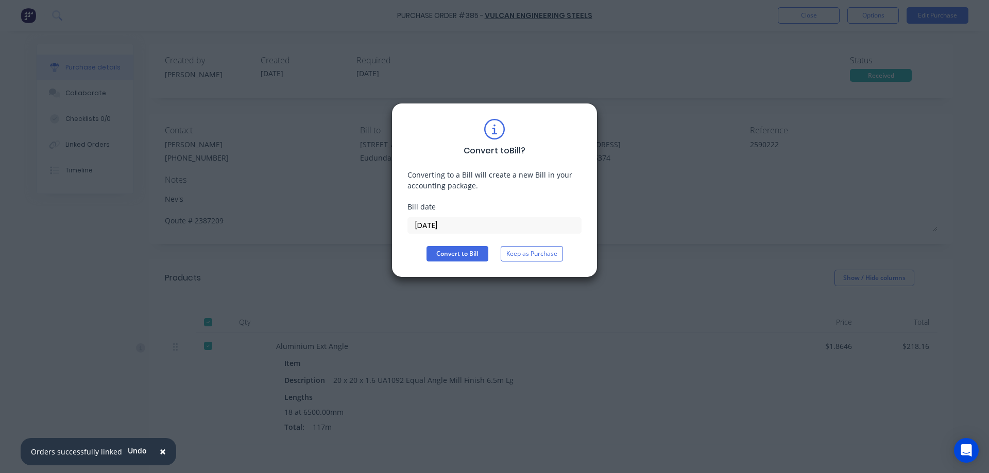
click at [458, 228] on input "[DATE]" at bounding box center [494, 225] width 173 height 15
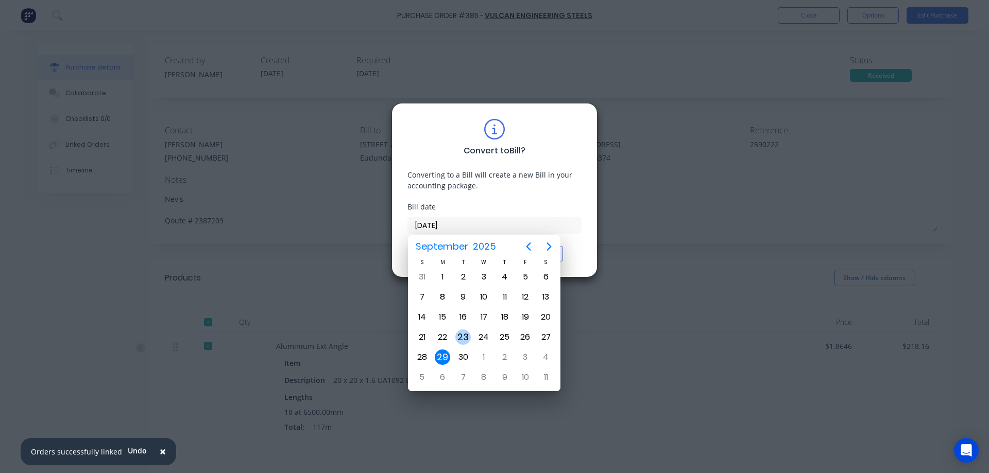
click at [463, 339] on div "23" at bounding box center [462, 337] width 15 height 15
type input "[DATE]"
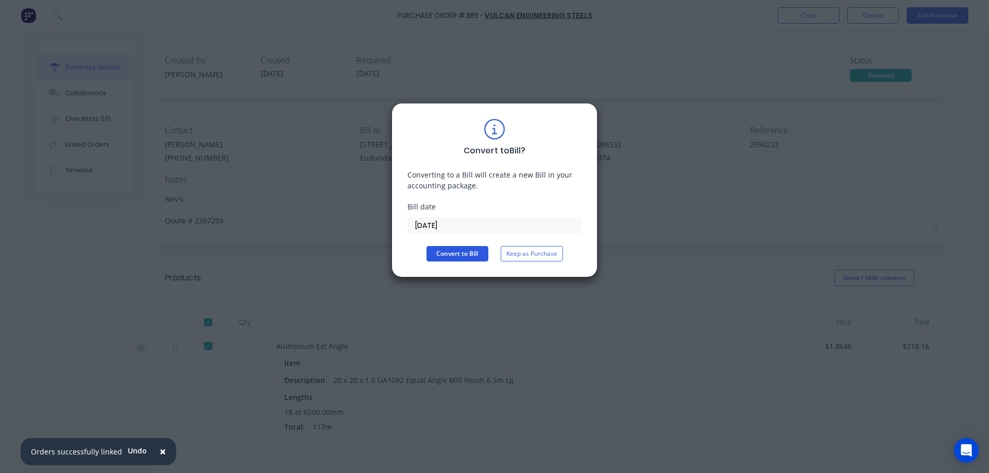
click at [469, 254] on button "Convert to Bill" at bounding box center [457, 253] width 62 height 15
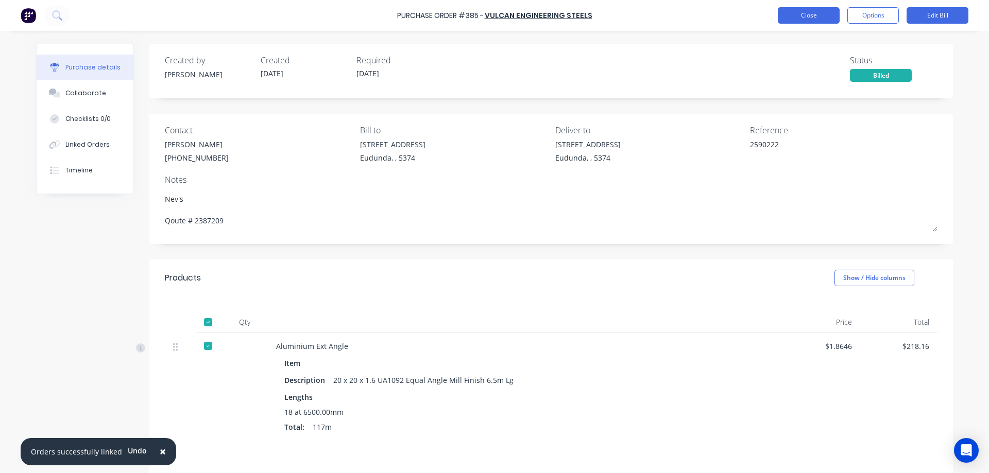
click at [819, 12] on button "Close" at bounding box center [808, 15] width 62 height 16
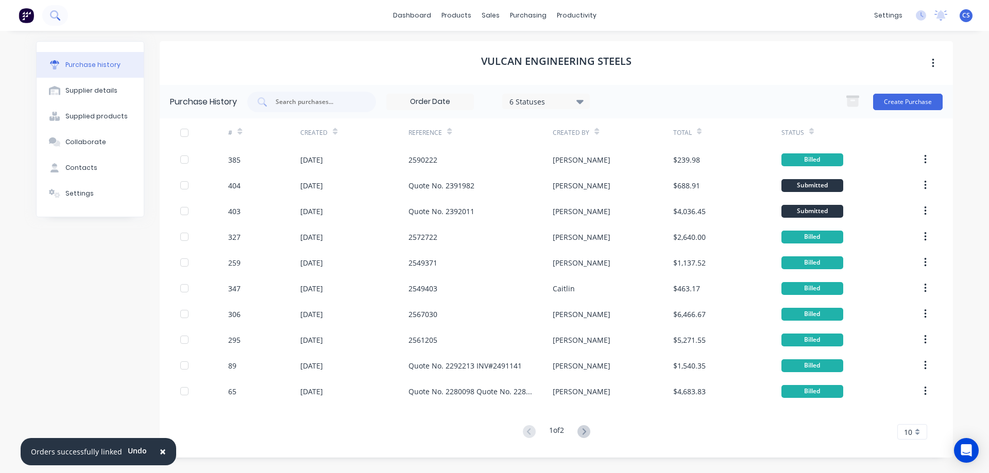
click at [60, 13] on icon at bounding box center [55, 15] width 10 height 10
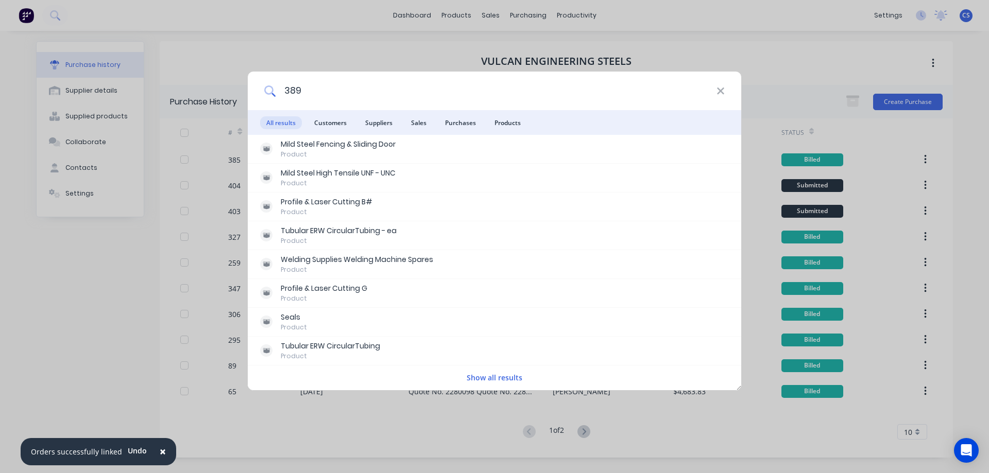
drag, startPoint x: 309, startPoint y: 93, endPoint x: 285, endPoint y: 95, distance: 24.2
click at [285, 95] on input "389" at bounding box center [495, 91] width 441 height 39
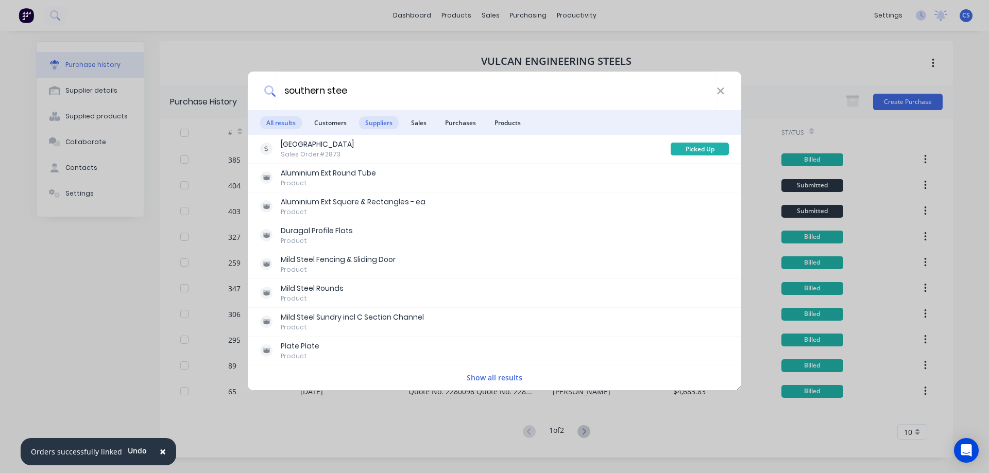
type input "southern stee"
click at [384, 124] on span "Suppliers" at bounding box center [379, 122] width 40 height 13
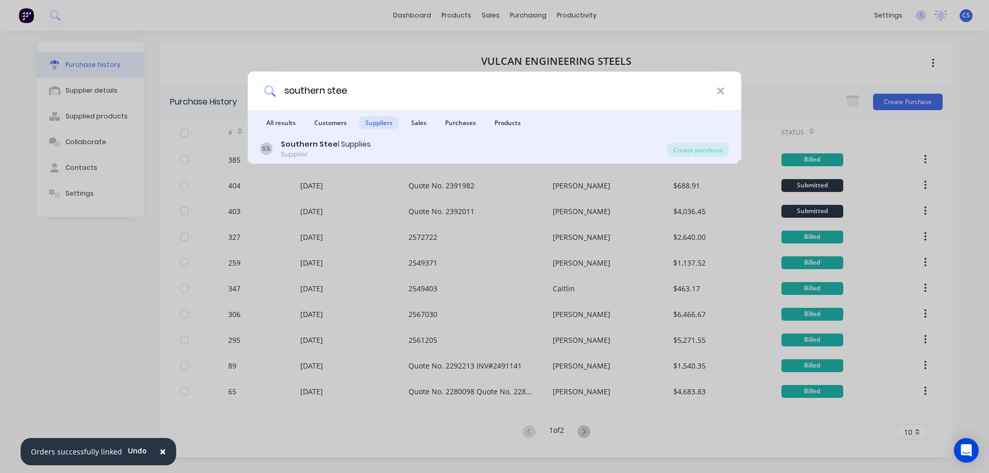
click at [409, 159] on div "SS Southern Stee l Supplies Supplier Create purchase" at bounding box center [494, 149] width 493 height 29
click at [611, 142] on div "SS Southern Stee l Supplies Supplier" at bounding box center [463, 149] width 407 height 20
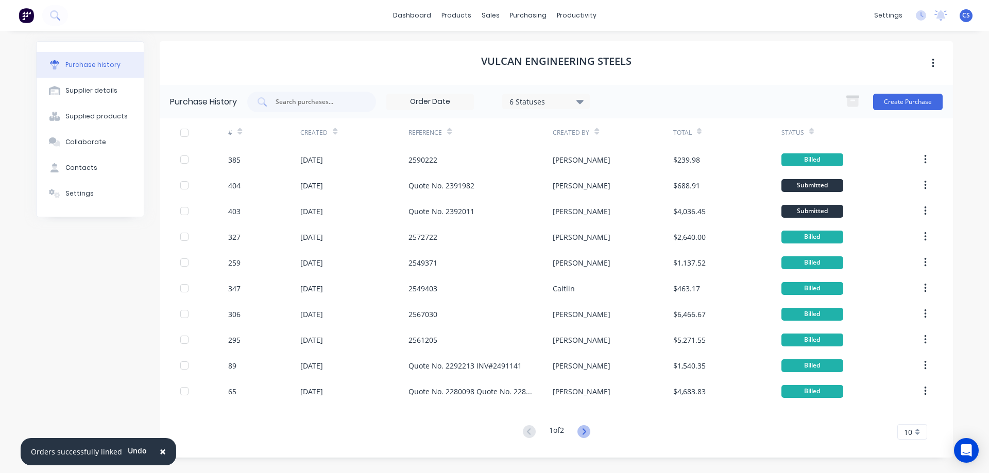
click at [583, 429] on icon at bounding box center [583, 431] width 13 height 13
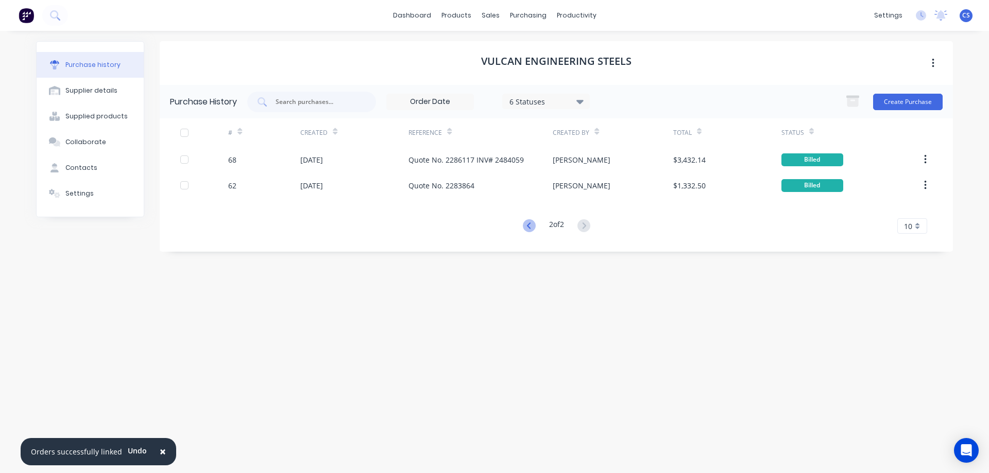
click at [528, 223] on icon at bounding box center [528, 225] width 4 height 6
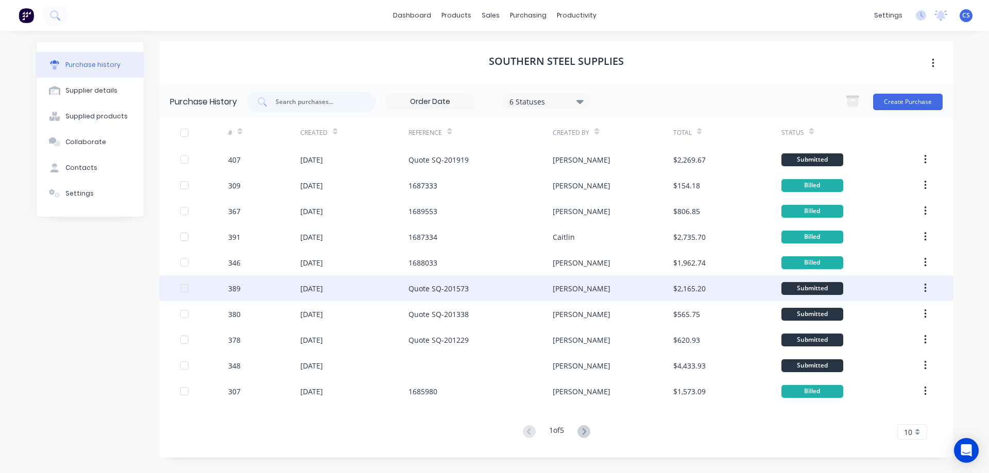
click at [254, 284] on div "389" at bounding box center [264, 288] width 72 height 26
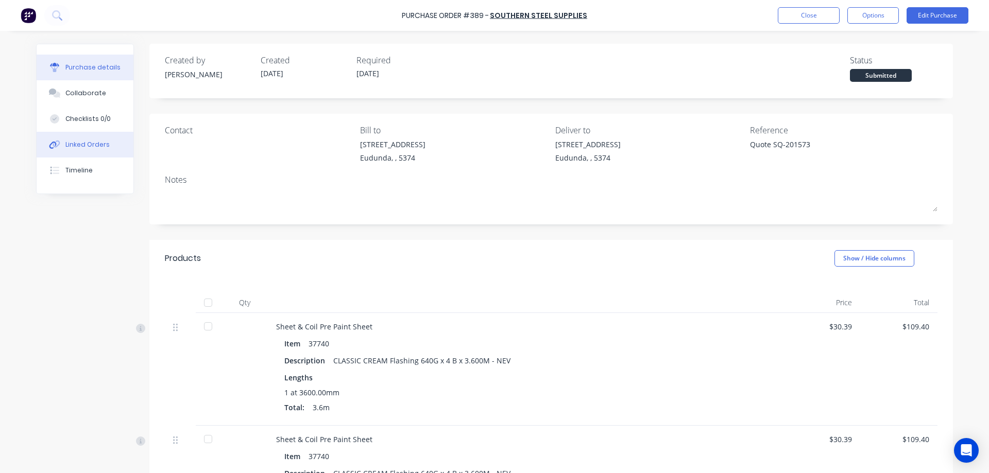
click at [103, 145] on button "Linked Orders" at bounding box center [85, 145] width 97 height 26
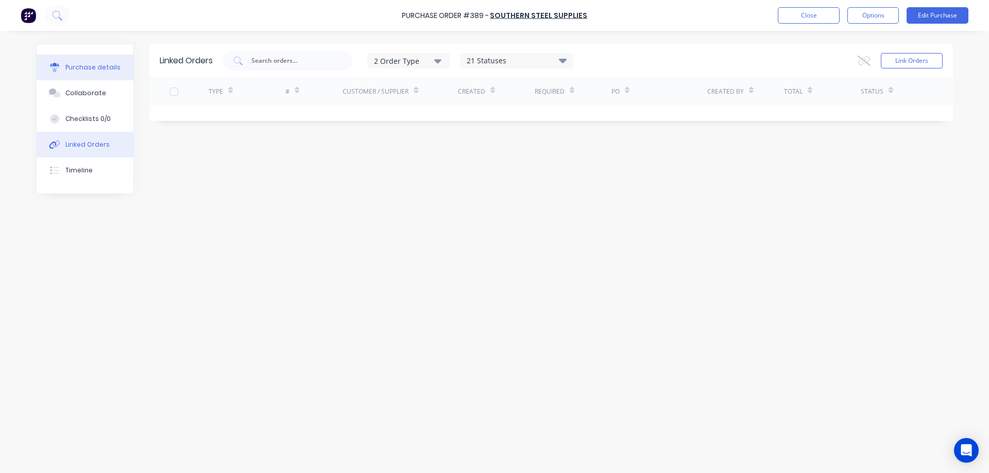
click at [111, 57] on button "Purchase details" at bounding box center [85, 68] width 97 height 26
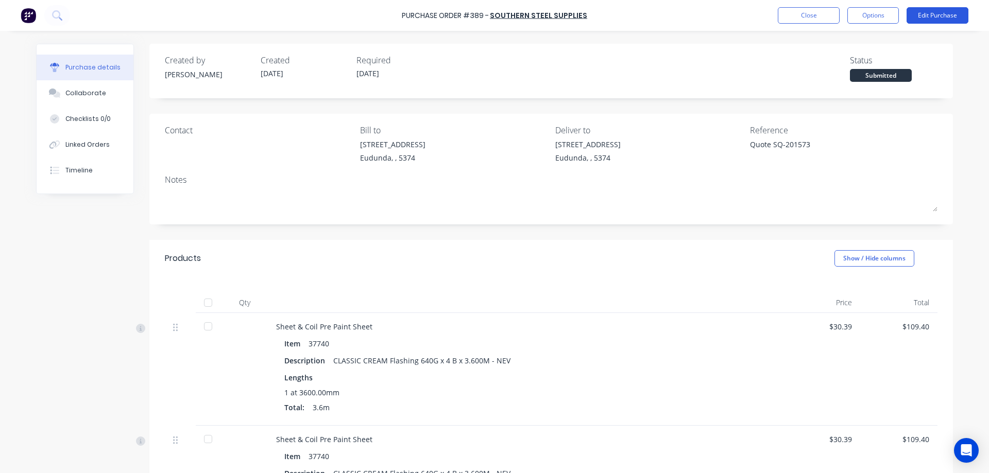
click at [939, 14] on button "Edit Purchase" at bounding box center [937, 15] width 62 height 16
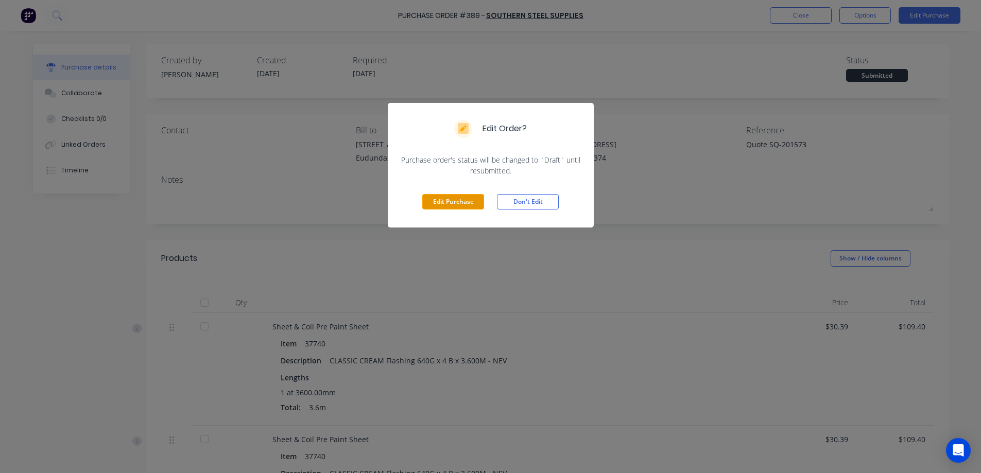
click at [455, 196] on button "Edit Purchase" at bounding box center [453, 201] width 62 height 15
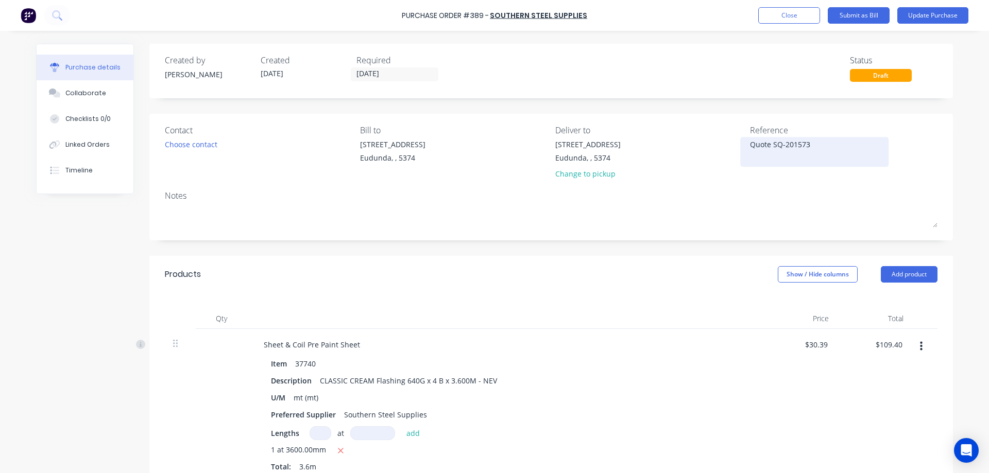
type textarea "x"
drag, startPoint x: 790, startPoint y: 149, endPoint x: 746, endPoint y: 151, distance: 43.8
click at [750, 151] on textarea "Quote SQ-201573" at bounding box center [814, 150] width 129 height 23
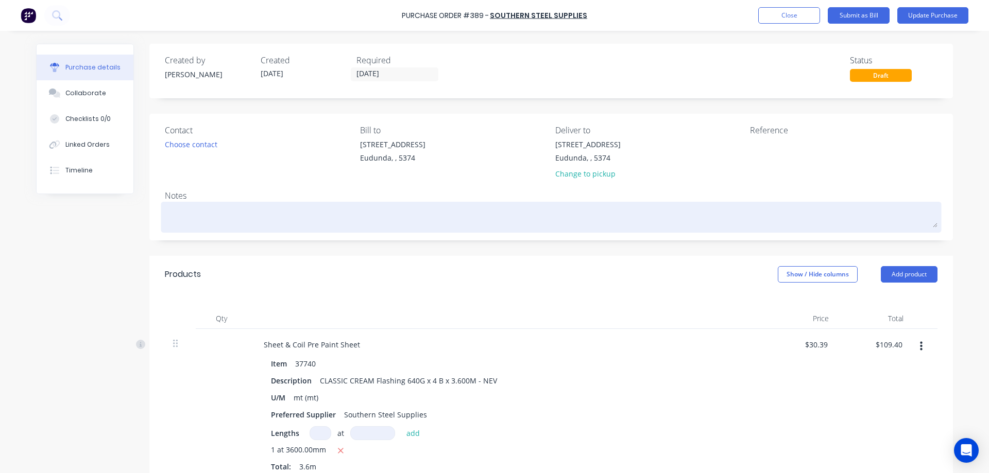
click at [420, 209] on textarea at bounding box center [551, 215] width 772 height 23
type textarea "x"
paste textarea "Quote SQ-201573"
type textarea "x"
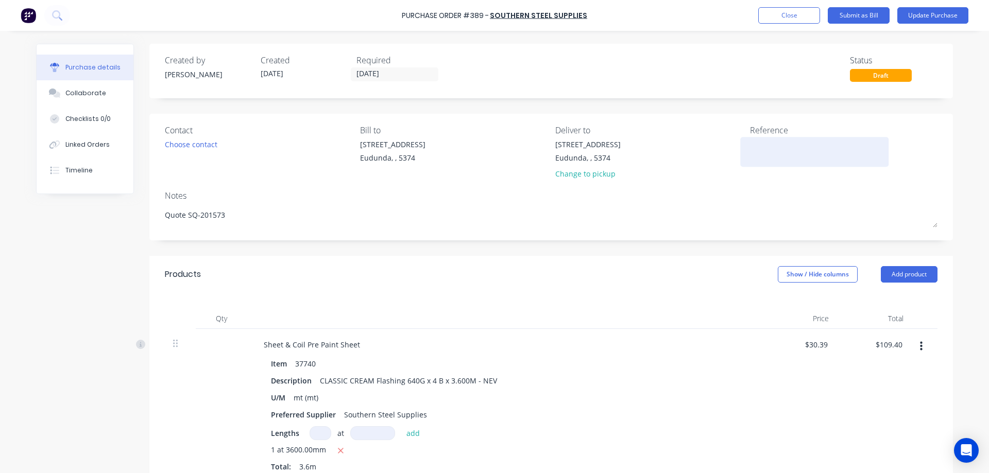
type textarea "Quote SQ-201573"
click at [832, 149] on textarea at bounding box center [814, 150] width 129 height 23
type textarea "x"
type textarea "Quote SQ-201573"
type textarea "169117"
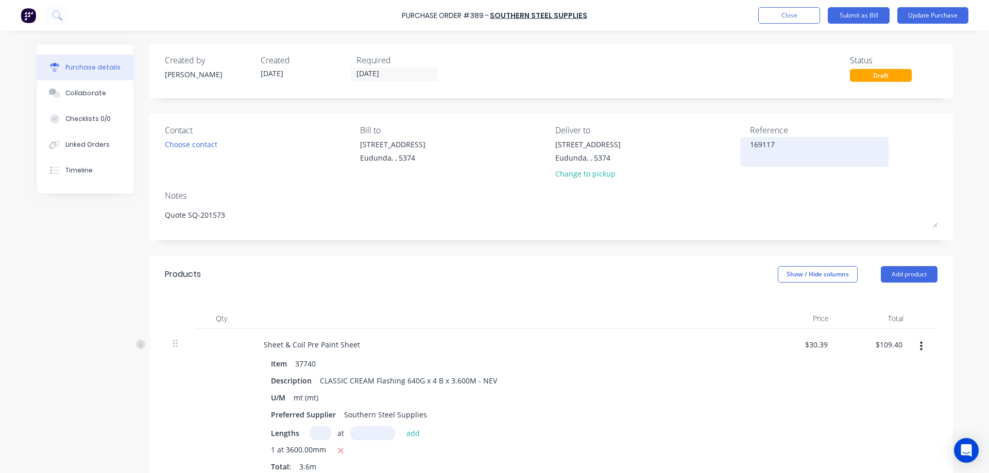
type textarea "x"
type textarea "1691178"
click at [943, 150] on div "Contact Choose contact [PERSON_NAME] to [STREET_ADDRESS] Deliver to [STREET_ADD…" at bounding box center [550, 177] width 803 height 127
type textarea "x"
type textarea "1691178"
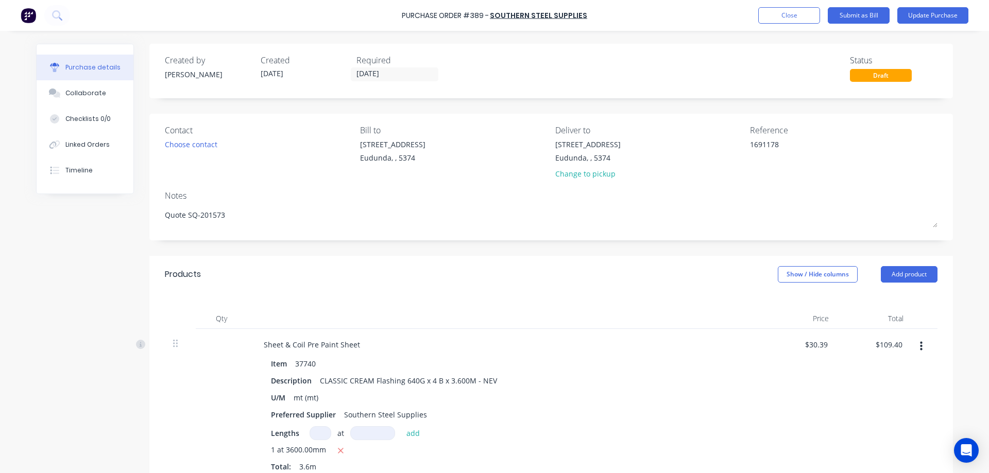
click at [21, 347] on div "Purchase Order #389 - Southern Steel Supplies Add product Close Submit as Bill …" at bounding box center [494, 236] width 989 height 473
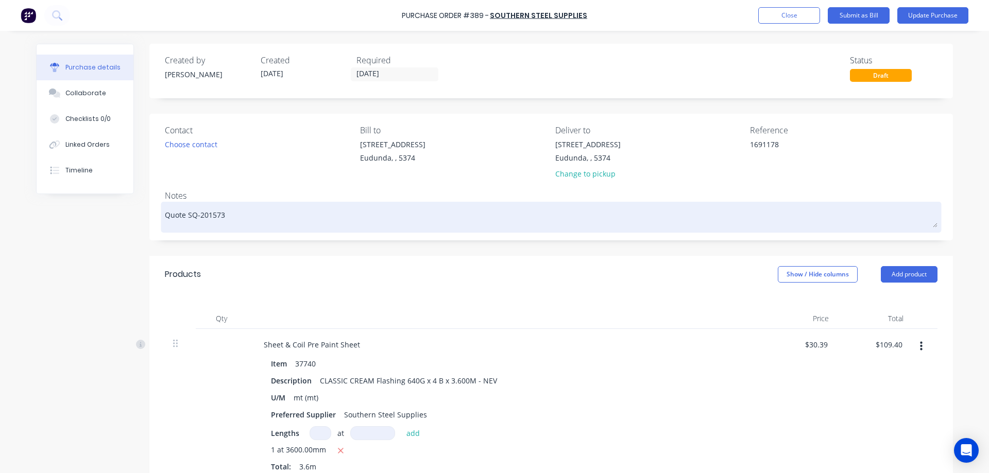
click at [279, 219] on textarea "Quote SQ-201573" at bounding box center [551, 215] width 772 height 23
type textarea "x"
type textarea "Quote SQ-201573\"
type textarea "x"
type textarea "Quote SQ-201573\\"
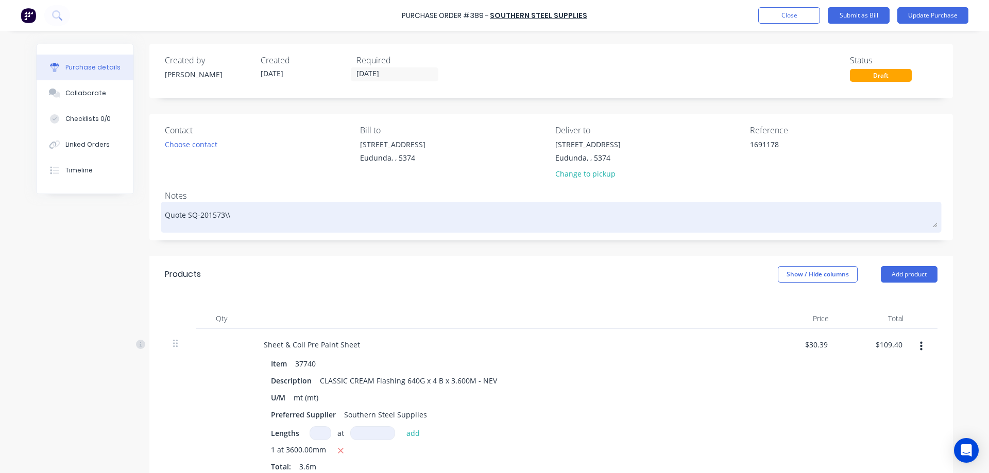
type textarea "x"
type textarea "Quote SQ-201573\"
type textarea "x"
type textarea "Quote SQ-201573"
type textarea "x"
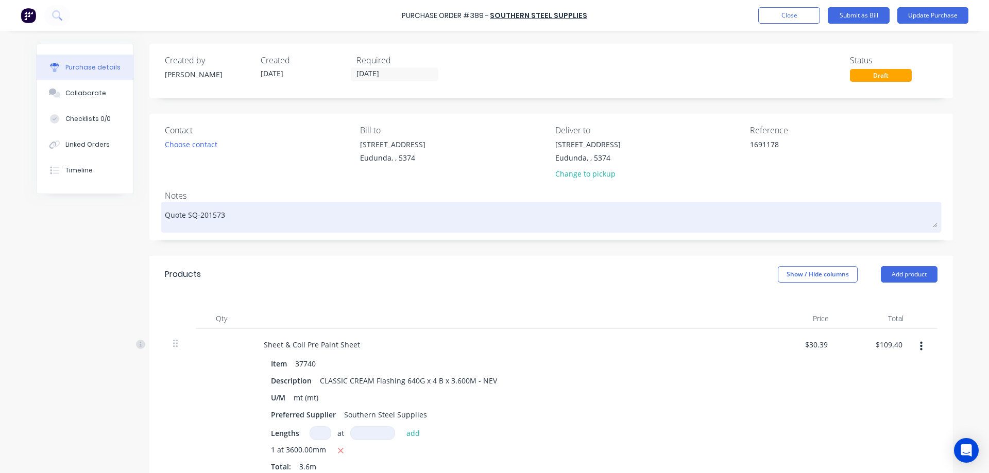
type textarea "Quote SQ-201573"
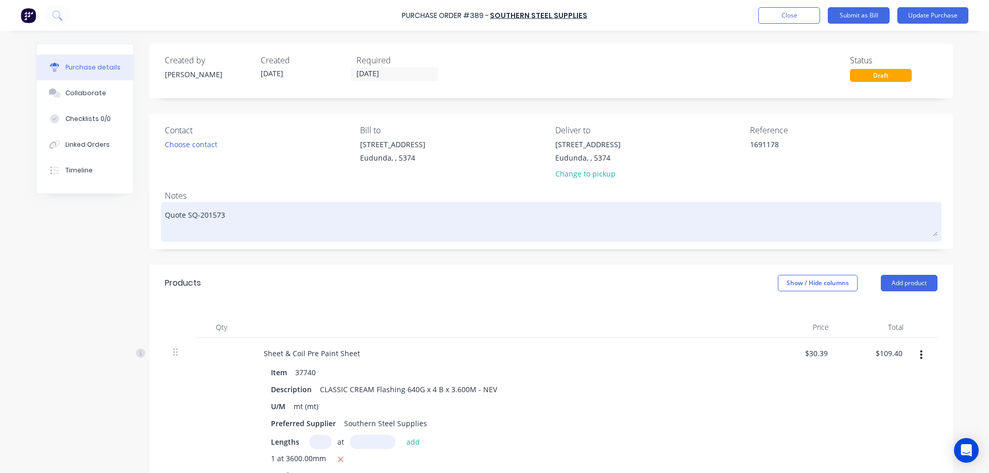
type textarea "x"
type textarea "Quote SQ-201573"
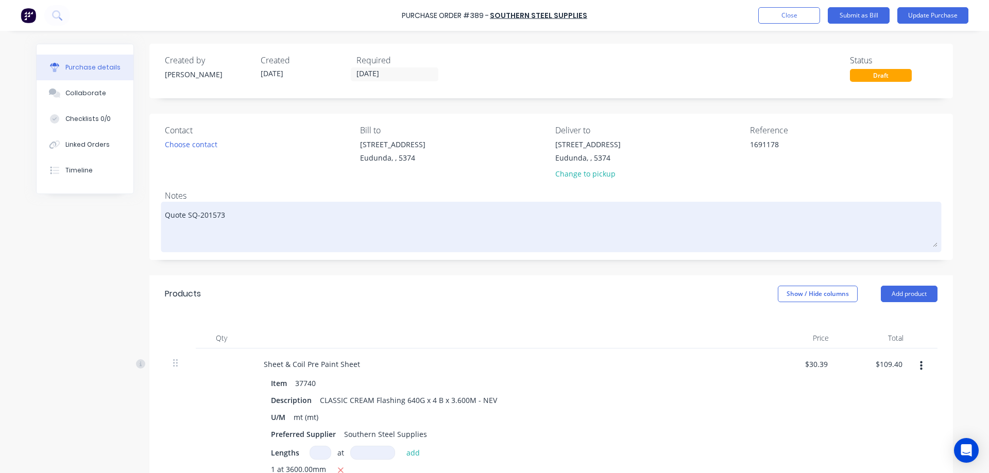
type textarea "x"
type textarea "Quote SQ-201573 Q"
type textarea "x"
type textarea "Quote SQ-201573 QA"
type textarea "x"
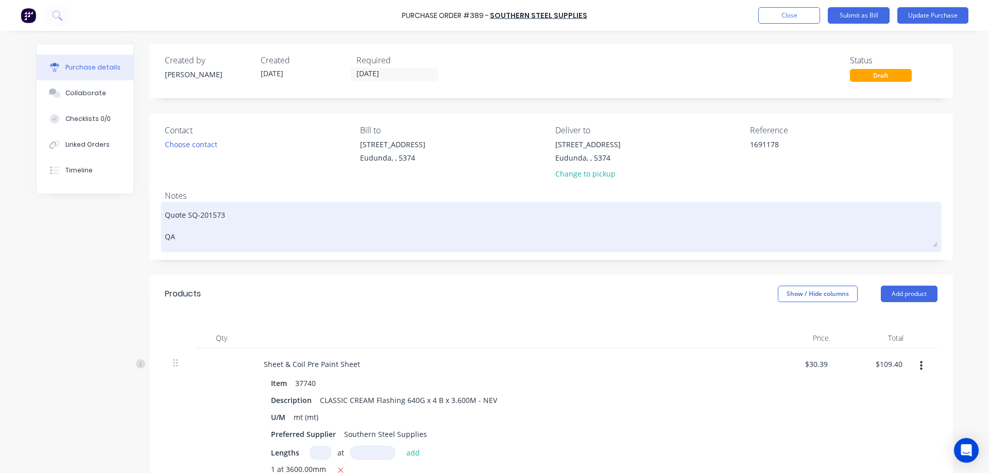
type textarea "Quote SQ-201573 QA"
type textarea "x"
type textarea "Quote SQ-201573 QA P"
type textarea "x"
type textarea "Quote SQ-201573 QA Pl"
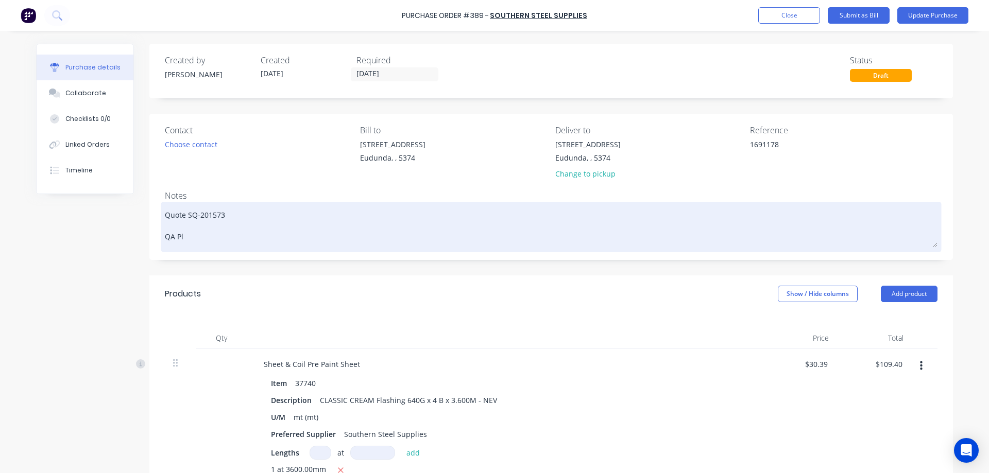
type textarea "x"
type textarea "Quote SQ-201573 QA Pla"
type textarea "x"
type textarea "Quote SQ-201573 QA Plat"
type textarea "x"
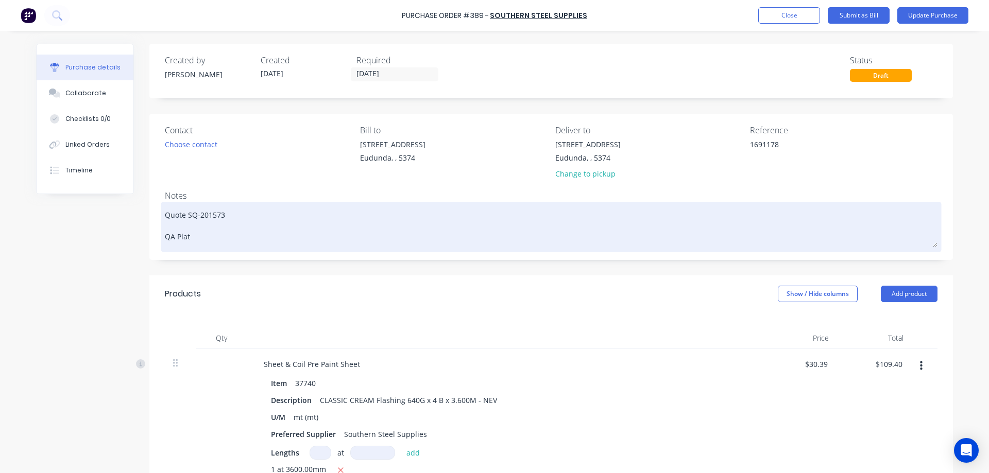
type textarea "Quote SQ-201573 QA Platf"
type textarea "x"
type textarea "Quote SQ-201573 QA Platfo"
type textarea "x"
type textarea "Quote SQ-201573 QA Platfor"
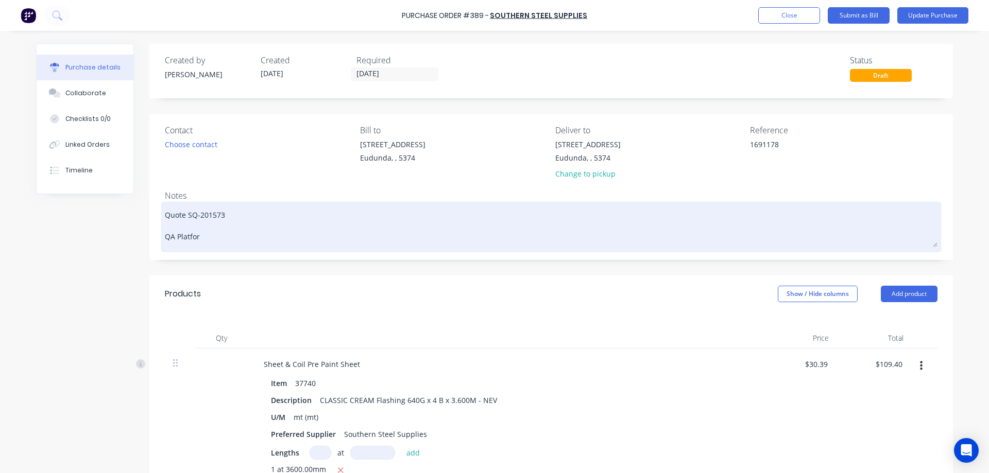
type textarea "x"
type textarea "Quote SQ-201573 QA Platform"
type textarea "x"
type textarea "Quote SQ-201573 QA Platforms"
type textarea "x"
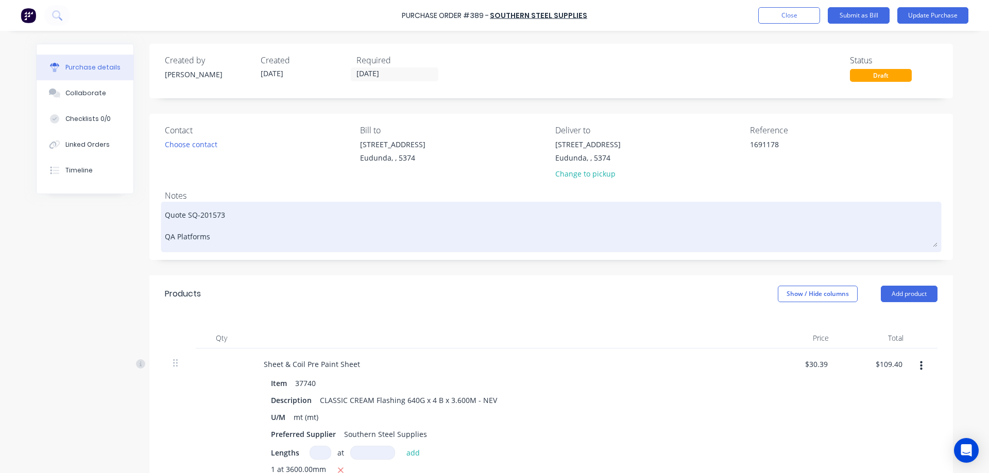
type textarea "Quote SQ-201573 QA Platforms,"
type textarea "x"
type textarea "Quote SQ-201573 QA Platforms,"
type textarea "x"
type textarea "Quote SQ-201573 QA Platforms, N"
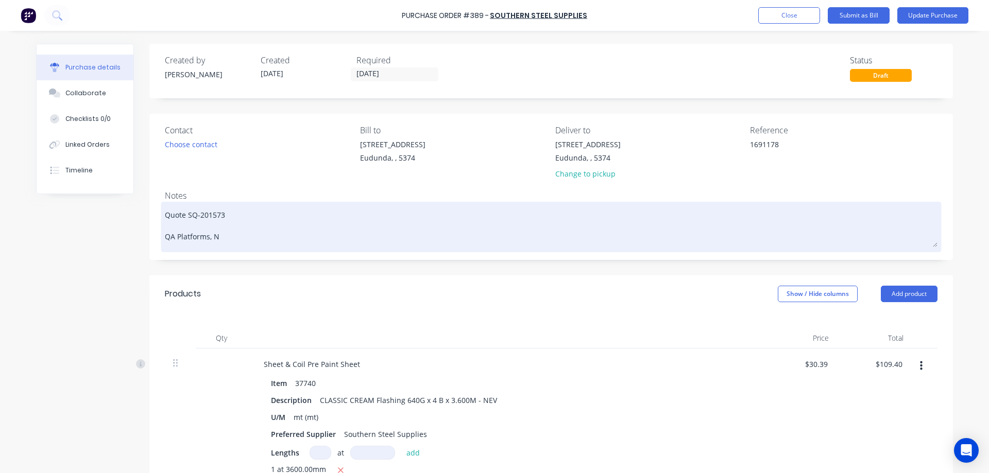
type textarea "x"
type textarea "Quote SQ-201573 QA Platforms, Ne"
type textarea "x"
type textarea "Quote SQ-201573 QA Platforms, Nev"
type textarea "x"
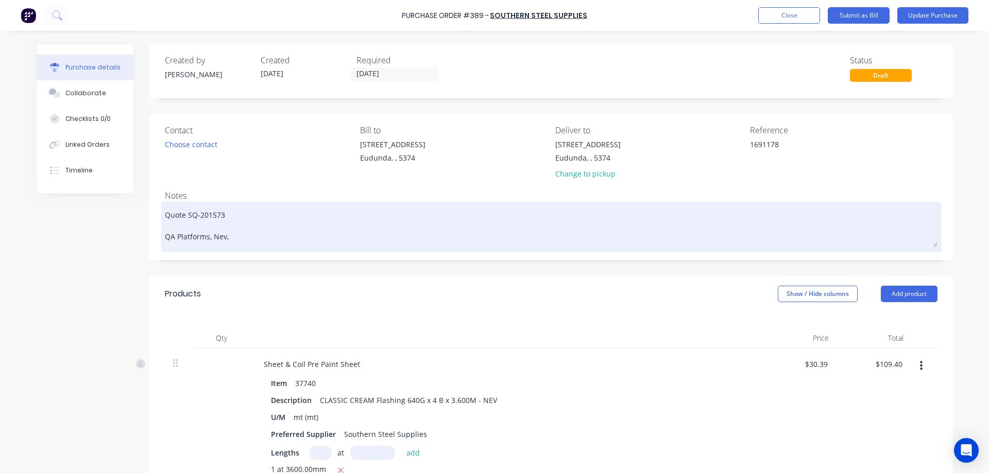
type textarea "Quote SQ-201573 QA Platforms, Nev,"
type textarea "x"
type textarea "Quote SQ-201573 QA Platforms, Nev, Sh"
type textarea "x"
type textarea "Quote SQ-201573 QA Platforms, Nev, Shau"
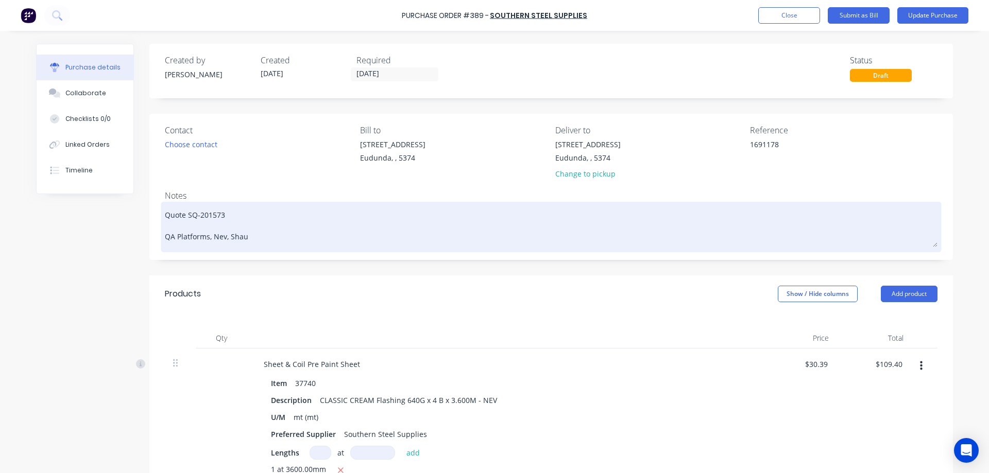
type textarea "x"
type textarea "Quote SQ-201573 QA Platforms, [PERSON_NAME]"
type textarea "x"
type textarea "Quote SQ-201573 QA Platforms, [PERSON_NAME]"
type textarea "x"
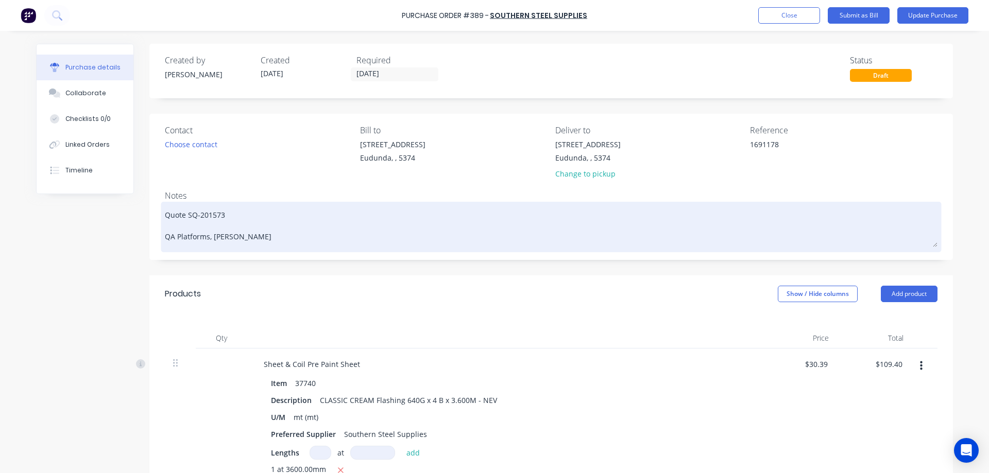
type textarea "Quote SQ-201573 QA Platforms, [PERSON_NAME]"
type textarea "x"
type textarea "Quote SQ-201573 QA Platforms, [PERSON_NAME], [PERSON_NAME]"
type textarea "x"
type textarea "Quote SQ-201573 QA Platforms, [PERSON_NAME], [PERSON_NAME]"
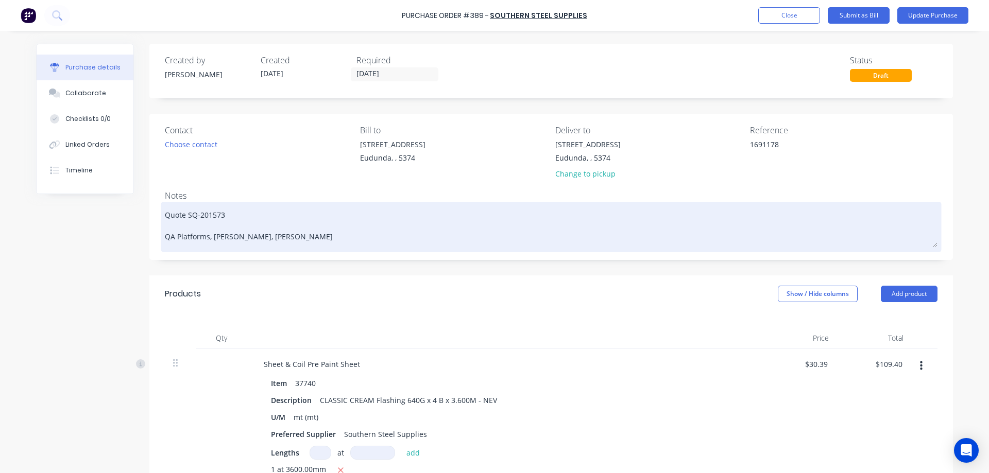
type textarea "x"
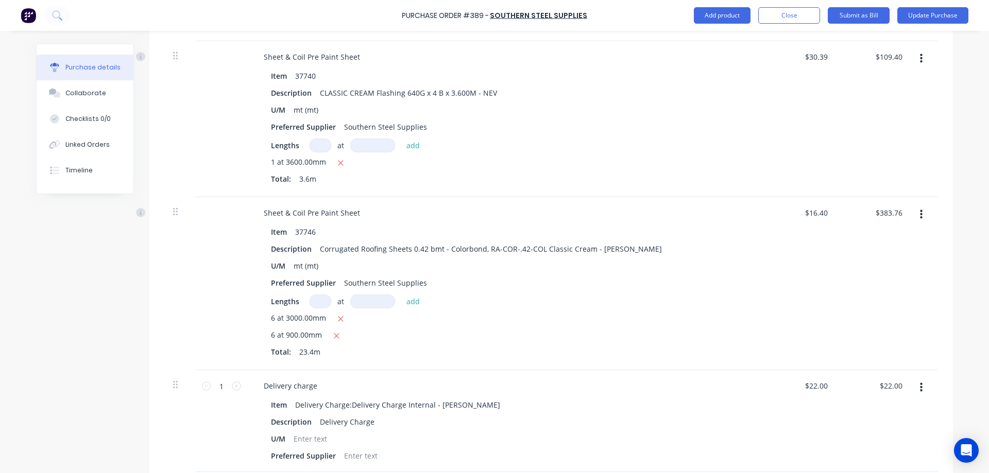
scroll to position [515, 0]
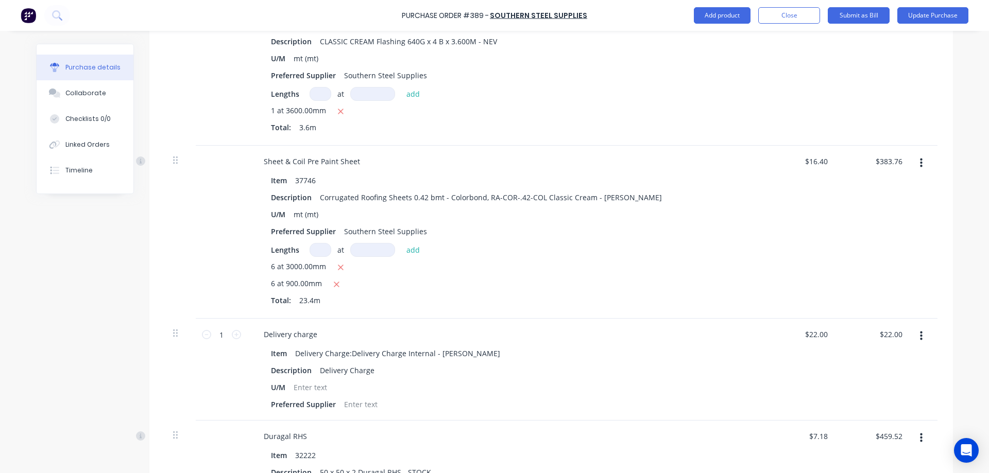
type textarea "Quote SQ-201573 QA Platforms, Nev, [PERSON_NAME]"
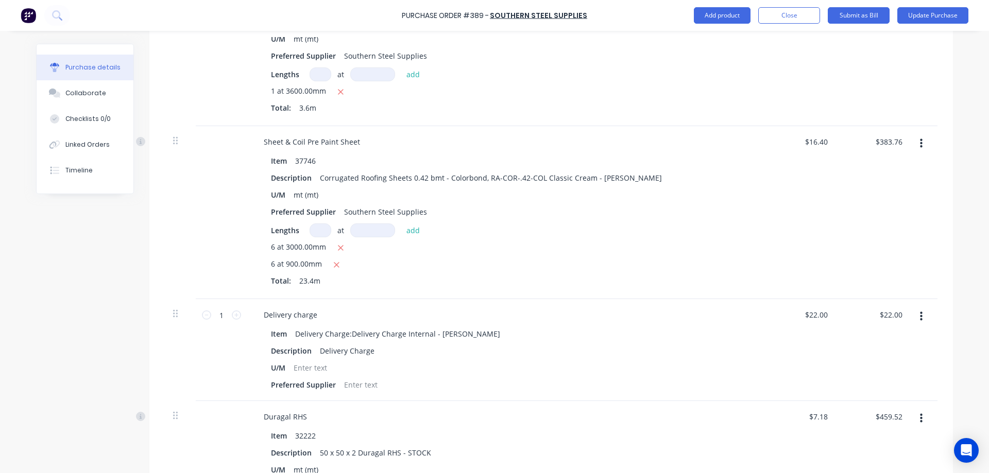
type textarea "x"
type textarea "Quote SQ-201573 QA Platforms, Nev, [PERSON_NAME]"
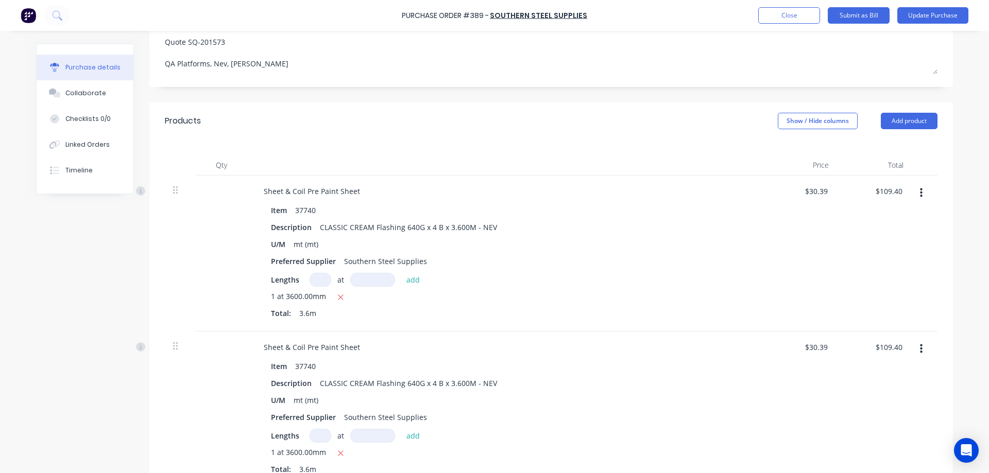
scroll to position [0, 0]
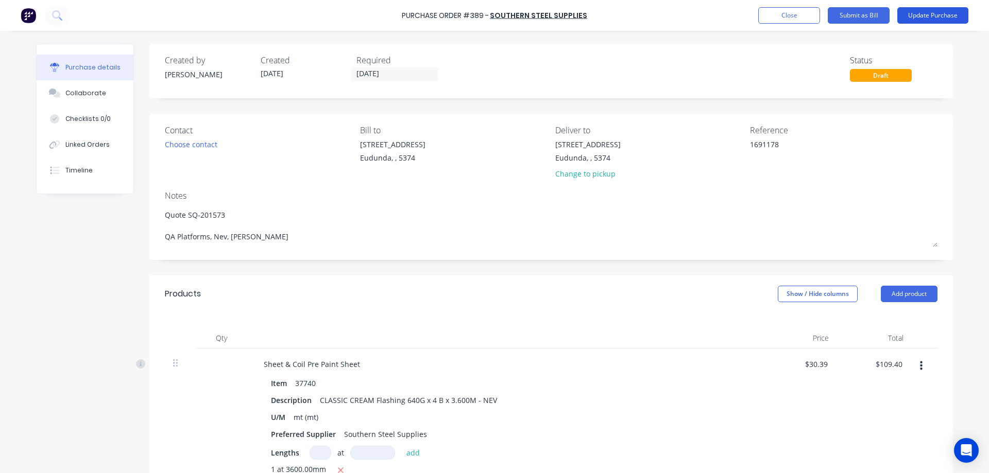
click at [933, 15] on button "Update Purchase" at bounding box center [932, 15] width 71 height 16
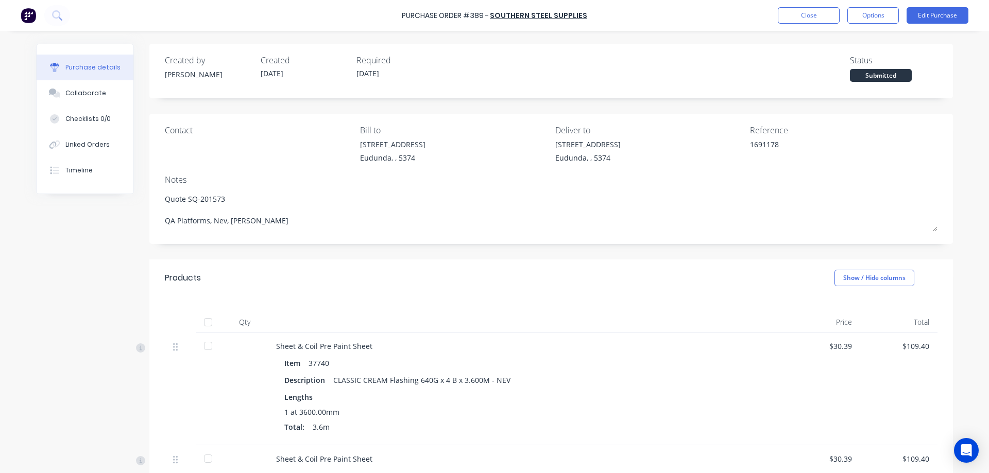
click at [202, 323] on div at bounding box center [208, 322] width 21 height 21
click at [865, 20] on button "Options" at bounding box center [872, 15] width 51 height 16
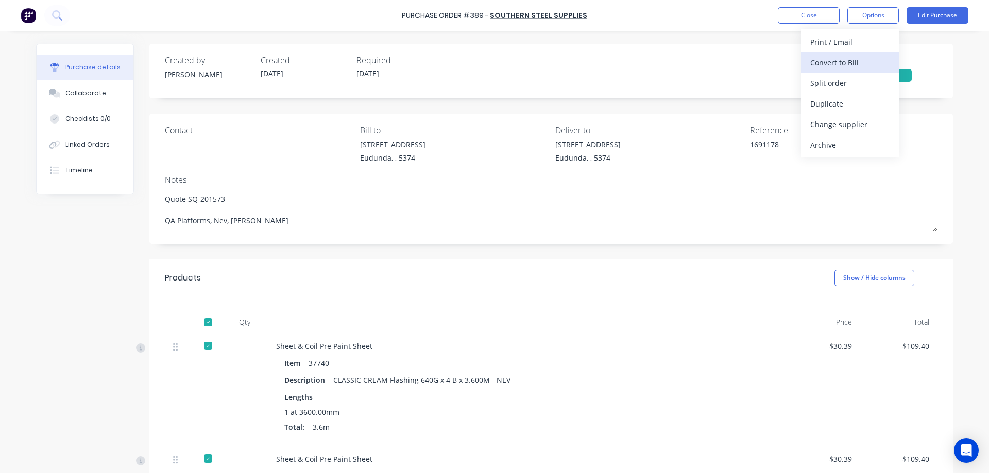
click at [856, 62] on div "Convert to Bill" at bounding box center [849, 62] width 79 height 15
type textarea "x"
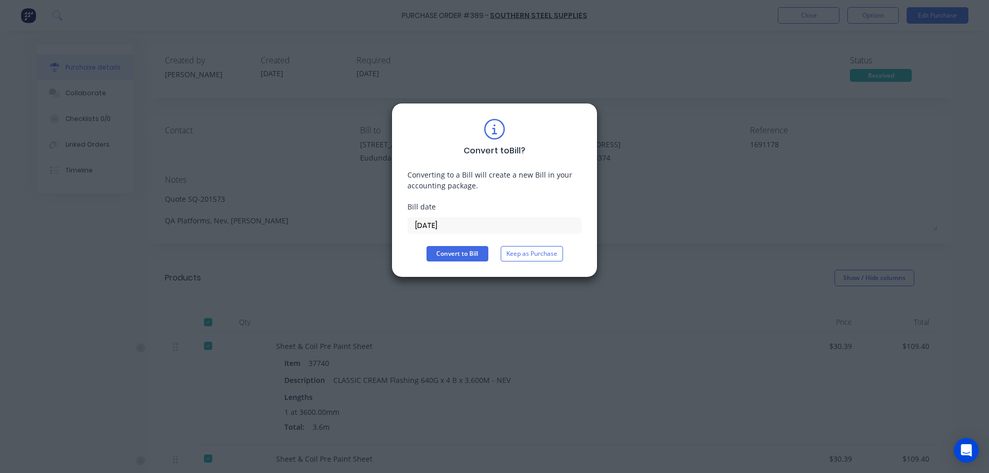
click at [489, 232] on input "[DATE]" at bounding box center [494, 225] width 173 height 15
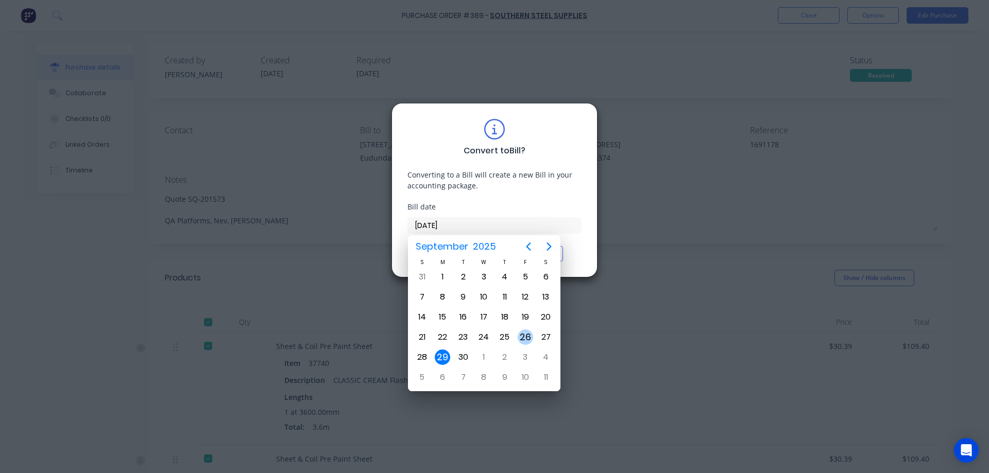
click at [524, 342] on div "26" at bounding box center [524, 337] width 15 height 15
type input "[DATE]"
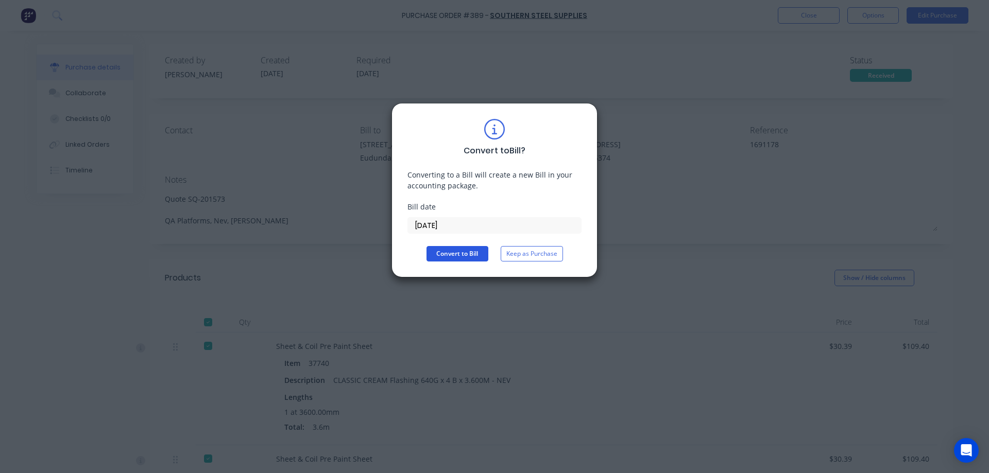
click at [458, 248] on button "Convert to Bill" at bounding box center [457, 253] width 62 height 15
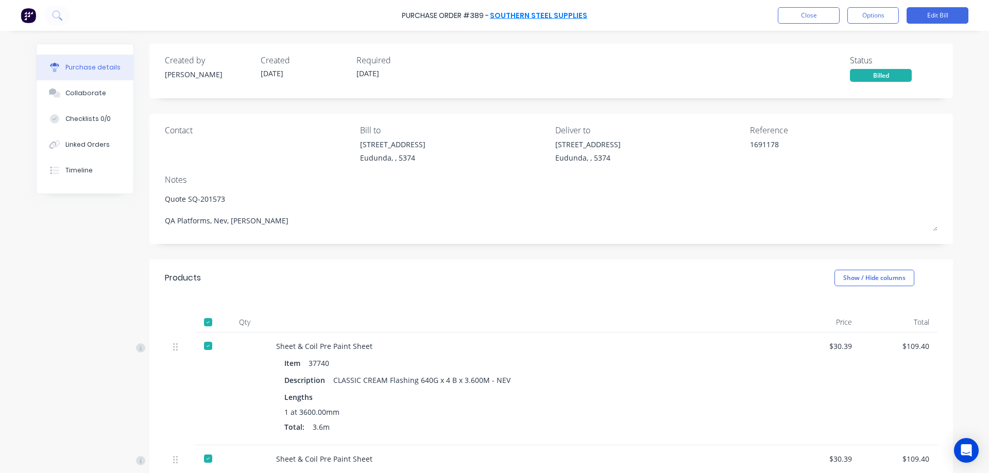
click at [541, 20] on link "Southern Steel Supplies" at bounding box center [538, 15] width 97 height 10
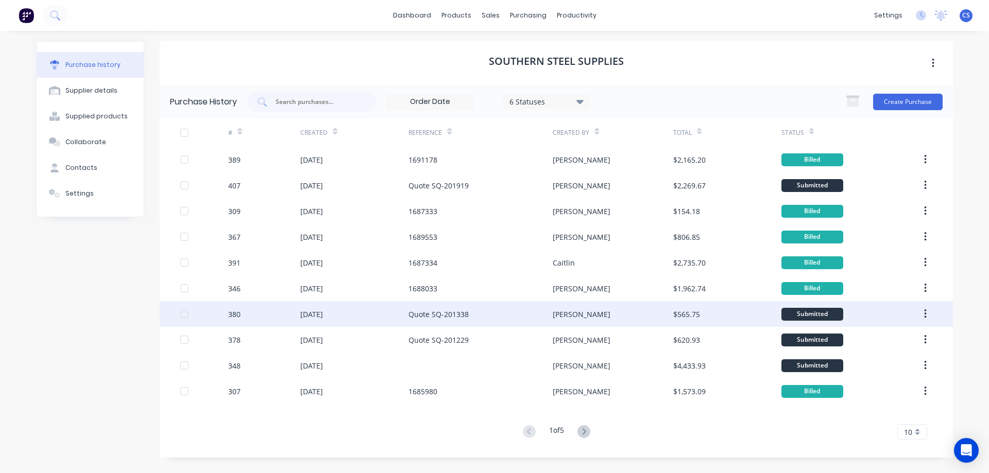
click at [310, 314] on div "[DATE]" at bounding box center [311, 314] width 23 height 11
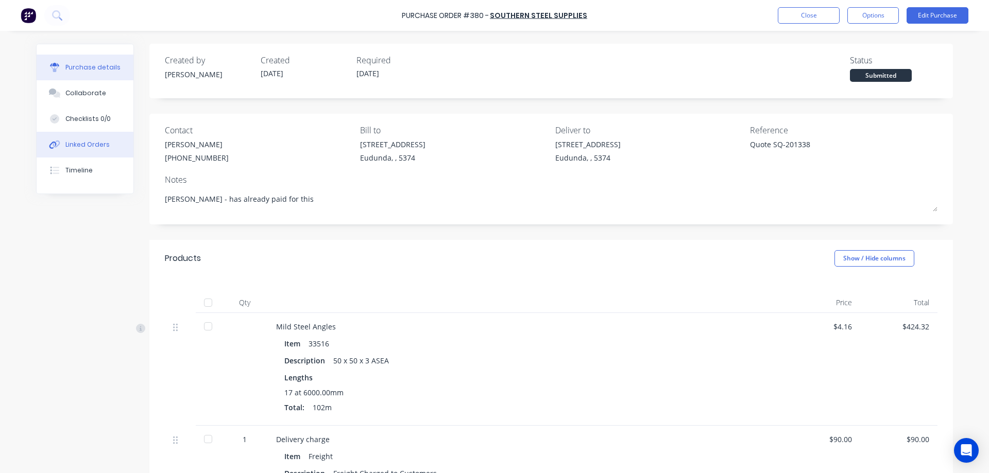
click at [65, 144] on div "Linked Orders" at bounding box center [87, 144] width 44 height 9
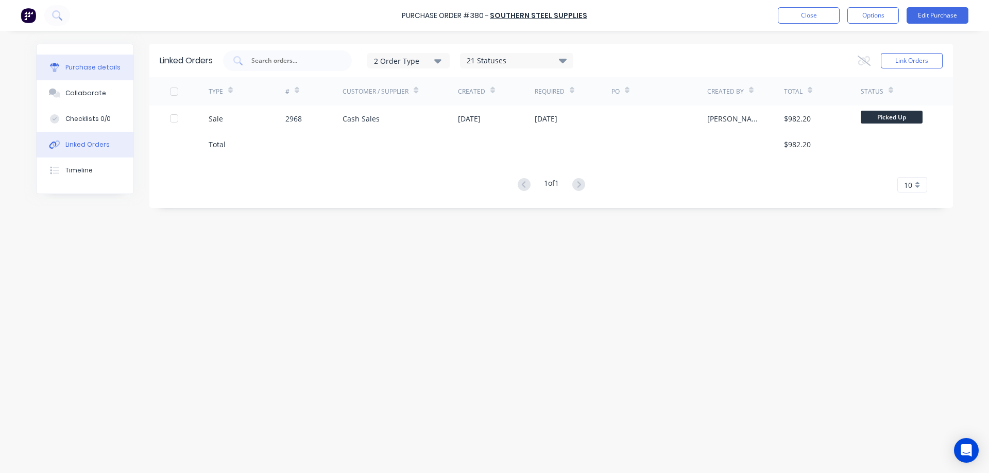
click at [114, 70] on div "Purchase details" at bounding box center [92, 67] width 55 height 9
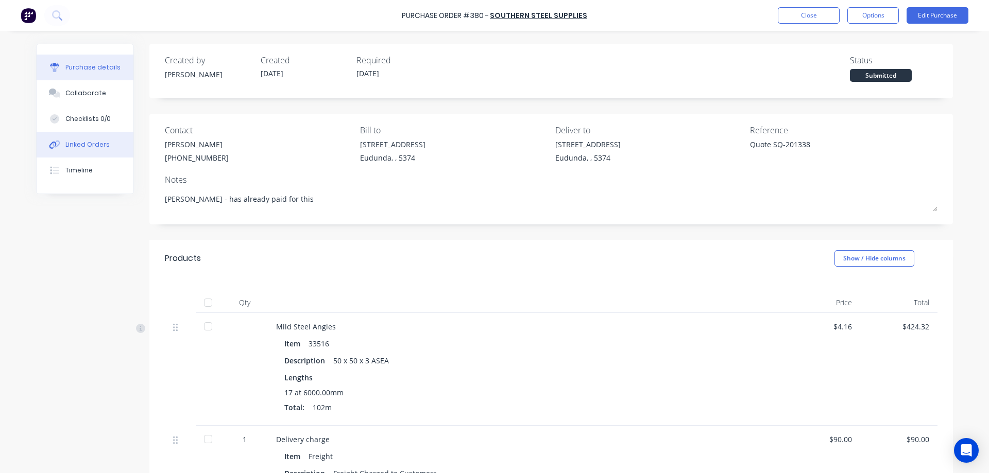
click at [78, 146] on div "Linked Orders" at bounding box center [87, 144] width 44 height 9
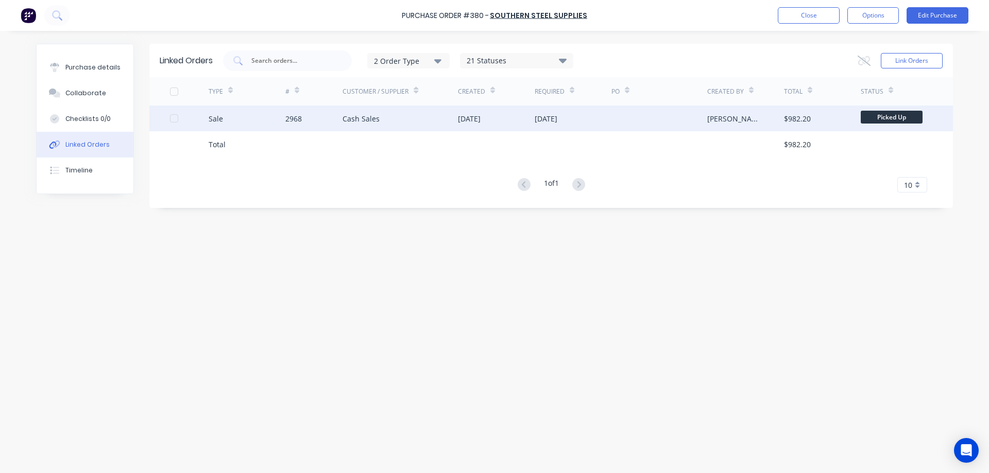
click at [452, 118] on div "Cash Sales" at bounding box center [399, 119] width 115 height 26
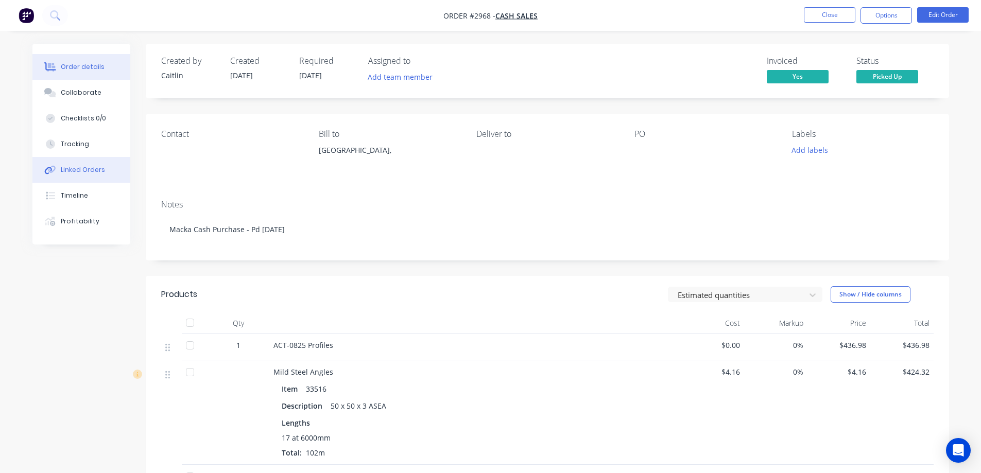
click at [90, 176] on button "Linked Orders" at bounding box center [81, 170] width 98 height 26
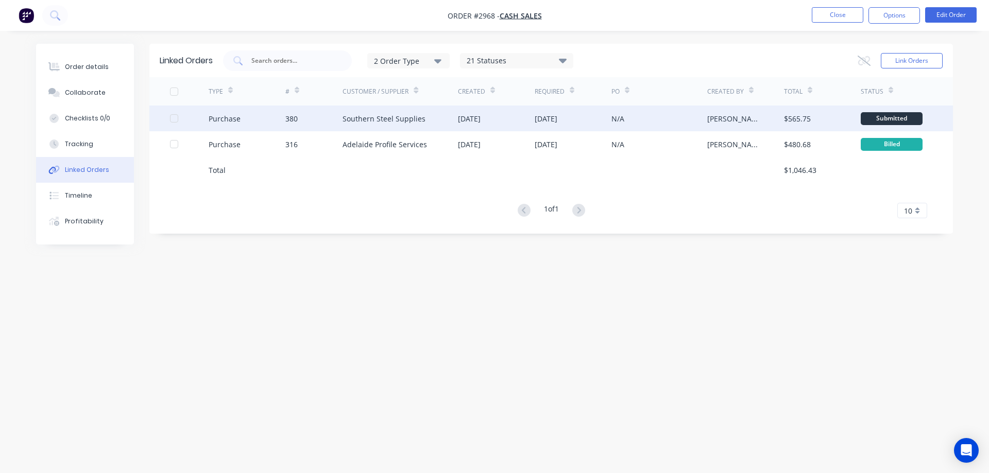
click at [434, 117] on div "Southern Steel Supplies" at bounding box center [399, 119] width 115 height 26
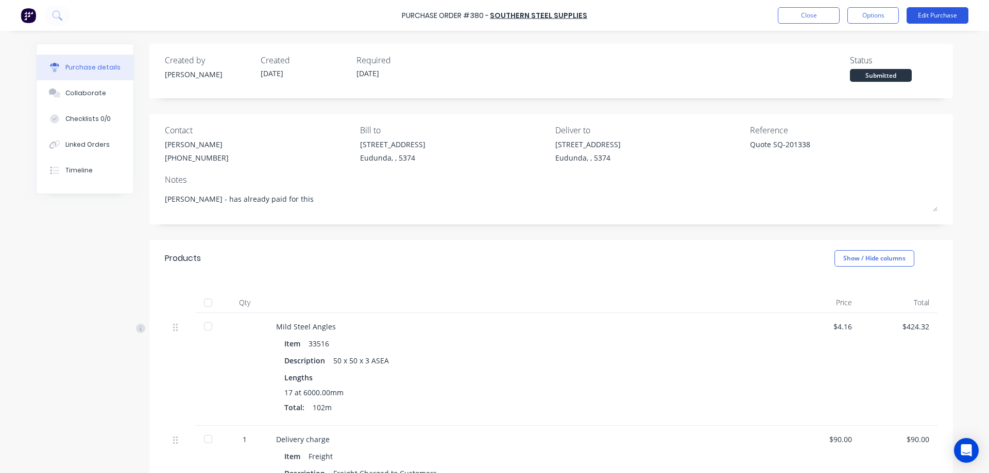
click at [928, 10] on button "Edit Purchase" at bounding box center [937, 15] width 62 height 16
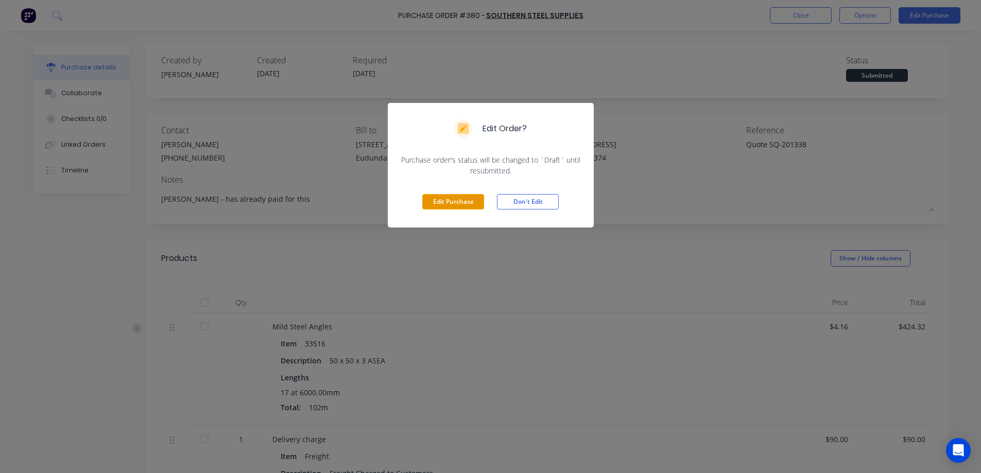
click at [477, 201] on button "Edit Purchase" at bounding box center [453, 201] width 62 height 15
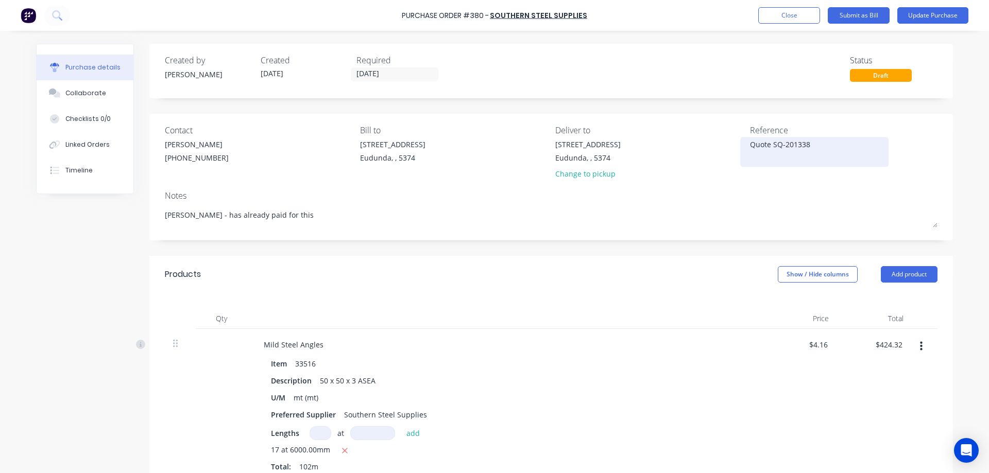
type textarea "x"
drag, startPoint x: 826, startPoint y: 148, endPoint x: 746, endPoint y: 155, distance: 80.6
click at [750, 155] on textarea "Quote SQ-201338" at bounding box center [814, 150] width 129 height 23
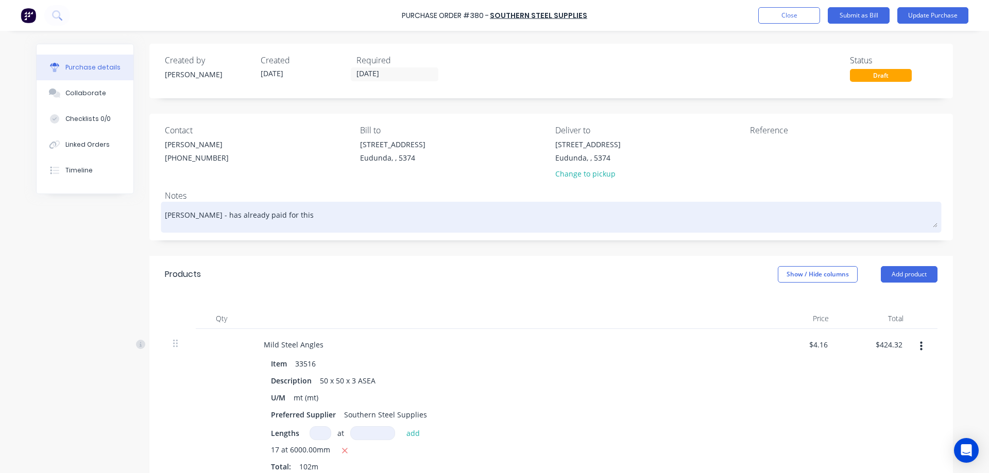
click at [329, 222] on textarea "[PERSON_NAME] - has already paid for this" at bounding box center [551, 215] width 772 height 23
type textarea "x"
type textarea "[PERSON_NAME] - has already paid for this"
type textarea "x"
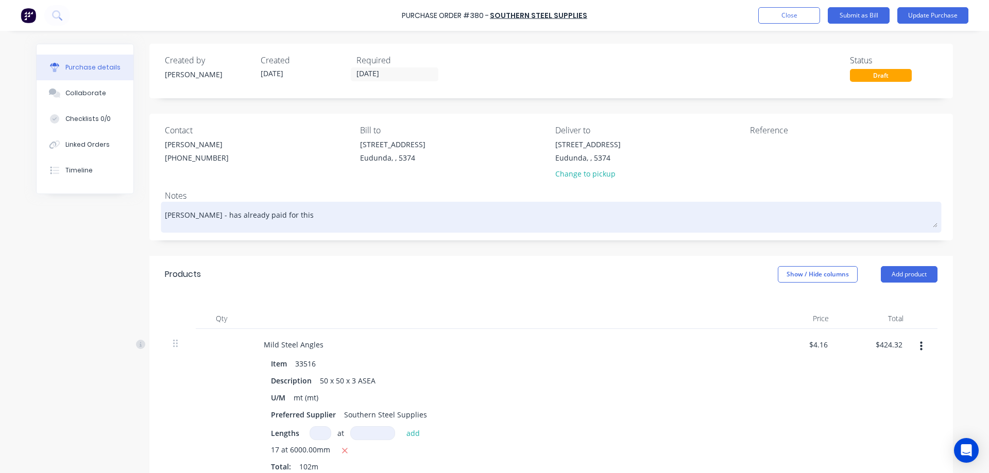
type textarea "[PERSON_NAME] - has already paid for this"
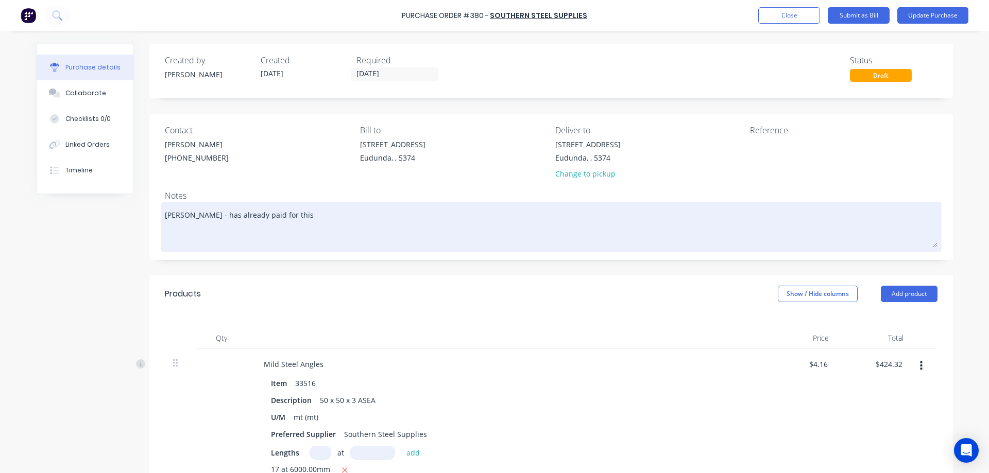
paste textarea "Quote SQ-201338"
type textarea "x"
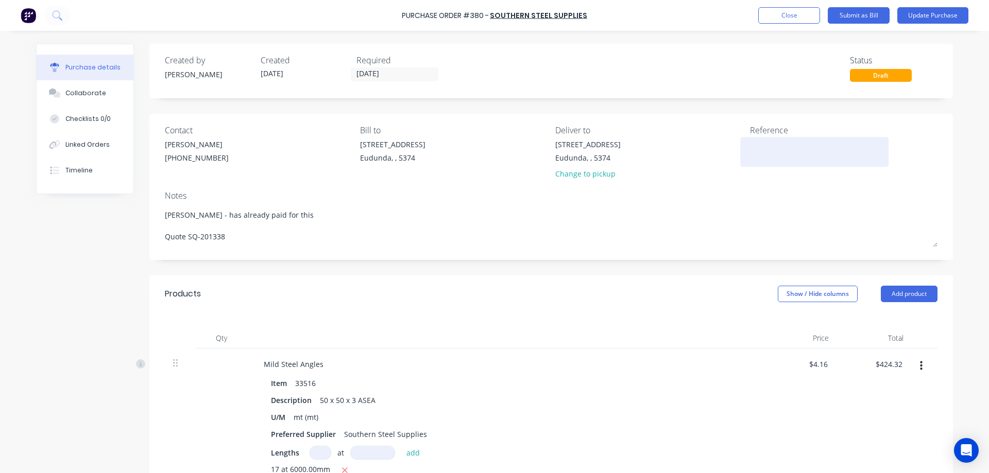
type textarea "[PERSON_NAME] - has already paid for this Quote SQ-201338"
click at [764, 140] on textarea at bounding box center [814, 150] width 129 height 23
type textarea "x"
type textarea "[PERSON_NAME] - has already paid for this Quote SQ-201338"
type textarea "1690147"
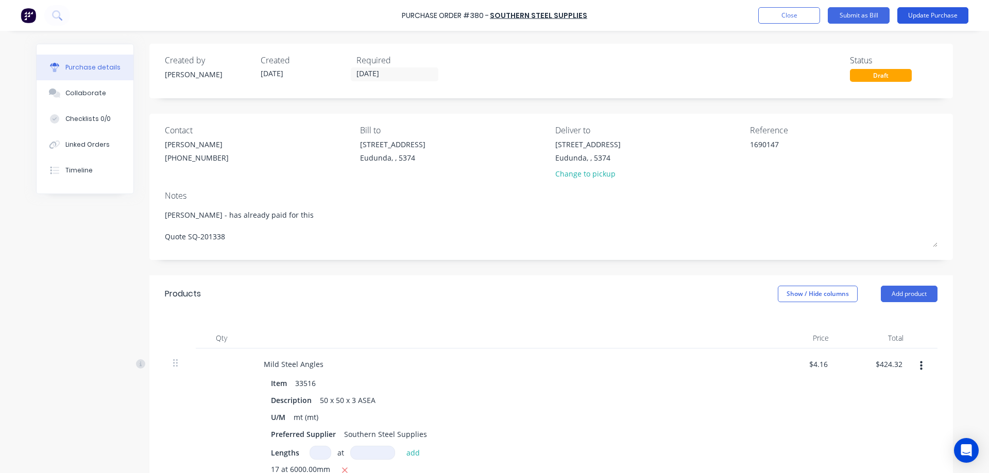
click at [946, 20] on button "Update Purchase" at bounding box center [932, 15] width 71 height 16
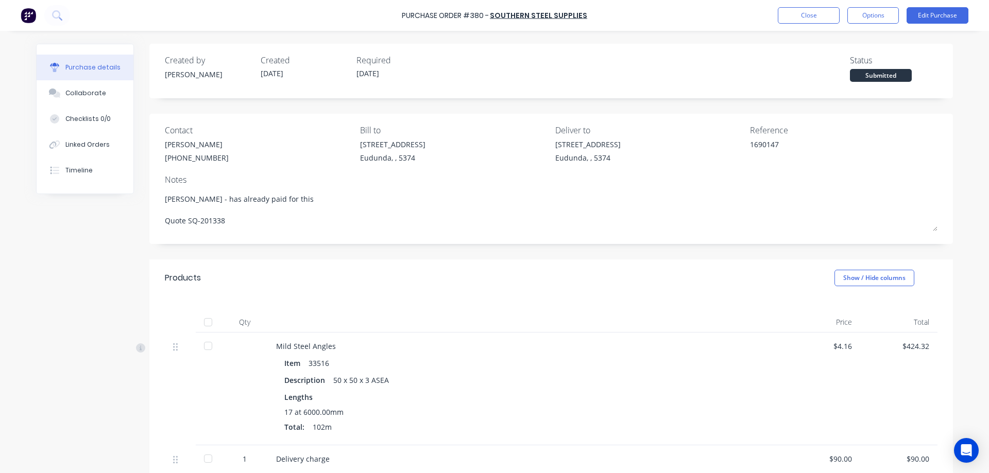
click at [203, 320] on div at bounding box center [208, 322] width 21 height 21
click at [870, 16] on button "Options" at bounding box center [872, 15] width 51 height 16
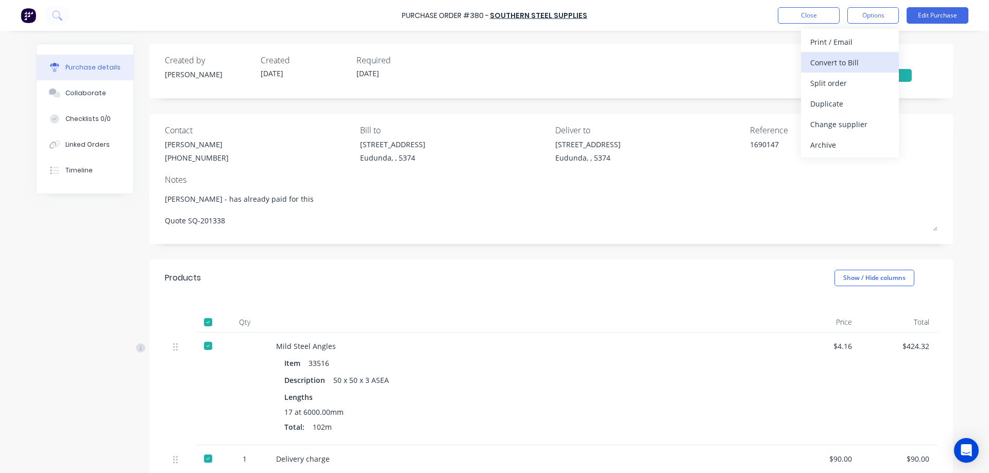
click at [860, 57] on div "Convert to Bill" at bounding box center [849, 62] width 79 height 15
type textarea "x"
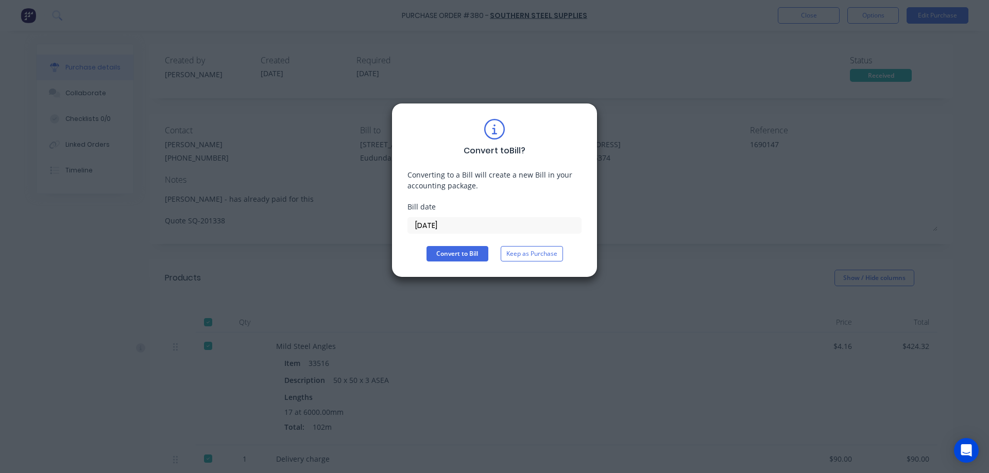
click at [487, 224] on input "[DATE]" at bounding box center [494, 225] width 173 height 15
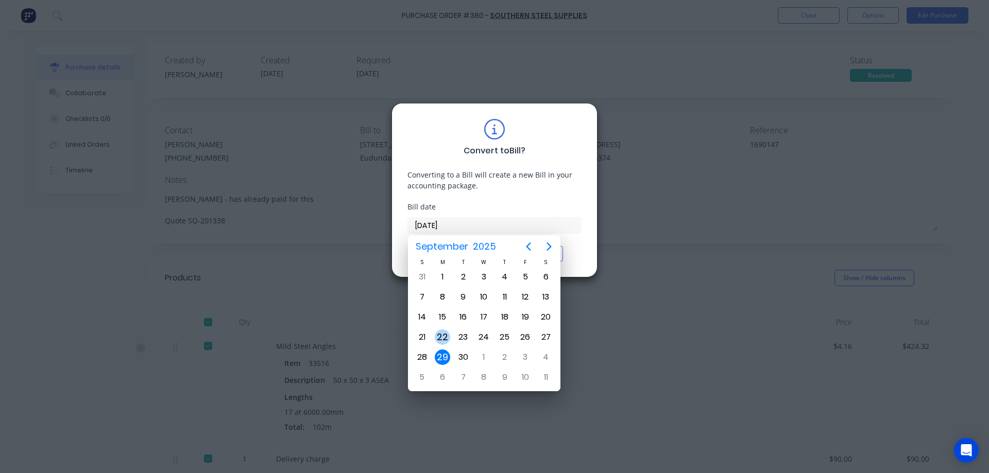
click at [444, 339] on div "22" at bounding box center [442, 337] width 15 height 15
type input "[DATE]"
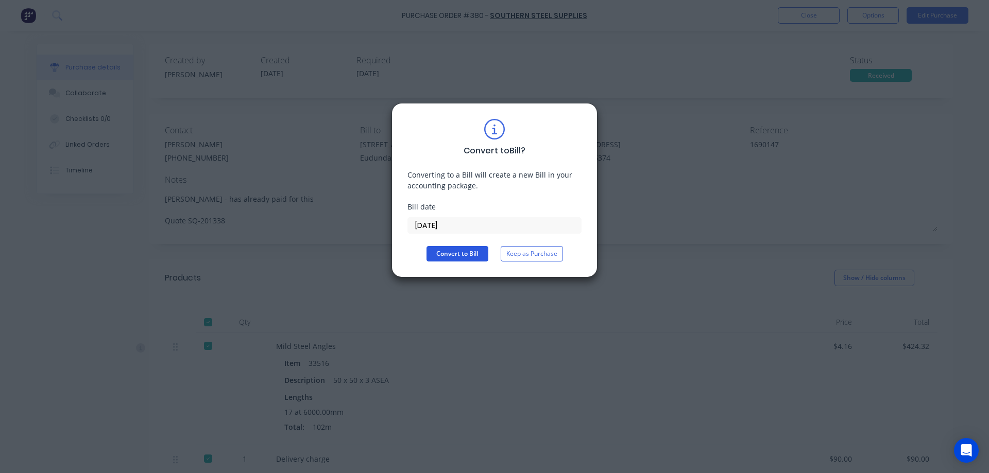
click at [450, 253] on button "Convert to Bill" at bounding box center [457, 253] width 62 height 15
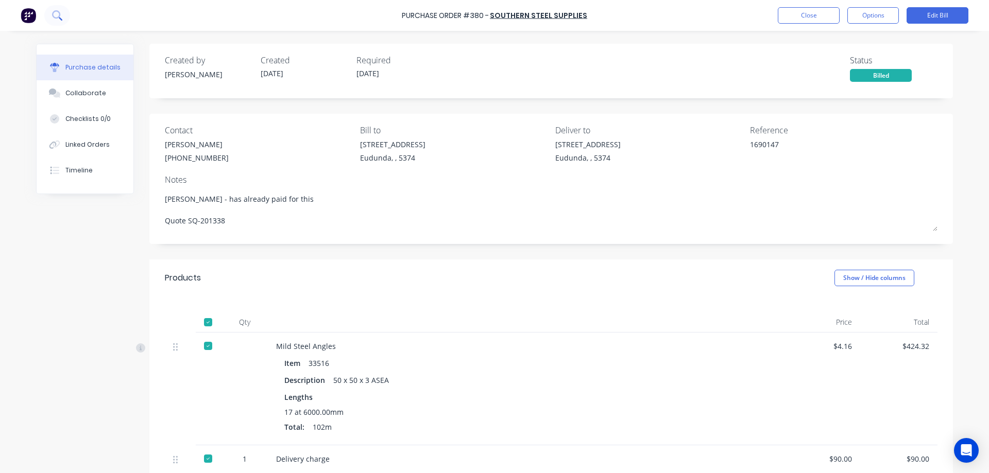
click at [62, 20] on icon at bounding box center [61, 19] width 4 height 4
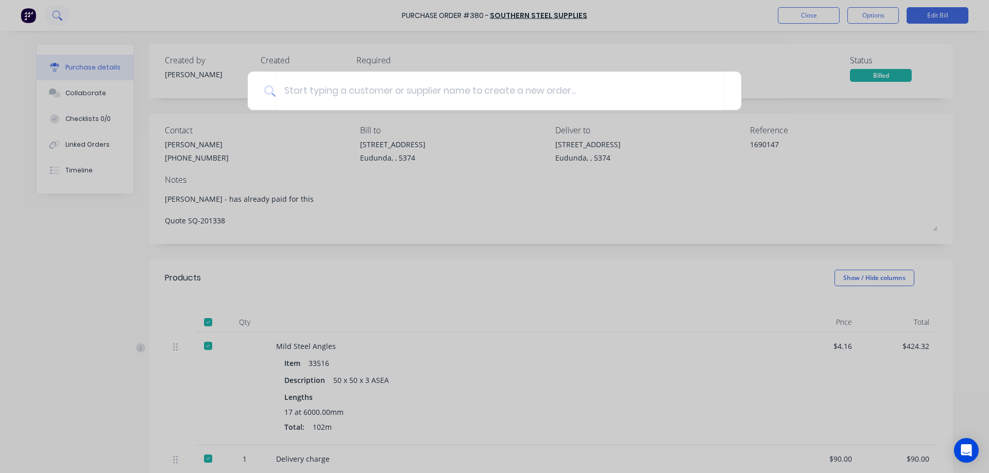
type textarea "x"
type input "s"
type textarea "x"
type input "st"
type textarea "x"
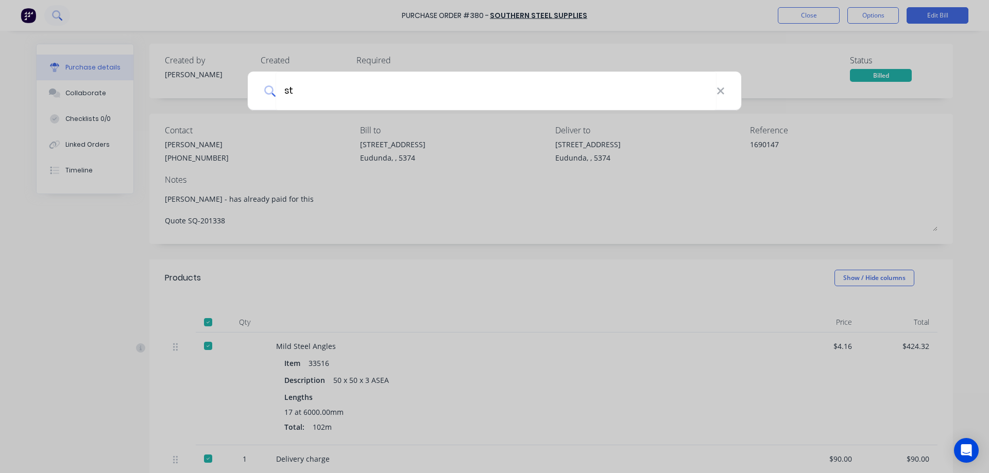
type input "stt"
type textarea "x"
type input "stta"
type textarea "x"
type input "sttat"
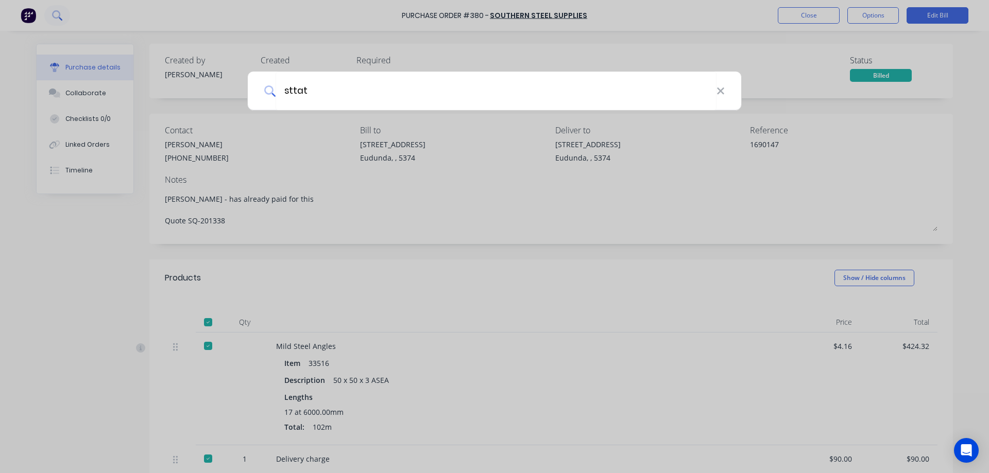
type textarea "x"
type input "sttatew"
type textarea "x"
type input "sttatewi"
type textarea "x"
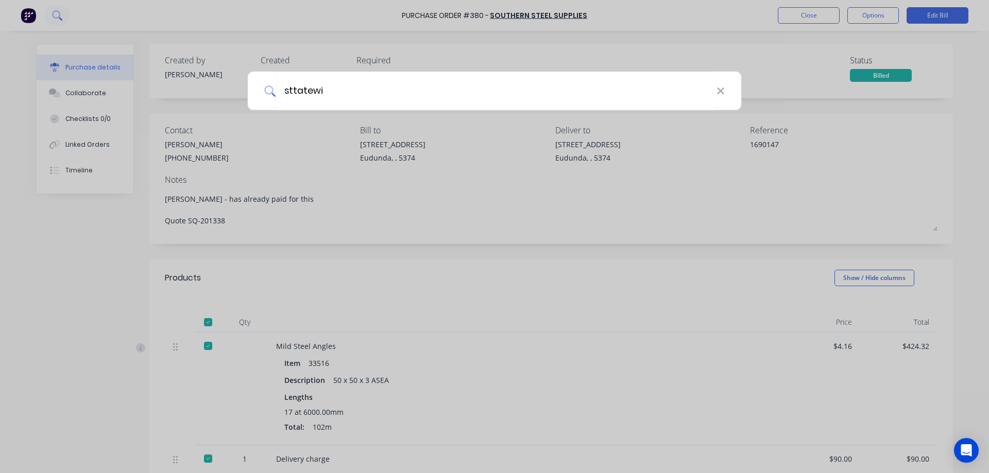
type input "sttatewid"
type textarea "x"
type input "sttatewide"
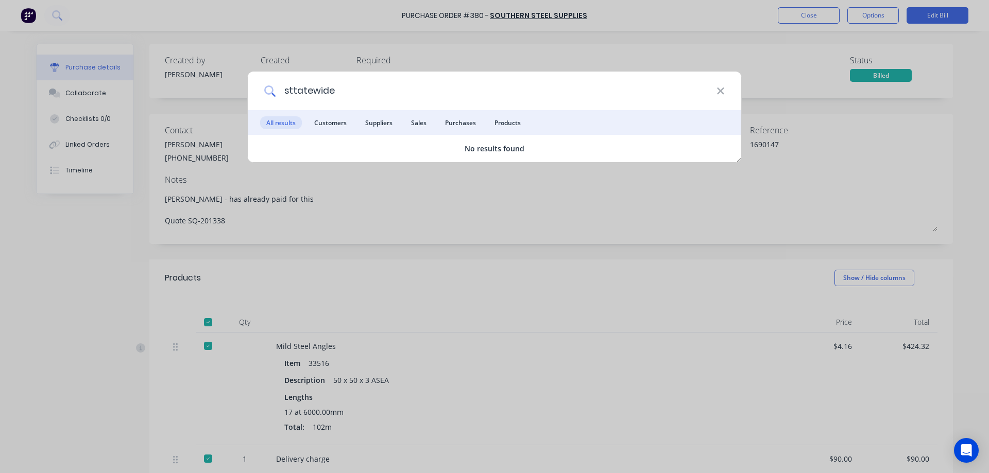
click at [292, 90] on input "sttatewide" at bounding box center [495, 91] width 441 height 39
type textarea "x"
type input "statewide"
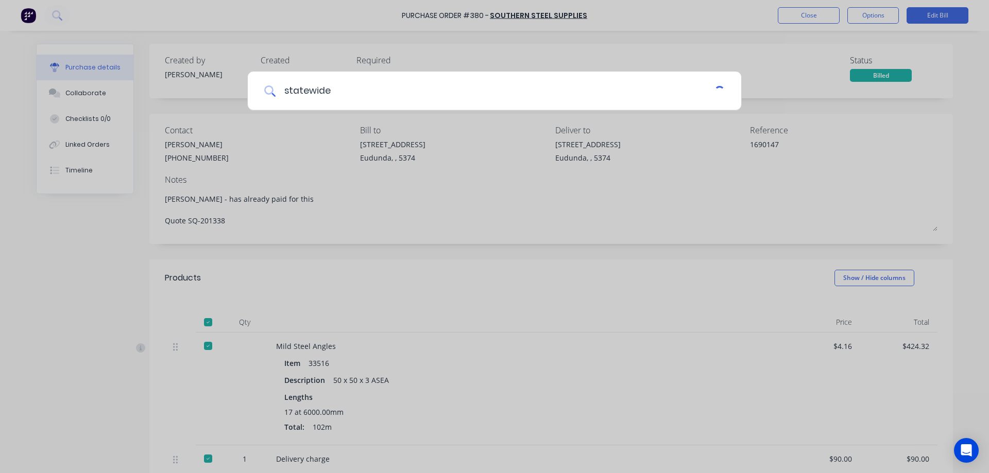
type textarea "x"
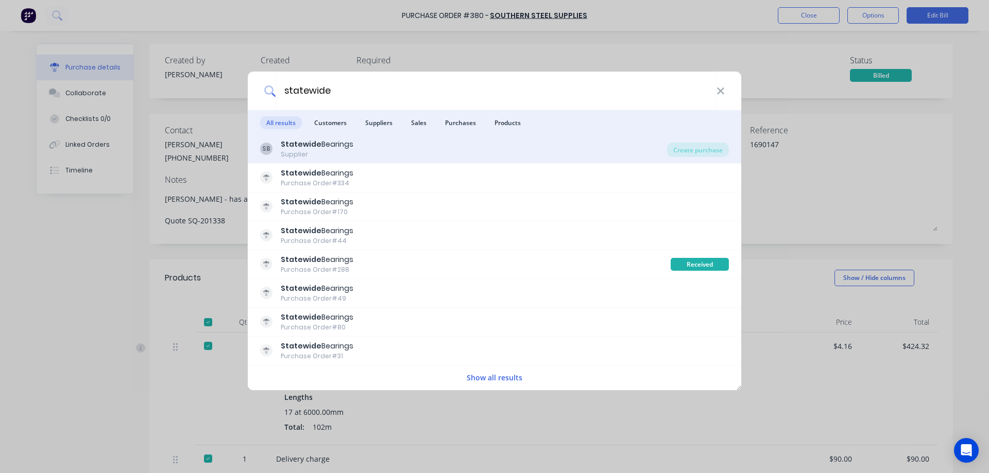
type input "statewide"
click at [493, 159] on div "SB Statewide Bearings Supplier" at bounding box center [463, 149] width 407 height 20
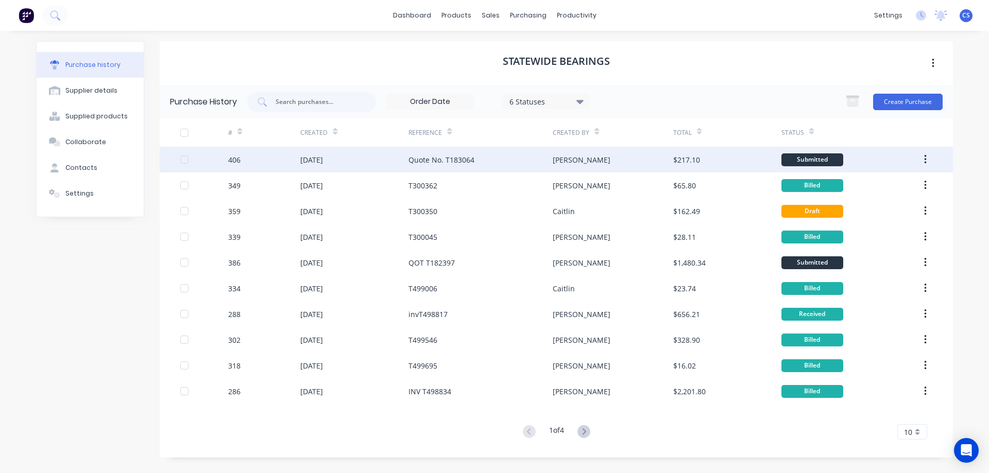
click at [351, 160] on div "[DATE]" at bounding box center [354, 160] width 108 height 26
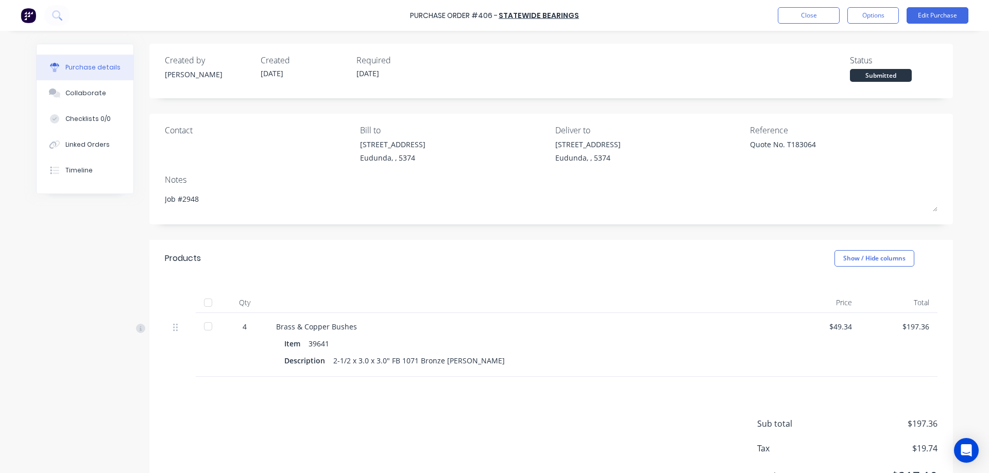
type textarea "x"
click at [55, 154] on button "Linked Orders" at bounding box center [85, 145] width 97 height 26
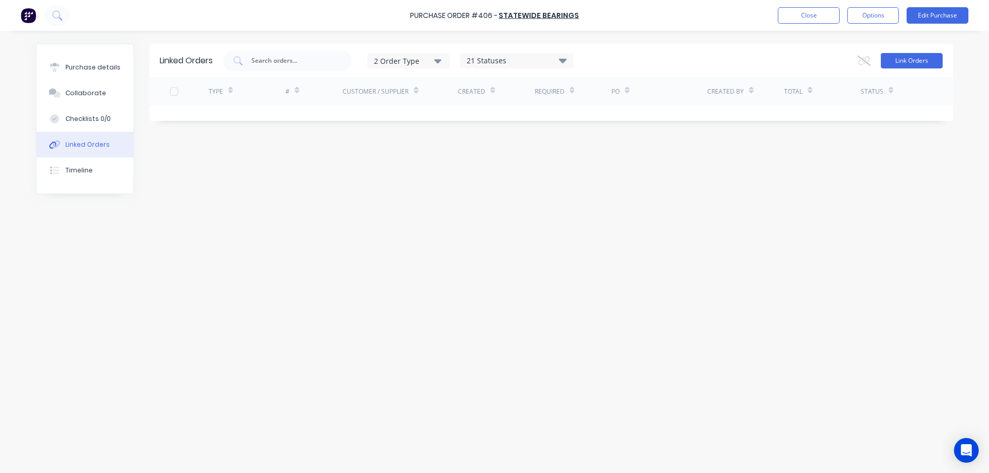
click at [894, 58] on button "Link Orders" at bounding box center [911, 60] width 62 height 15
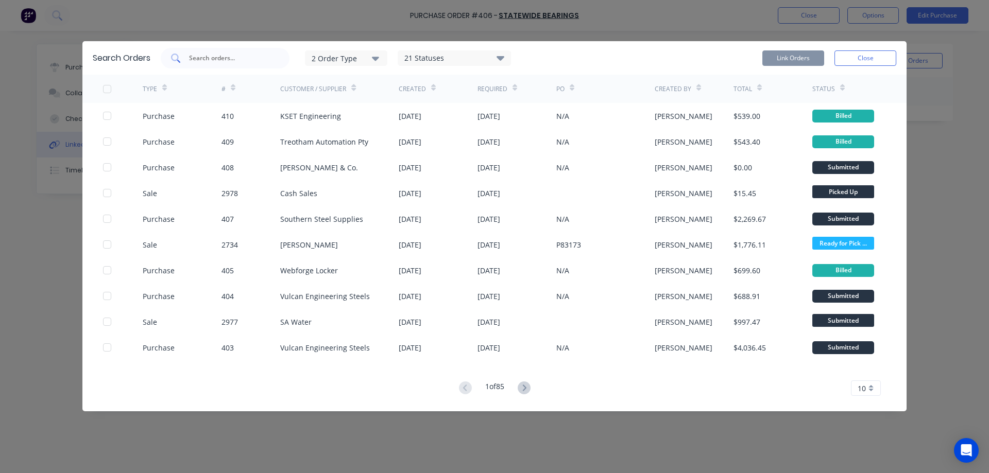
click at [249, 52] on div at bounding box center [225, 58] width 129 height 21
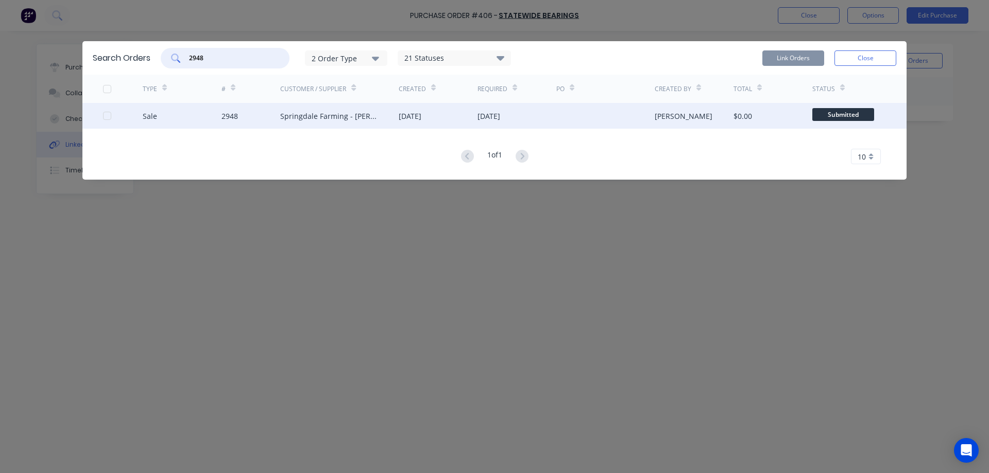
click at [106, 114] on div at bounding box center [107, 116] width 21 height 21
type input "2948"
click at [772, 60] on button "Link Orders" at bounding box center [793, 57] width 62 height 15
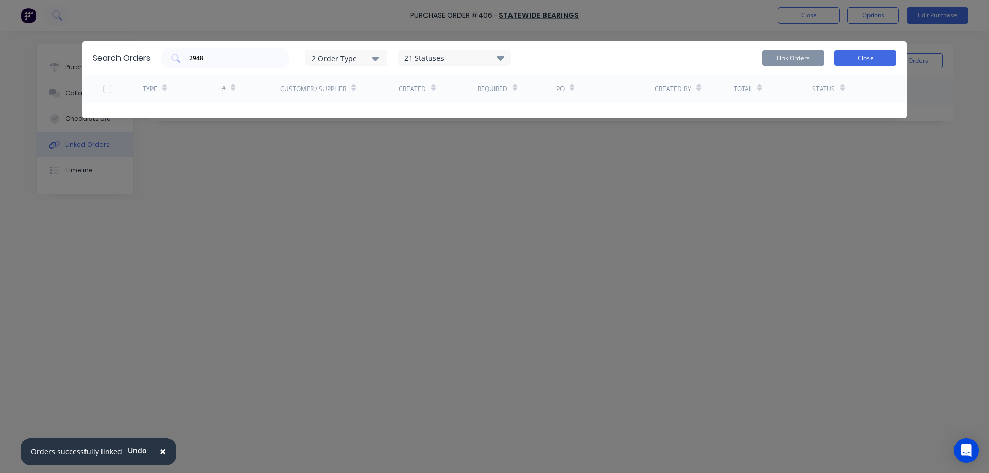
click at [861, 61] on button "Close" at bounding box center [865, 57] width 62 height 15
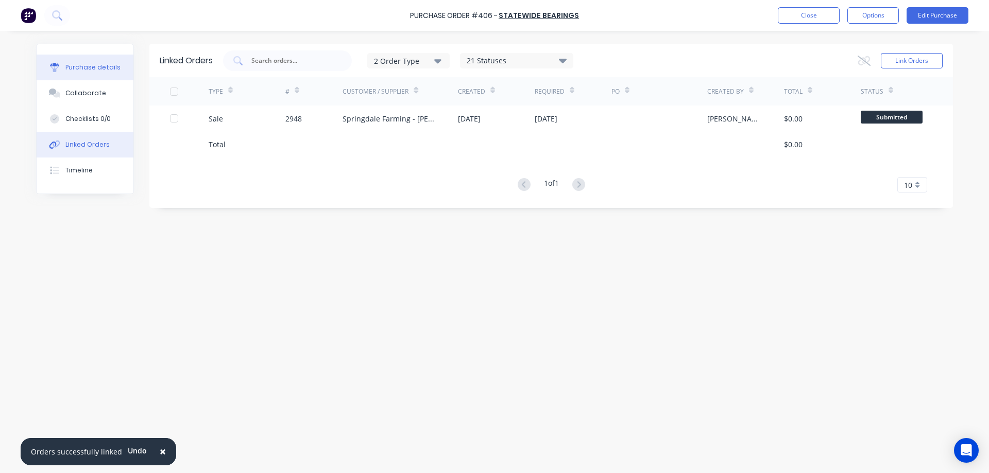
click at [112, 64] on div "Purchase details" at bounding box center [92, 67] width 55 height 9
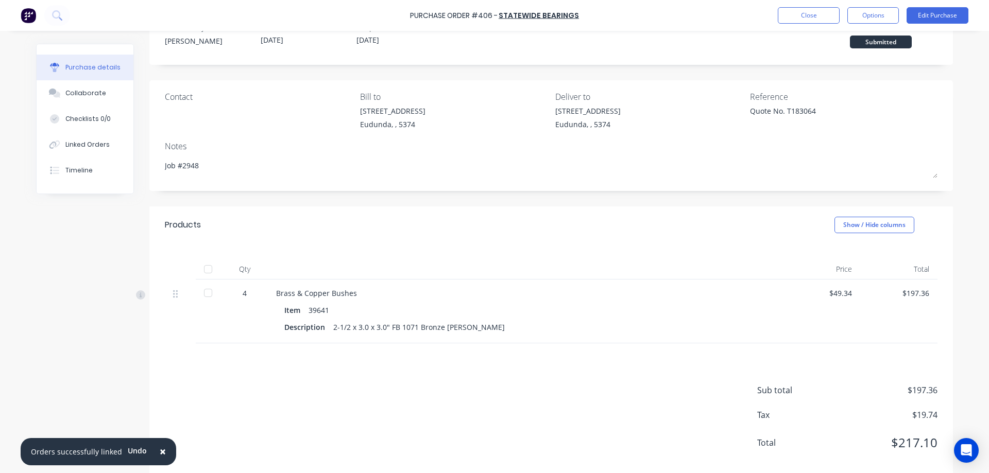
scroll to position [50, 0]
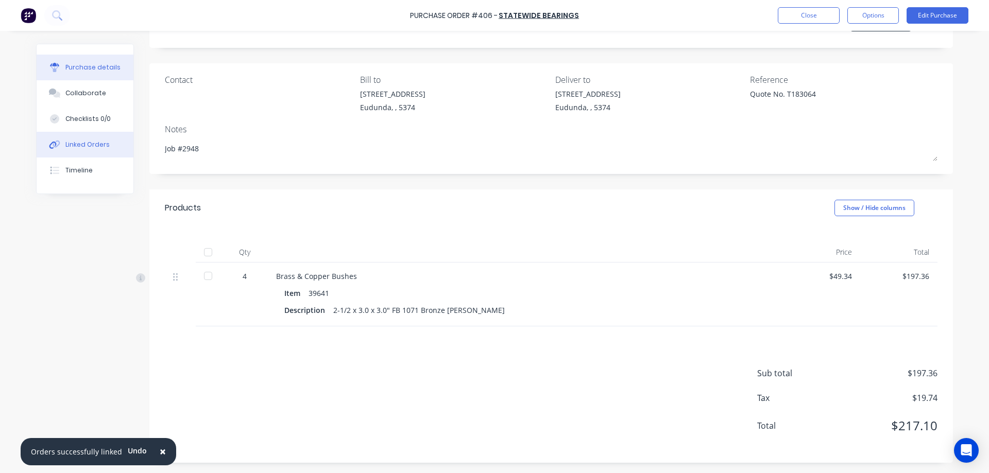
click at [98, 144] on div "Linked Orders" at bounding box center [87, 144] width 44 height 9
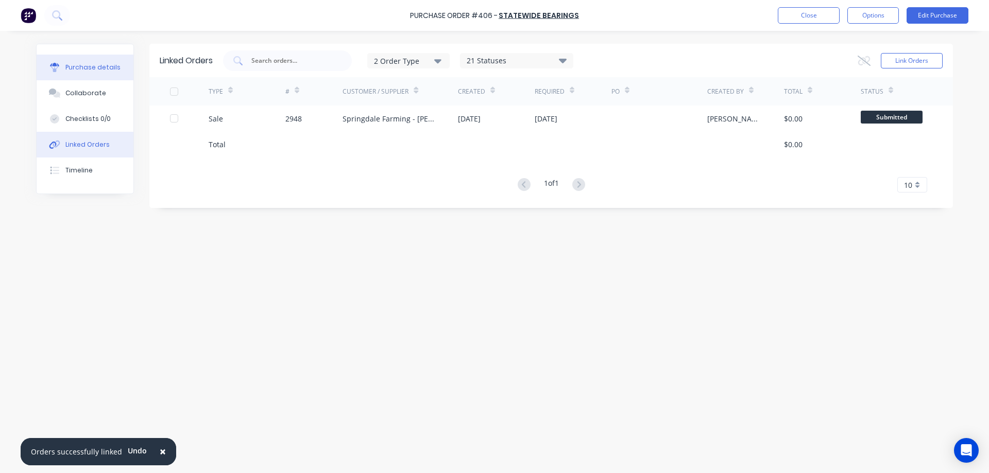
click at [100, 73] on button "Purchase details" at bounding box center [85, 68] width 97 height 26
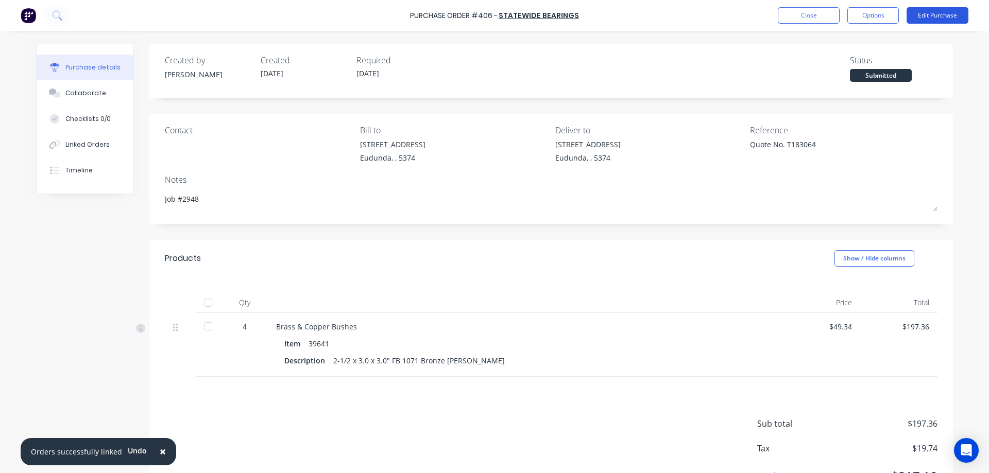
click at [937, 15] on button "Edit Purchase" at bounding box center [937, 15] width 62 height 16
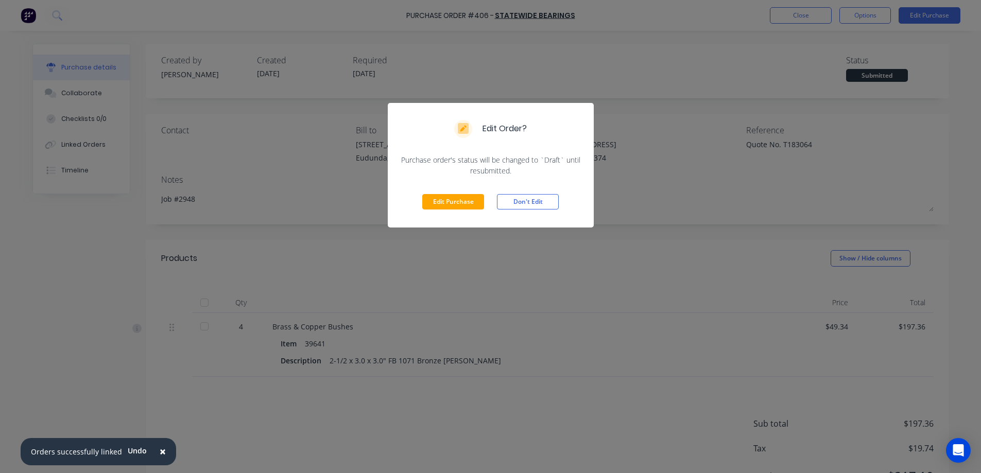
click at [447, 214] on div "Edit Purchase Don't Edit" at bounding box center [491, 201] width 206 height 51
click at [446, 201] on button "Edit Purchase" at bounding box center [453, 201] width 62 height 15
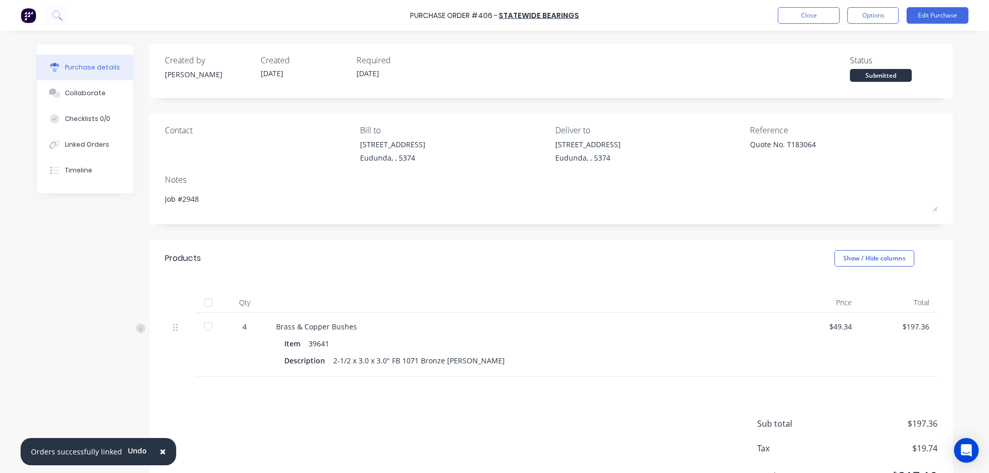
type textarea "x"
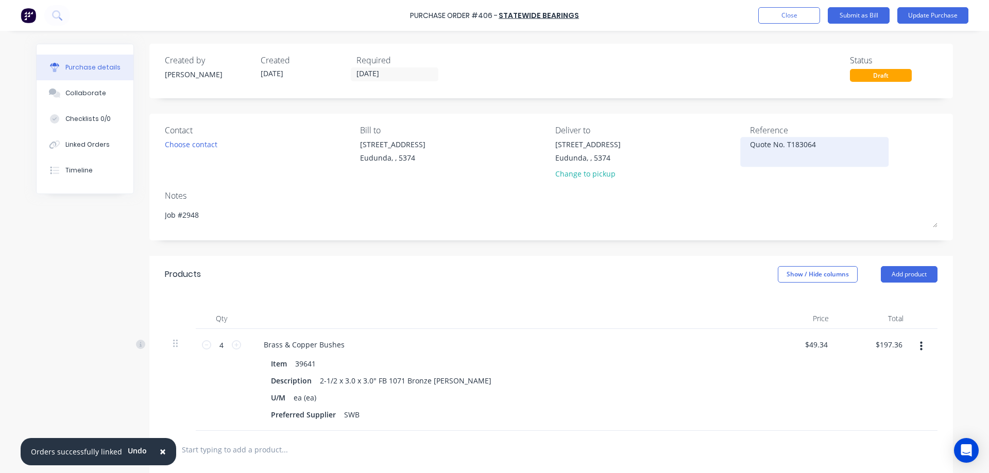
drag, startPoint x: 822, startPoint y: 140, endPoint x: 746, endPoint y: 146, distance: 75.9
click at [750, 146] on textarea "Quote No. T183064" at bounding box center [814, 150] width 129 height 23
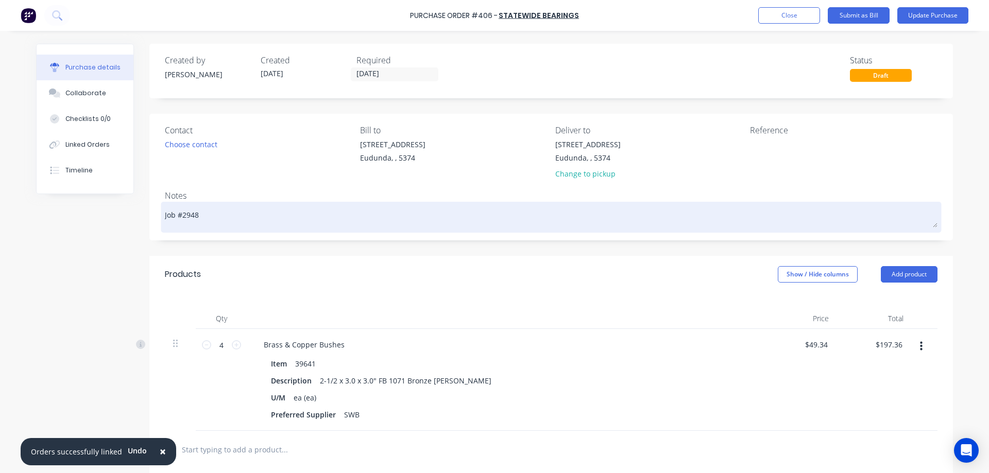
click at [317, 218] on textarea "Job #2948" at bounding box center [551, 215] width 772 height 23
type textarea "x"
type textarea "Job #2948"
type textarea "x"
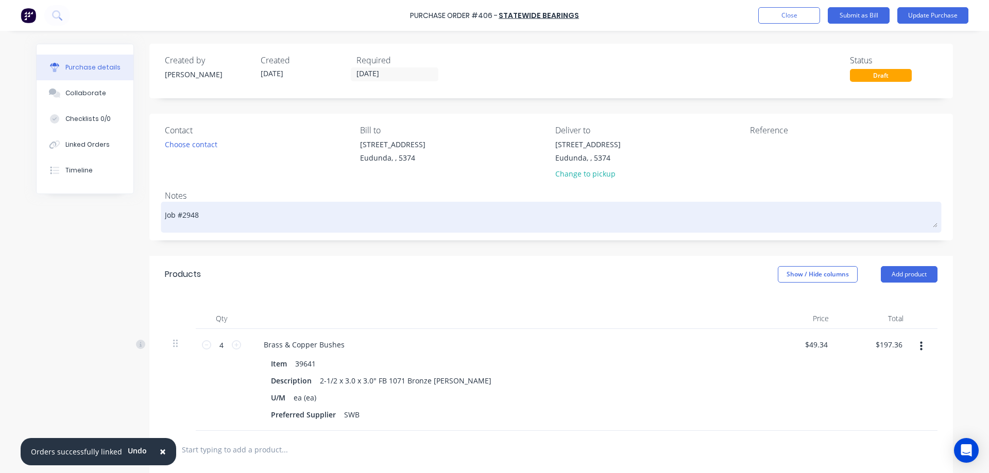
type textarea "Job #2948"
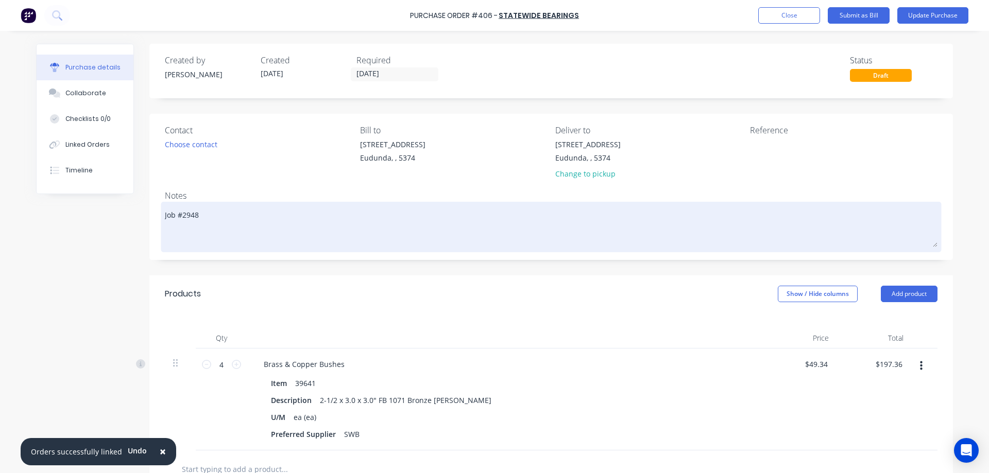
paste textarea "Quote No. T183064"
type textarea "x"
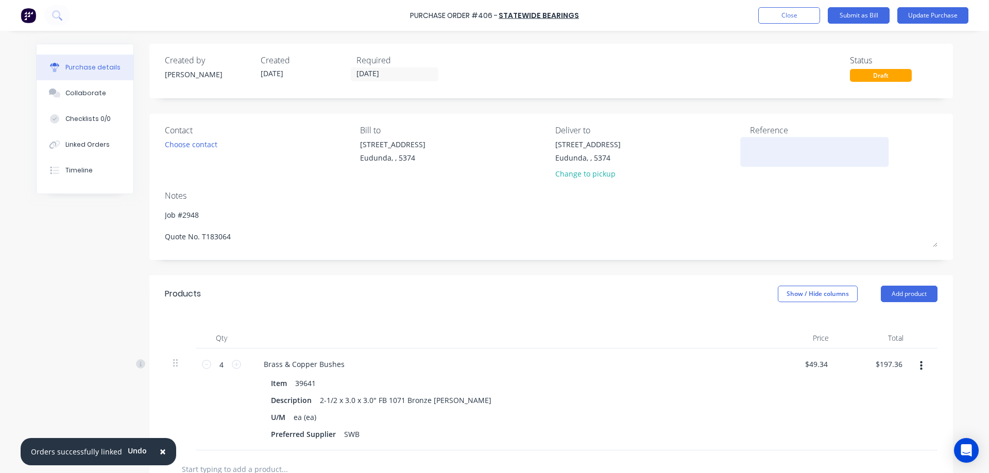
type textarea "Job #2948 Quote No. T183064"
click at [768, 144] on textarea at bounding box center [814, 150] width 129 height 23
type textarea "x"
type textarea "Job #2948 Quote No. T183064"
type textarea "T301411"
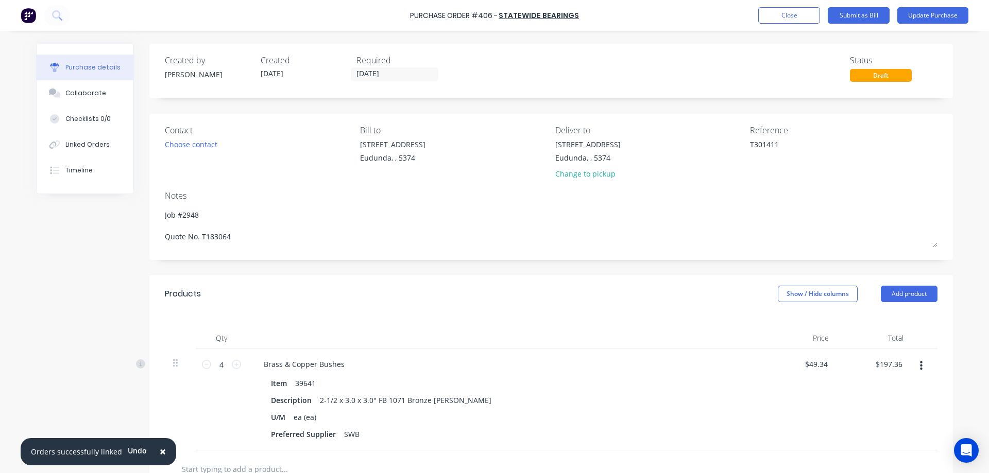
type textarea "x"
type textarea "T301411"
click at [949, 161] on div "Purchase details Collaborate Checklists 0/0 Linked Orders Timeline Created by […" at bounding box center [494, 221] width 937 height 422
click at [931, 12] on button "Update Purchase" at bounding box center [932, 15] width 71 height 16
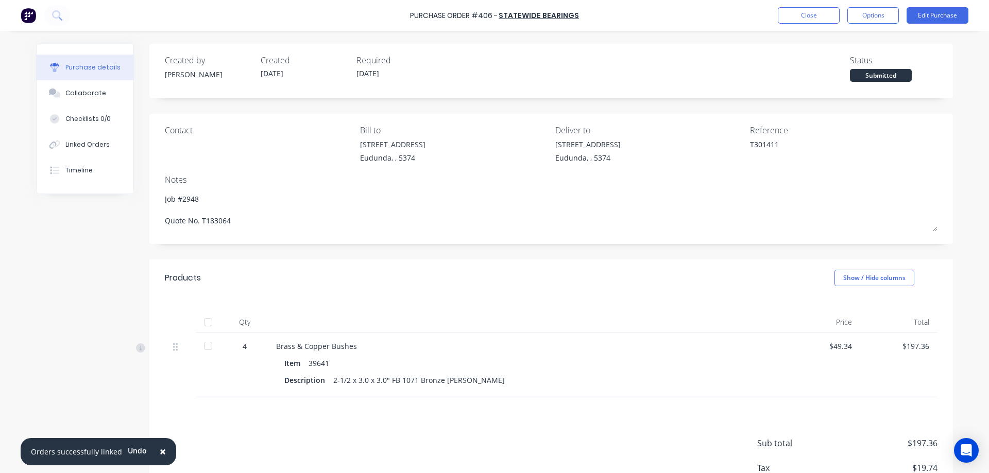
click at [203, 318] on div at bounding box center [208, 322] width 21 height 21
click at [871, 18] on button "Options" at bounding box center [872, 15] width 51 height 16
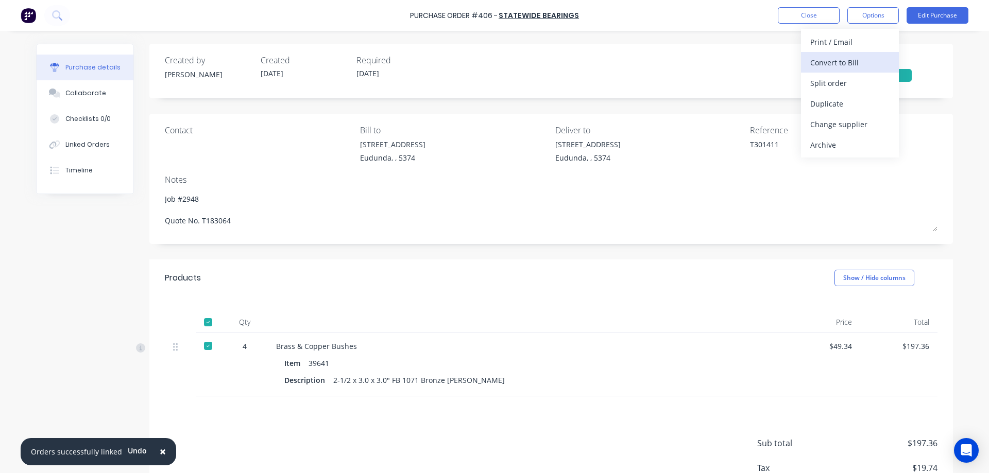
click at [861, 64] on div "Convert to Bill" at bounding box center [849, 62] width 79 height 15
type textarea "x"
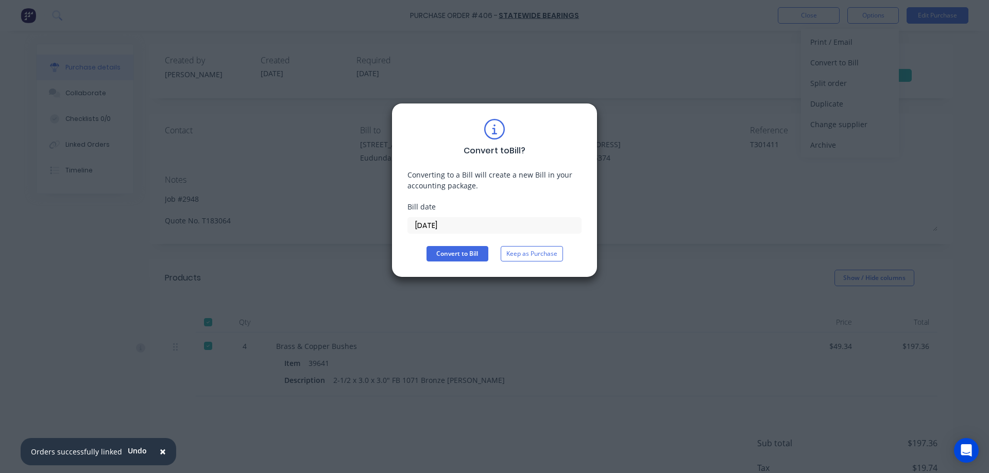
click at [472, 231] on input "[DATE]" at bounding box center [494, 225] width 173 height 15
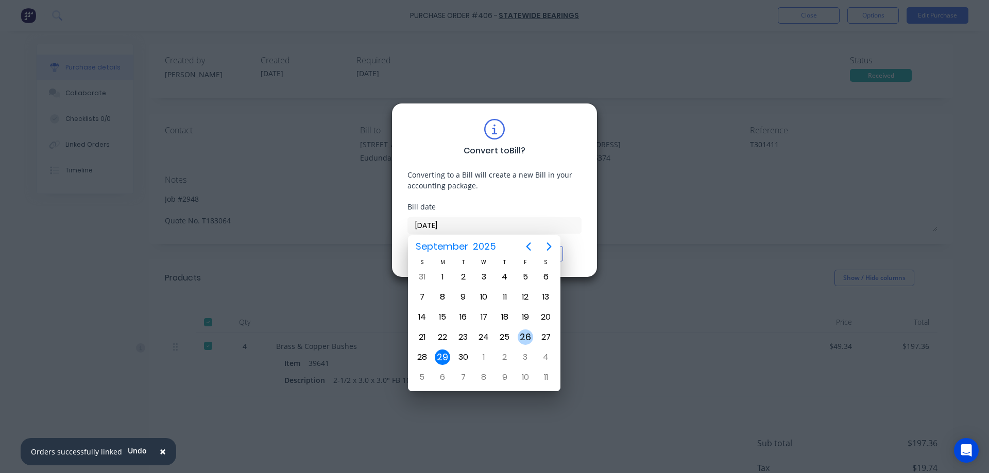
click at [518, 339] on div "26" at bounding box center [524, 337] width 15 height 15
type input "[DATE]"
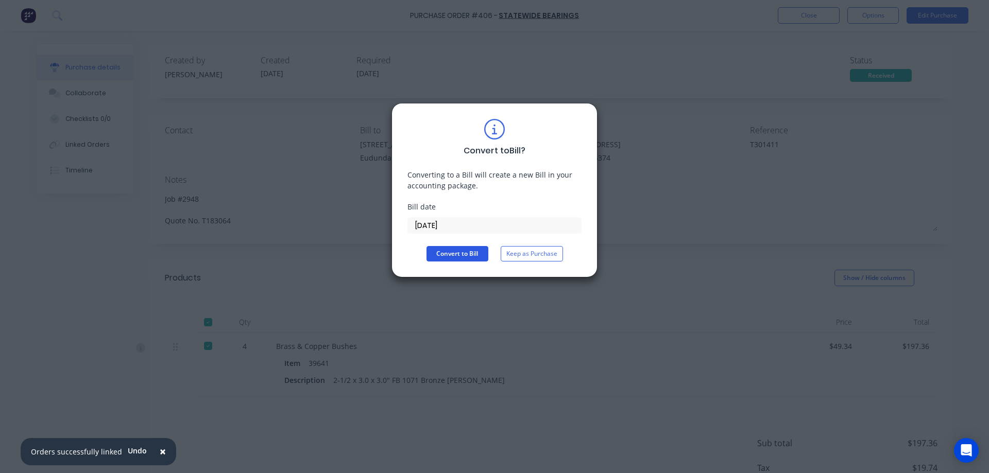
click at [456, 252] on button "Convert to Bill" at bounding box center [457, 253] width 62 height 15
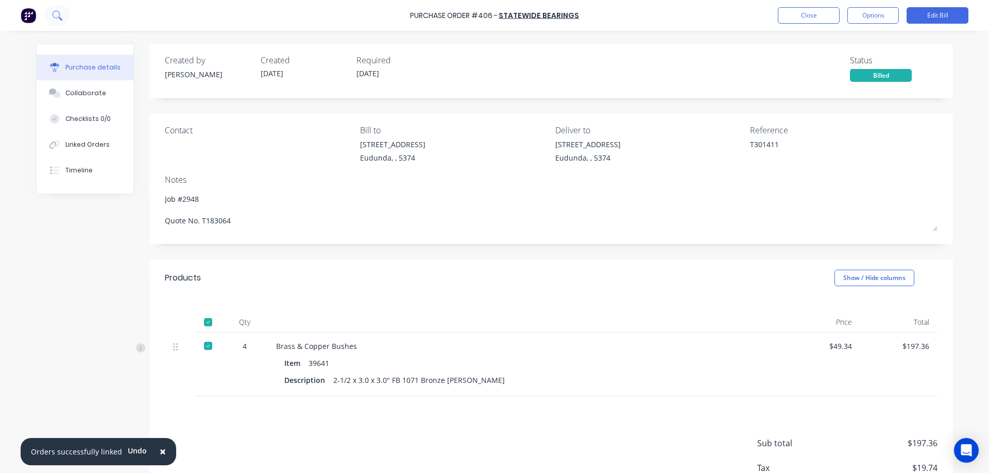
click at [49, 11] on button at bounding box center [57, 15] width 26 height 21
type textarea "x"
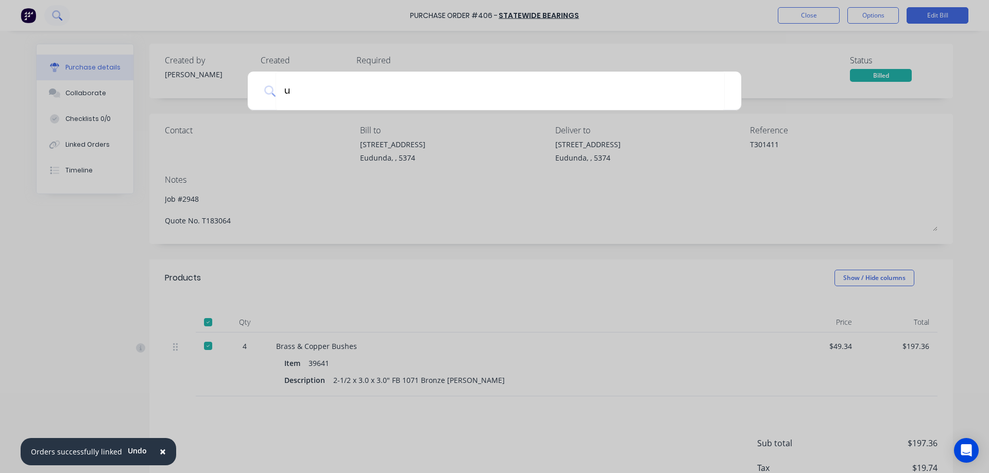
type input "un"
type textarea "x"
type input "uni"
type textarea "x"
type input "unit"
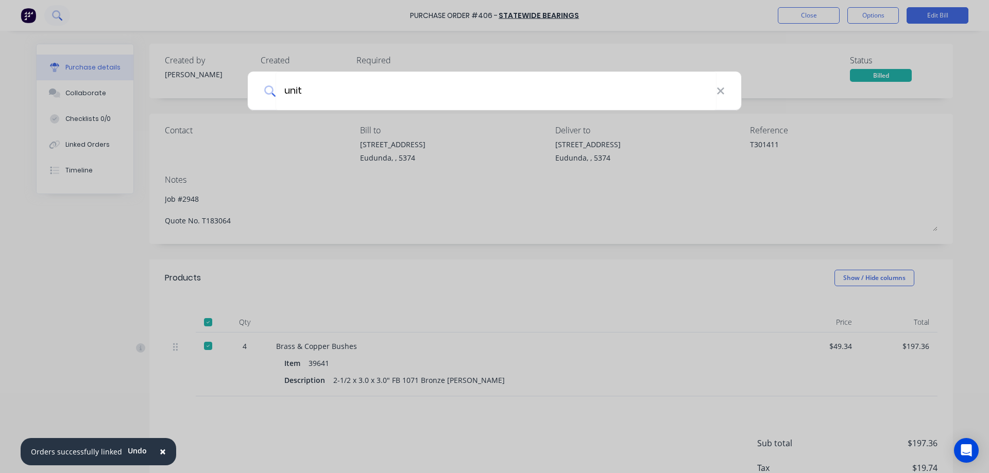
type textarea "x"
type input "united"
type textarea "x"
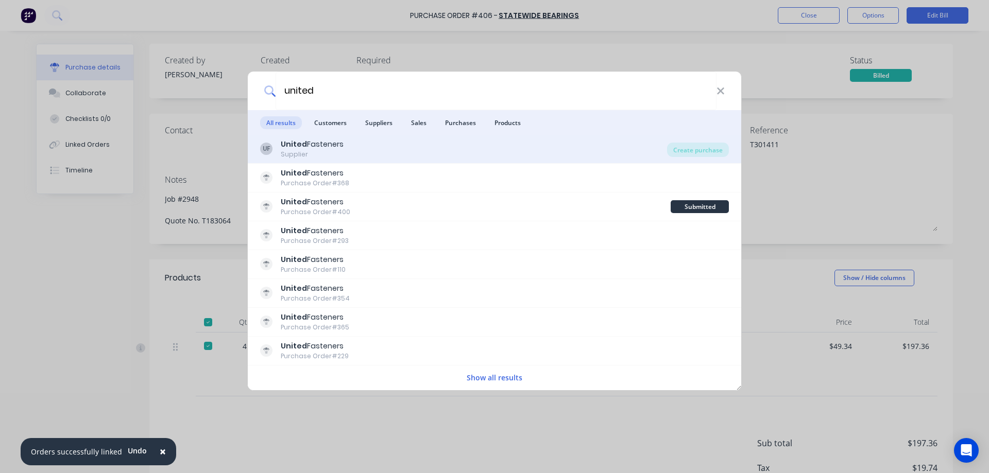
type input "united"
click at [463, 152] on div "UF United Fasteners Supplier" at bounding box center [463, 149] width 407 height 20
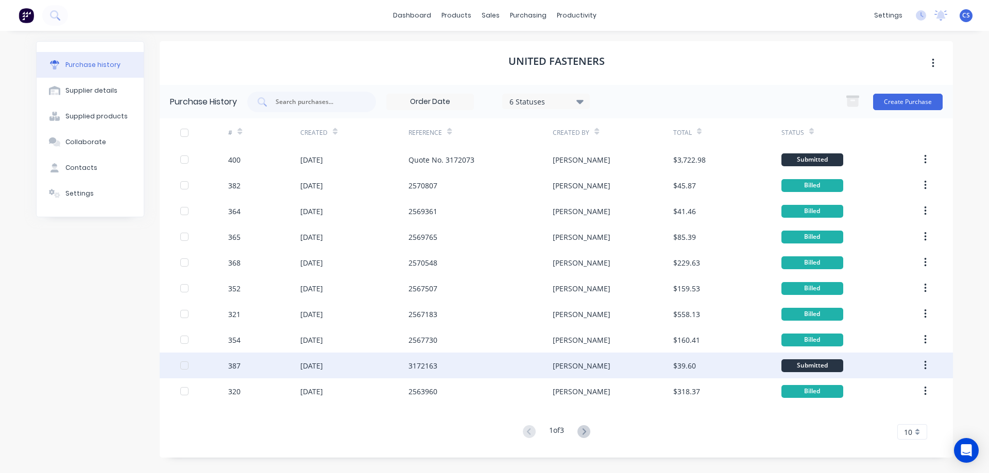
click at [423, 358] on div "3172163" at bounding box center [480, 366] width 144 height 26
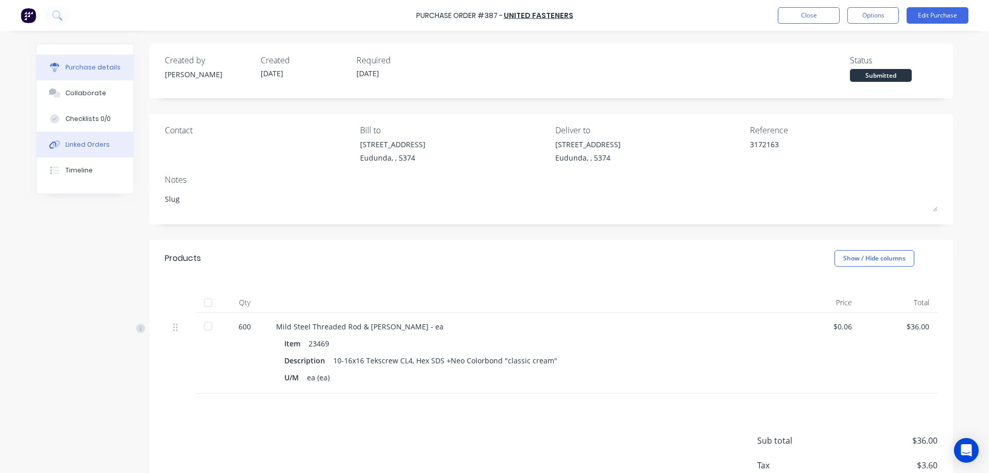
click at [103, 145] on button "Linked Orders" at bounding box center [85, 145] width 97 height 26
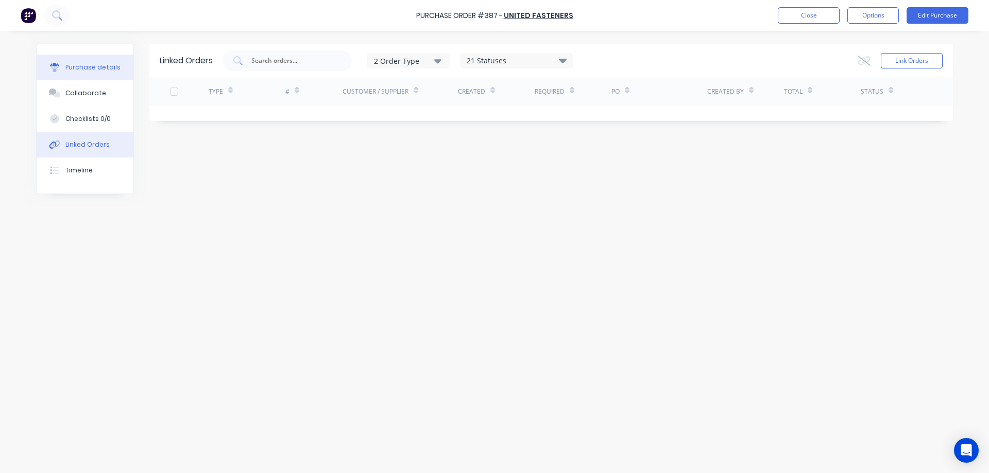
click at [109, 68] on div "Purchase details" at bounding box center [92, 67] width 55 height 9
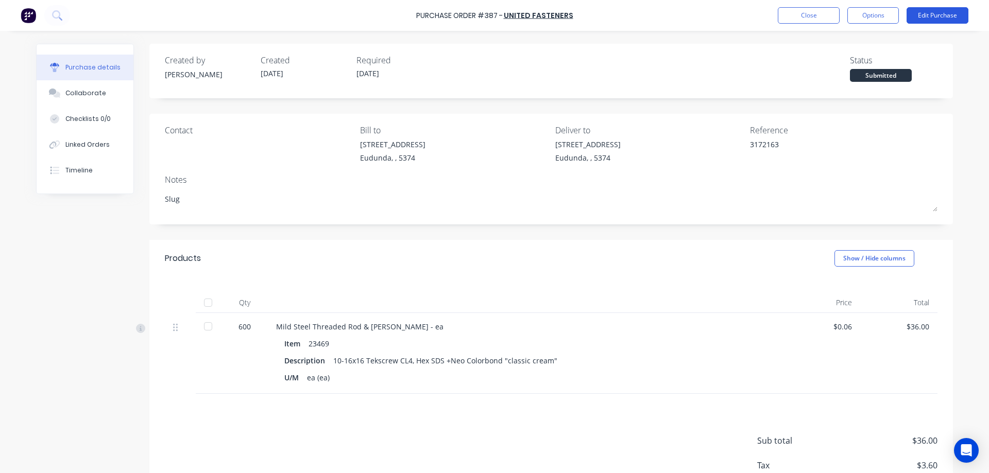
click at [953, 18] on button "Edit Purchase" at bounding box center [937, 15] width 62 height 16
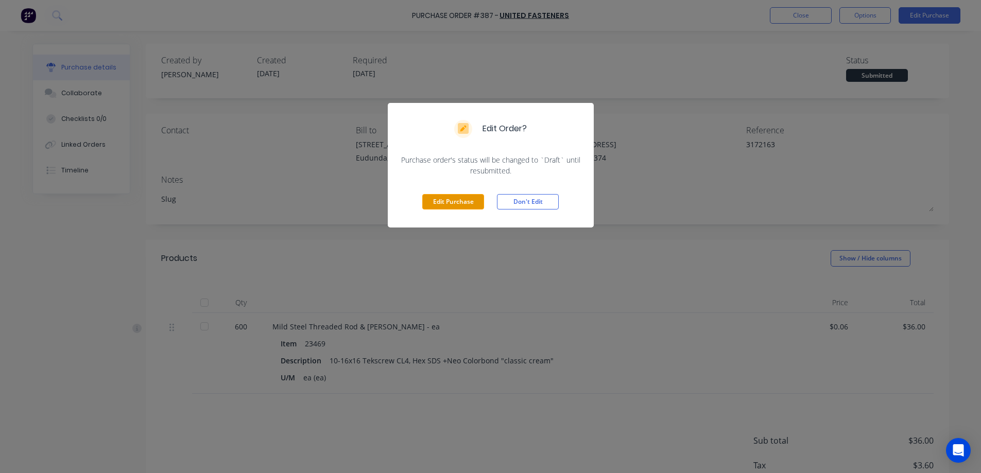
click at [472, 195] on button "Edit Purchase" at bounding box center [453, 201] width 62 height 15
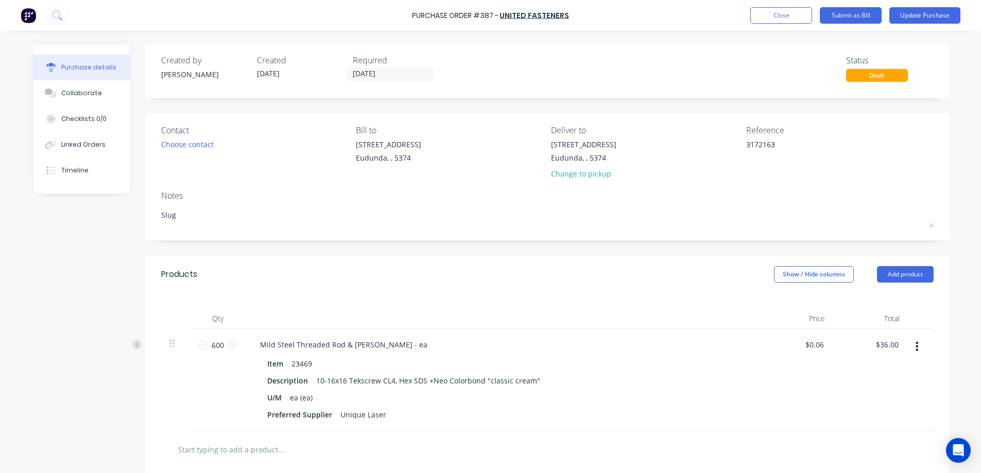
type textarea "x"
drag, startPoint x: 786, startPoint y: 143, endPoint x: 746, endPoint y: 145, distance: 40.7
click at [750, 145] on textarea "3172163" at bounding box center [814, 150] width 129 height 23
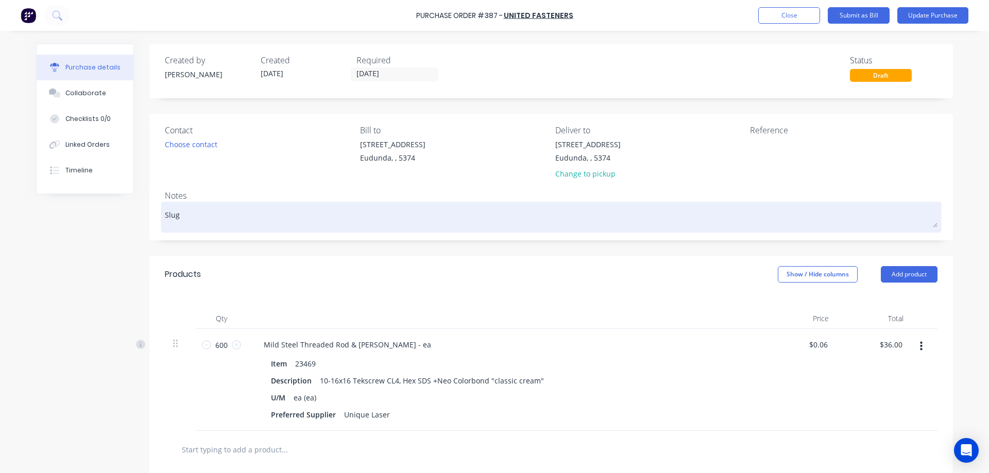
click at [322, 212] on textarea "Slug" at bounding box center [551, 215] width 772 height 23
type textarea "x"
type textarea "Slug"
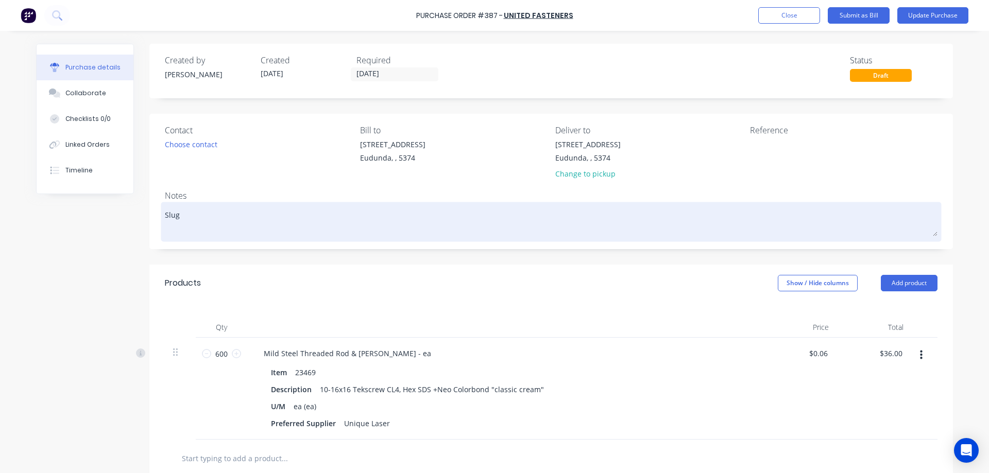
type textarea "x"
type textarea "Slug"
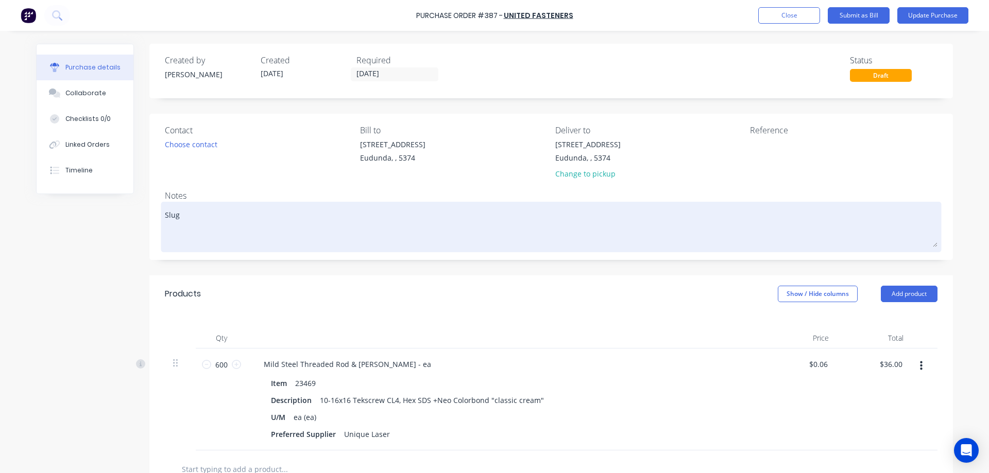
paste textarea "3172163"
type textarea "x"
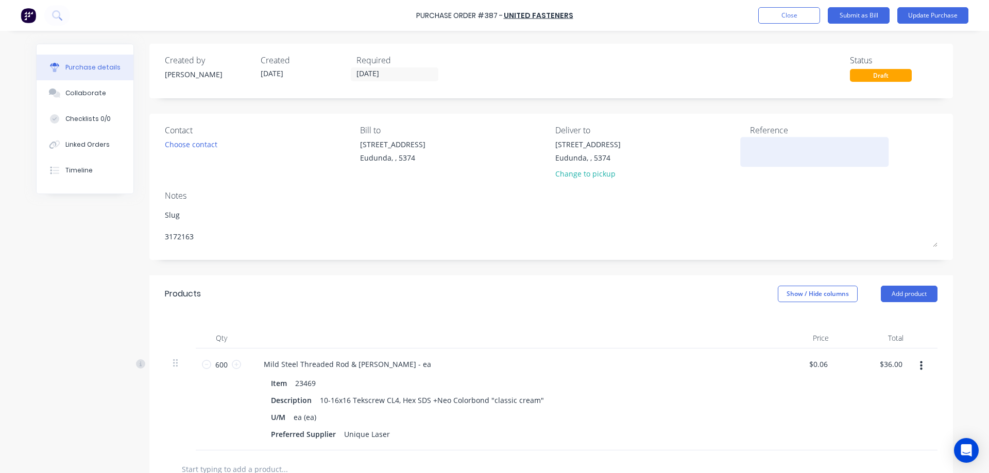
type textarea "Slug 3172163"
click at [789, 162] on textarea at bounding box center [814, 150] width 129 height 23
type textarea "x"
type textarea "Slug 3172163"
type textarea "2572826"
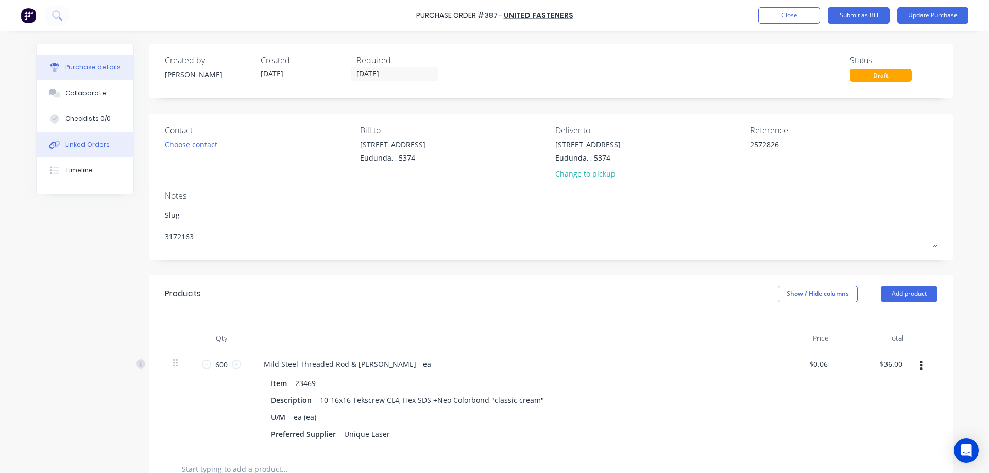
click at [94, 136] on button "Linked Orders" at bounding box center [85, 145] width 97 height 26
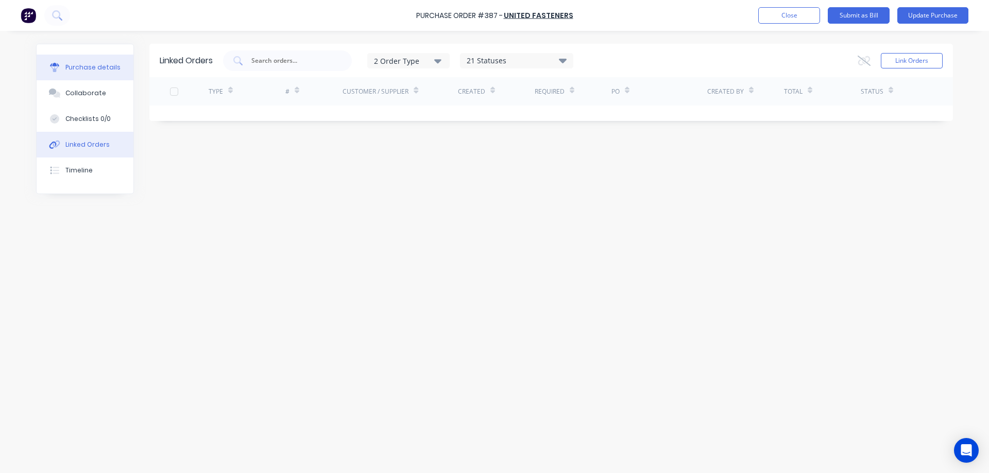
click at [115, 68] on div "Purchase details" at bounding box center [92, 67] width 55 height 9
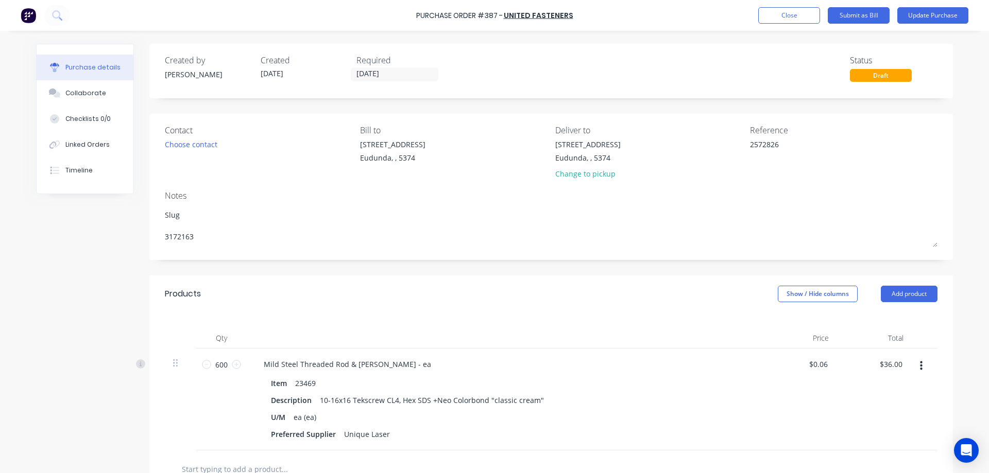
drag, startPoint x: 105, startPoint y: 146, endPoint x: 110, endPoint y: 56, distance: 89.7
click at [105, 145] on button "Linked Orders" at bounding box center [85, 145] width 97 height 26
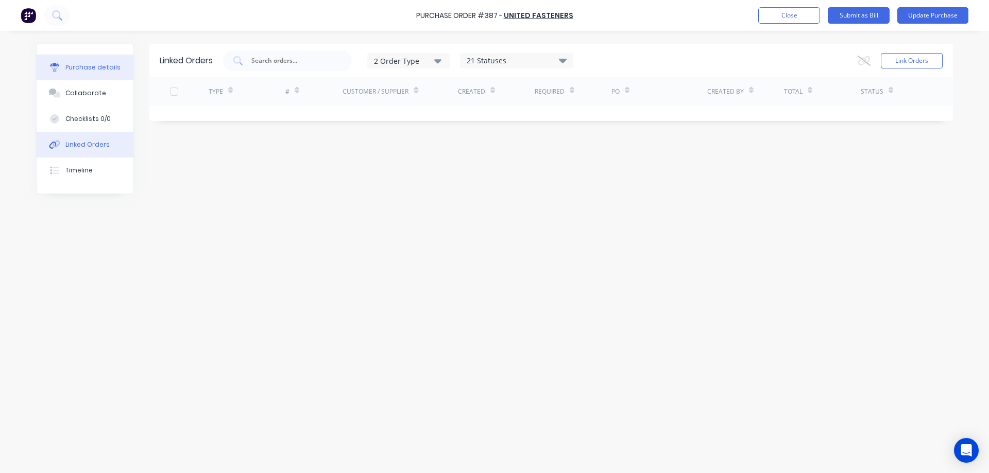
click at [111, 71] on div "Purchase details" at bounding box center [92, 67] width 55 height 9
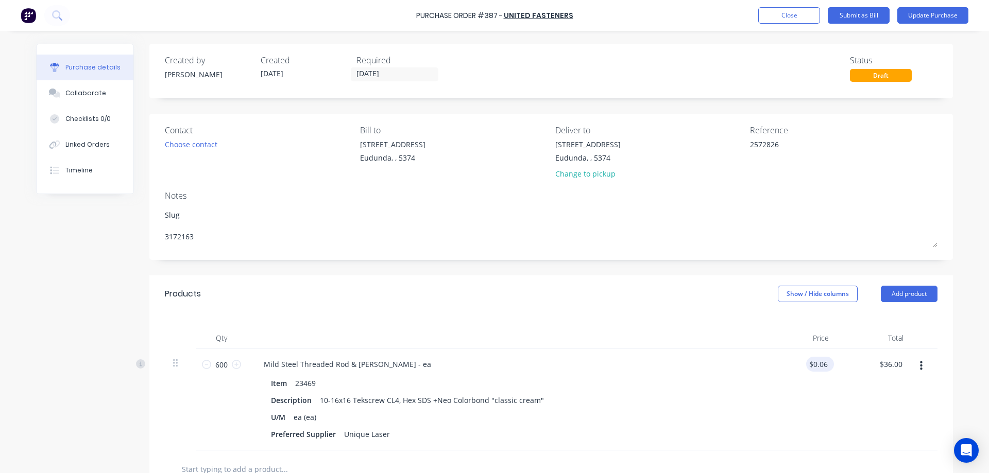
click at [826, 365] on div "$0.06 $0.06" at bounding box center [820, 364] width 28 height 15
type textarea "x"
drag, startPoint x: 825, startPoint y: 365, endPoint x: 801, endPoint y: 364, distance: 24.2
click at [801, 364] on div "0.06 0.06" at bounding box center [799, 400] width 75 height 102
type input "0.005805"
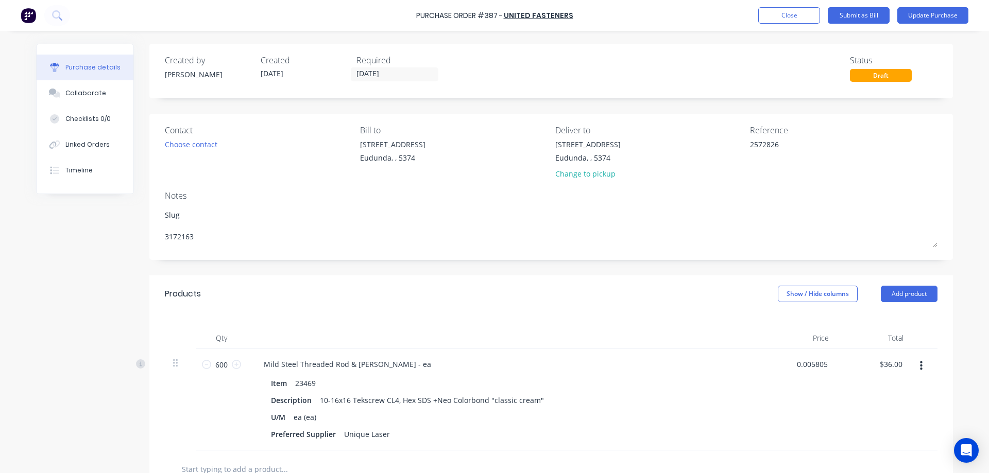
click at [945, 337] on div "Qty Price Total 600 600 Mild Steel Threaded Rod & Sundry - ea Item 23469 Descri…" at bounding box center [550, 382] width 803 height 138
type textarea "x"
type input "$0.01"
type input "$6.00"
type textarea "x"
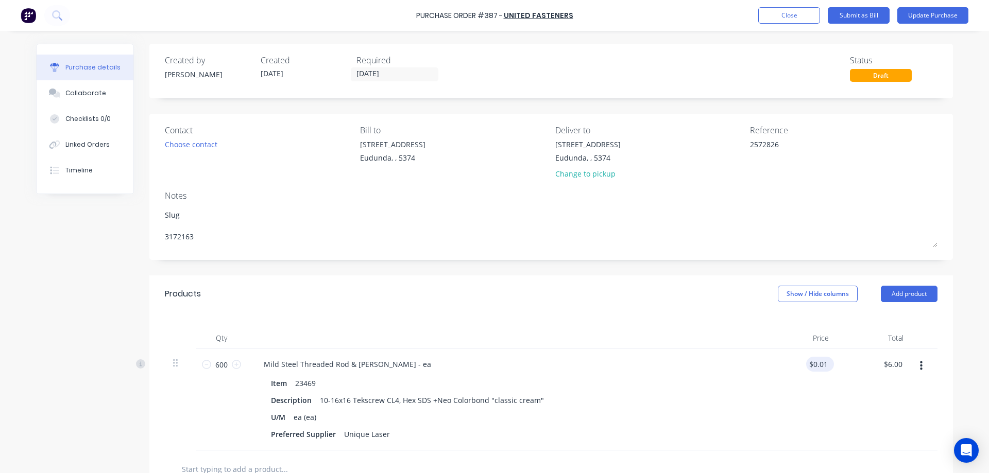
type input "0.01"
click at [822, 361] on input "0.01" at bounding box center [820, 364] width 20 height 15
type textarea "x"
drag, startPoint x: 822, startPoint y: 361, endPoint x: 810, endPoint y: 361, distance: 11.3
click at [810, 361] on input "0.01" at bounding box center [820, 364] width 20 height 15
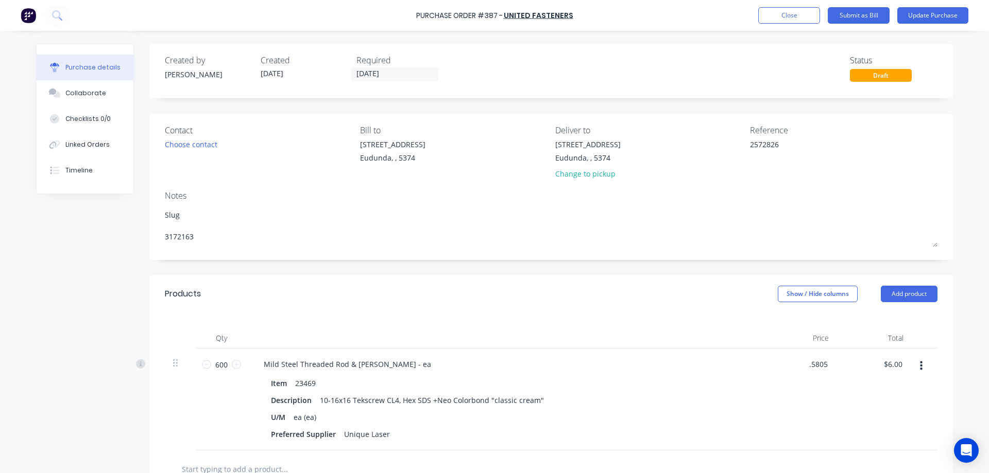
type input ".5805"
type textarea "x"
type input "$0.58"
type input "$348.00"
click at [960, 343] on div "Purchase Order #387 - United Fasteners Add product Close Submit as Bill Update …" at bounding box center [494, 236] width 989 height 473
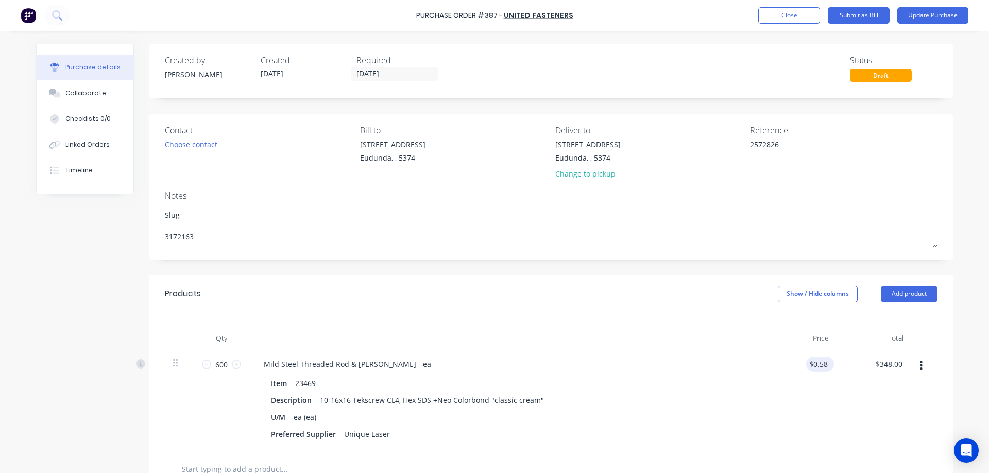
type textarea "x"
type input "0.58"
click at [822, 363] on input "0.58" at bounding box center [818, 364] width 24 height 15
type textarea "x"
type input "$0.58"
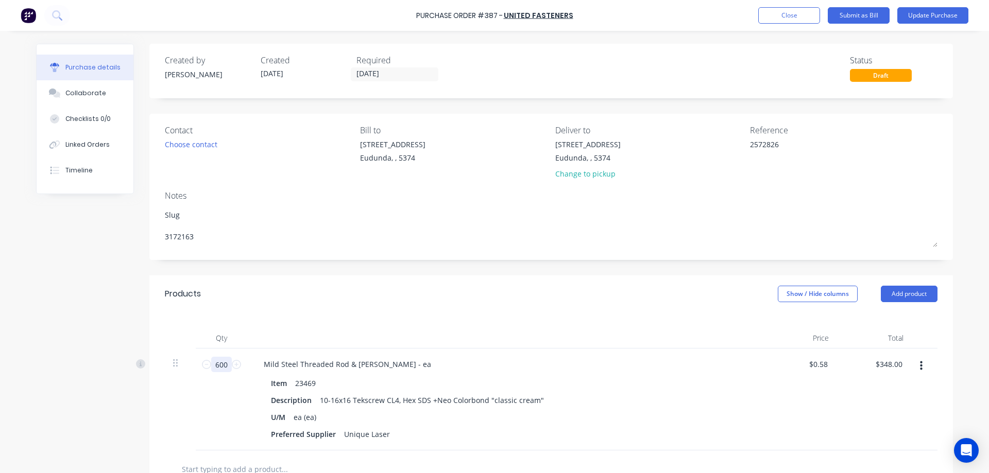
drag, startPoint x: 226, startPoint y: 365, endPoint x: 212, endPoint y: 366, distance: 13.4
click at [212, 366] on input "600" at bounding box center [221, 364] width 21 height 15
type textarea "x"
type input "1"
type input "$0.58"
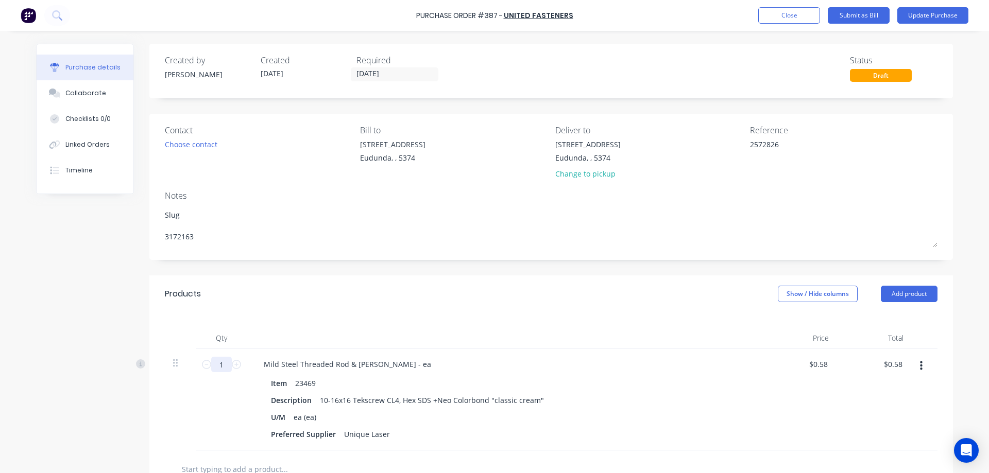
type textarea "x"
type input "10"
type textarea "x"
type input "$5.80"
type textarea "x"
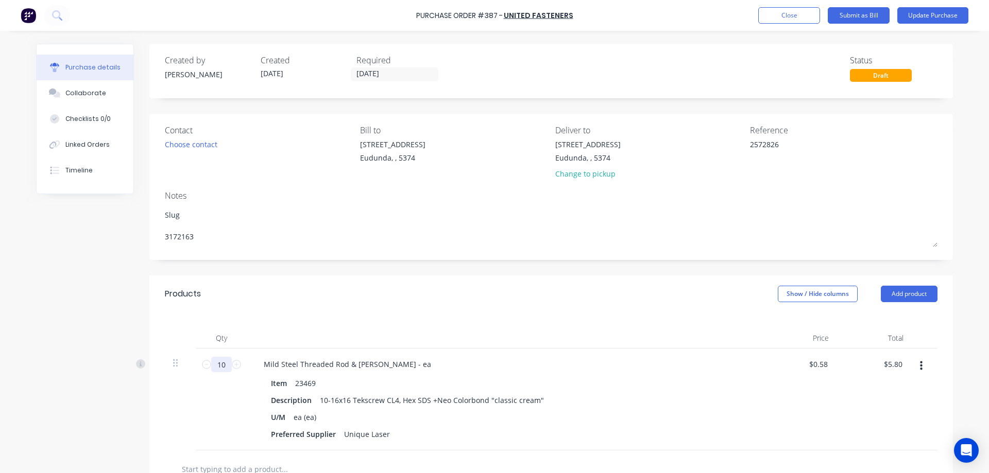
type input "100"
type input "$58.00"
type textarea "x"
type input "1000"
type input "$580.00"
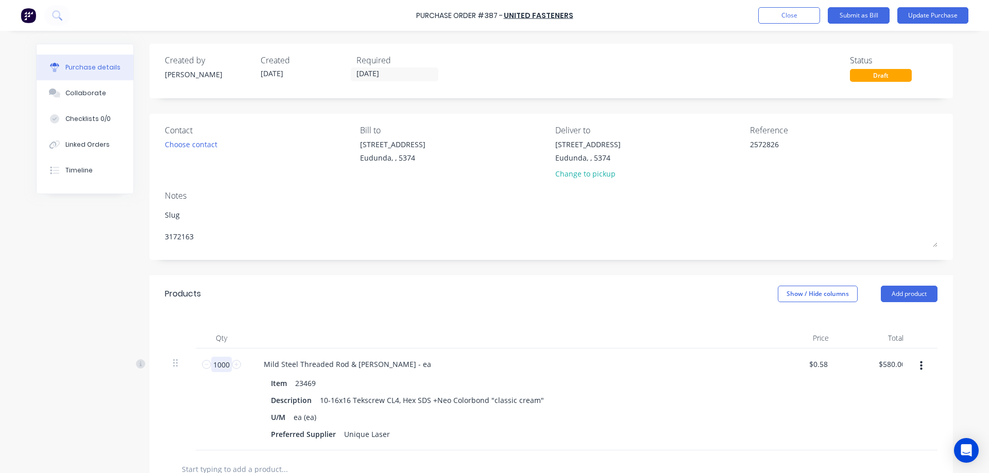
type textarea "x"
type input "1000"
click at [43, 306] on div "Created by [PERSON_NAME] Created [DATE] Required [DATE] Status Draft Contact Ch…" at bounding box center [494, 351] width 917 height 614
type textarea "x"
type input "0.58"
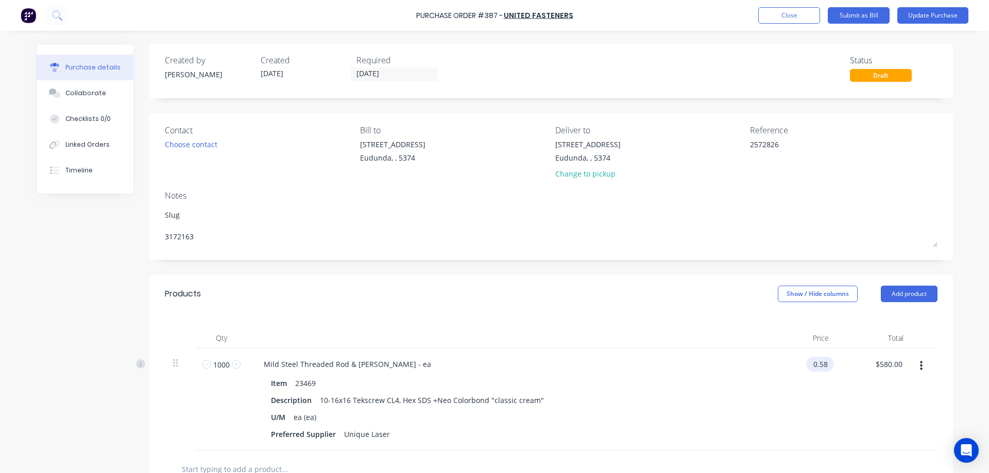
click at [825, 367] on input "0.58" at bounding box center [818, 364] width 24 height 15
type textarea "x"
drag, startPoint x: 825, startPoint y: 367, endPoint x: 803, endPoint y: 366, distance: 21.6
click at [803, 366] on div "0.58 0.58" at bounding box center [799, 400] width 75 height 102
type input ".05805"
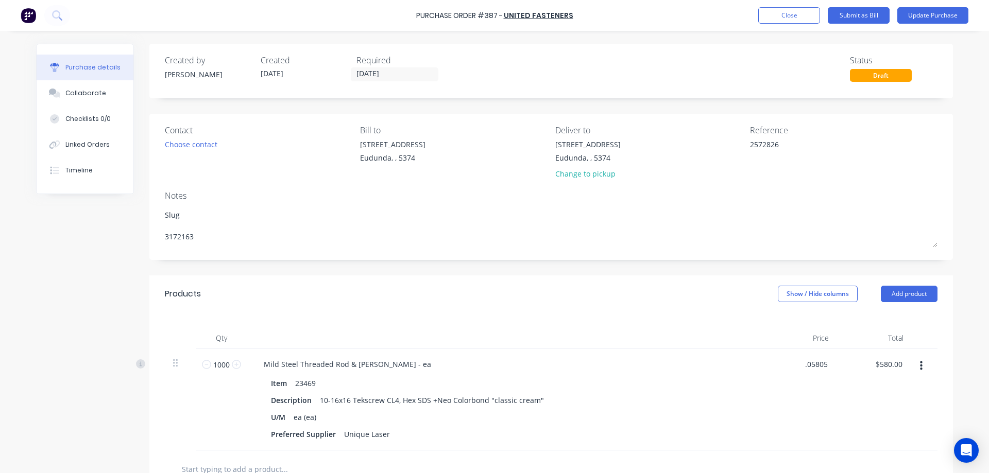
click at [962, 345] on div "Purchase Order #387 - United Fasteners Add product Close Submit as Bill Update …" at bounding box center [494, 236] width 989 height 473
type textarea "x"
type input "$0.06"
type input "$60.00"
type textarea "x"
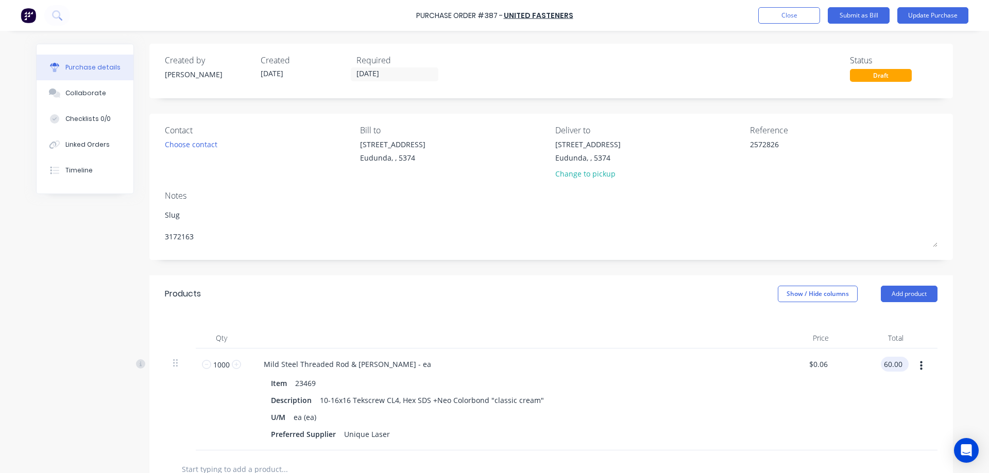
drag, startPoint x: 898, startPoint y: 362, endPoint x: 876, endPoint y: 366, distance: 22.4
click at [880, 366] on div "60.00 60.00" at bounding box center [892, 364] width 24 height 15
type input "58.05"
click at [956, 358] on div "Purchase details Collaborate Checklists 0/0 Linked Orders Timeline Created by […" at bounding box center [494, 221] width 937 height 422
type textarea "x"
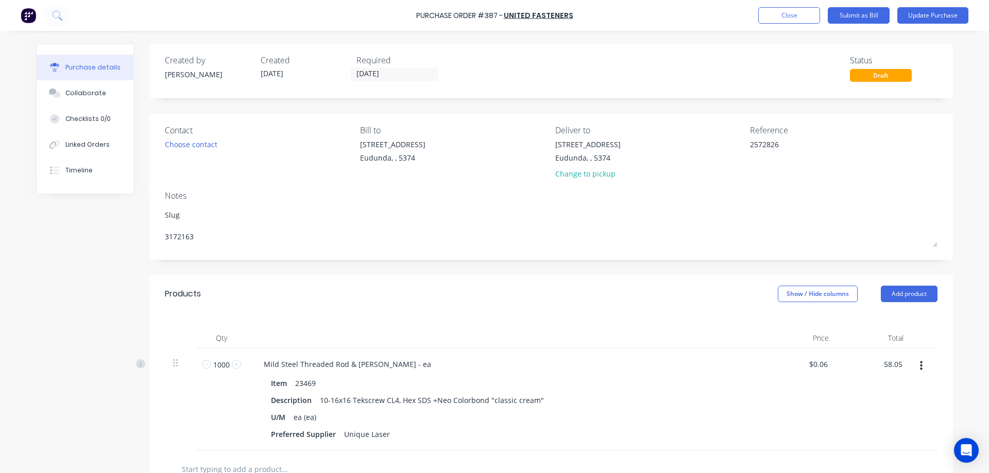
type input "$0.0581"
type input "$58.05"
click at [921, 18] on button "Update Purchase" at bounding box center [932, 15] width 71 height 16
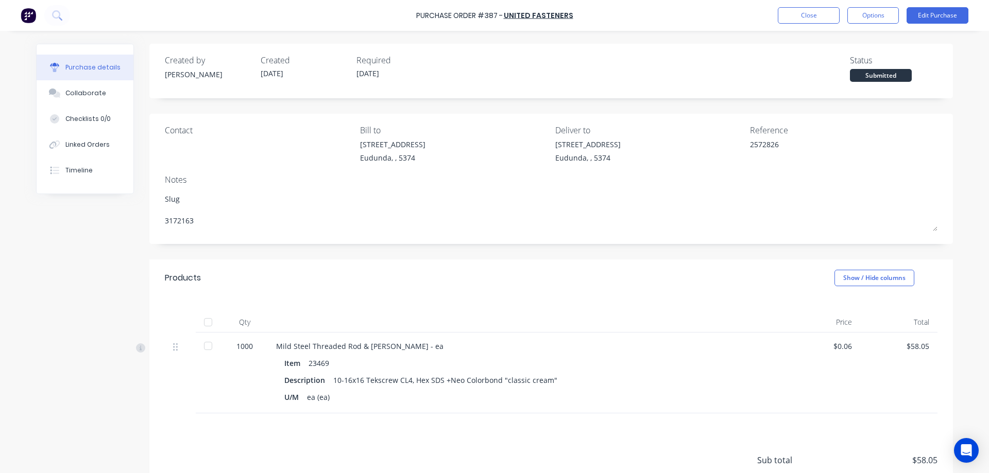
click at [203, 318] on div at bounding box center [208, 322] width 21 height 21
click at [868, 14] on button "Options" at bounding box center [872, 15] width 51 height 16
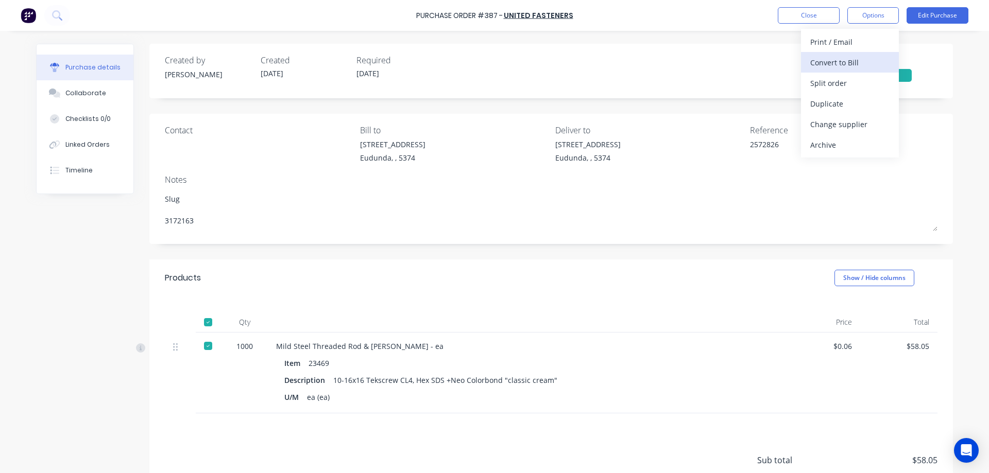
click at [853, 54] on button "Convert to Bill" at bounding box center [850, 62] width 98 height 21
type textarea "x"
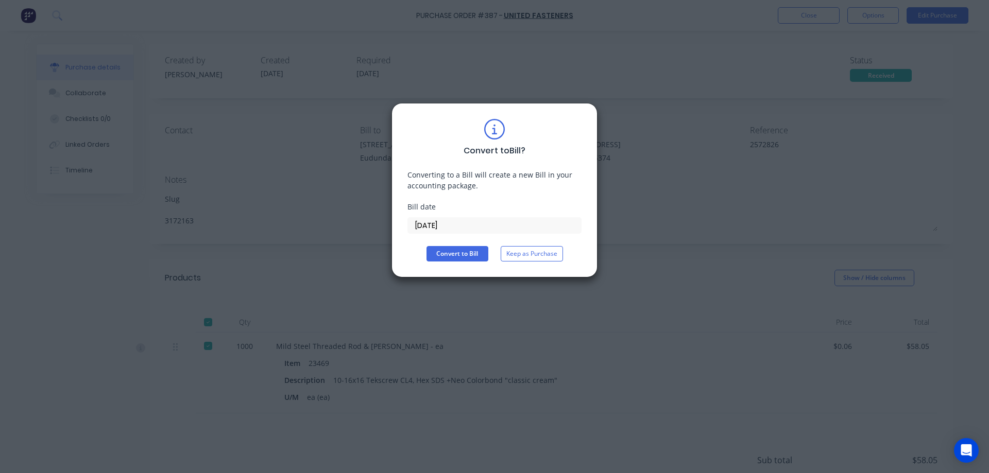
click at [461, 224] on input "[DATE]" at bounding box center [494, 225] width 173 height 15
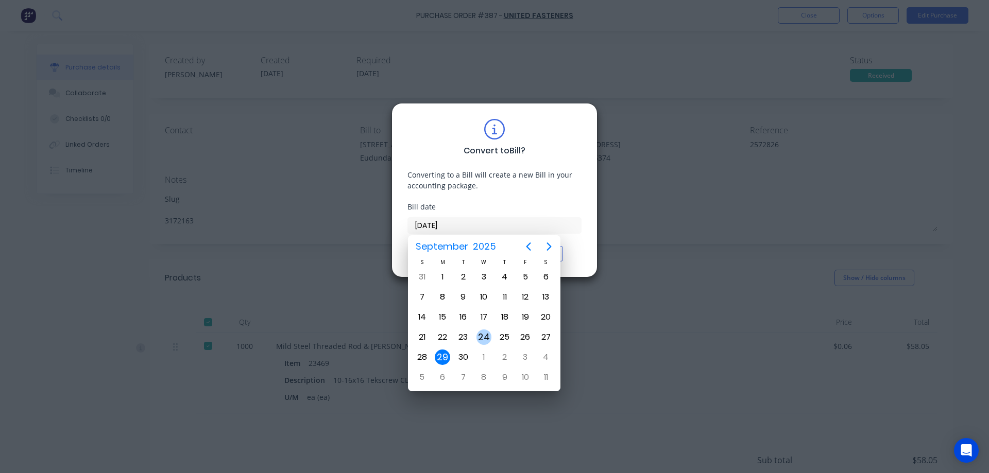
click at [486, 331] on div "24" at bounding box center [483, 337] width 15 height 15
type input "[DATE]"
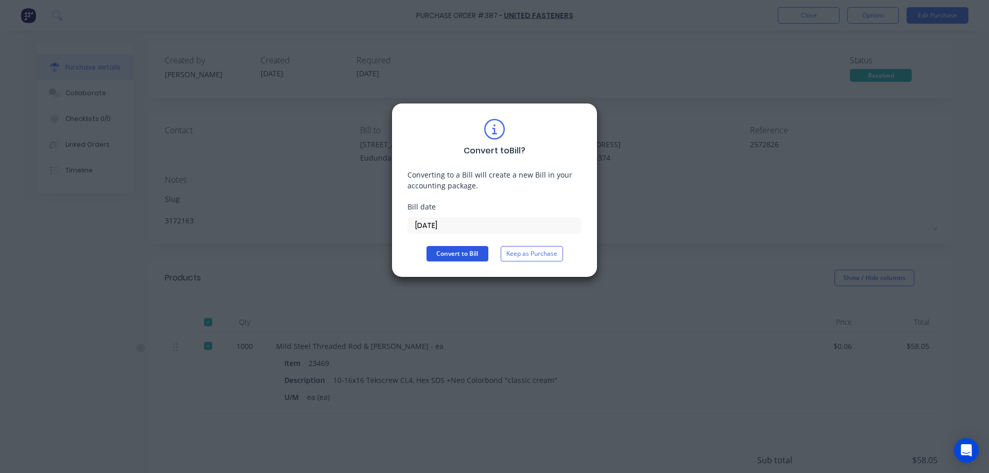
click at [460, 252] on button "Convert to Bill" at bounding box center [457, 253] width 62 height 15
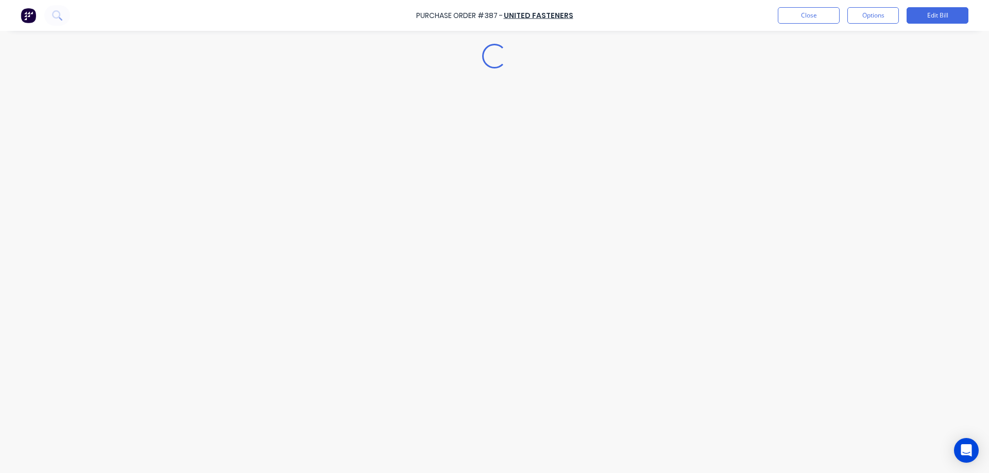
type textarea "x"
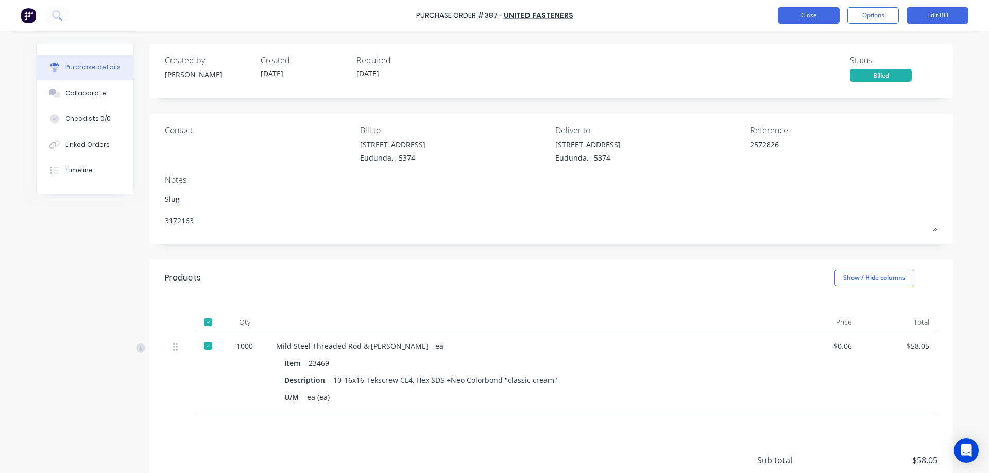
click at [822, 15] on button "Close" at bounding box center [808, 15] width 62 height 16
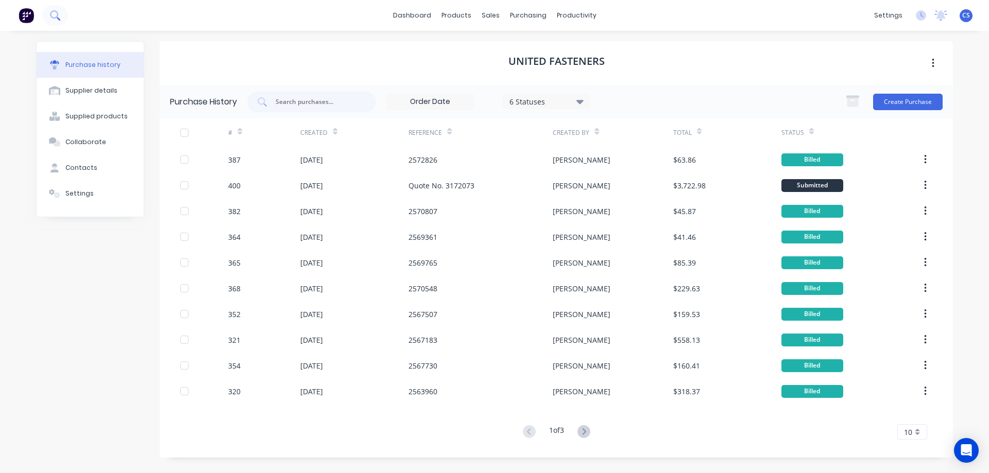
click at [58, 14] on icon at bounding box center [55, 15] width 10 height 10
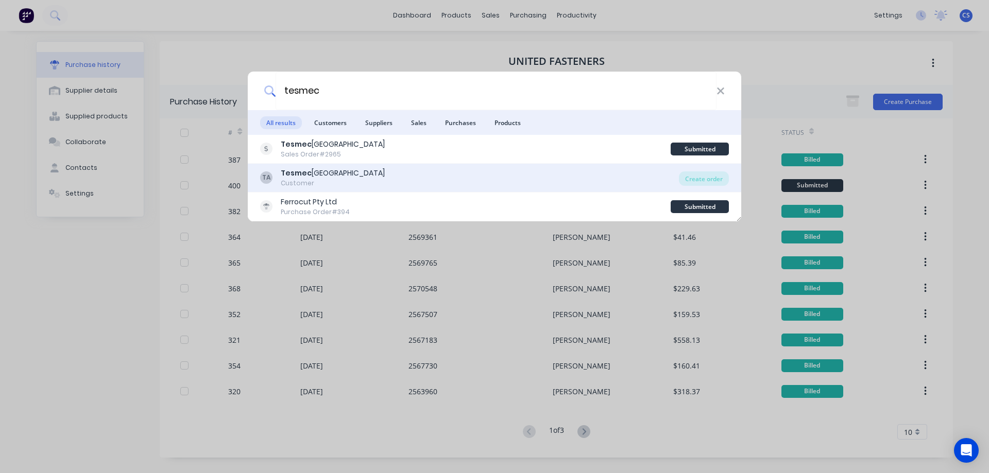
type input "tesmec"
click at [378, 172] on div "TA Tesmec Australia Customer" at bounding box center [469, 178] width 419 height 20
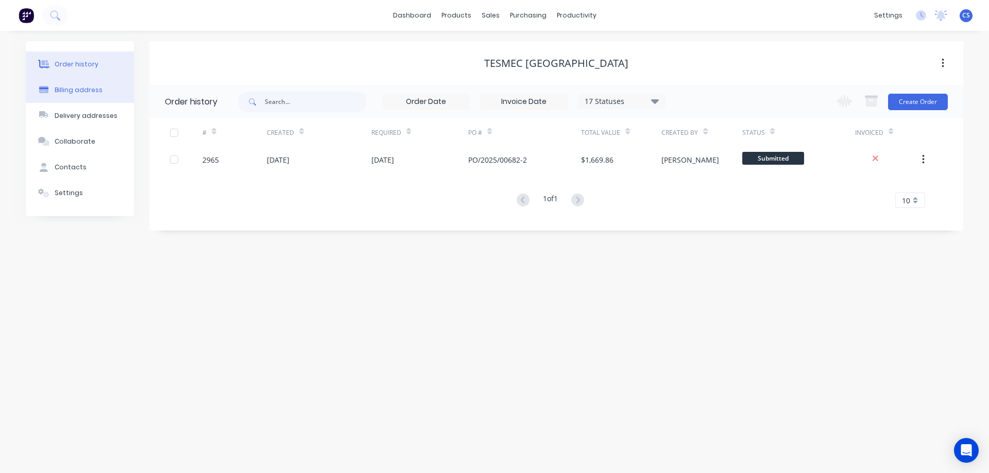
click at [96, 93] on div "Billing address" at bounding box center [79, 89] width 48 height 9
select select "AU"
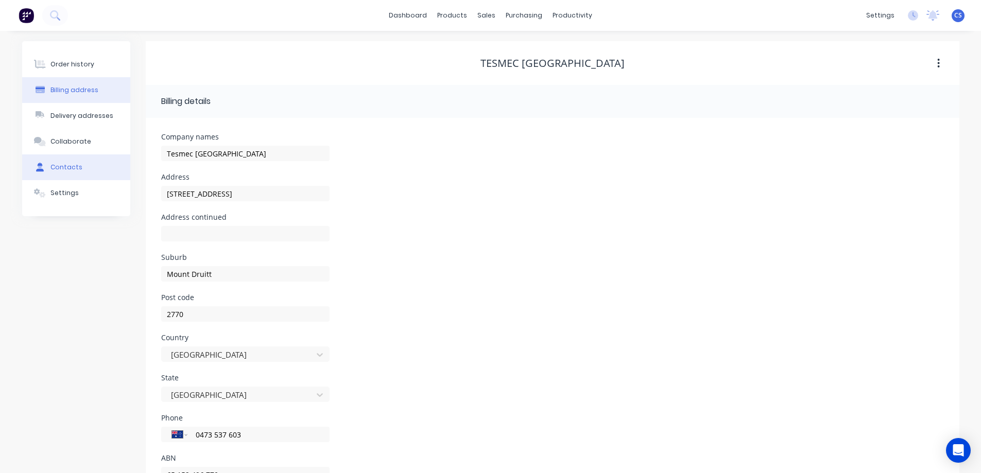
click at [72, 168] on div "Contacts" at bounding box center [66, 167] width 32 height 9
select select "AU"
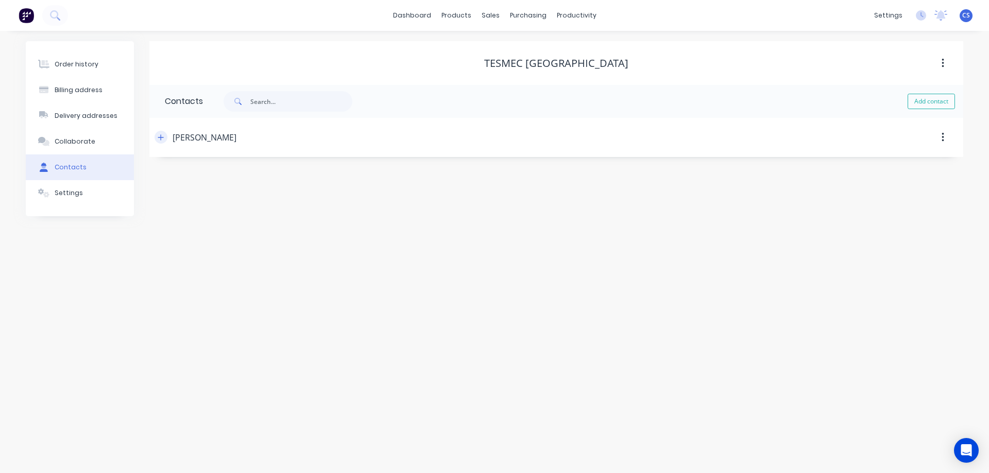
click at [162, 138] on icon "button" at bounding box center [161, 137] width 6 height 7
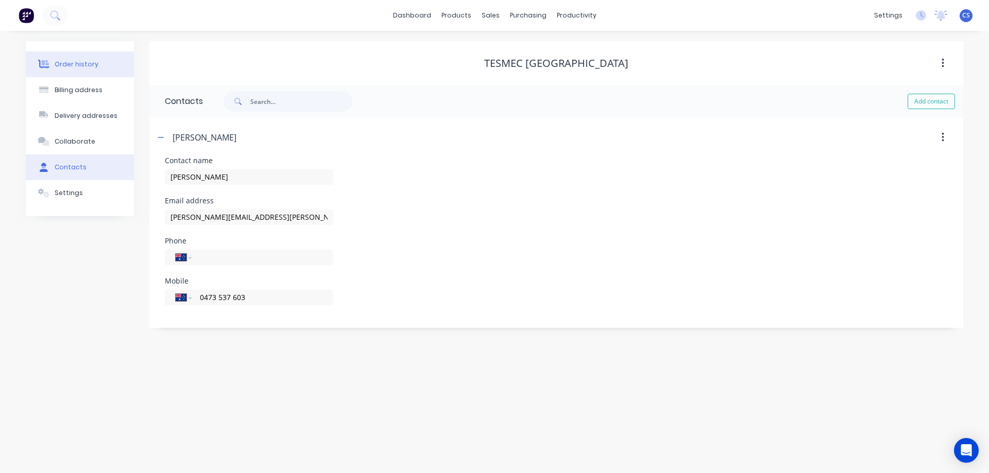
click at [84, 59] on button "Order history" at bounding box center [80, 64] width 108 height 26
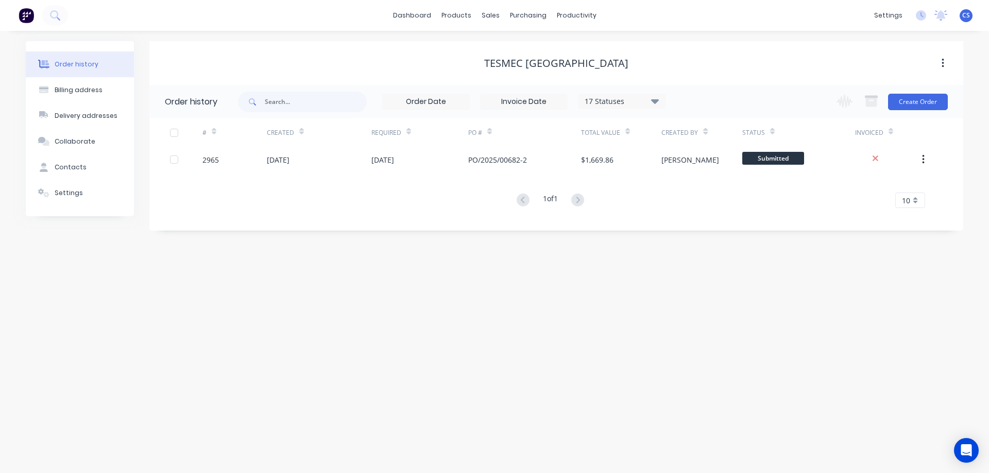
click at [827, 268] on div "Order history Billing address Delivery addresses Collaborate Contacts Settings …" at bounding box center [494, 252] width 989 height 442
click at [28, 15] on img at bounding box center [26, 15] width 15 height 15
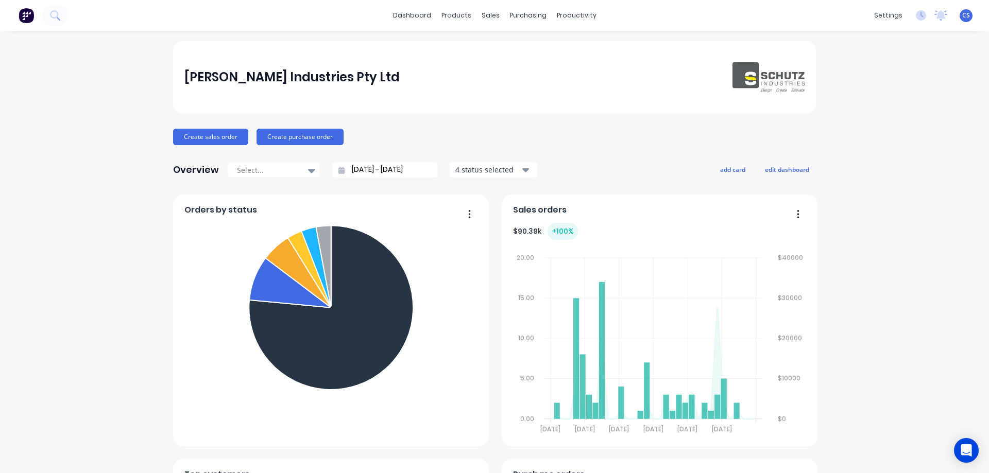
click at [873, 234] on div "[PERSON_NAME] Industries Pty Ltd Create sales order Create purchase order Overv…" at bounding box center [494, 442] width 989 height 802
click at [539, 49] on div "Purchase Orders" at bounding box center [557, 49] width 55 height 9
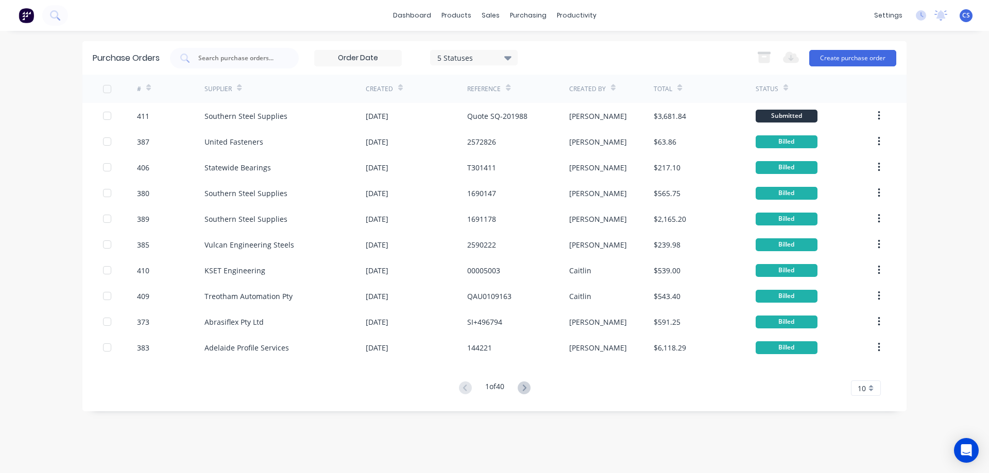
click at [966, 187] on div "dashboard products sales purchasing productivity dashboard products Product Cat…" at bounding box center [494, 236] width 989 height 473
click at [845, 53] on button "Create purchase order" at bounding box center [852, 58] width 87 height 16
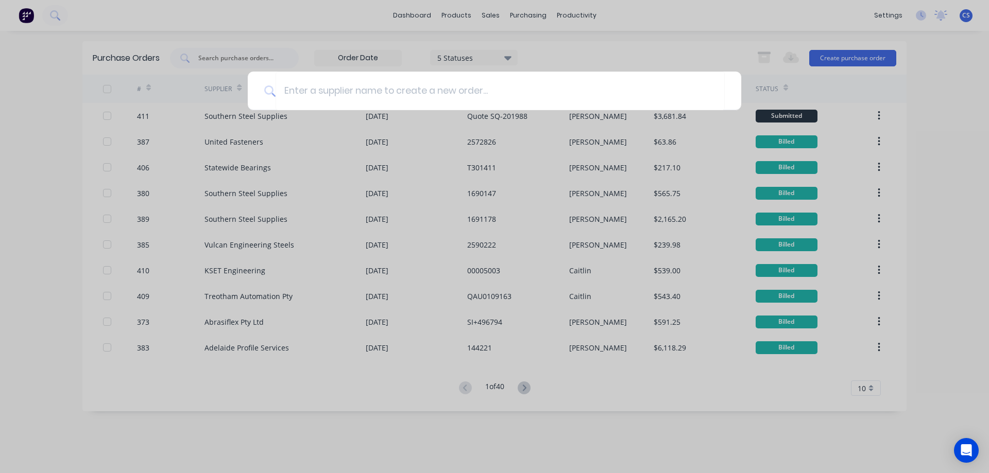
click at [46, 102] on div at bounding box center [494, 236] width 989 height 473
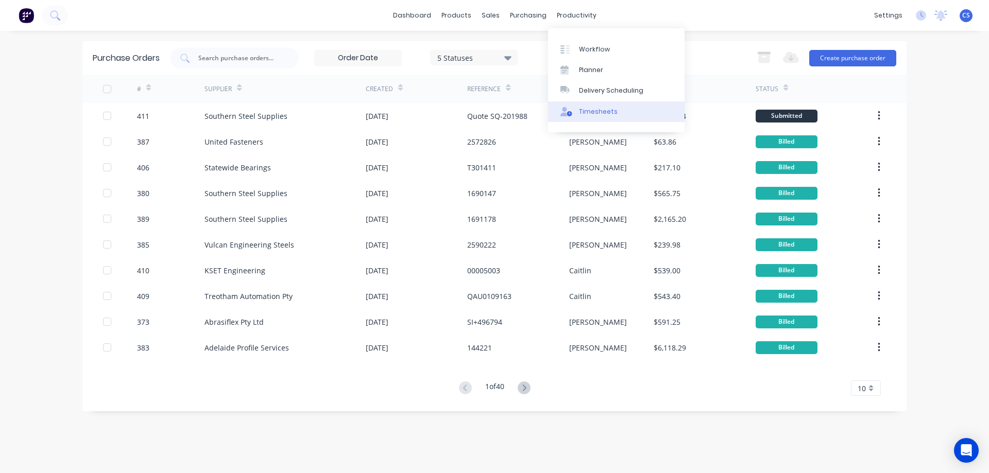
click at [625, 111] on link "Timesheets" at bounding box center [616, 111] width 136 height 21
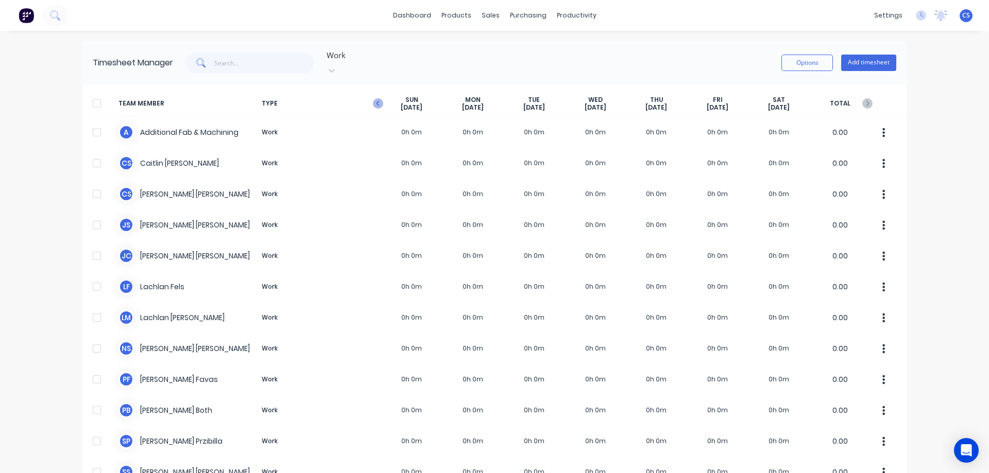
click at [373, 98] on icon "button" at bounding box center [378, 103] width 10 height 10
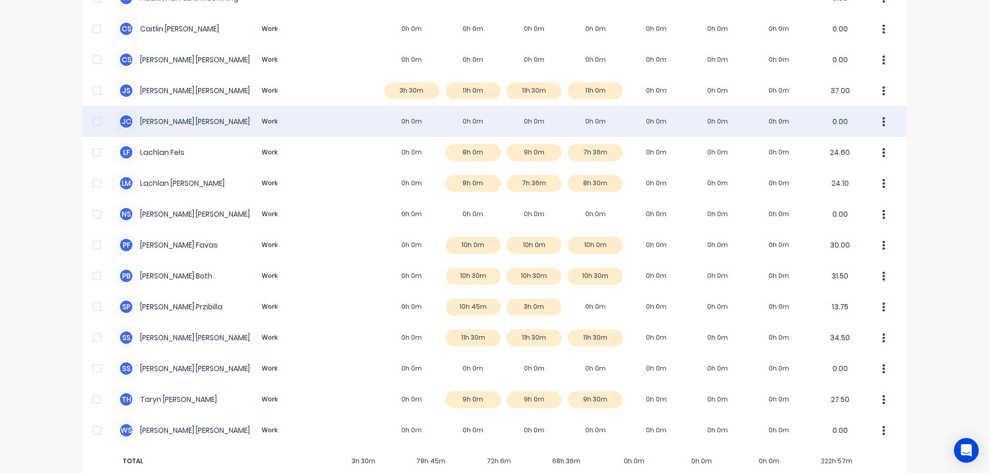
scroll to position [144, 0]
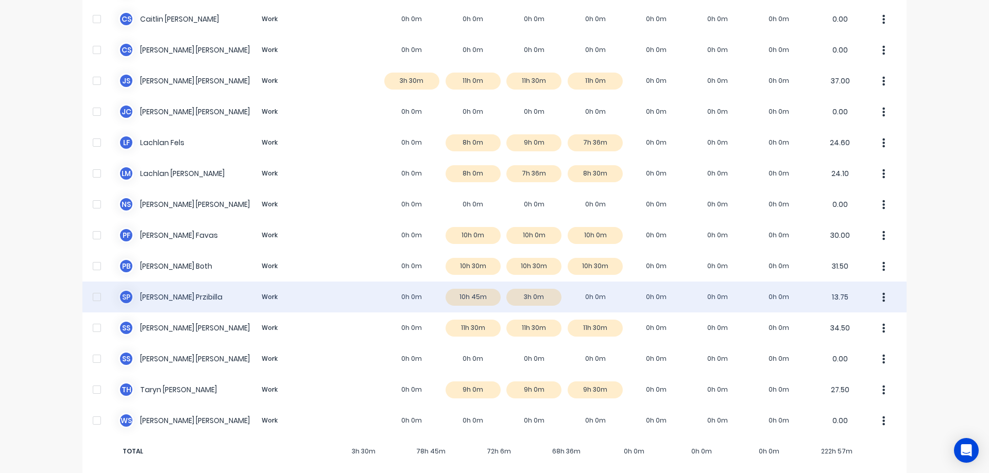
click at [354, 282] on div "[PERSON_NAME] Work 0h 0m 10h 45m 3h 0m 0h 0m 0h 0m 0h 0m 0h 0m 13.75" at bounding box center [494, 297] width 824 height 31
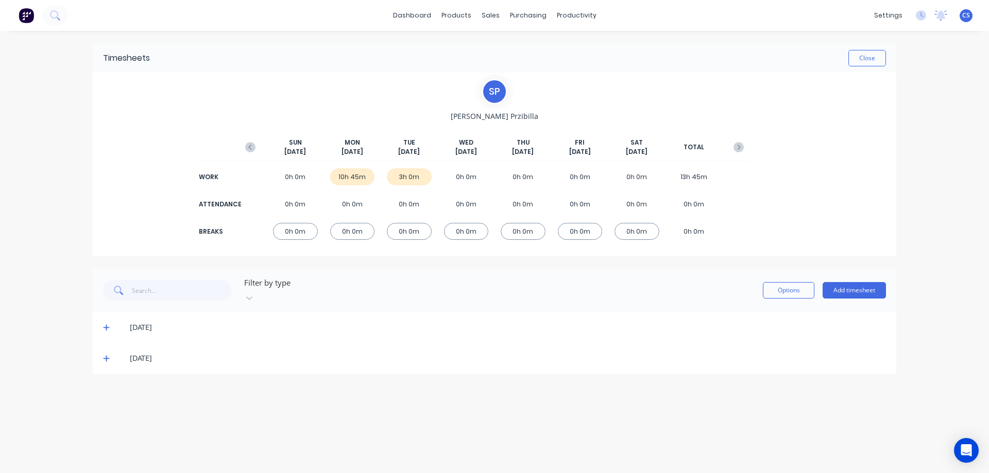
click at [103, 355] on icon at bounding box center [106, 358] width 7 height 7
click at [103, 324] on icon at bounding box center [106, 327] width 7 height 7
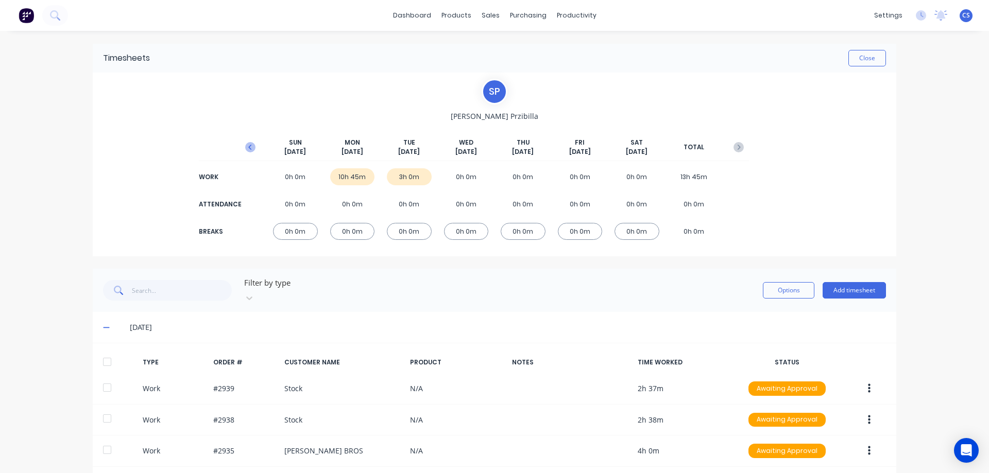
click at [245, 149] on icon "button" at bounding box center [250, 147] width 10 height 10
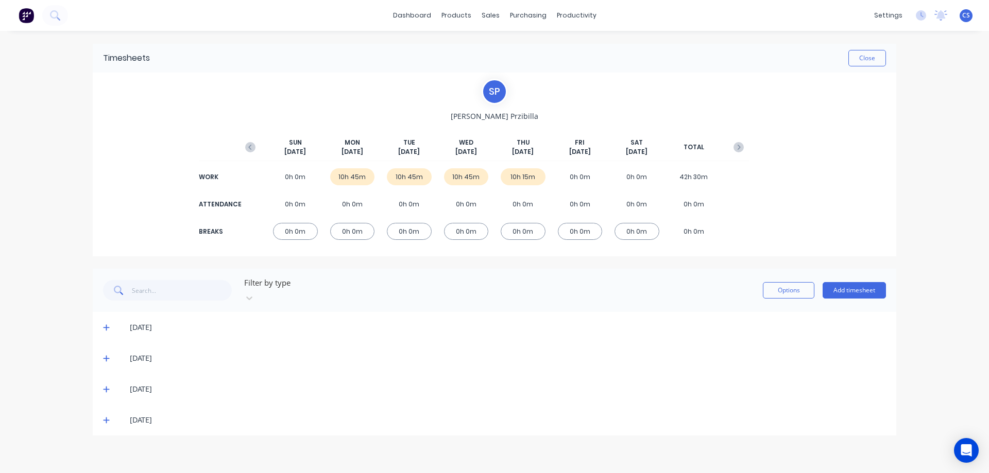
click at [103, 417] on icon at bounding box center [106, 420] width 7 height 7
click at [103, 386] on icon at bounding box center [106, 389] width 7 height 7
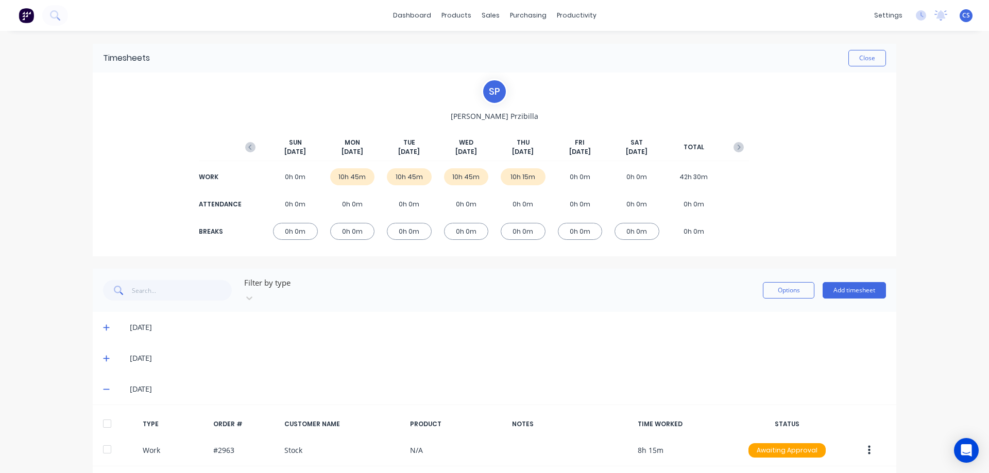
drag, startPoint x: 102, startPoint y: 344, endPoint x: 104, endPoint y: 324, distance: 20.1
click at [103, 353] on span at bounding box center [108, 358] width 10 height 10
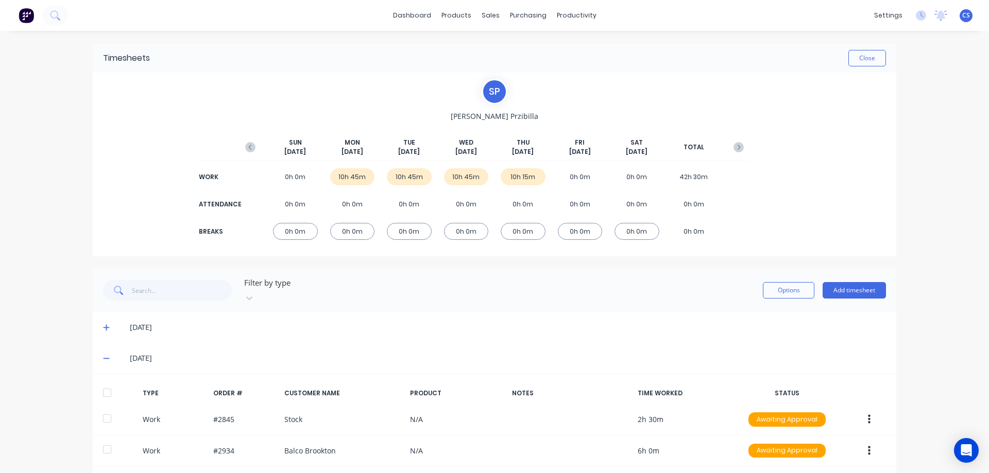
click at [103, 325] on icon at bounding box center [106, 328] width 6 height 6
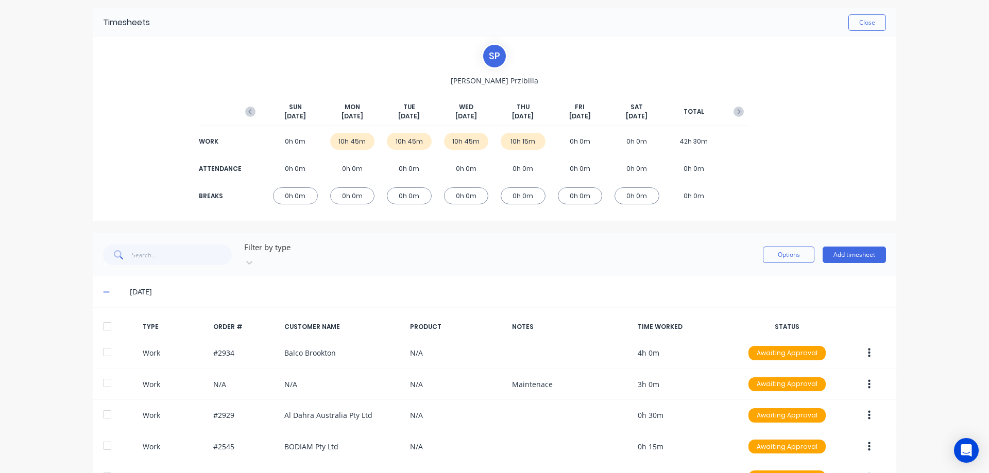
scroll to position [35, 0]
click at [248, 115] on icon "button" at bounding box center [250, 112] width 10 height 10
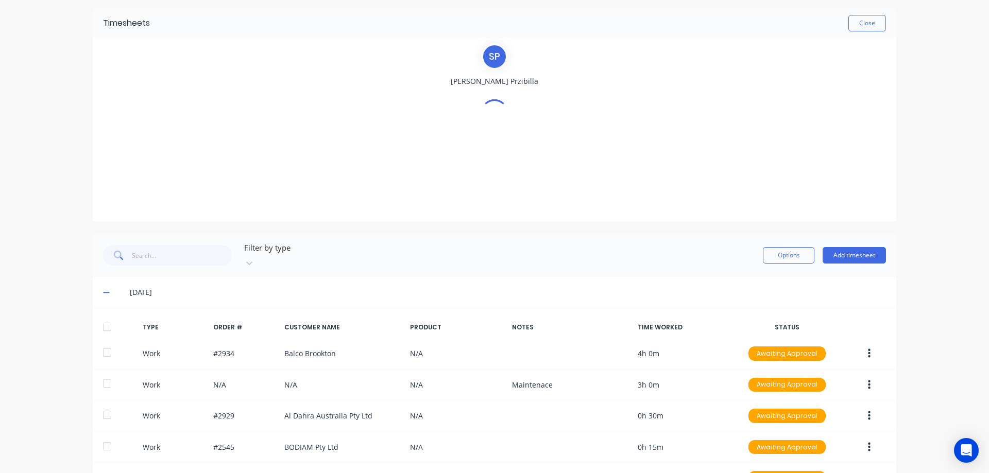
scroll to position [0, 0]
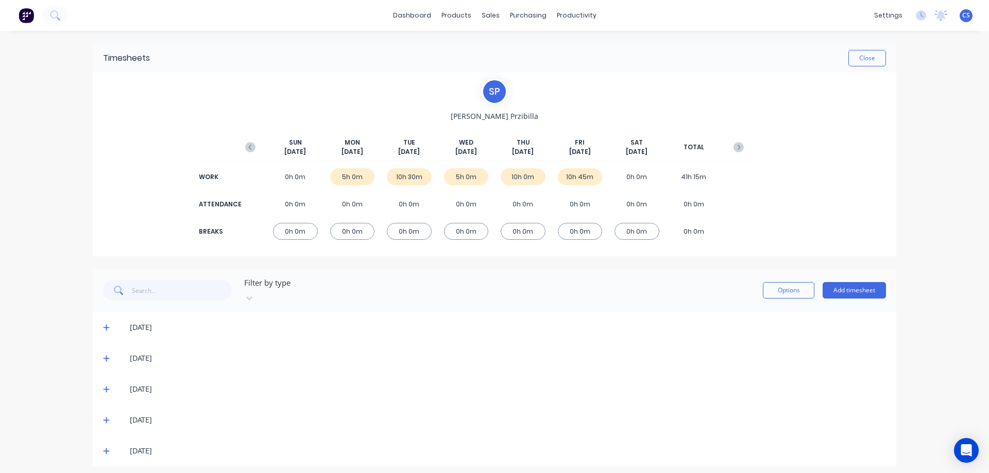
click at [106, 447] on icon at bounding box center [106, 450] width 7 height 7
click at [103, 417] on icon at bounding box center [106, 420] width 7 height 7
click at [103, 386] on icon at bounding box center [106, 389] width 7 height 7
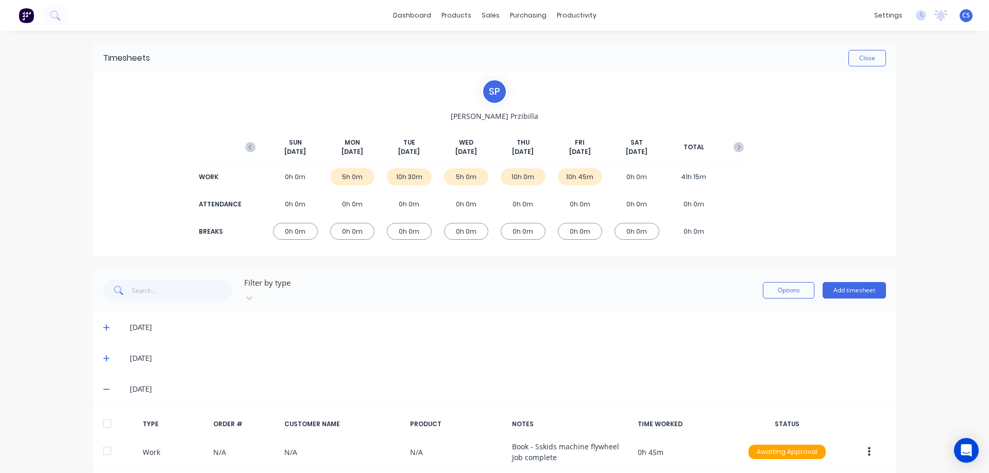
click at [103, 355] on icon at bounding box center [106, 358] width 7 height 7
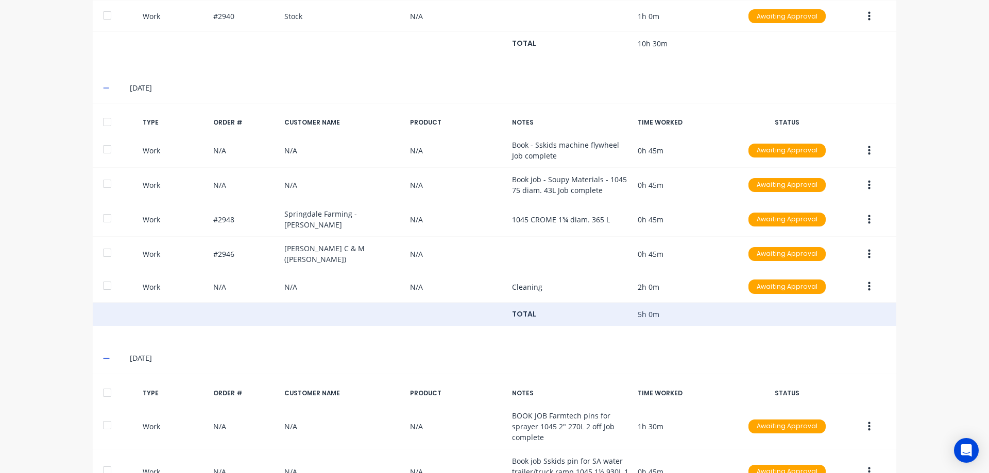
scroll to position [515, 0]
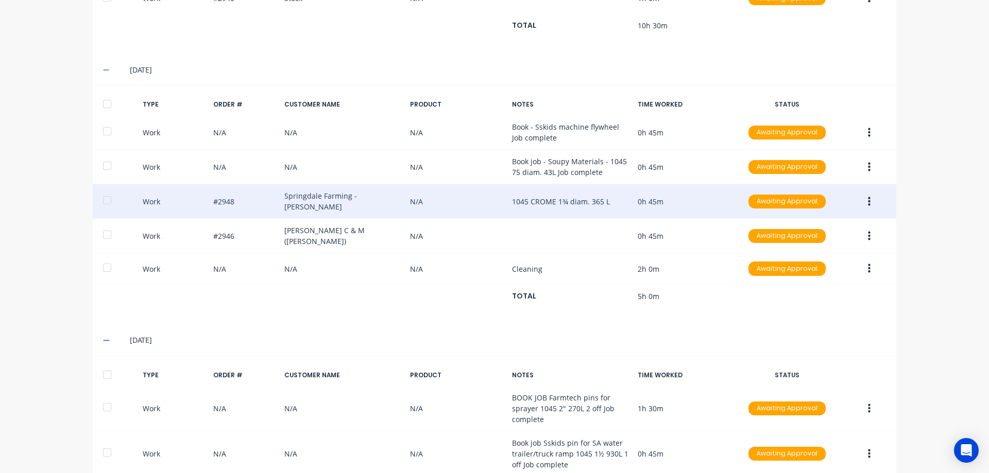
click at [471, 189] on div "Work #2948 Springdale Farming - [PERSON_NAME] N/A 1045 CROME 1¾ diam. 365 L 0h …" at bounding box center [494, 201] width 803 height 34
click at [511, 191] on div "Work #2948 Springdale Farming - [PERSON_NAME] N/A 1045 CROME 1¾ diam. 365 L 0h …" at bounding box center [494, 201] width 803 height 34
click at [221, 186] on div "Work #2948 Springdale Farming - [PERSON_NAME] N/A 1045 CROME 1¾ diam. 365 L 0h …" at bounding box center [494, 201] width 803 height 34
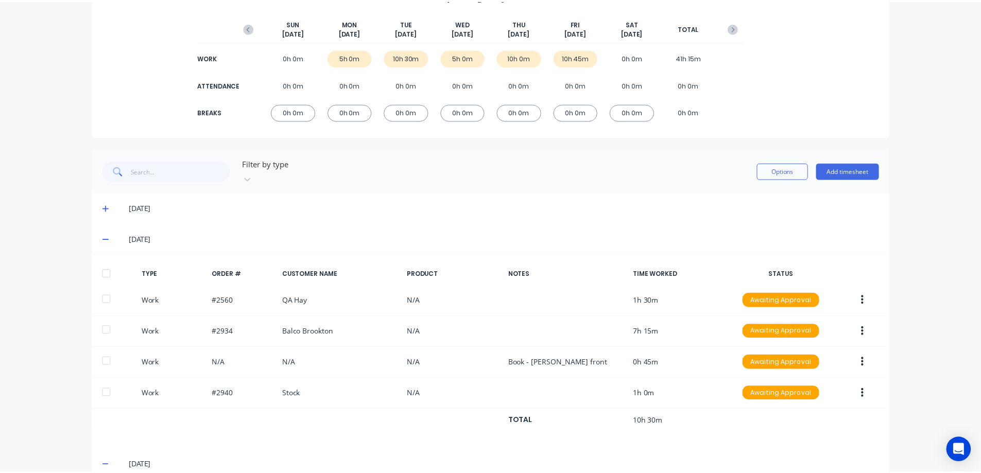
scroll to position [0, 0]
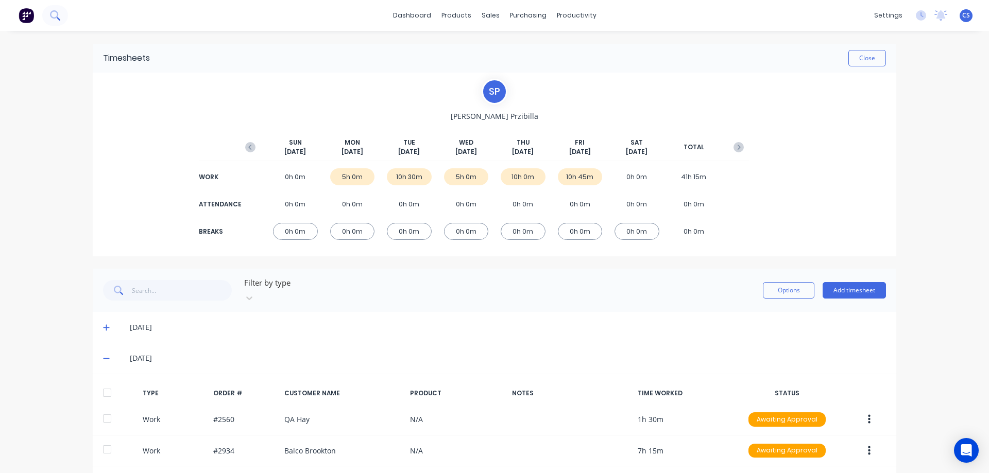
click at [54, 16] on icon at bounding box center [55, 15] width 10 height 10
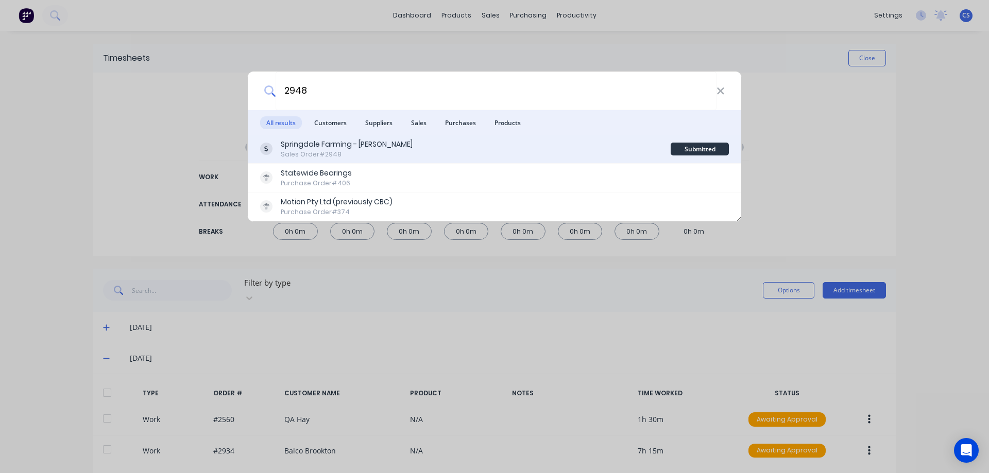
type input "2948"
click at [391, 159] on div "Springdale Farming - [PERSON_NAME] Sales Order #2948" at bounding box center [465, 149] width 410 height 20
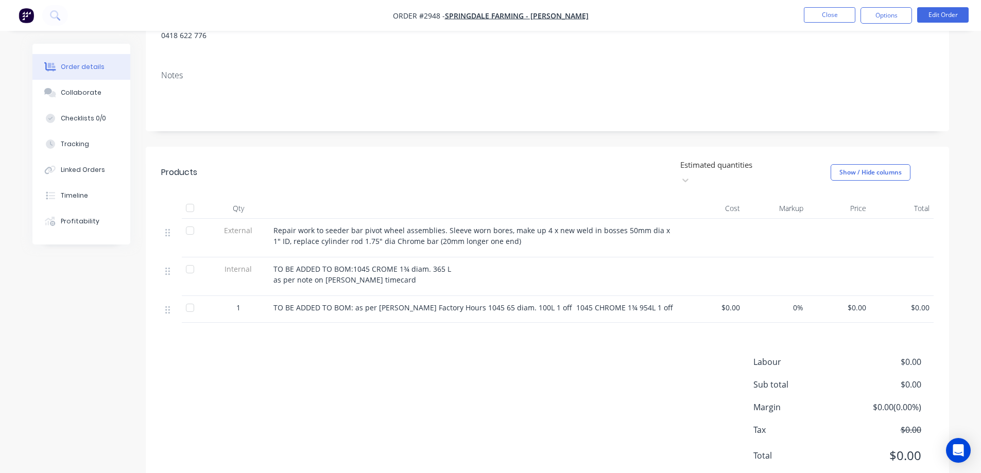
scroll to position [148, 0]
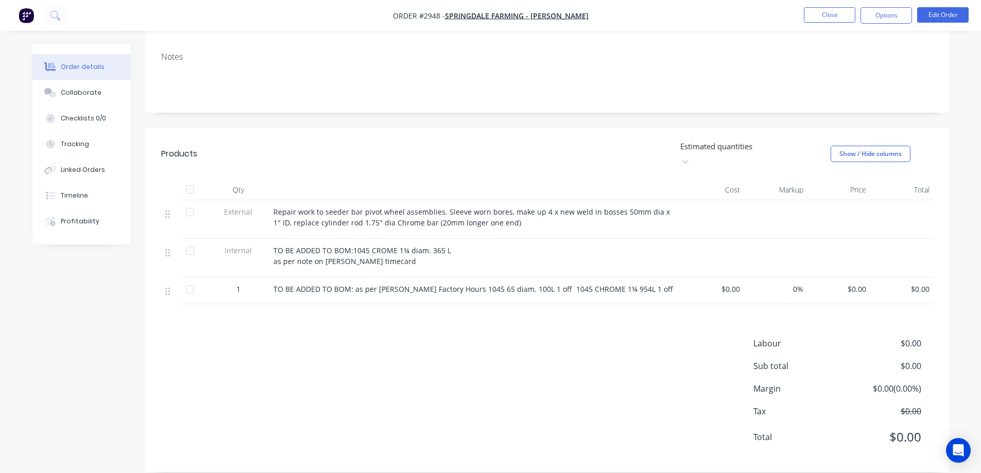
click at [635, 284] on div "TO BE ADDED TO BOM: as per [PERSON_NAME] Factory Hours 1045 65 diam. 100L 1 off…" at bounding box center [475, 289] width 404 height 11
click at [936, 21] on button "Edit Order" at bounding box center [942, 14] width 51 height 15
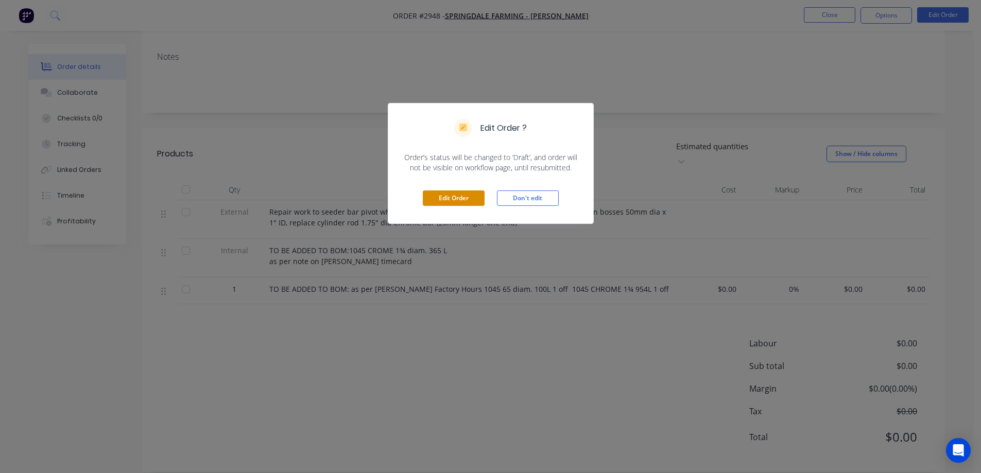
click at [463, 194] on button "Edit Order" at bounding box center [454, 198] width 62 height 15
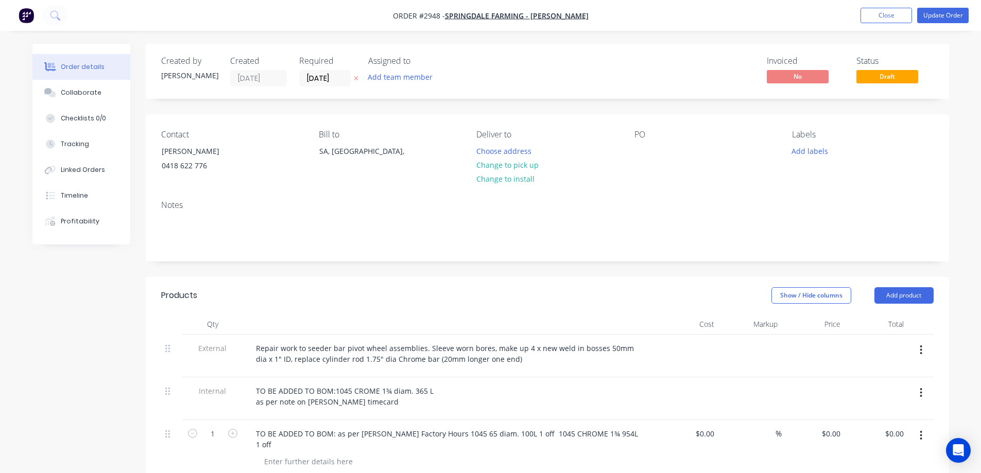
scroll to position [290, 0]
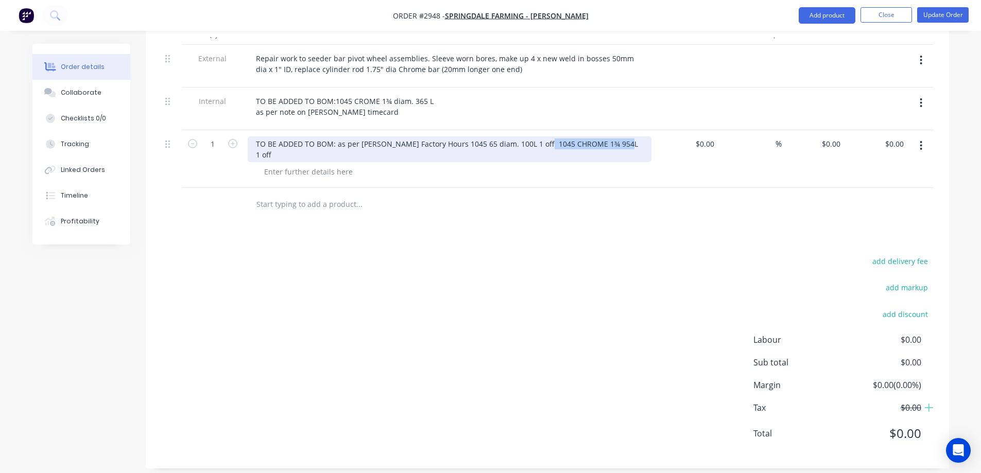
drag, startPoint x: 537, startPoint y: 145, endPoint x: 631, endPoint y: 143, distance: 94.2
click at [631, 143] on div "TO BE ADDED TO BOM: as per [PERSON_NAME] Factory Hours 1045 65 diam. 100L 1 off…" at bounding box center [450, 149] width 404 height 26
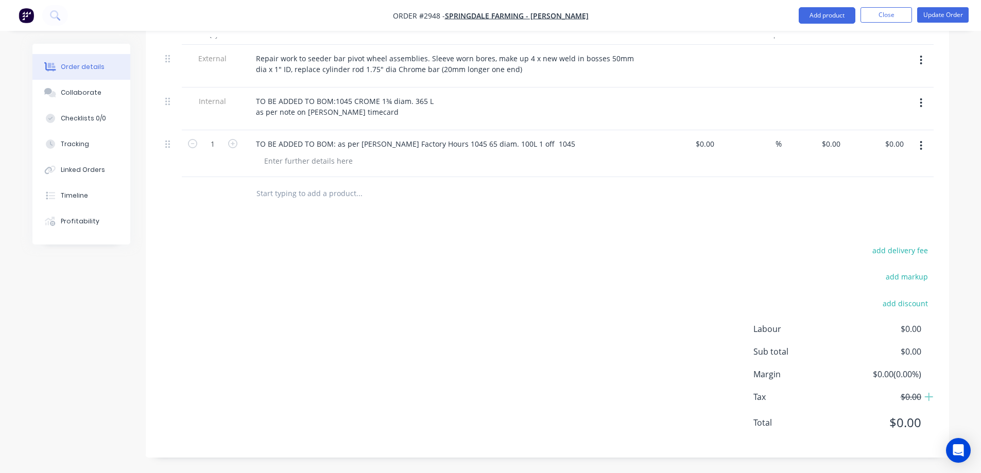
click at [637, 253] on div "add delivery fee add markup add discount Labour $0.00 Sub total $0.00 Margin $0…" at bounding box center [547, 343] width 772 height 199
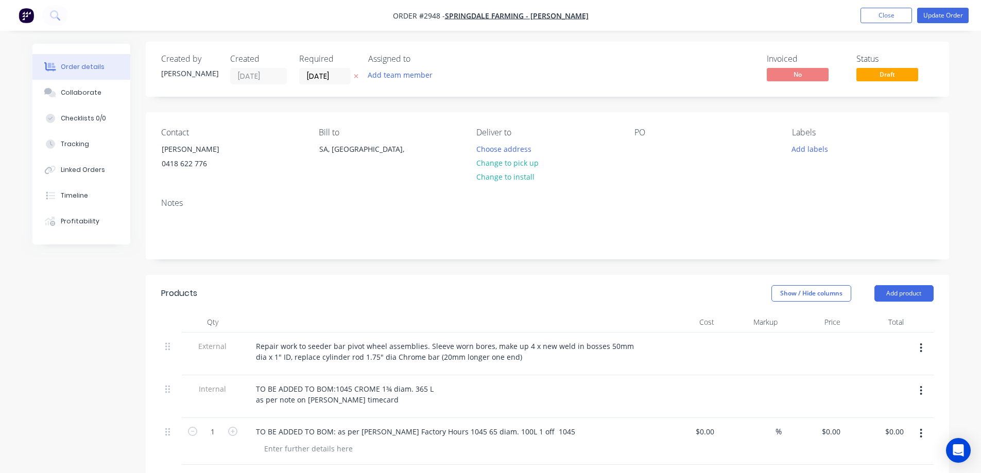
scroll to position [0, 0]
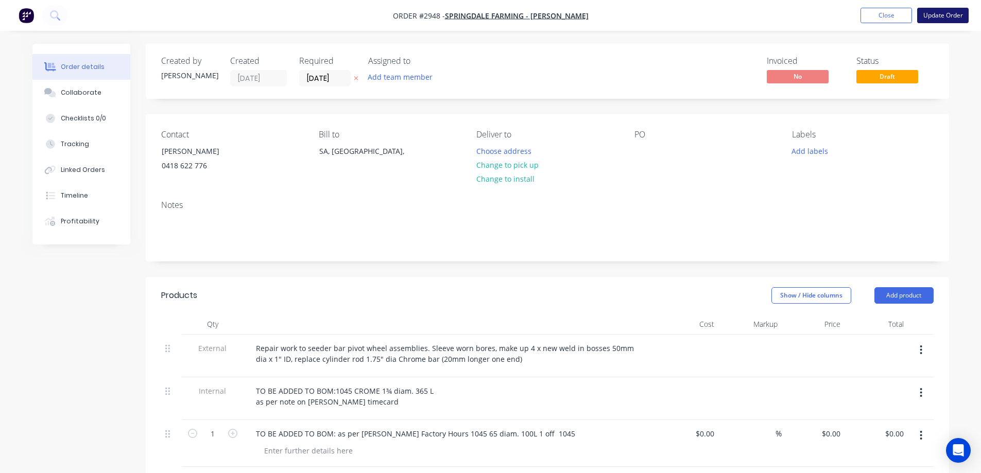
click at [937, 15] on button "Update Order" at bounding box center [942, 15] width 51 height 15
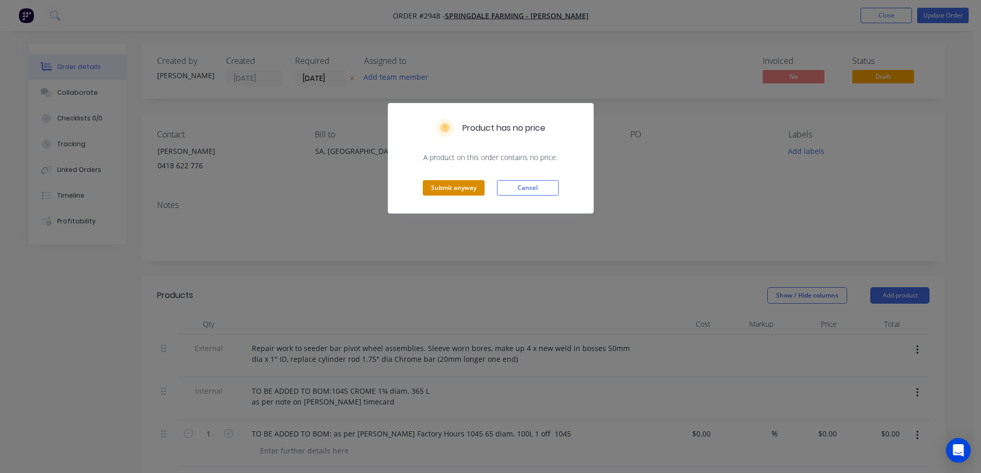
click at [468, 187] on button "Submit anyway" at bounding box center [454, 187] width 62 height 15
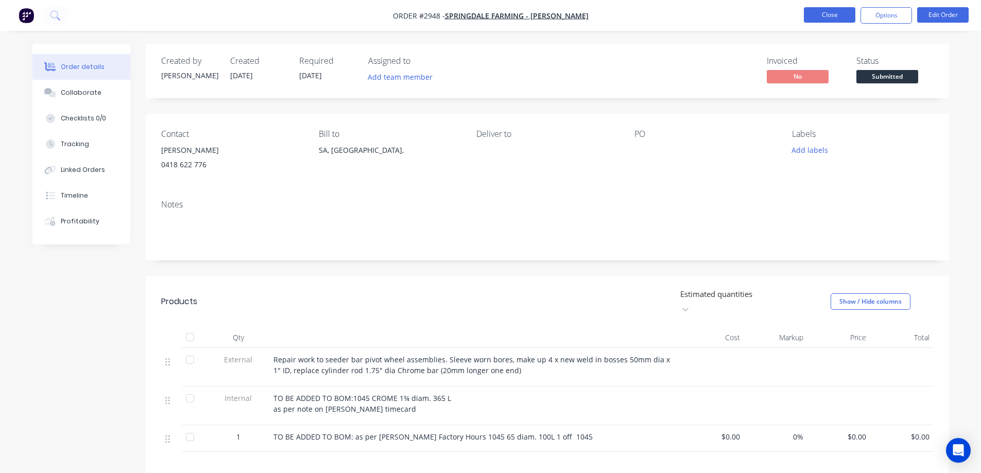
click at [824, 19] on button "Close" at bounding box center [829, 14] width 51 height 15
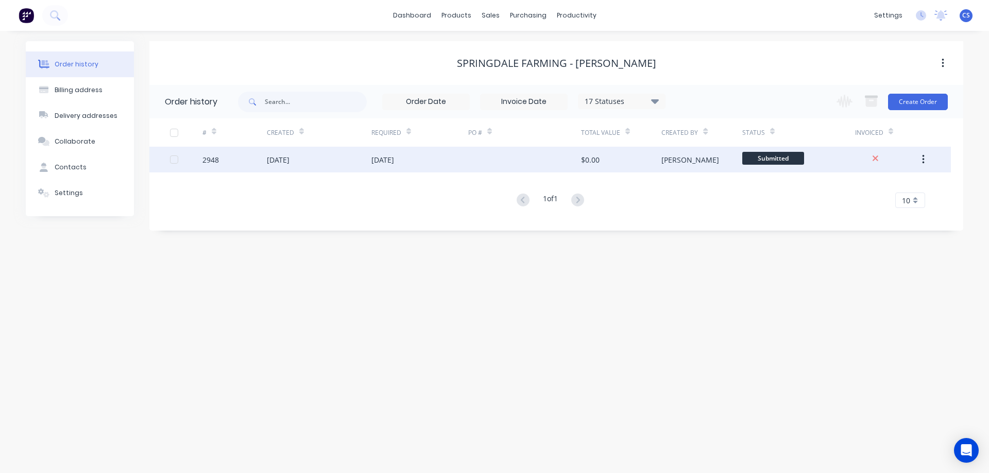
click at [441, 160] on div "[DATE]" at bounding box center [419, 160] width 97 height 26
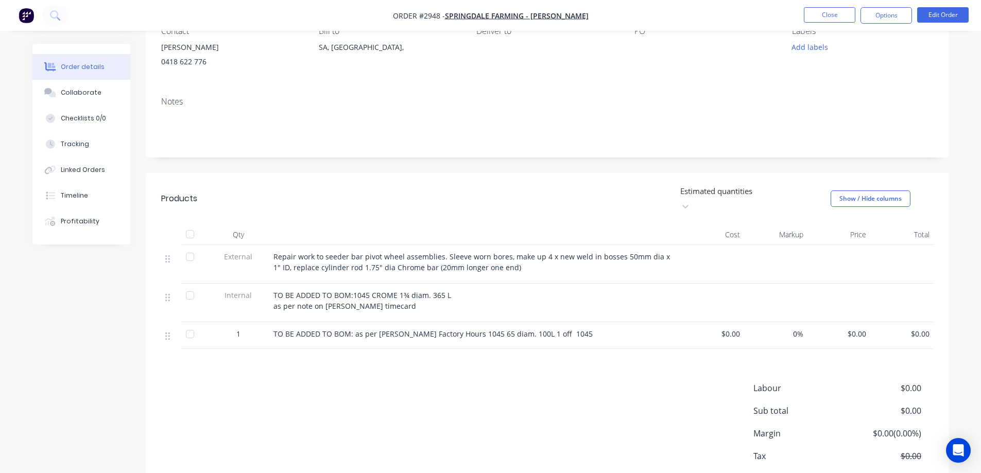
scroll to position [148, 0]
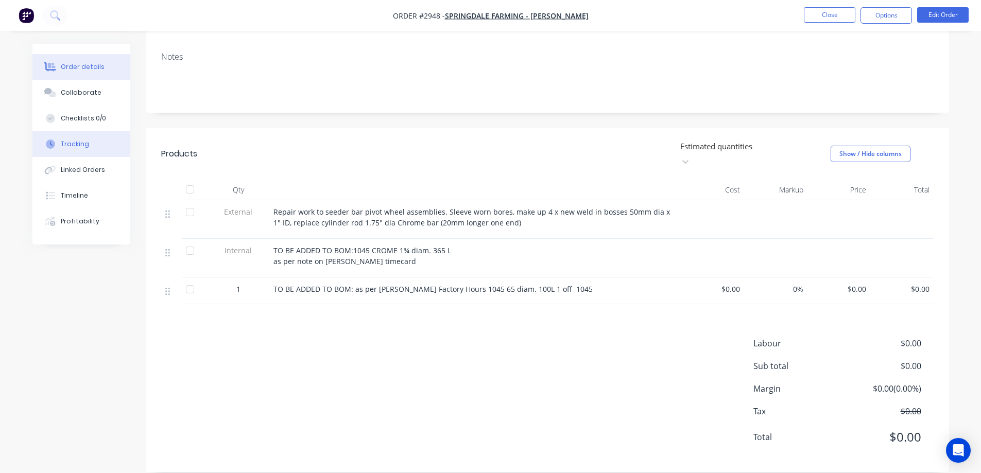
click at [81, 140] on div "Tracking" at bounding box center [75, 144] width 28 height 9
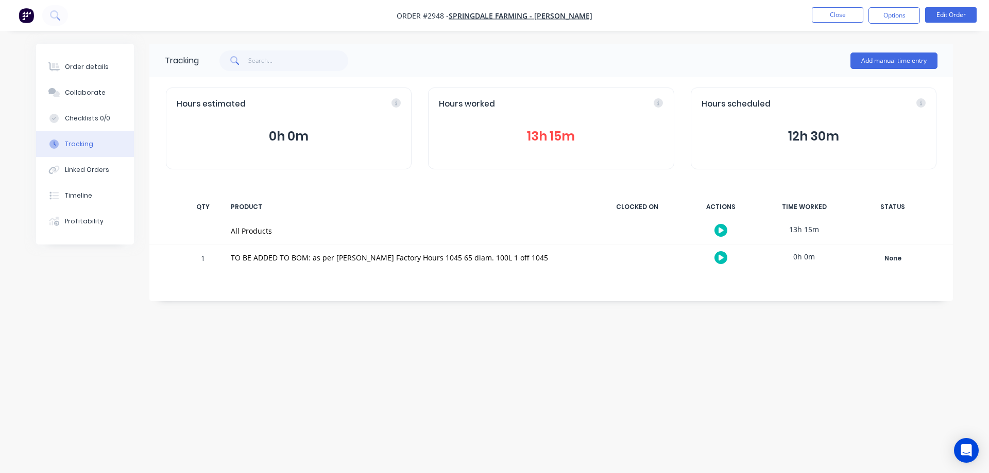
click at [552, 130] on button "13h 15m" at bounding box center [551, 137] width 224 height 20
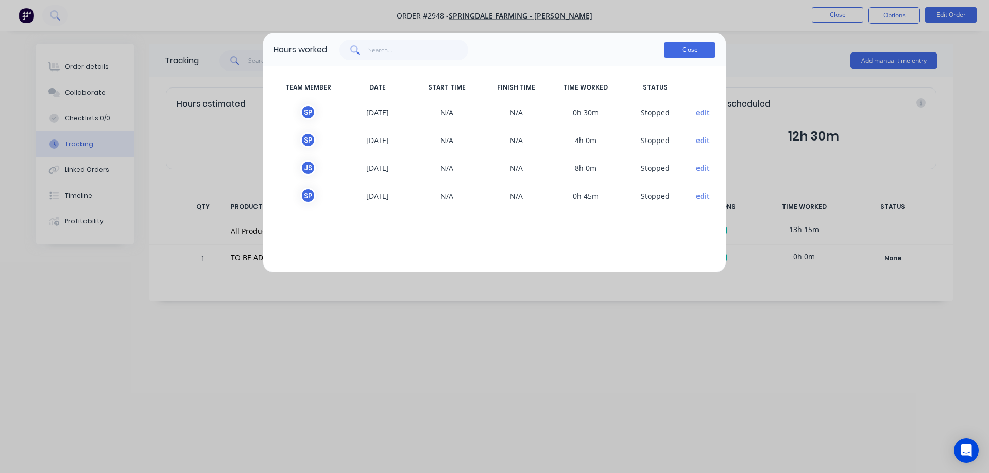
click at [696, 51] on button "Close" at bounding box center [689, 49] width 51 height 15
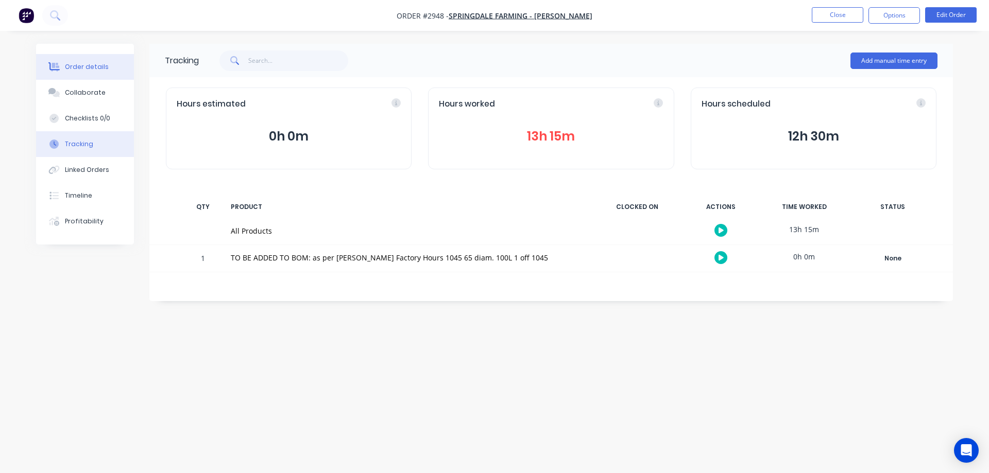
click at [88, 77] on button "Order details" at bounding box center [85, 67] width 98 height 26
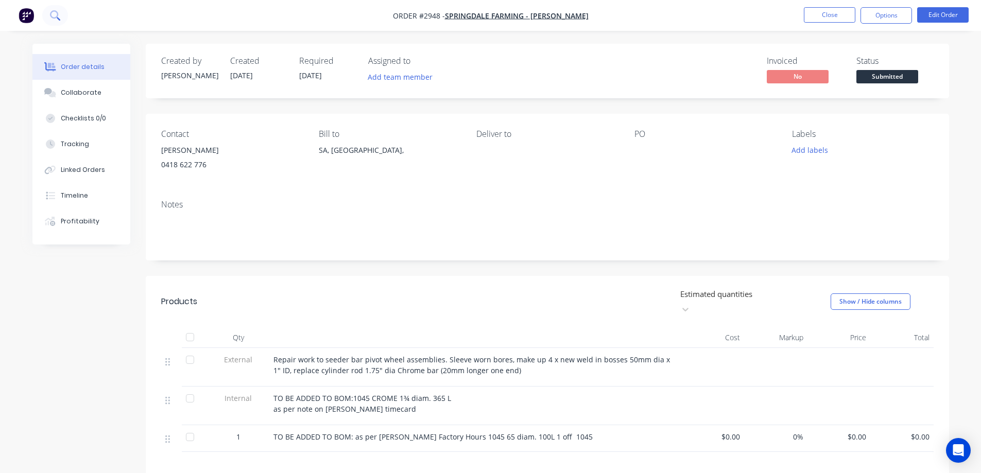
click at [60, 21] on button at bounding box center [55, 15] width 26 height 21
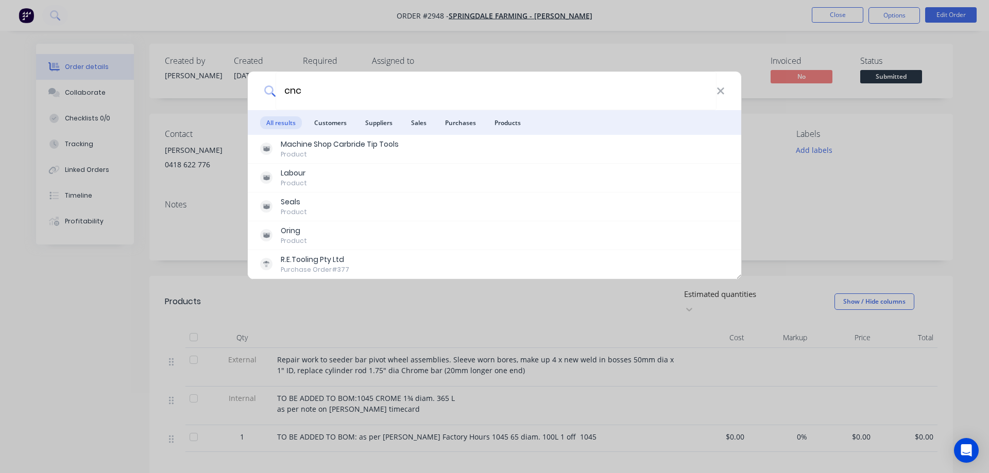
type input "cnc"
click at [371, 159] on div "Machine Shop Carbride Tip Tools Product" at bounding box center [494, 149] width 493 height 29
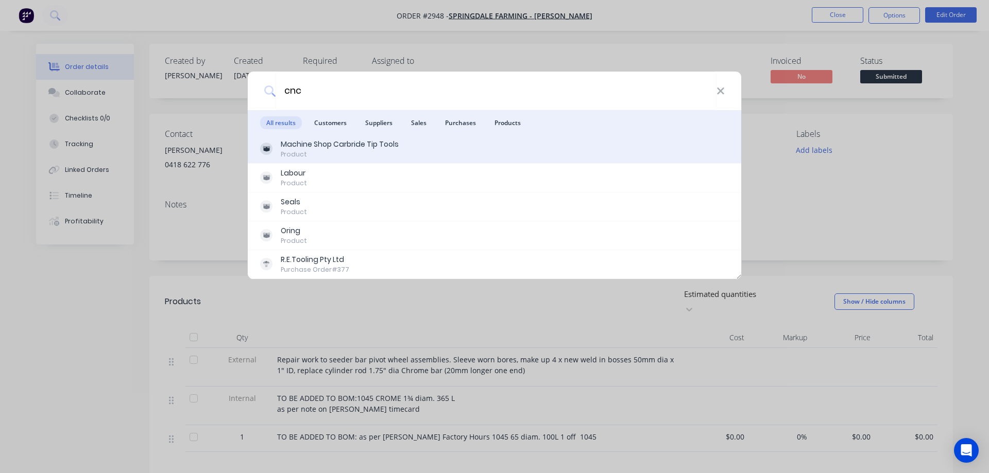
click at [417, 158] on div "Machine Shop Carbride Tip Tools Product" at bounding box center [494, 149] width 469 height 20
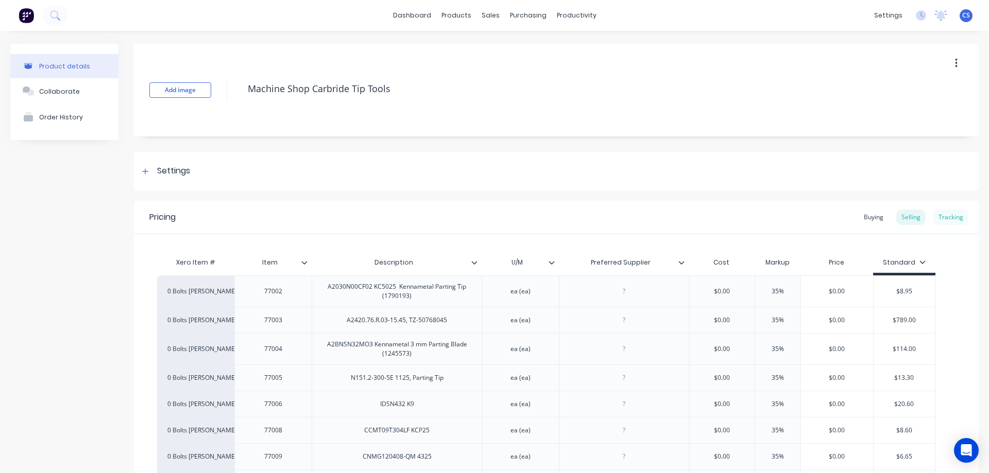
click at [952, 212] on div "Tracking" at bounding box center [950, 217] width 35 height 15
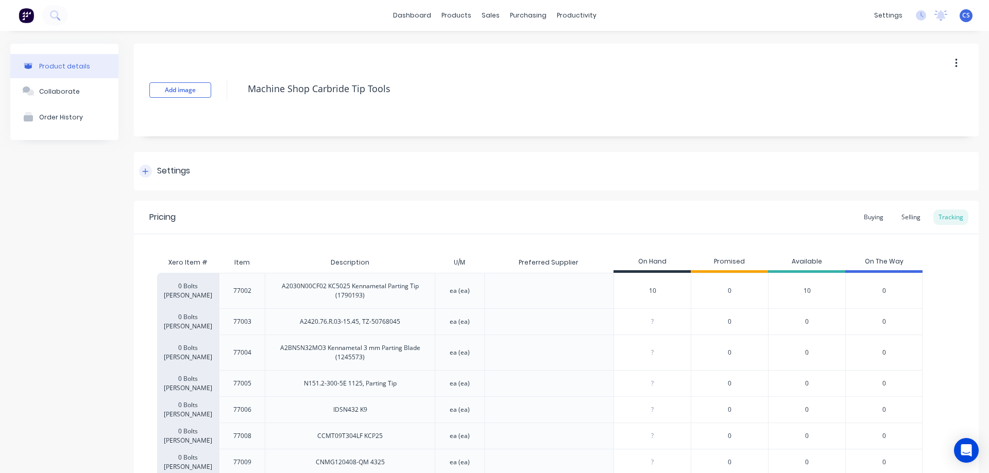
click at [147, 168] on icon at bounding box center [145, 171] width 6 height 7
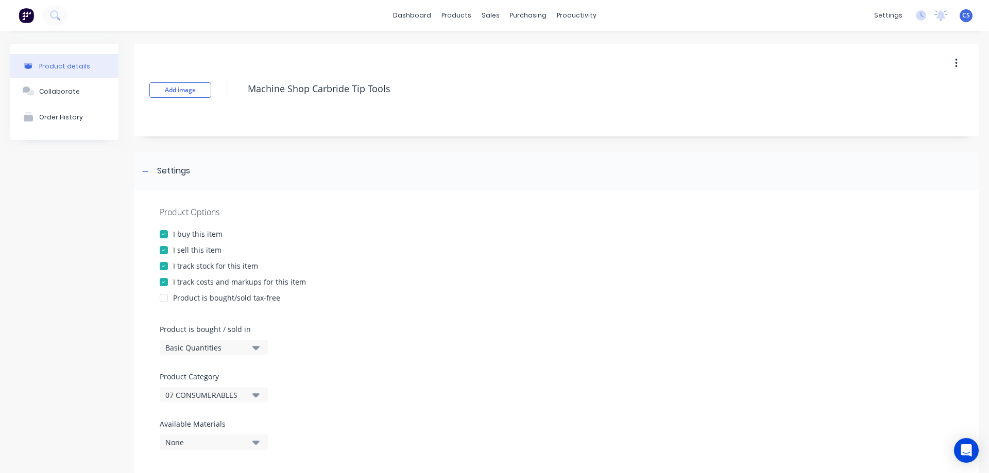
click at [244, 265] on div "I track stock for this item" at bounding box center [215, 266] width 85 height 11
click at [34, 16] on button at bounding box center [26, 15] width 22 height 21
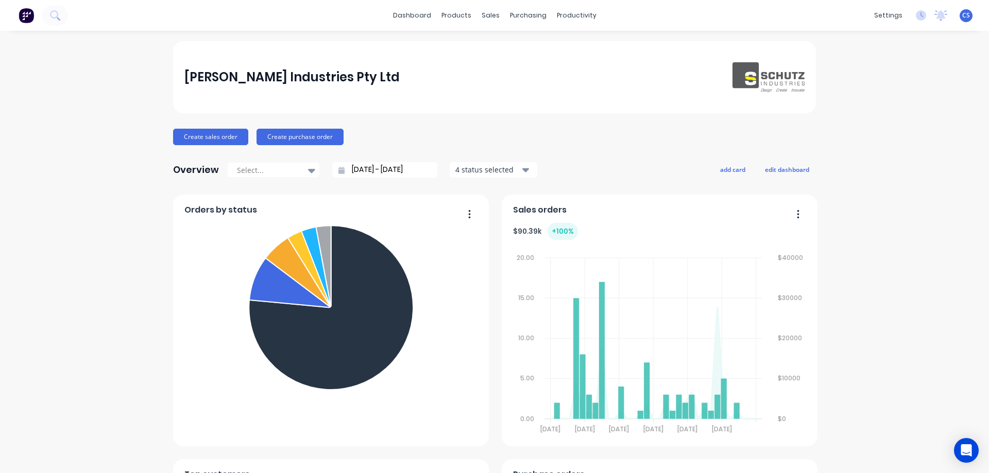
click at [884, 230] on div "[PERSON_NAME] Industries Pty Ltd Create sales order Create purchase order Overv…" at bounding box center [494, 442] width 989 height 802
click at [548, 45] on div "Purchase Orders" at bounding box center [557, 49] width 55 height 9
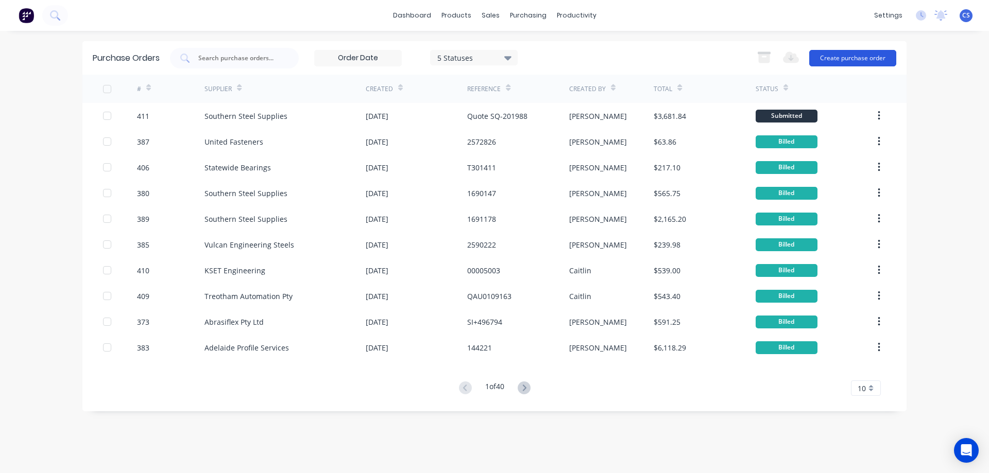
click at [851, 64] on button "Create purchase order" at bounding box center [852, 58] width 87 height 16
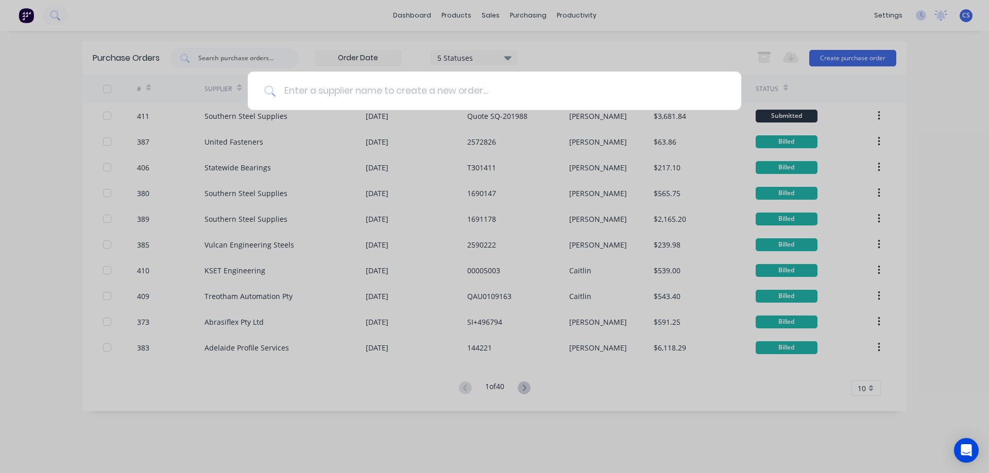
click at [361, 90] on input at bounding box center [499, 91] width 449 height 39
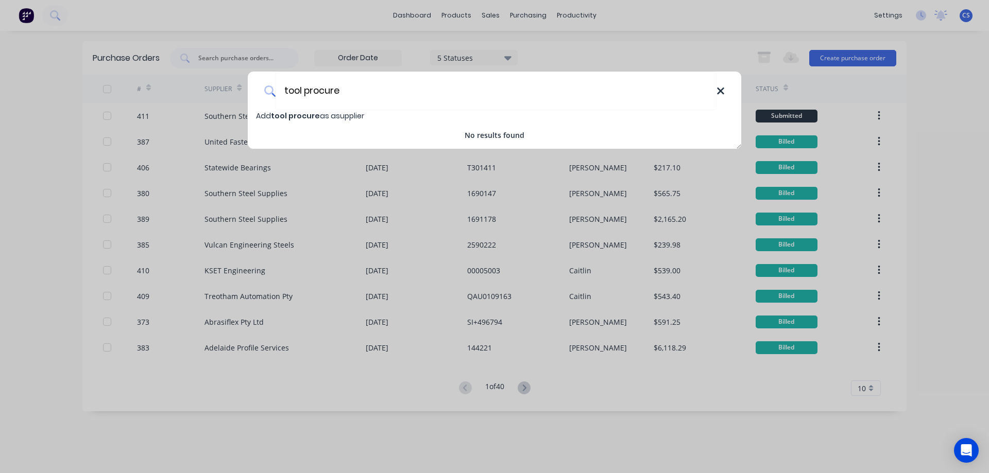
type input "tool procure"
click at [723, 90] on icon at bounding box center [720, 90] width 8 height 11
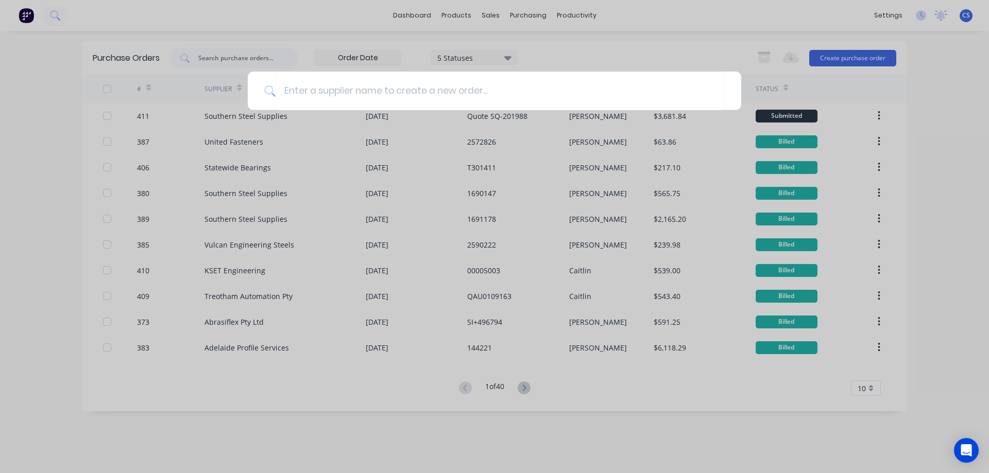
click at [631, 33] on div at bounding box center [494, 236] width 989 height 473
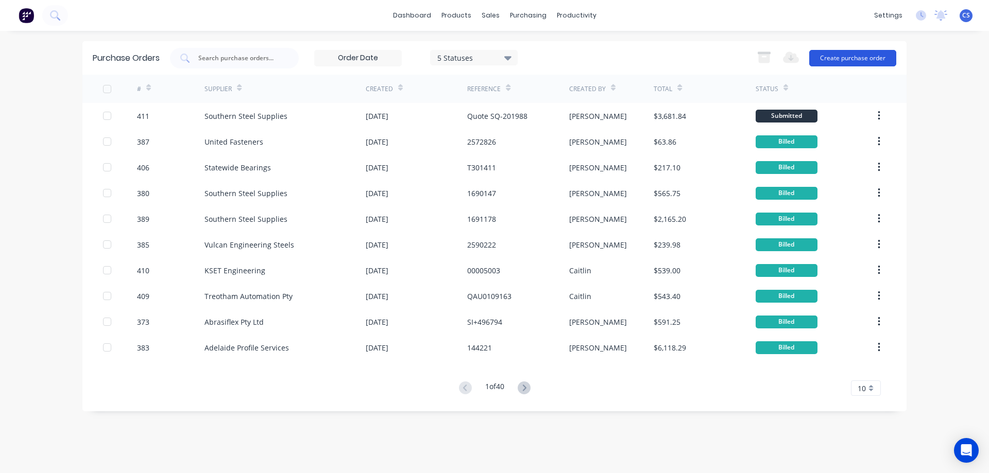
click at [846, 51] on button "Create purchase order" at bounding box center [852, 58] width 87 height 16
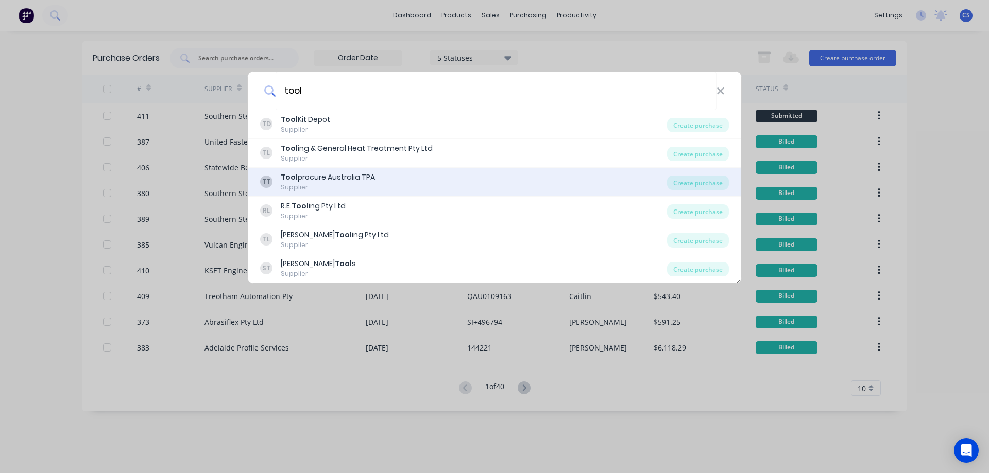
type input "tool"
click at [441, 172] on div "TT Tool procure [GEOGRAPHIC_DATA] TPA Supplier" at bounding box center [463, 182] width 407 height 20
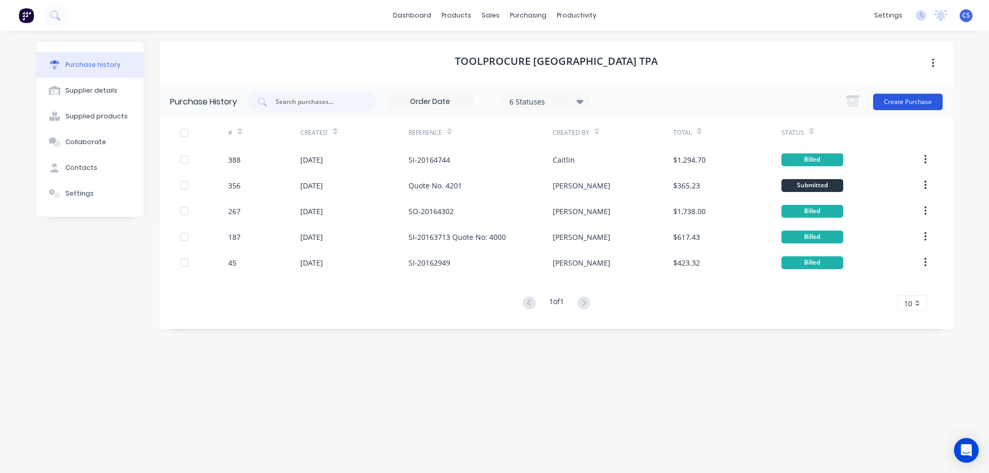
click at [921, 102] on button "Create Purchase" at bounding box center [908, 102] width 70 height 16
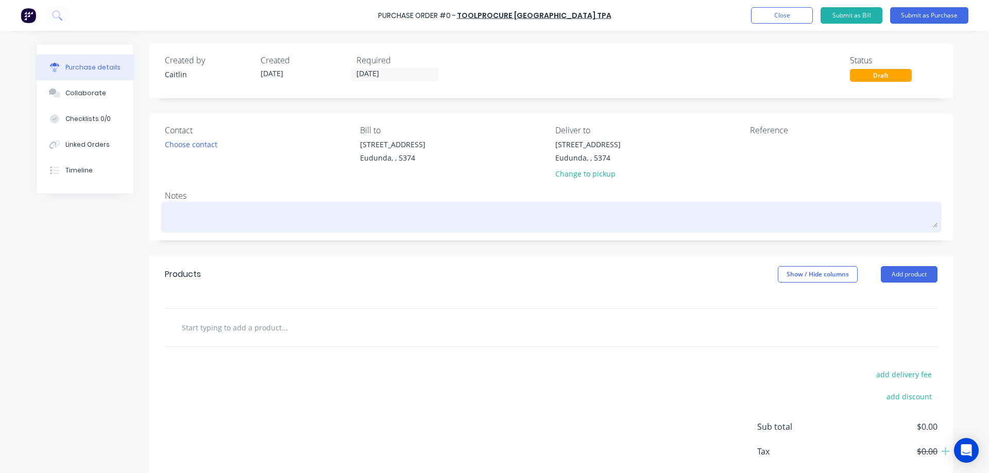
click at [230, 205] on div at bounding box center [551, 217] width 772 height 26
click at [224, 210] on textarea at bounding box center [551, 215] width 772 height 23
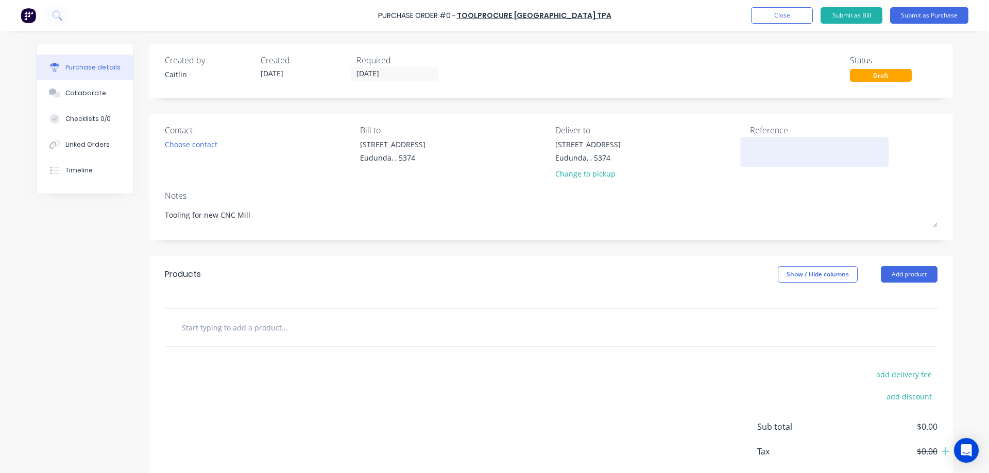
type textarea "Tooling for new CNC Mill"
click at [774, 144] on textarea at bounding box center [814, 150] width 129 height 23
type textarea "Refer Quote 4265"
click at [274, 331] on input "text" at bounding box center [284, 327] width 206 height 21
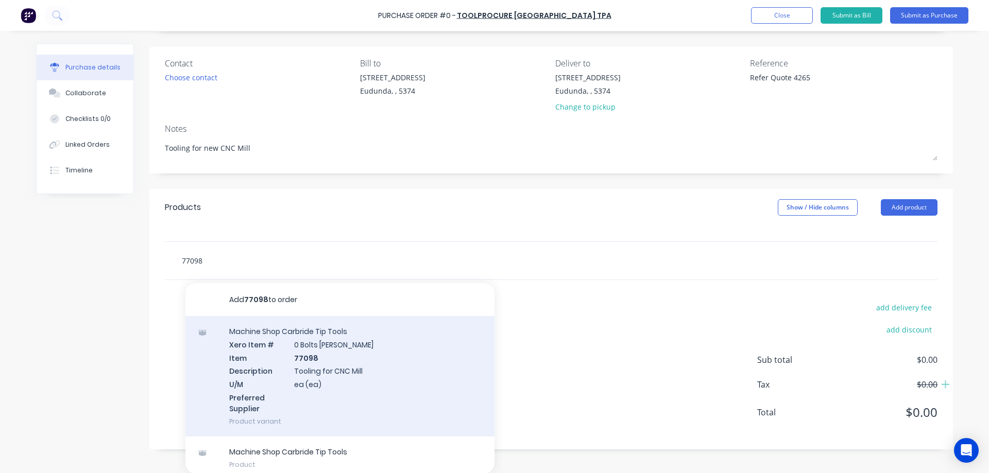
scroll to position [67, 0]
type input "77098"
click at [310, 355] on div "Machine Shop Carbride Tip Tools Xero Item # 0 Bolts Metric Galvanised Item 7709…" at bounding box center [339, 376] width 309 height 120
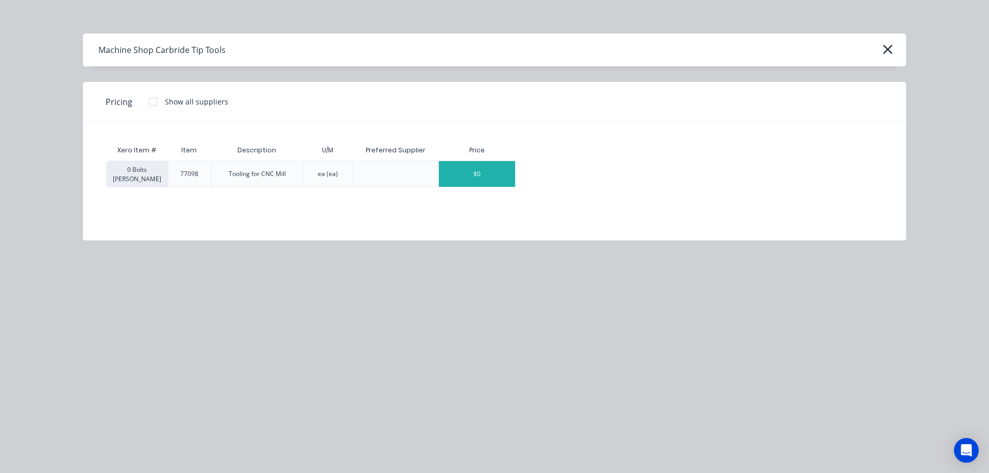
click at [492, 177] on div "$0" at bounding box center [477, 174] width 76 height 26
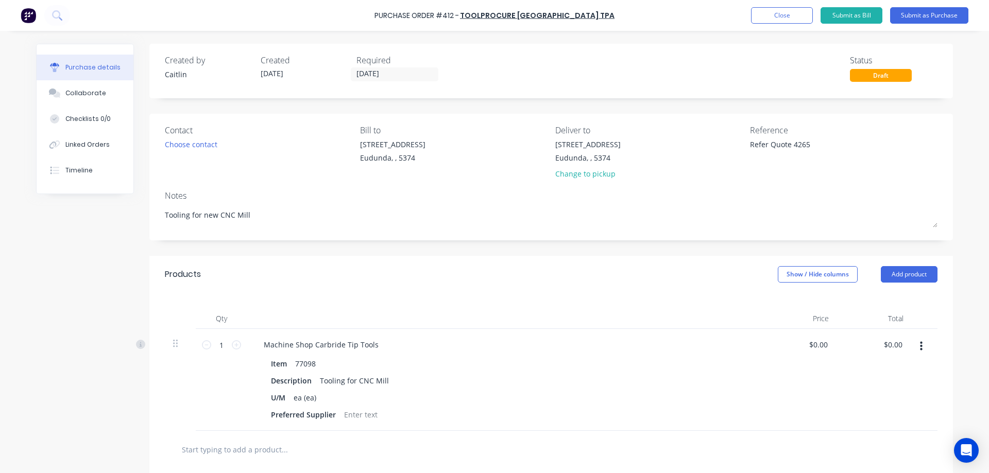
scroll to position [175, 0]
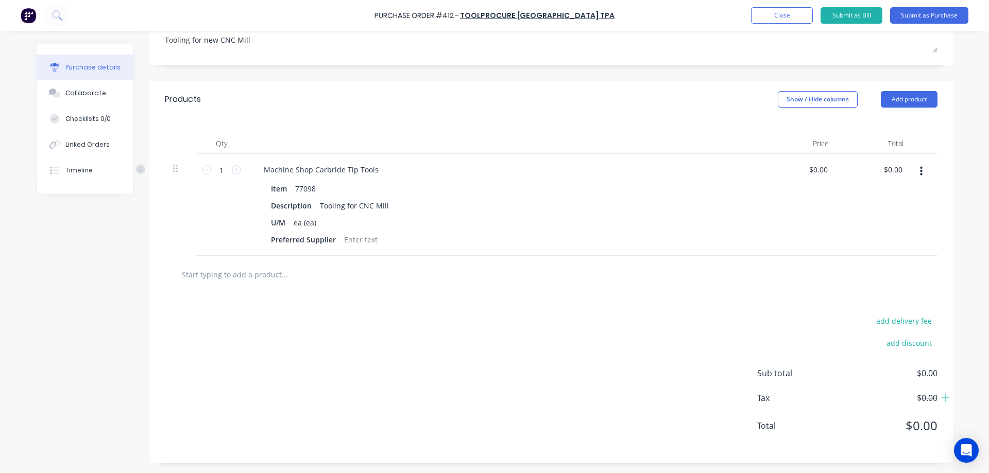
click at [244, 274] on input "text" at bounding box center [284, 274] width 206 height 21
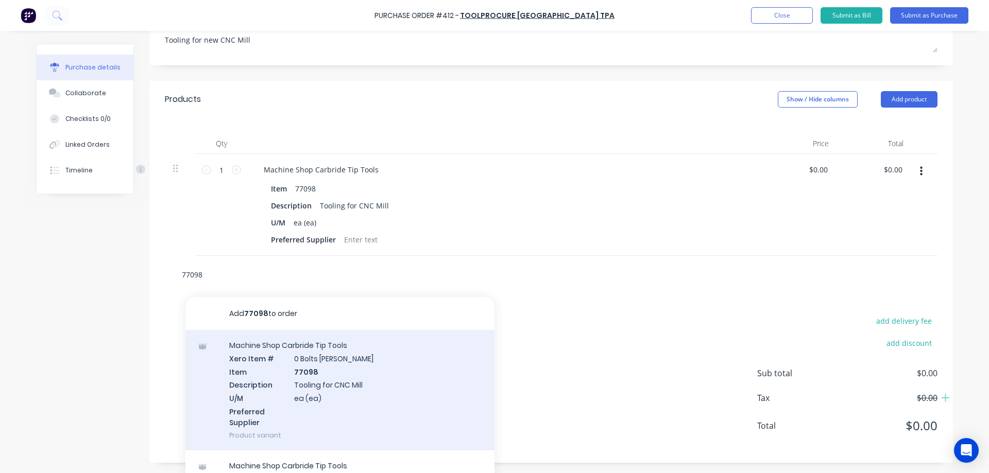
type input "77098"
click at [330, 347] on div "Machine Shop Carbride Tip Tools Xero Item # 0 Bolts Metric Galvanised Item 7709…" at bounding box center [339, 390] width 309 height 120
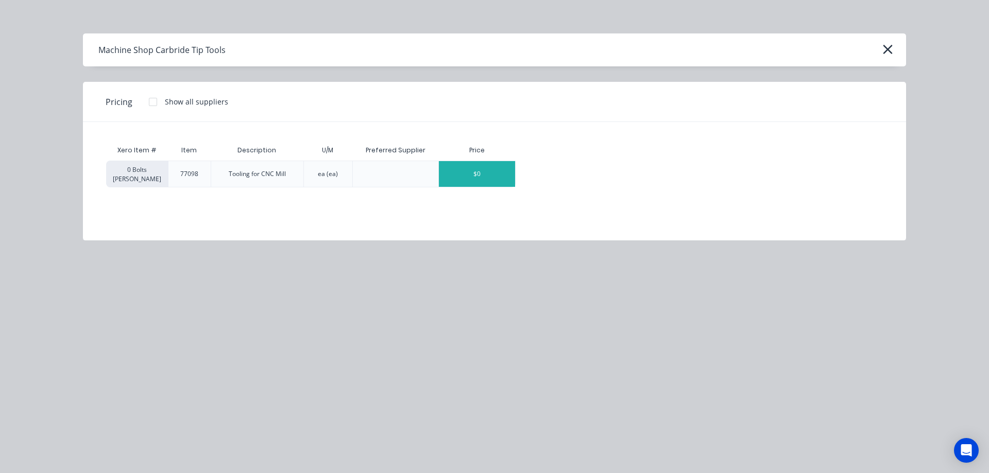
click at [490, 179] on div "$0" at bounding box center [477, 174] width 76 height 26
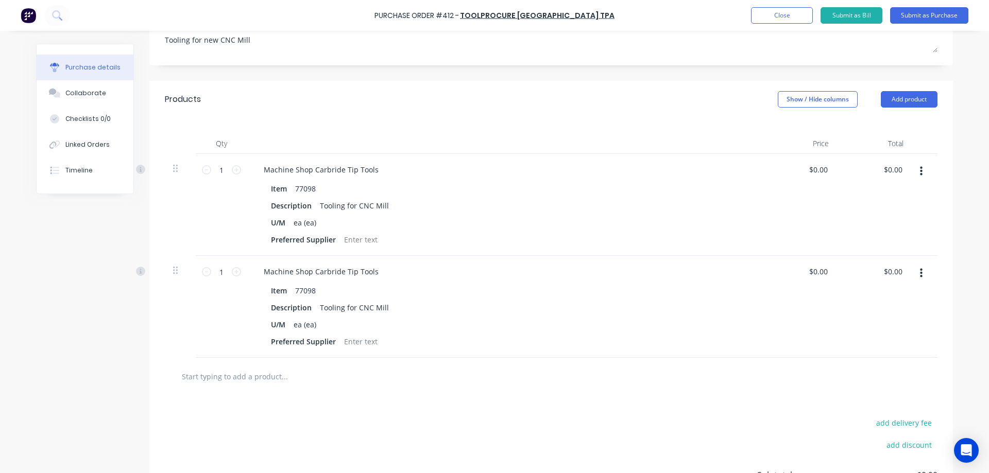
click at [255, 379] on input "text" at bounding box center [284, 376] width 206 height 21
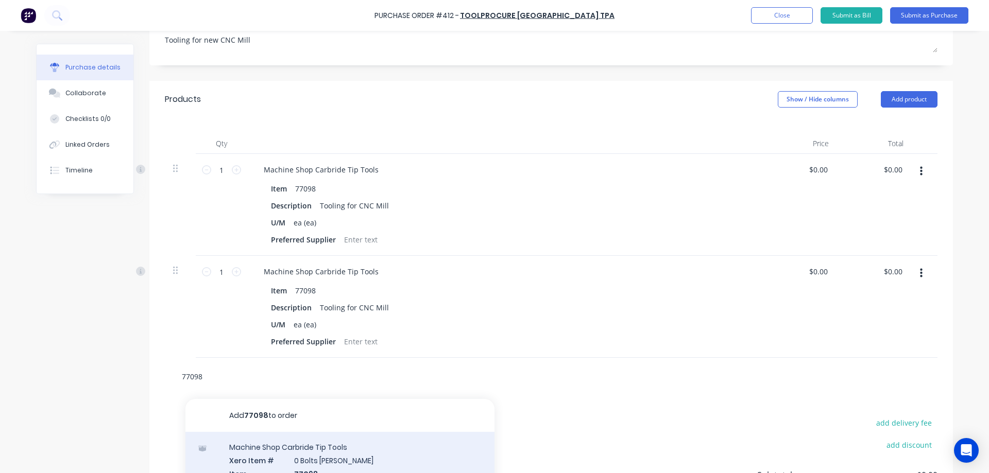
type input "77098"
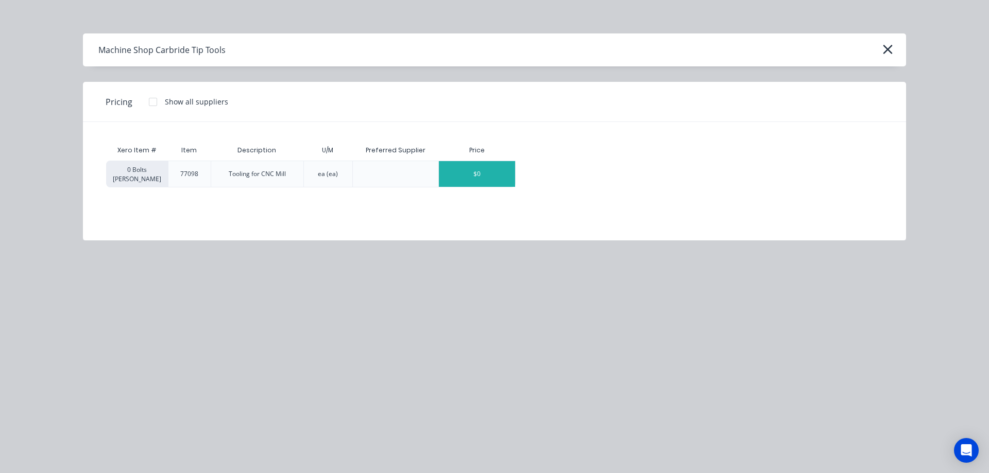
click at [467, 184] on div "$0" at bounding box center [477, 174] width 76 height 26
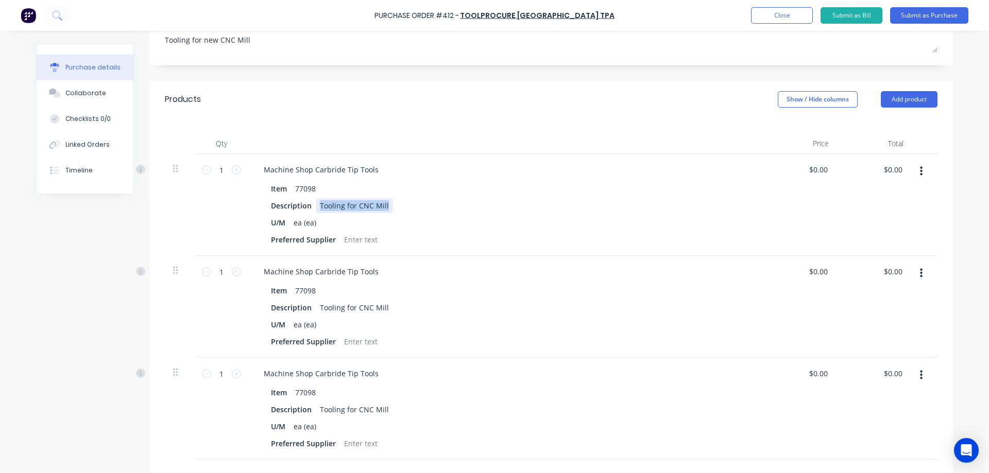
drag, startPoint x: 383, startPoint y: 206, endPoint x: 313, endPoint y: 202, distance: 70.6
click at [316, 202] on div "Tooling for CNC Mill" at bounding box center [354, 205] width 77 height 15
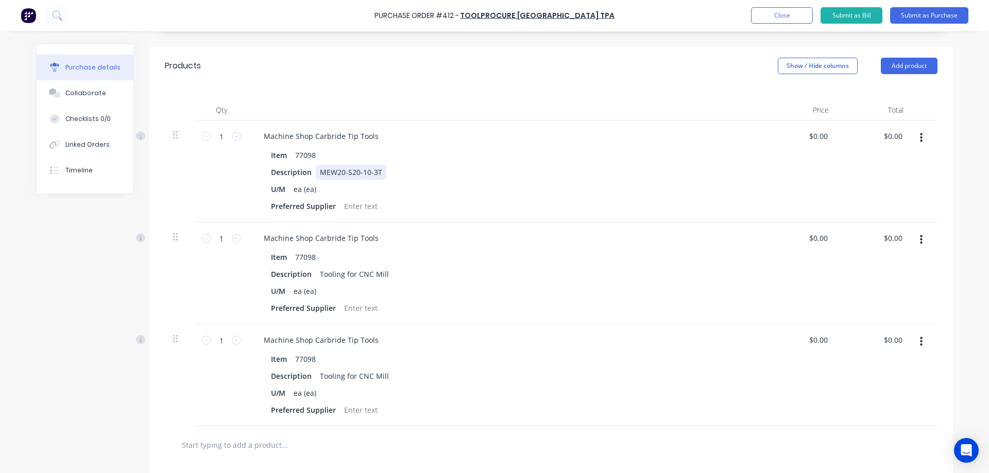
scroll to position [227, 0]
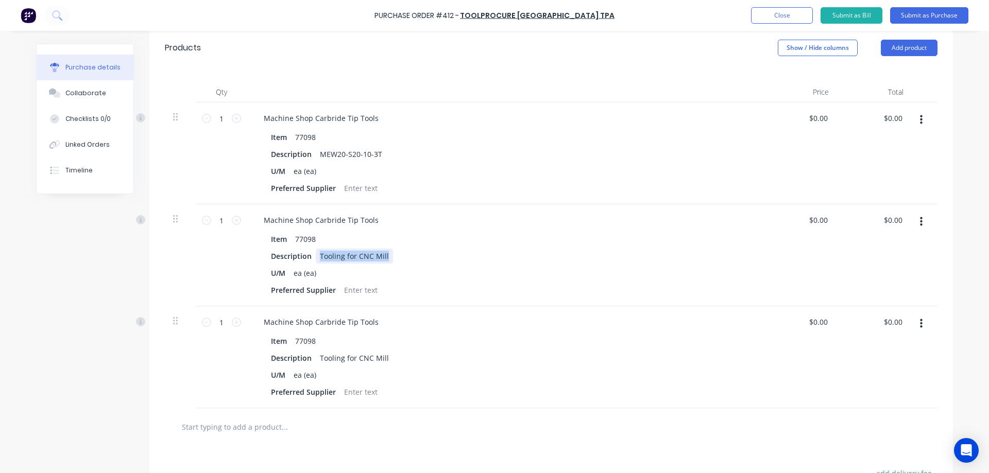
drag, startPoint x: 384, startPoint y: 256, endPoint x: 315, endPoint y: 256, distance: 69.0
click at [316, 256] on div "Tooling for CNC Mill" at bounding box center [354, 256] width 77 height 15
click at [454, 274] on div "U/M ea (ea)" at bounding box center [503, 273] width 472 height 15
click at [374, 255] on div "MEW25-S25-10-3" at bounding box center [349, 256] width 66 height 15
drag, startPoint x: 381, startPoint y: 356, endPoint x: 313, endPoint y: 360, distance: 67.6
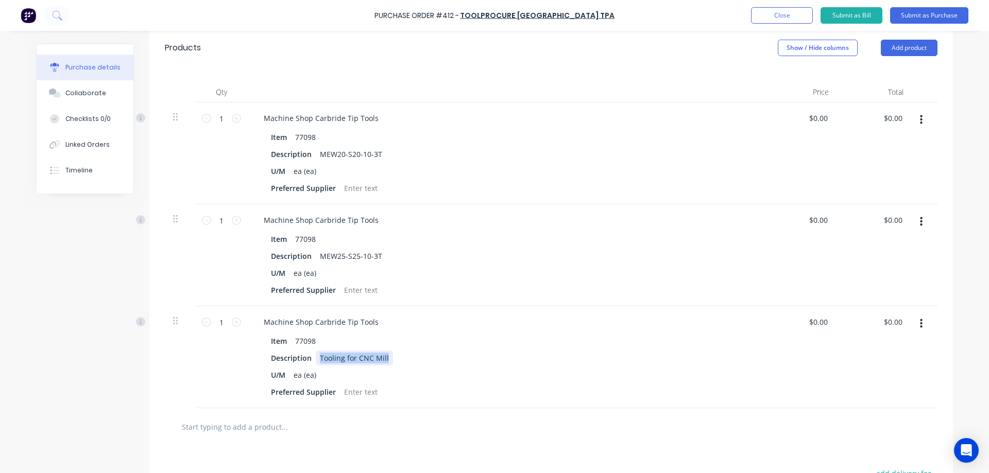
click at [316, 360] on div "Tooling for CNC Mill" at bounding box center [354, 358] width 77 height 15
drag, startPoint x: 899, startPoint y: 117, endPoint x: 882, endPoint y: 116, distance: 17.5
click at [885, 116] on input "0.00" at bounding box center [895, 118] width 20 height 15
type input "241.70"
type input "$241.70"
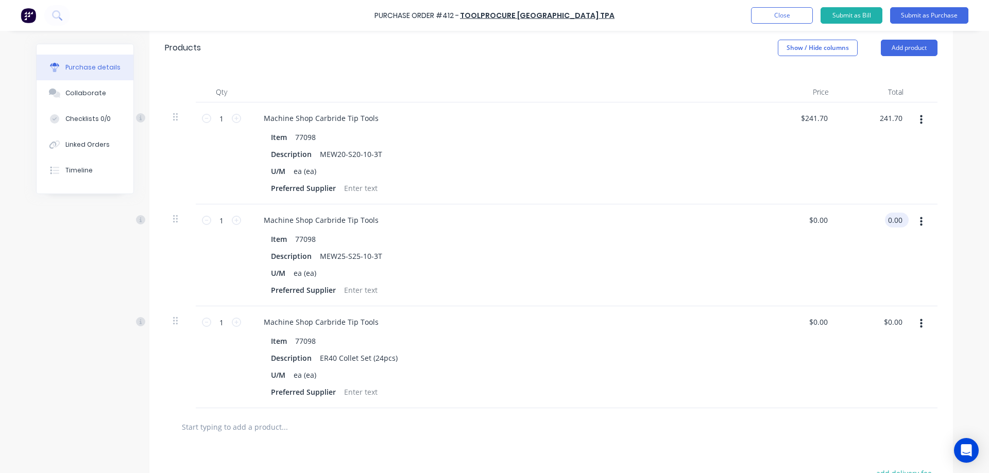
type input "$241.70"
drag, startPoint x: 896, startPoint y: 220, endPoint x: 875, endPoint y: 223, distance: 21.8
click at [875, 223] on div "0.00 0.00" at bounding box center [874, 255] width 75 height 102
type input "261.84"
type input "$261.84"
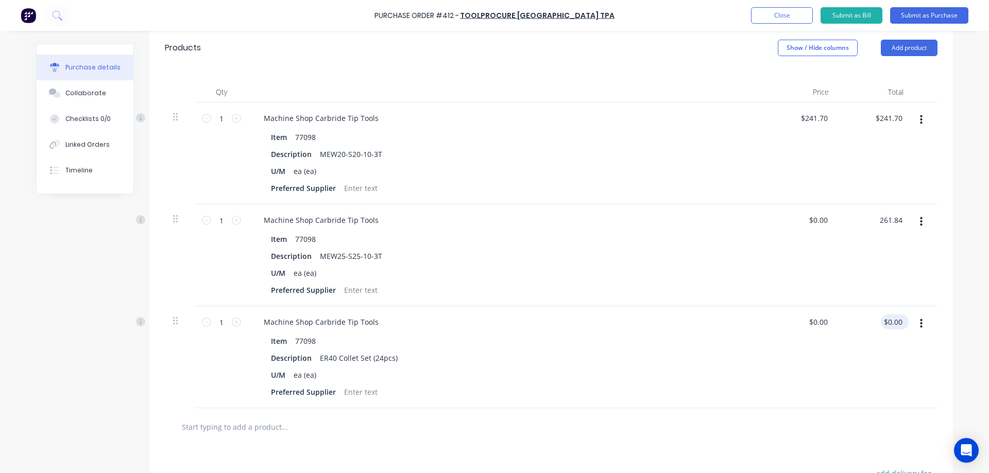
type input "$261.84"
click at [897, 324] on div "$0.00 $0.00" at bounding box center [894, 322] width 28 height 15
drag, startPoint x: 897, startPoint y: 324, endPoint x: 880, endPoint y: 326, distance: 17.6
click at [880, 326] on div "0.00 0.00" at bounding box center [874, 357] width 75 height 102
type input "395"
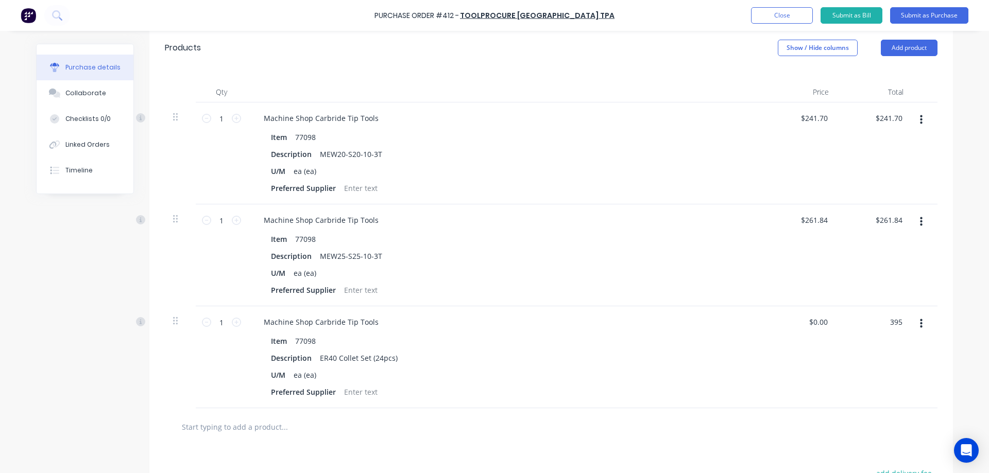
click at [953, 287] on div "Purchase Order #412 - Toolprocure [GEOGRAPHIC_DATA] TPA Add product Close Submi…" at bounding box center [494, 236] width 989 height 473
type input "$395.00"
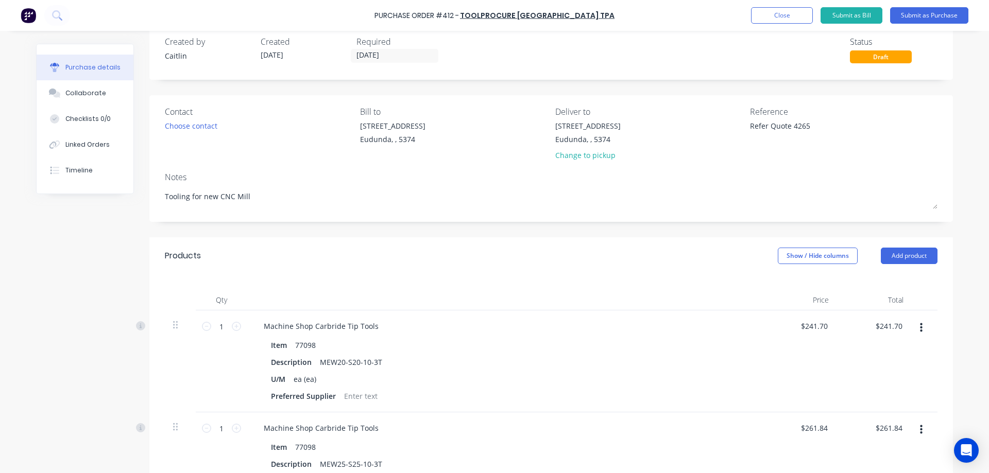
scroll to position [0, 0]
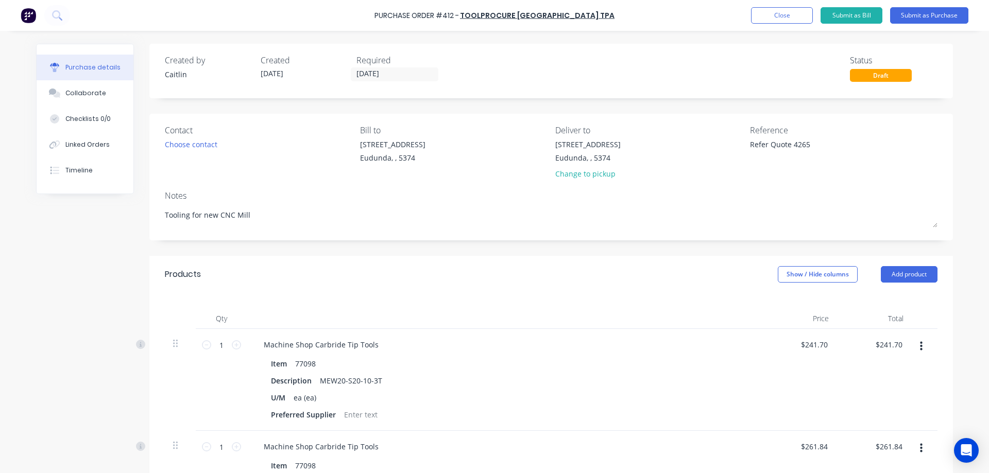
click at [99, 377] on div "Created by [PERSON_NAME] Created [DATE] Required [DATE] Status Draft Contact Ch…" at bounding box center [494, 443] width 917 height 798
